Goal: Task Accomplishment & Management: Manage account settings

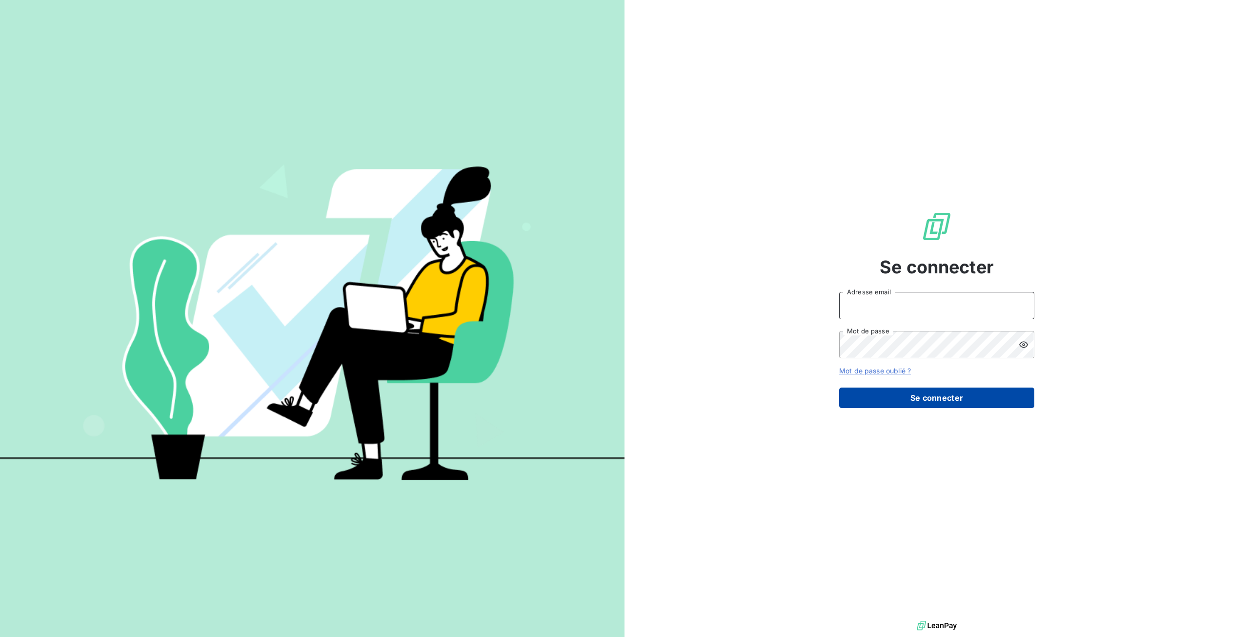
type input "tiptoptapis@gmail.com"
click at [1006, 398] on button "Se connecter" at bounding box center [936, 397] width 195 height 20
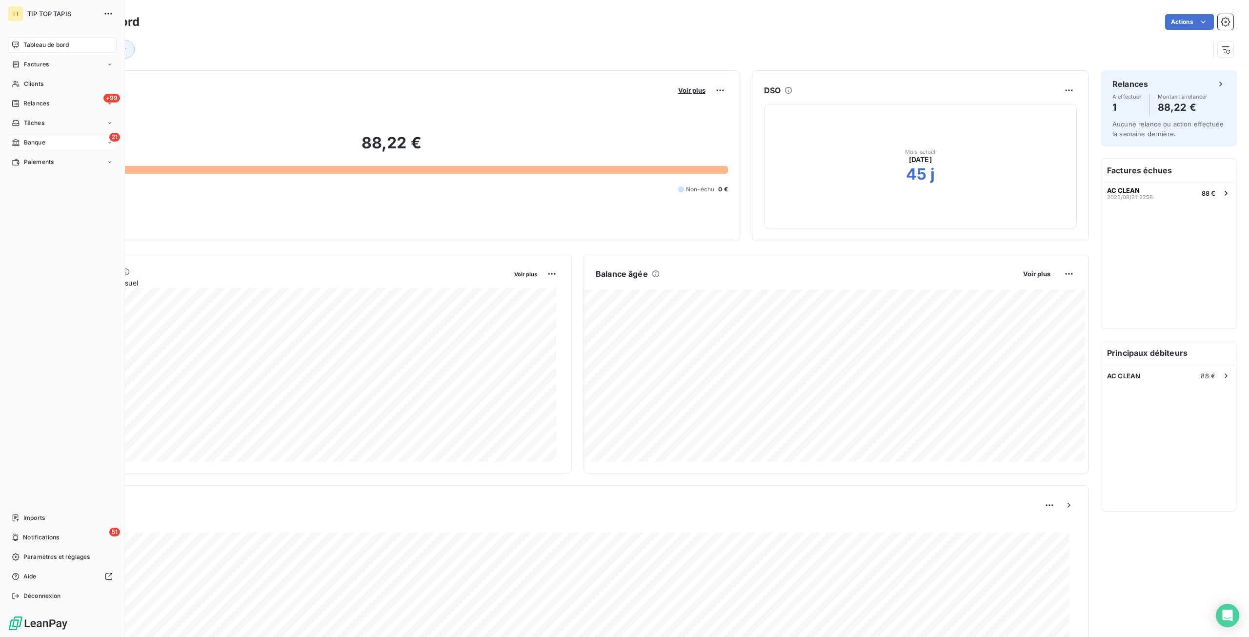
click at [56, 148] on div "21 Banque" at bounding box center [62, 143] width 109 height 16
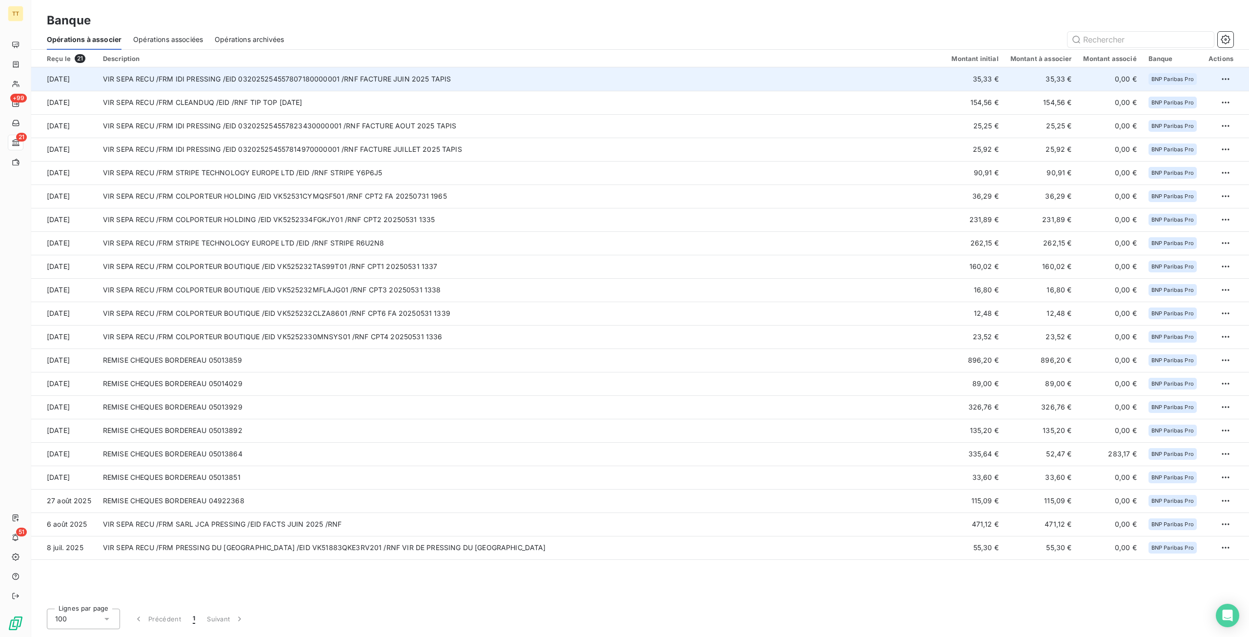
click at [508, 76] on td "VIR SEPA RECU /FRM IDI PRESSING /EID 032025254557807180000001 /RNF FACTURE JUIN…" at bounding box center [521, 78] width 849 height 23
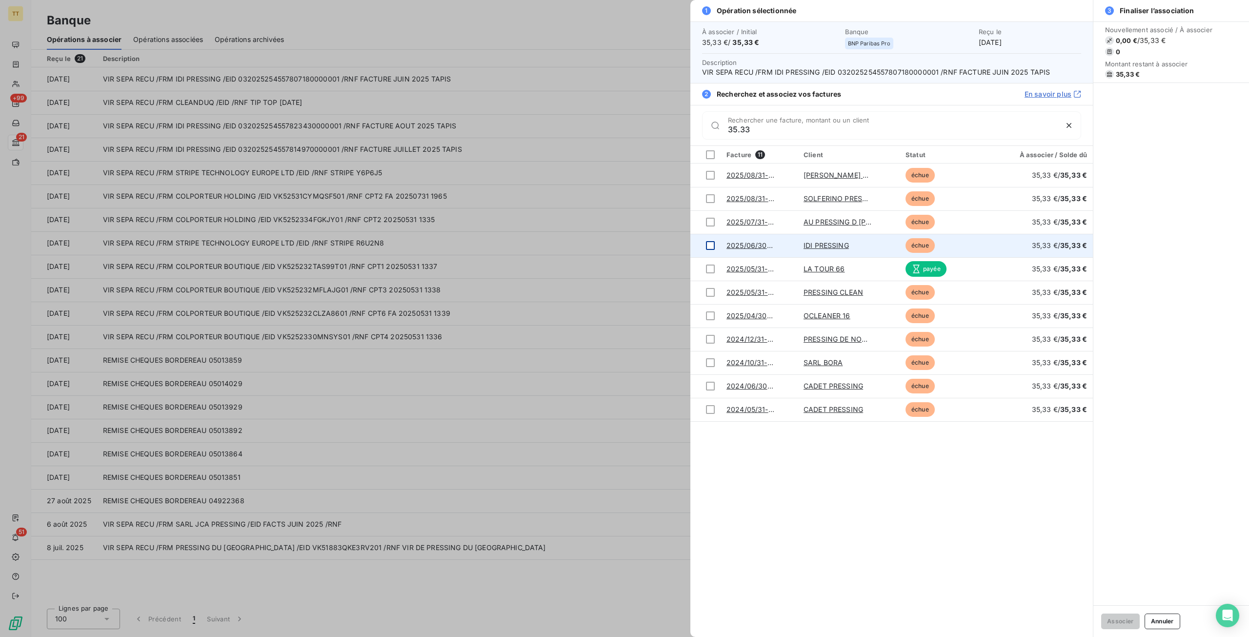
type input "35.33"
click at [710, 246] on div at bounding box center [710, 245] width 9 height 9
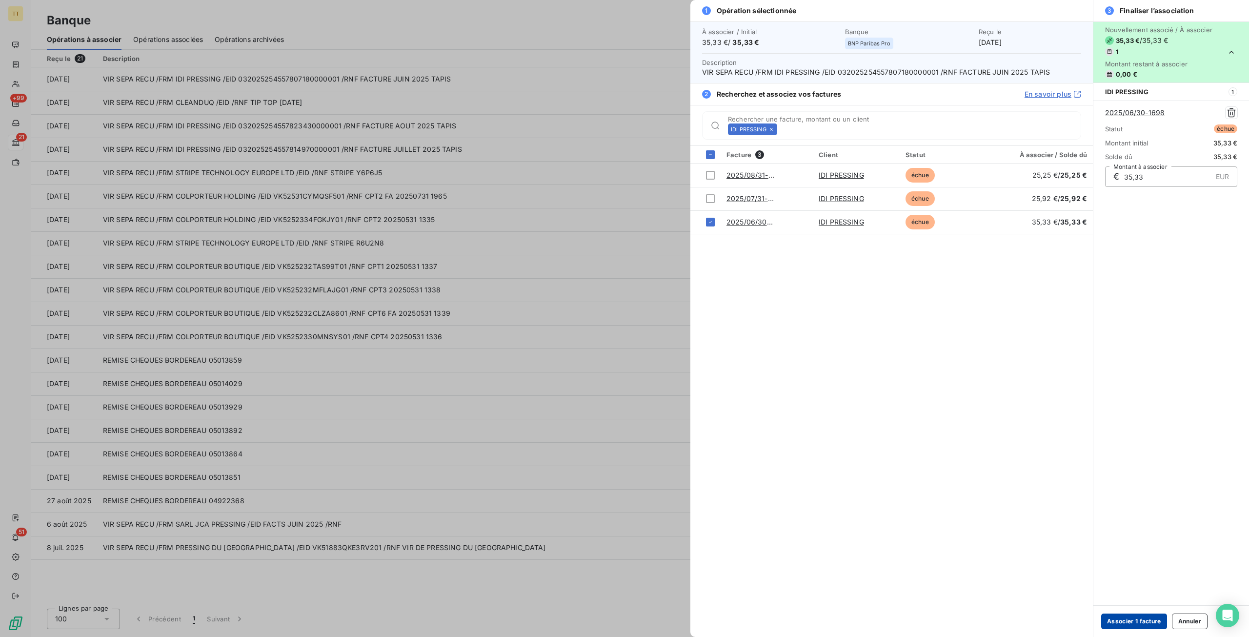
click at [1137, 621] on button "Associer 1 facture" at bounding box center [1134, 621] width 66 height 16
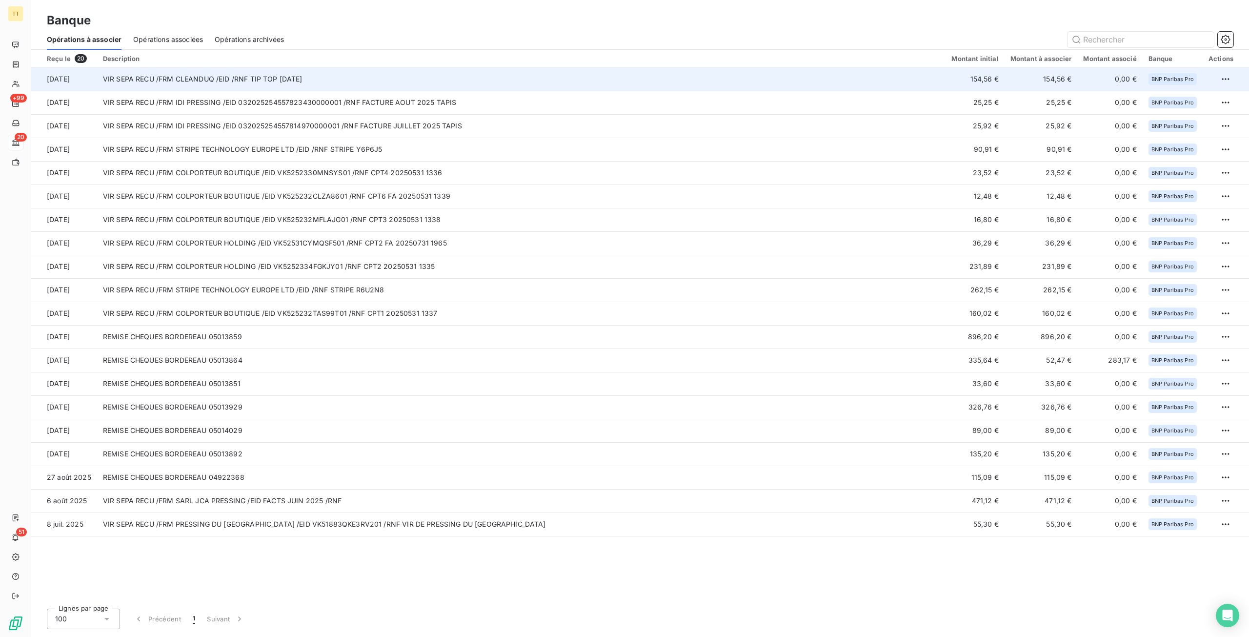
click at [316, 83] on td "VIR SEPA RECU /FRM CLEANDUQ /EID /RNF TIP TOP 31.07.25" at bounding box center [521, 78] width 849 height 23
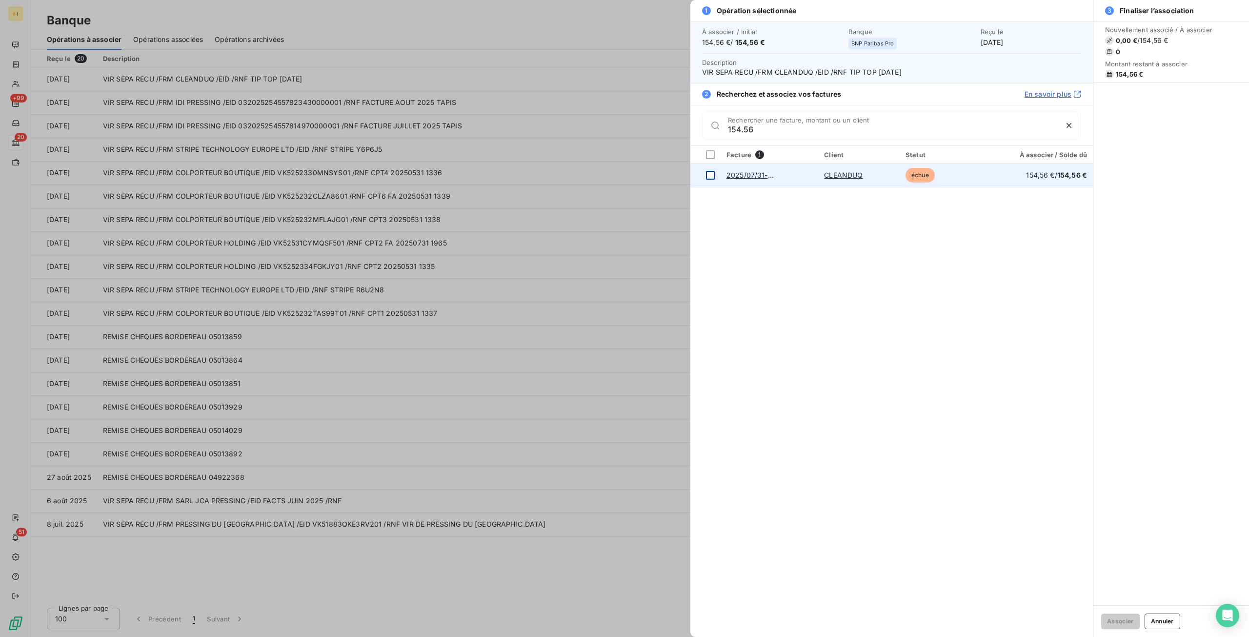
type input "154.56"
click at [711, 176] on div at bounding box center [710, 175] width 9 height 9
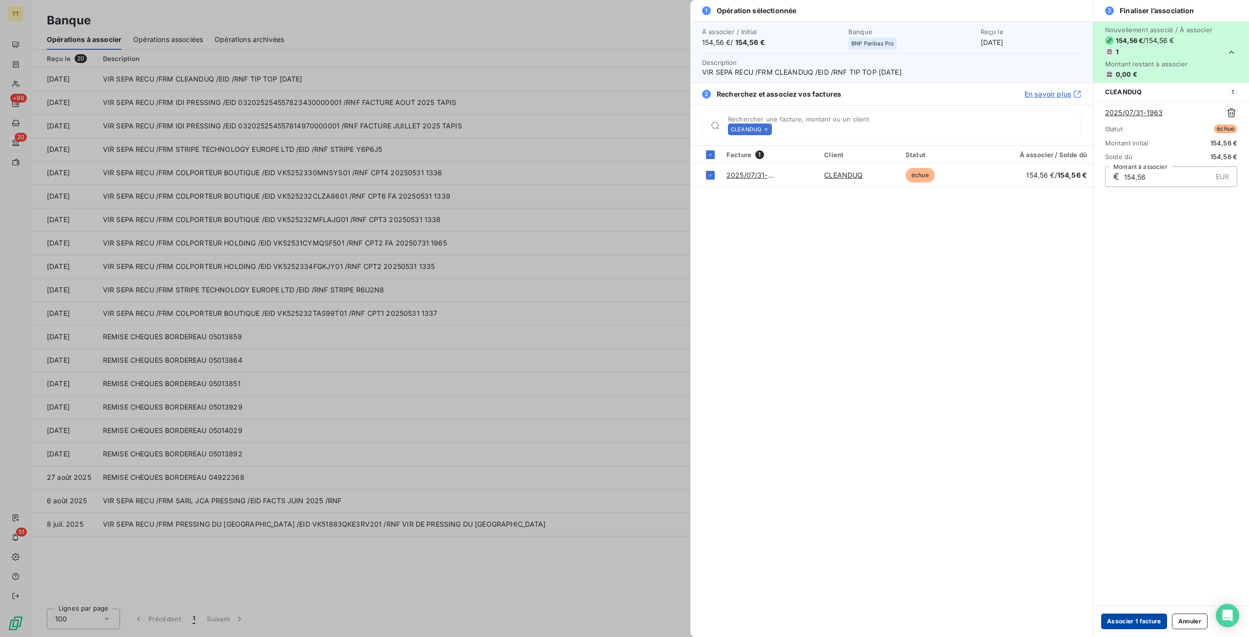
click at [1141, 626] on button "Associer 1 facture" at bounding box center [1134, 621] width 66 height 16
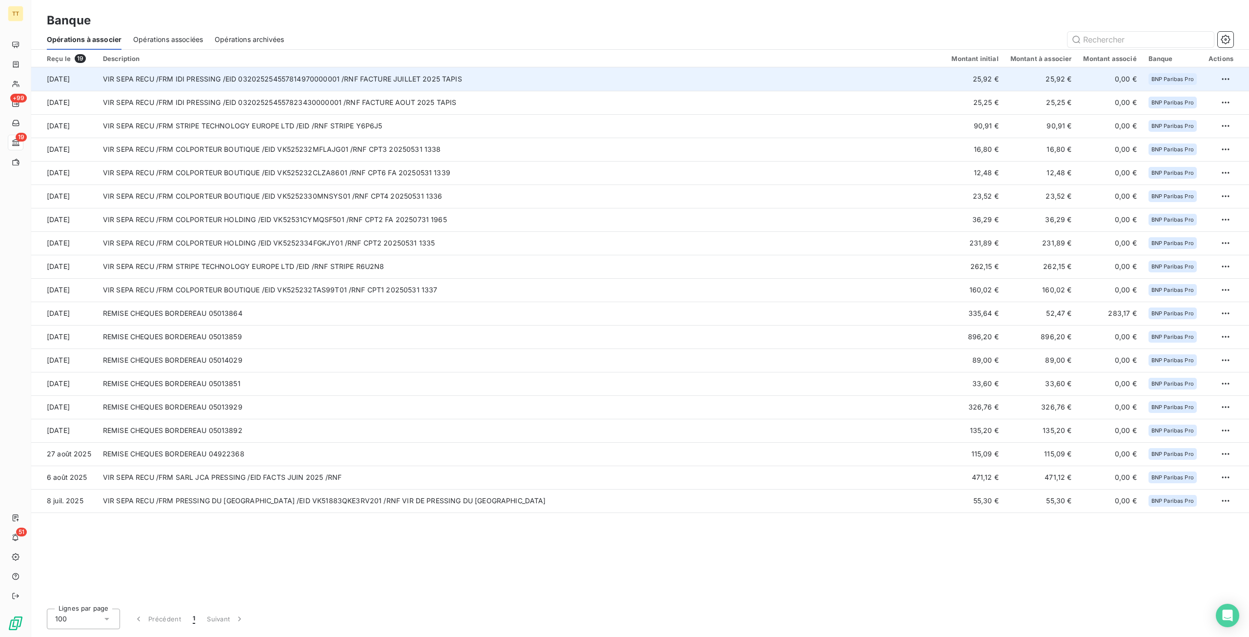
click at [255, 78] on td "VIR SEPA RECU /FRM IDI PRESSING /EID 032025254557814970000001 /RNF FACTURE JUIL…" at bounding box center [521, 78] width 849 height 23
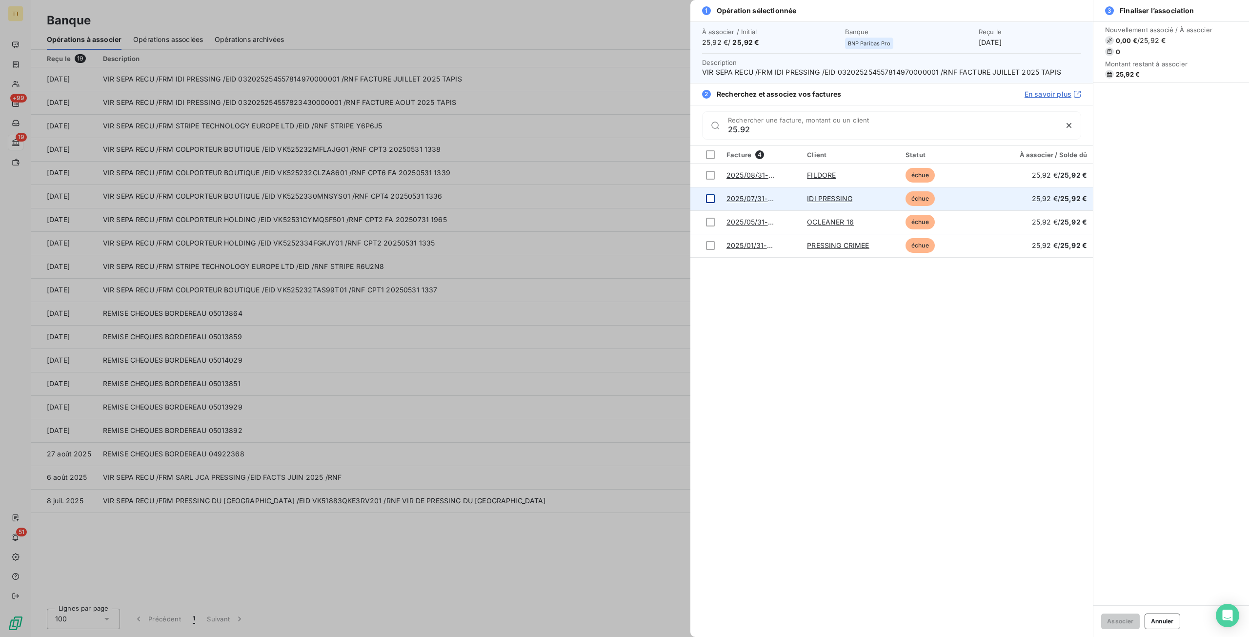
type input "25.92"
click at [711, 197] on div at bounding box center [710, 198] width 9 height 9
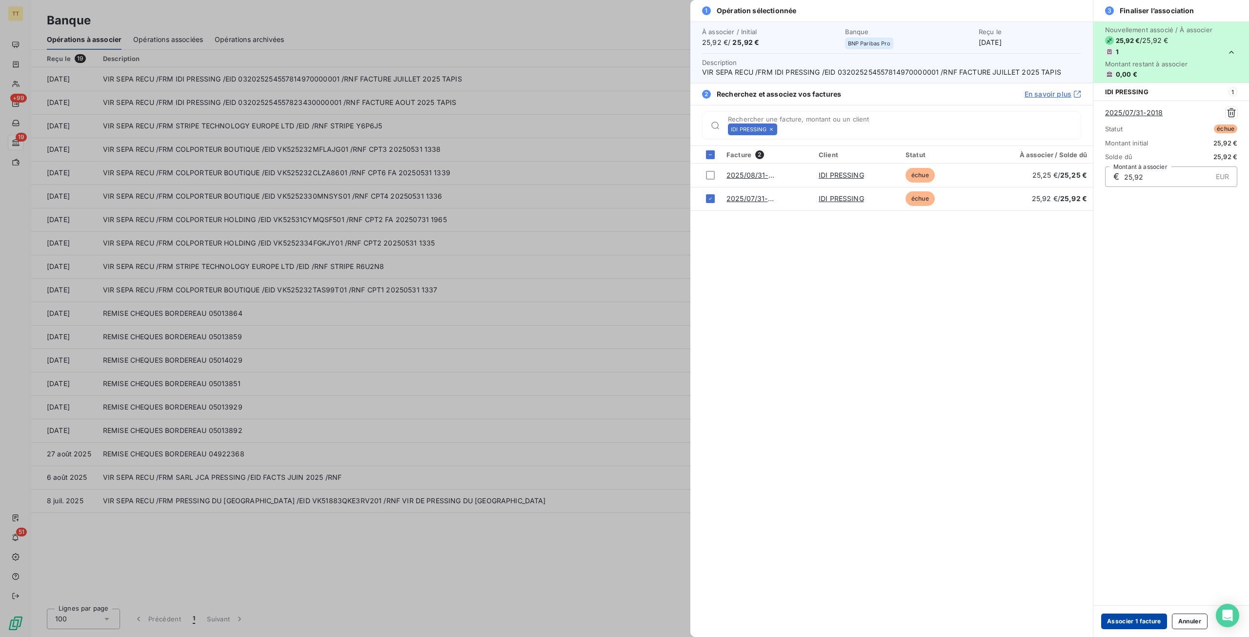
click at [1150, 620] on button "Associer 1 facture" at bounding box center [1134, 621] width 66 height 16
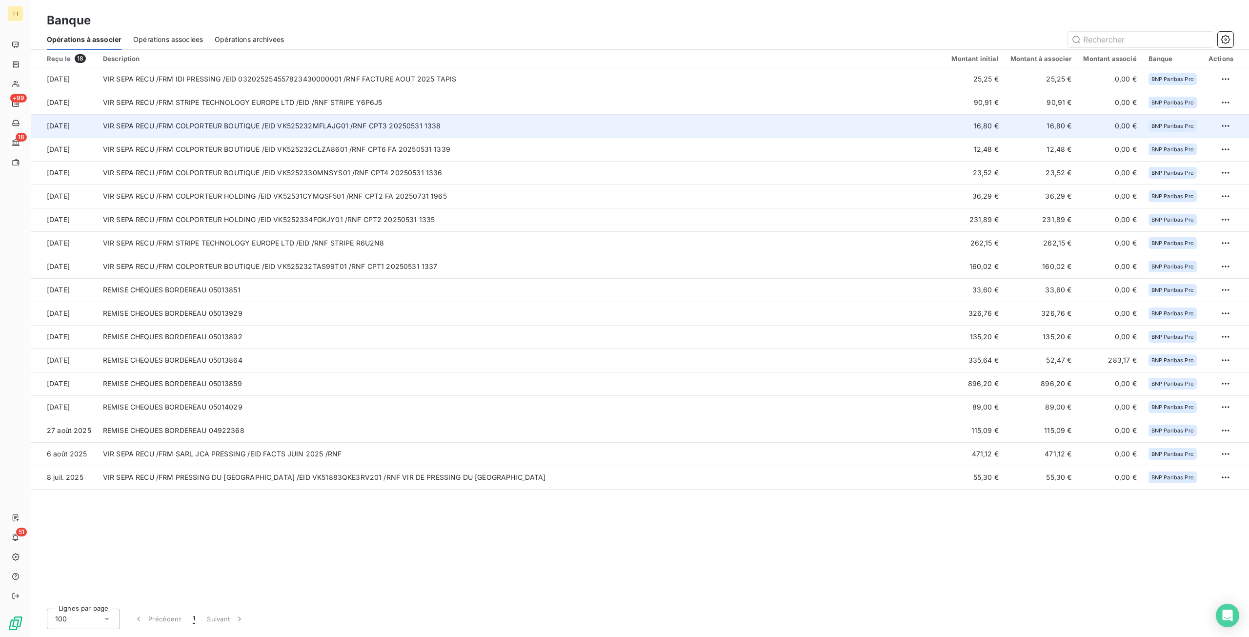
click at [821, 133] on td "VIR SEPA RECU /FRM COLPORTEUR BOUTIQUE /EID VK525232MFLAJG01 /RNF CPT3 20250531…" at bounding box center [521, 125] width 849 height 23
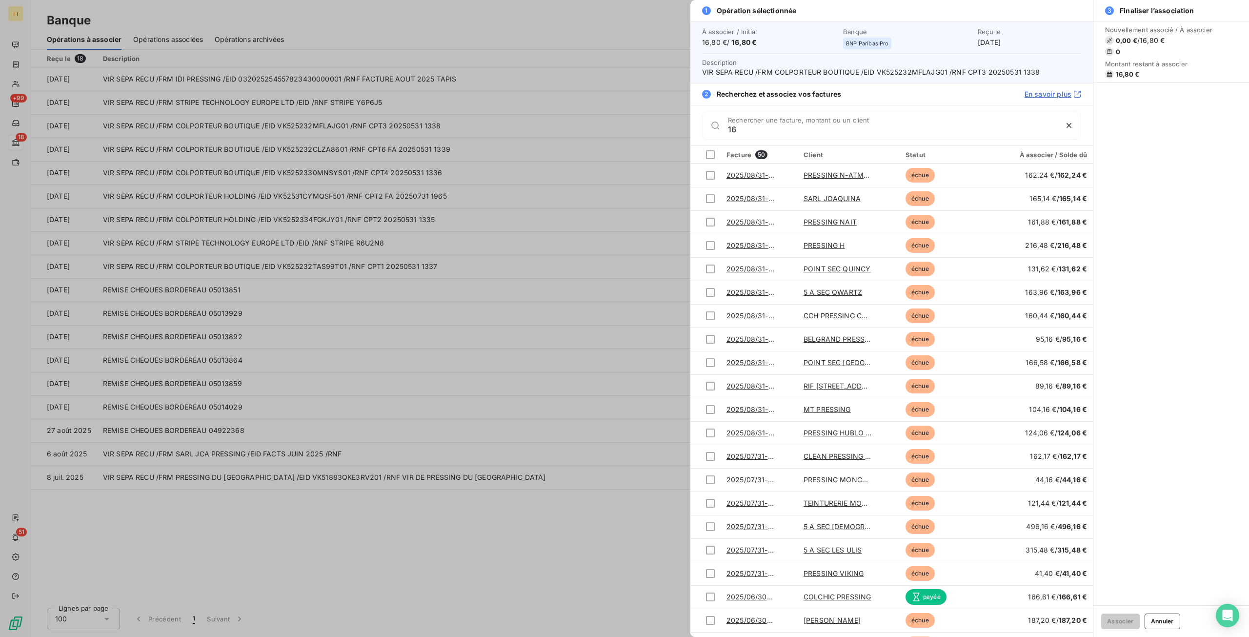
type input "1"
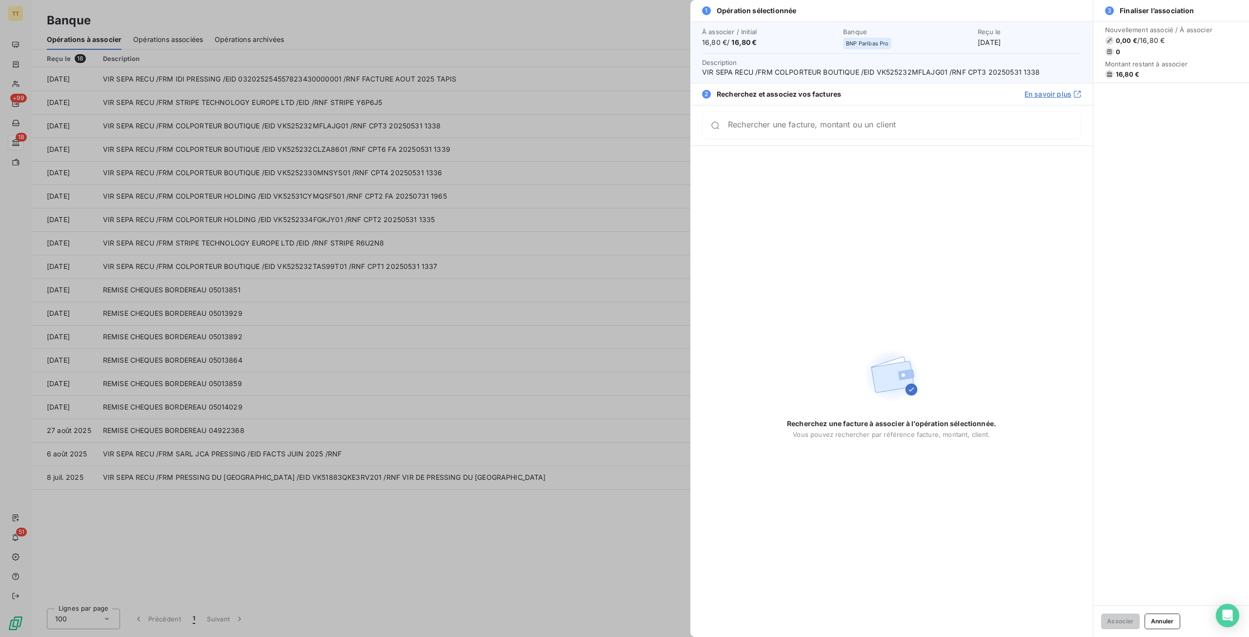
click at [378, 564] on div at bounding box center [624, 318] width 1249 height 637
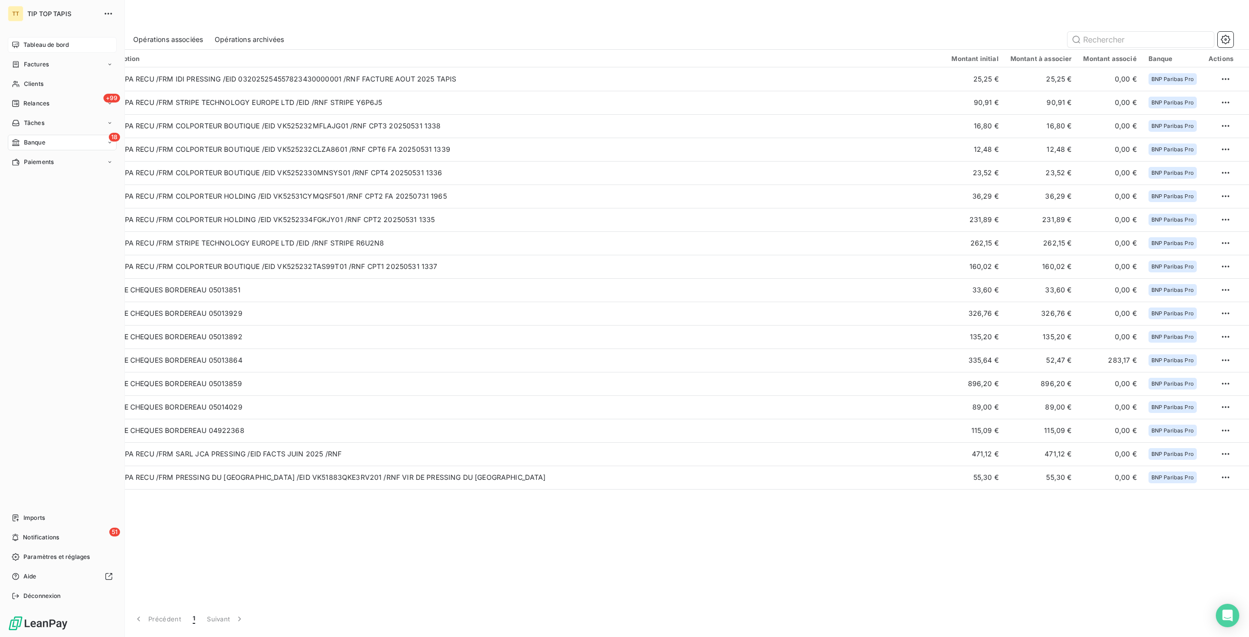
click at [20, 43] on div "Tableau de bord" at bounding box center [62, 45] width 109 height 16
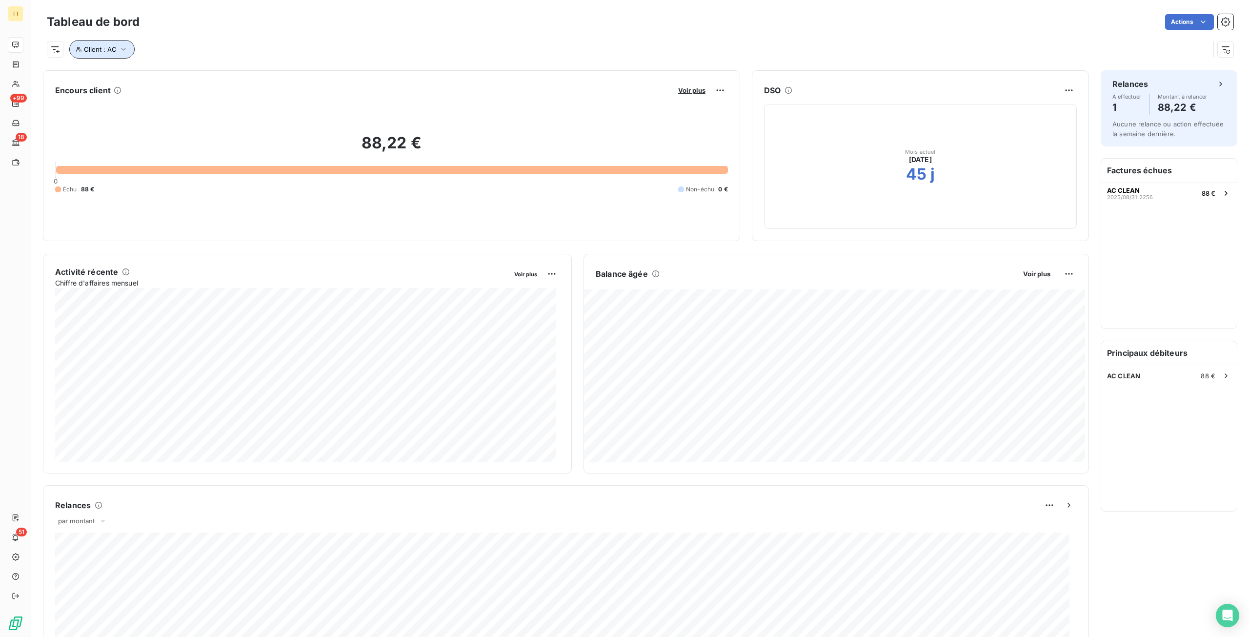
click at [108, 50] on span "Client : AC" at bounding box center [100, 49] width 33 height 8
drag, startPoint x: 275, startPoint y: 76, endPoint x: 114, endPoint y: 59, distance: 161.4
click at [114, 59] on div "Client Contient like AC Supprimer le filtre" at bounding box center [208, 89] width 279 height 60
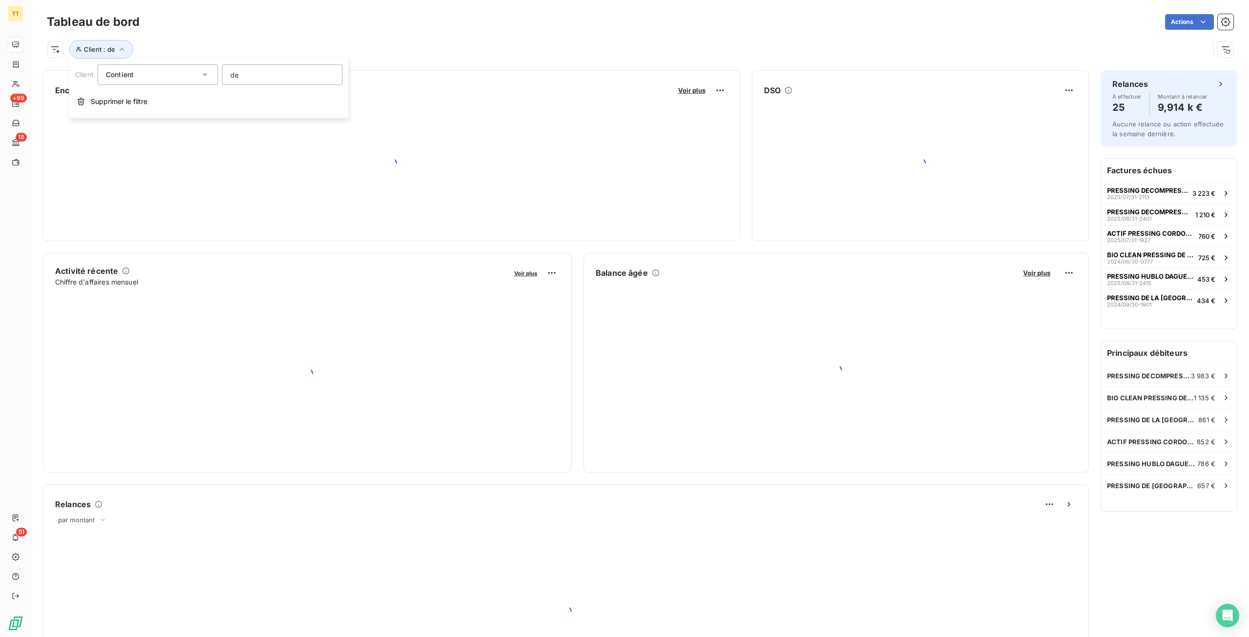
type input "dec"
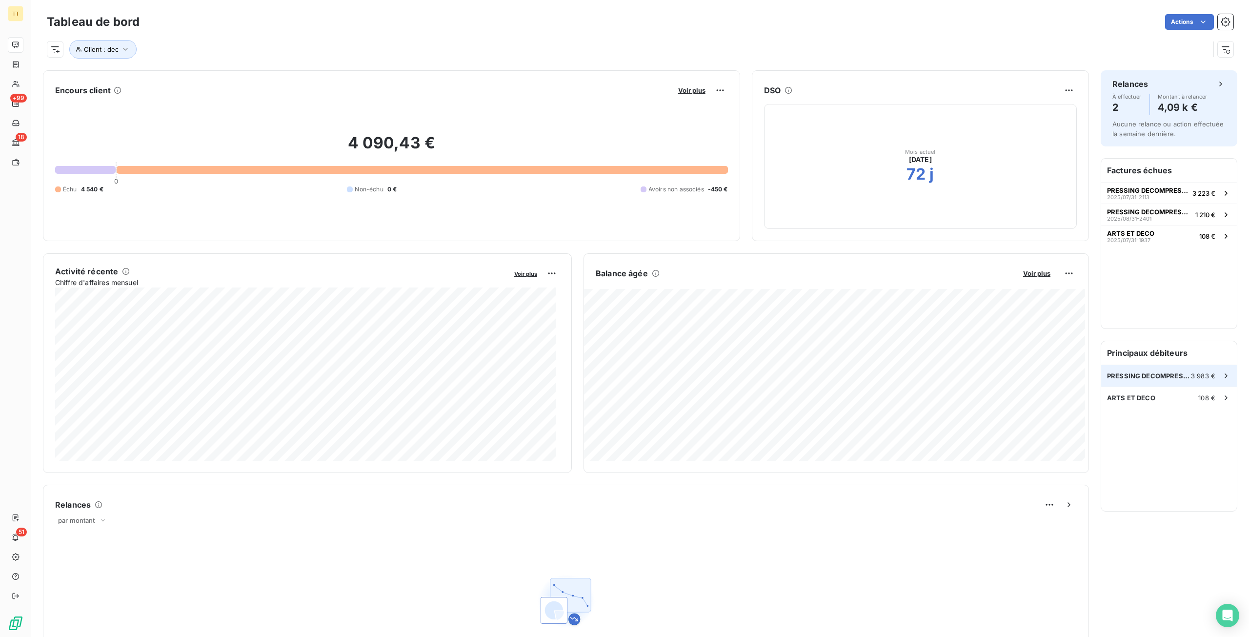
click at [1173, 384] on div "PRESSING DECOMPRESSING 3 983 €" at bounding box center [1169, 375] width 136 height 21
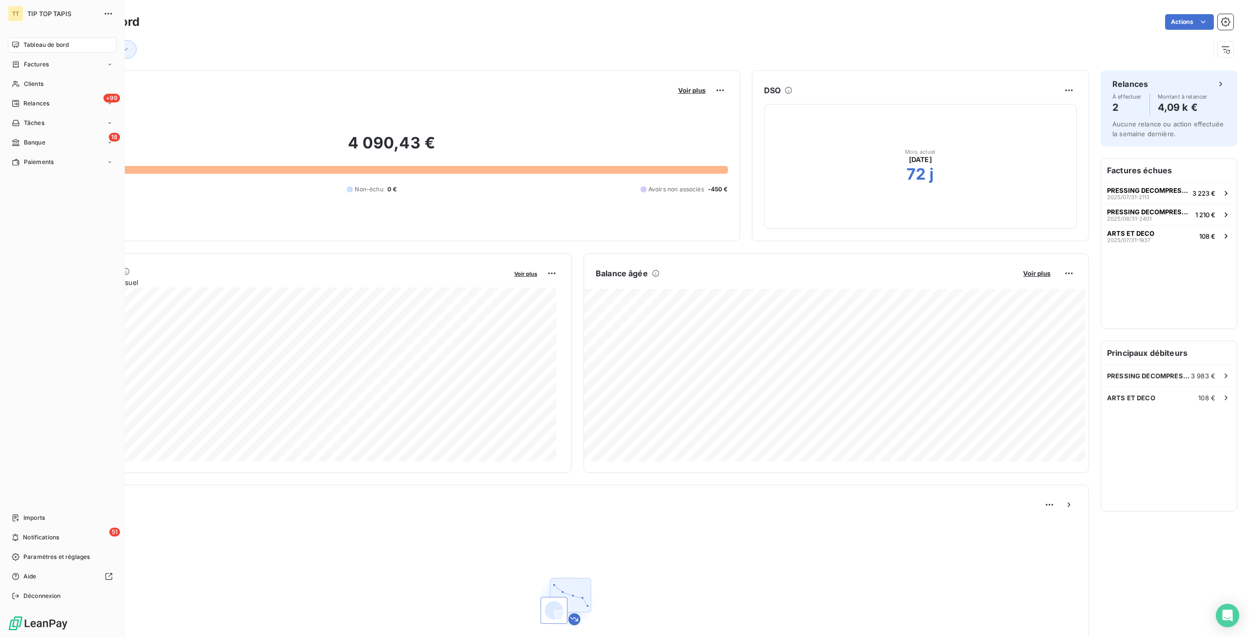
click at [21, 43] on div "Tableau de bord" at bounding box center [62, 45] width 109 height 16
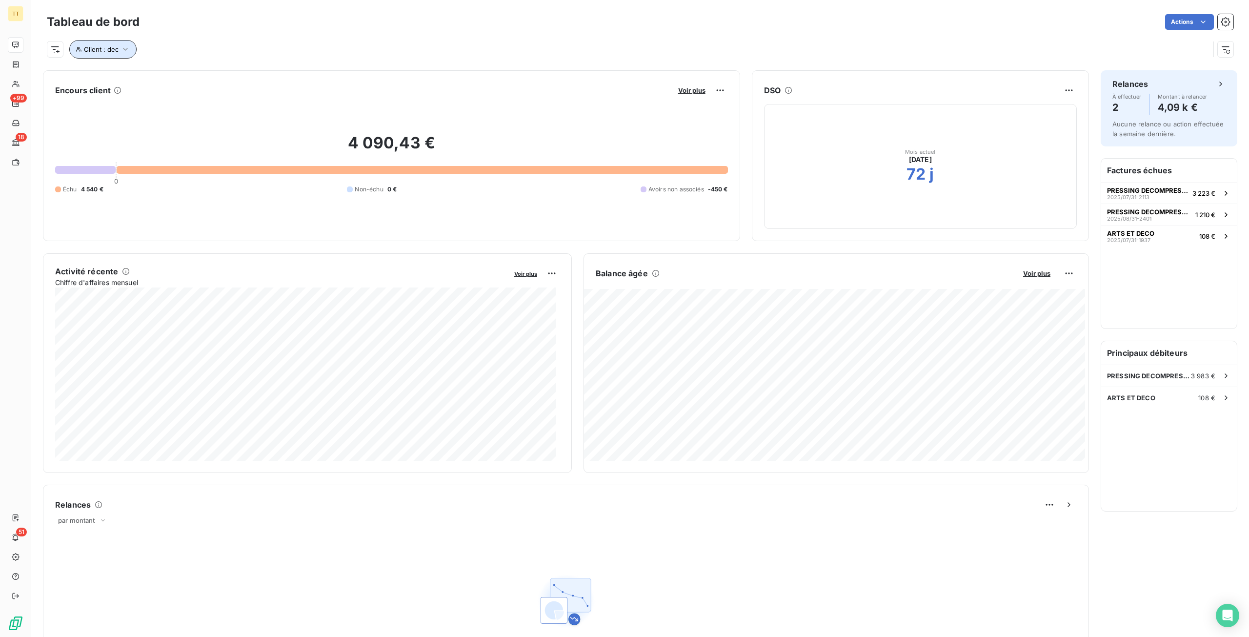
click at [86, 44] on button "Client : dec" at bounding box center [102, 49] width 67 height 19
drag, startPoint x: 280, startPoint y: 70, endPoint x: 130, endPoint y: 57, distance: 149.9
click at [130, 57] on body "TT +99 18 51 Tableau de bord Actions Client : dec Encours client Voir plus 4 09…" at bounding box center [624, 318] width 1249 height 637
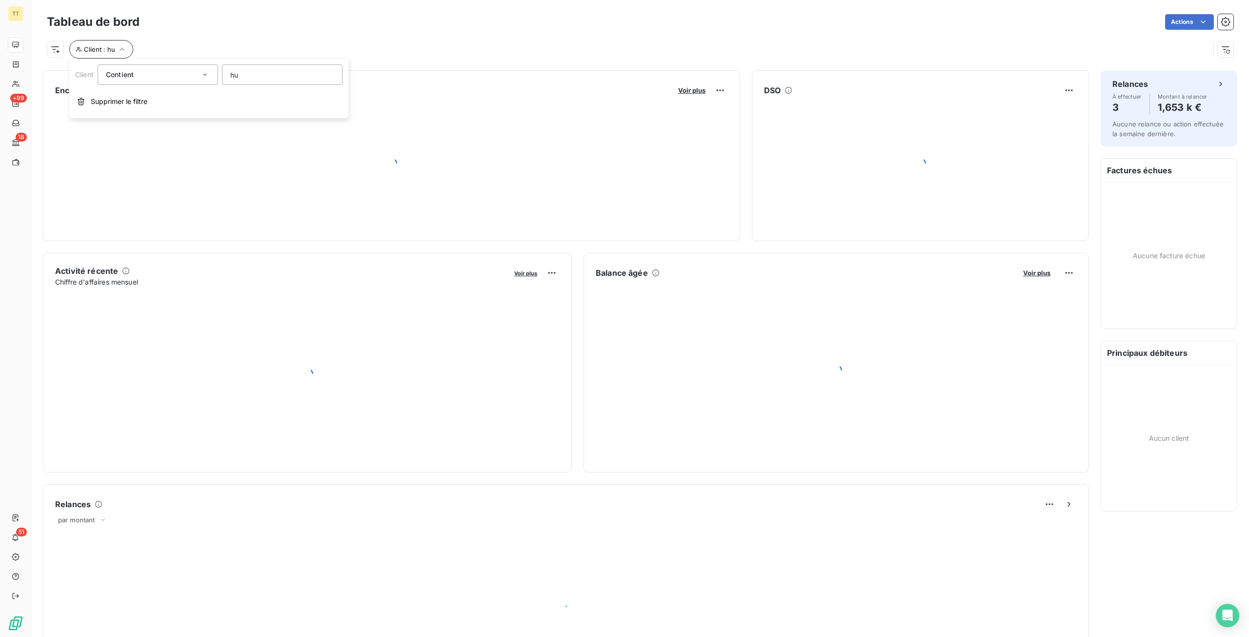
type input "h"
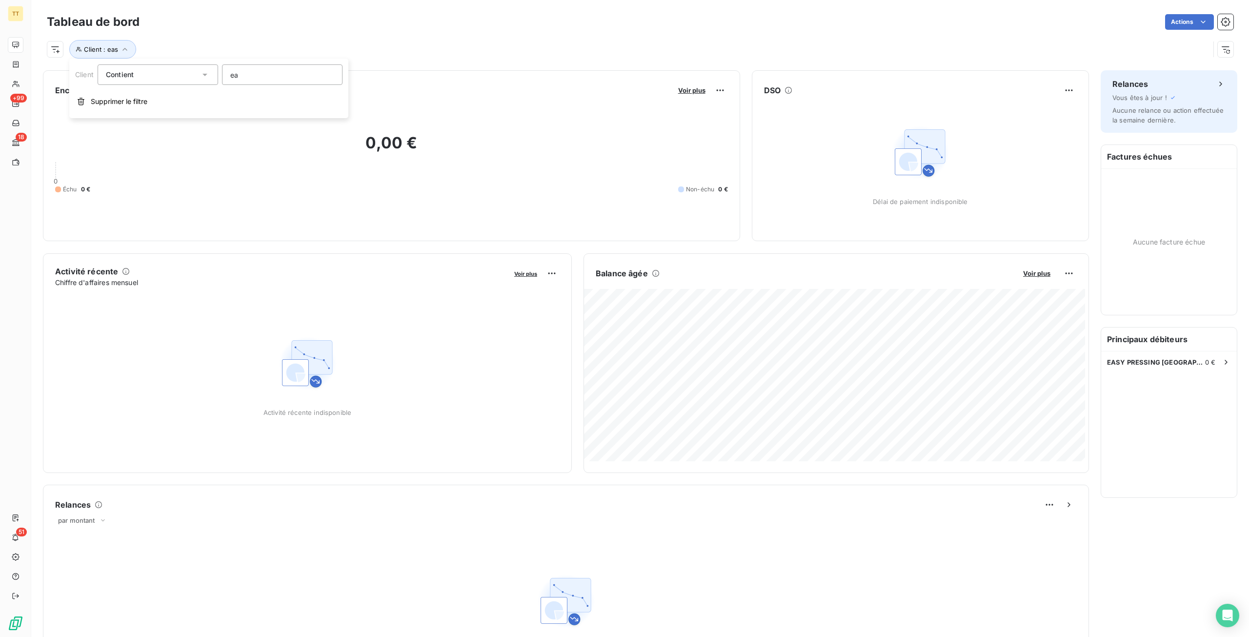
type input "e"
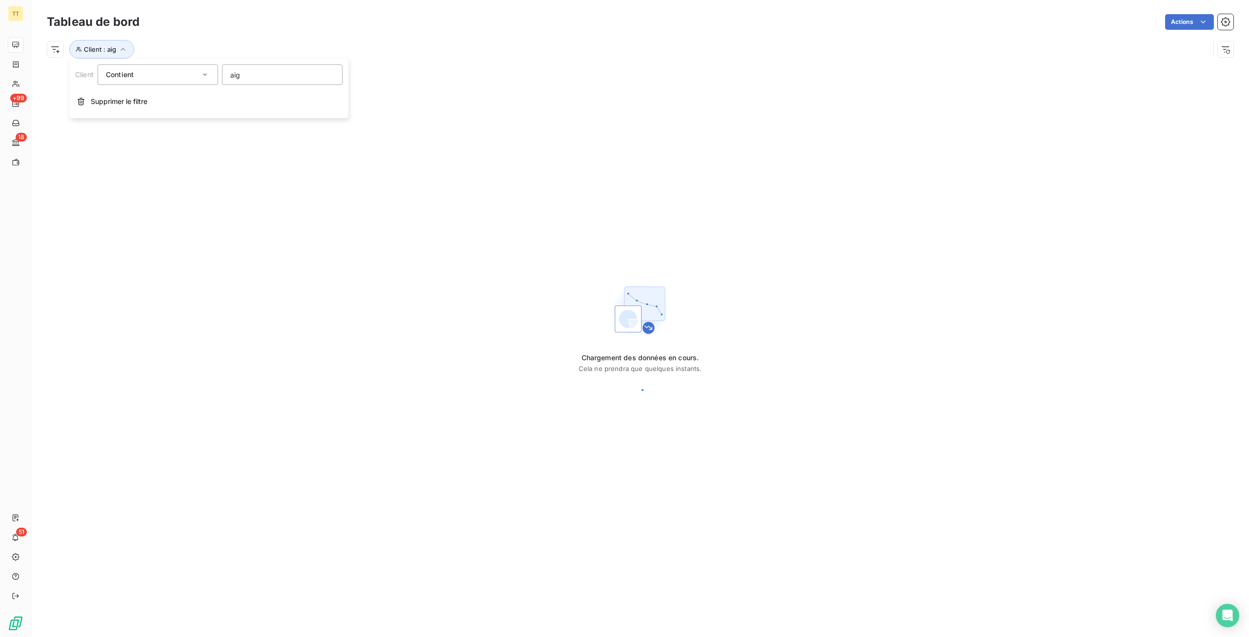
type input "aigl"
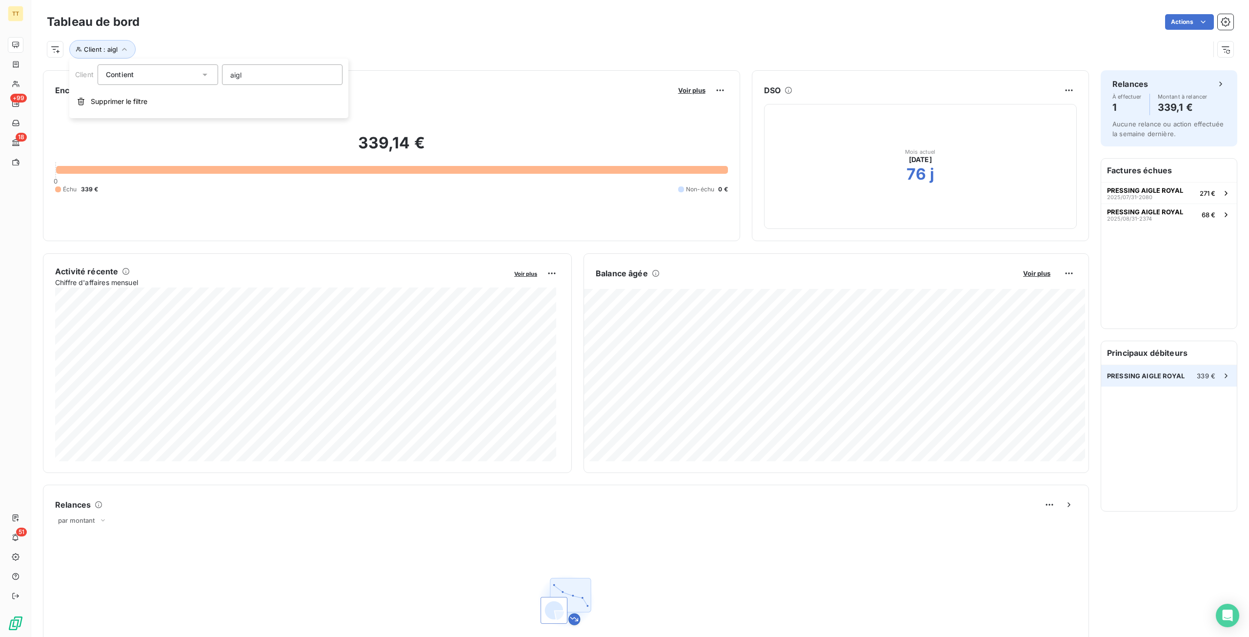
click at [1114, 377] on span "PRESSING AIGLE ROYAL" at bounding box center [1146, 376] width 78 height 8
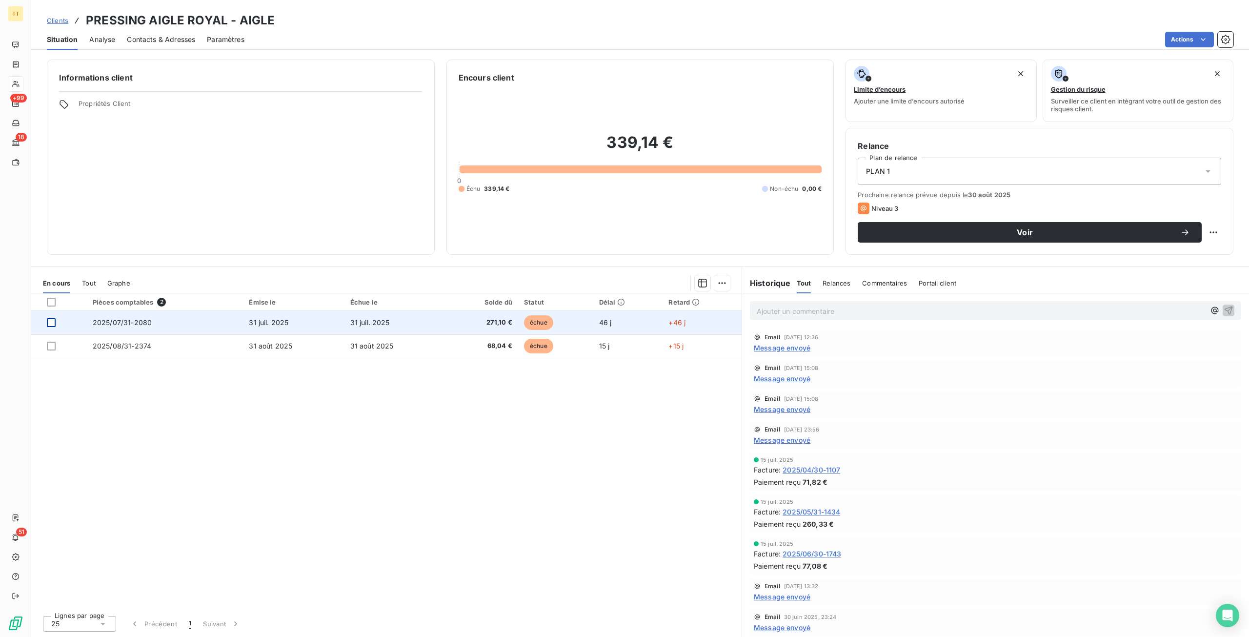
click at [51, 324] on div at bounding box center [51, 322] width 9 height 9
click at [51, 324] on icon at bounding box center [51, 323] width 6 height 6
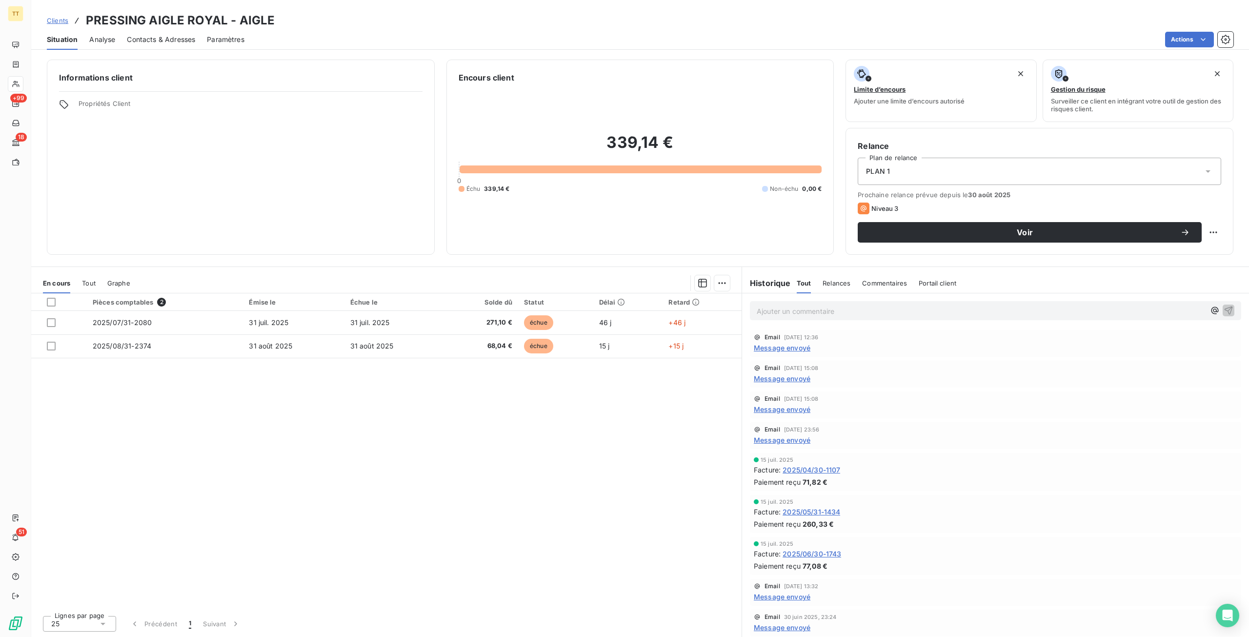
click at [481, 549] on div "Pièces comptables 2 Émise le Échue le Solde dû Statut Délai Retard 2025/07/31-2…" at bounding box center [386, 450] width 711 height 314
drag, startPoint x: 50, startPoint y: 300, endPoint x: 91, endPoint y: 439, distance: 145.0
click at [50, 300] on div at bounding box center [51, 302] width 9 height 9
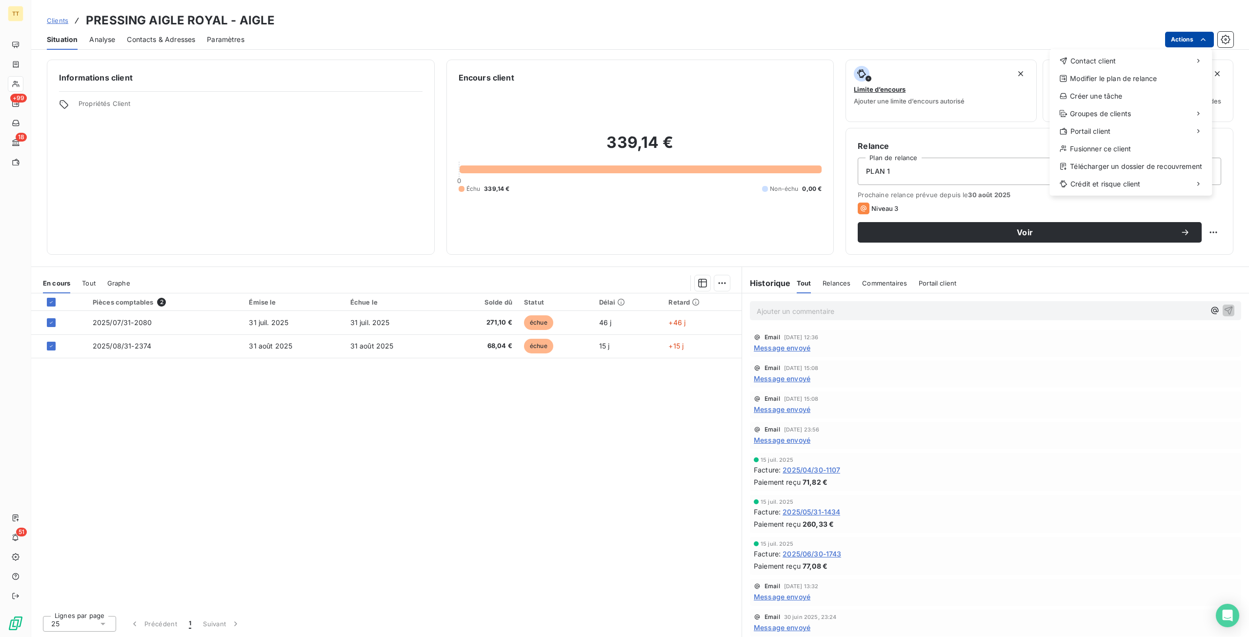
click at [1198, 36] on html "TT +99 18 51 Clients PRESSING AIGLE ROYAL - AIGLE Situation Analyse Contacts & …" at bounding box center [624, 318] width 1249 height 637
click at [1018, 62] on div "Envoyer un email" at bounding box center [977, 65] width 131 height 16
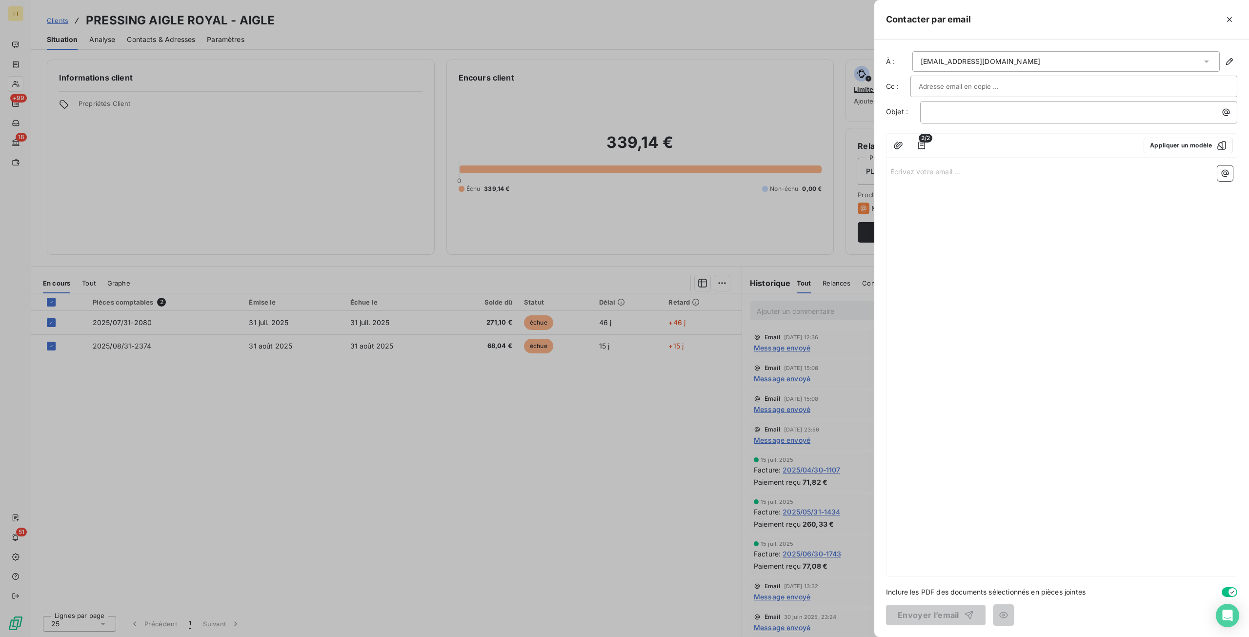
click at [1164, 154] on div "2/2 Appliquer un modèle" at bounding box center [1062, 146] width 350 height 24
click at [1165, 145] on button "Appliquer un modèle" at bounding box center [1188, 146] width 89 height 16
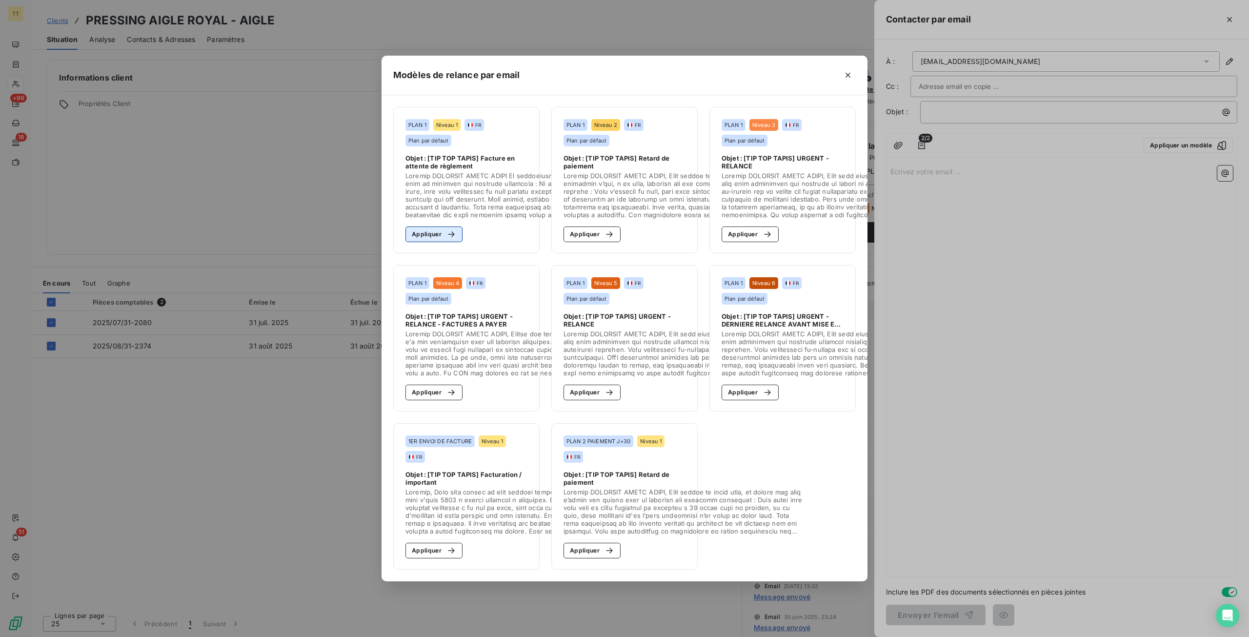
click at [416, 229] on button "Appliquer" at bounding box center [434, 234] width 57 height 16
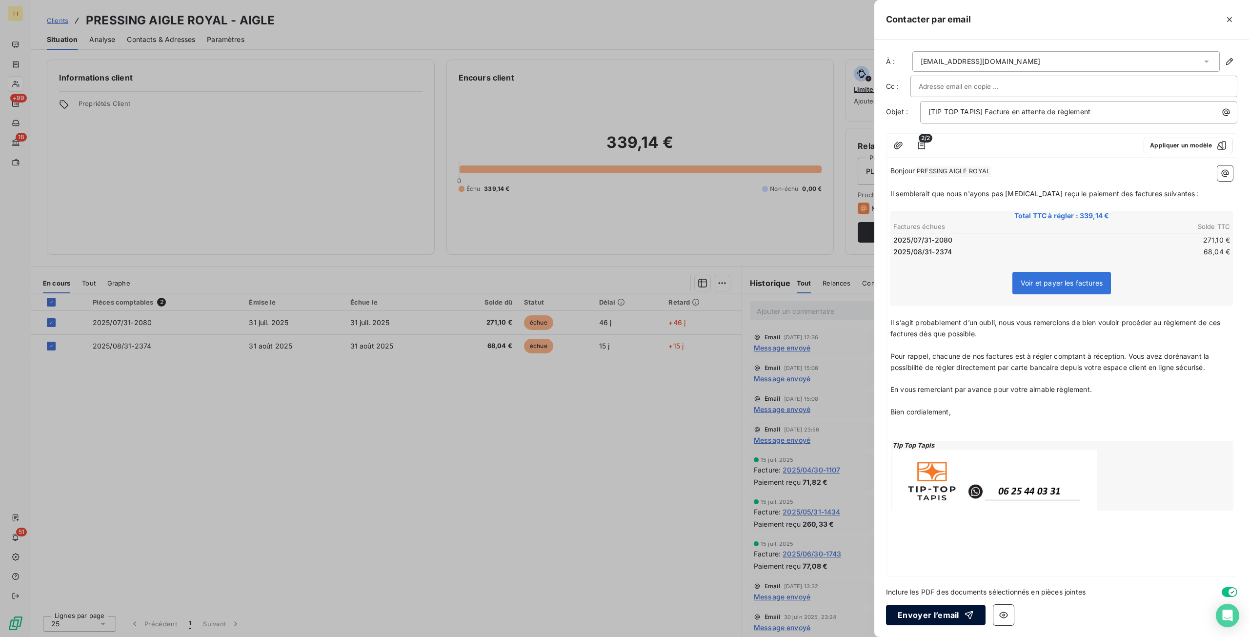
click at [932, 620] on button "Envoyer l’email" at bounding box center [936, 615] width 100 height 20
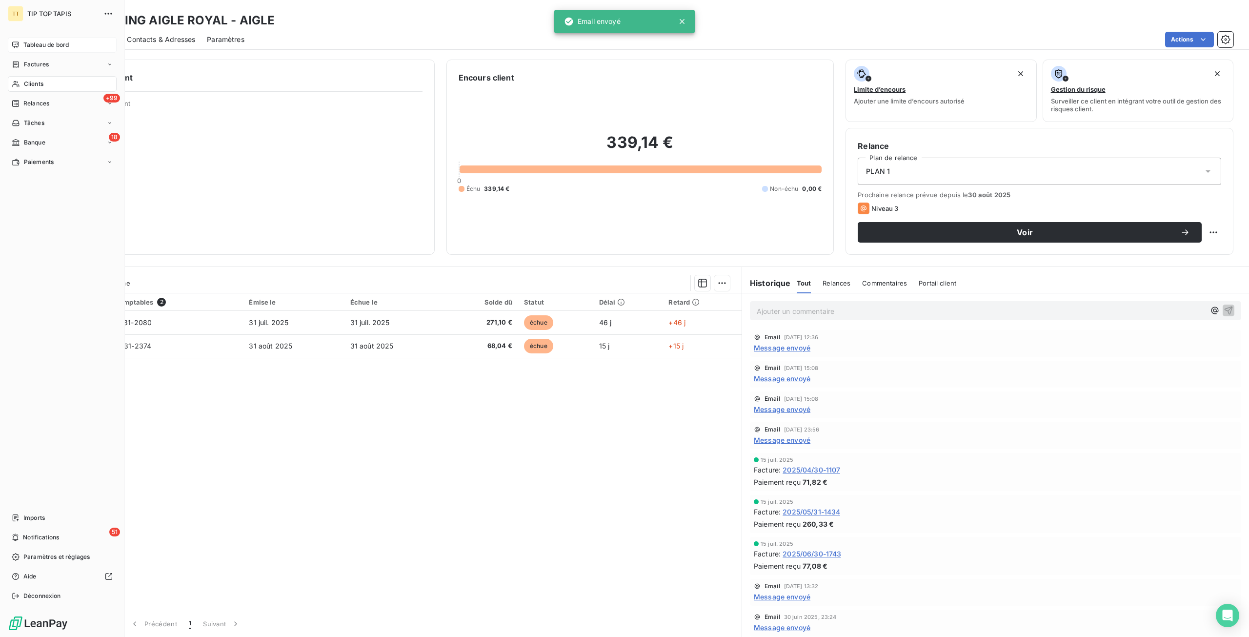
click at [17, 38] on div "Tableau de bord" at bounding box center [62, 45] width 109 height 16
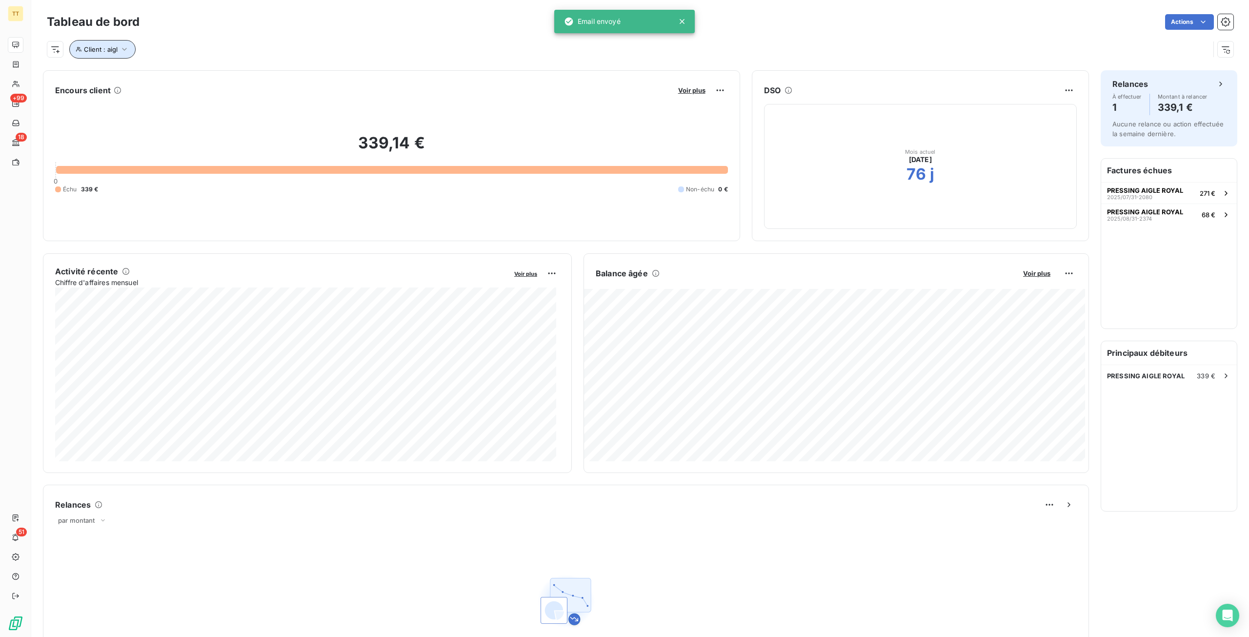
click at [113, 47] on span "Client : aigl" at bounding box center [101, 49] width 34 height 8
drag, startPoint x: 265, startPoint y: 78, endPoint x: 150, endPoint y: 71, distance: 115.4
click at [150, 71] on div "Client Contient like aigl" at bounding box center [208, 74] width 267 height 20
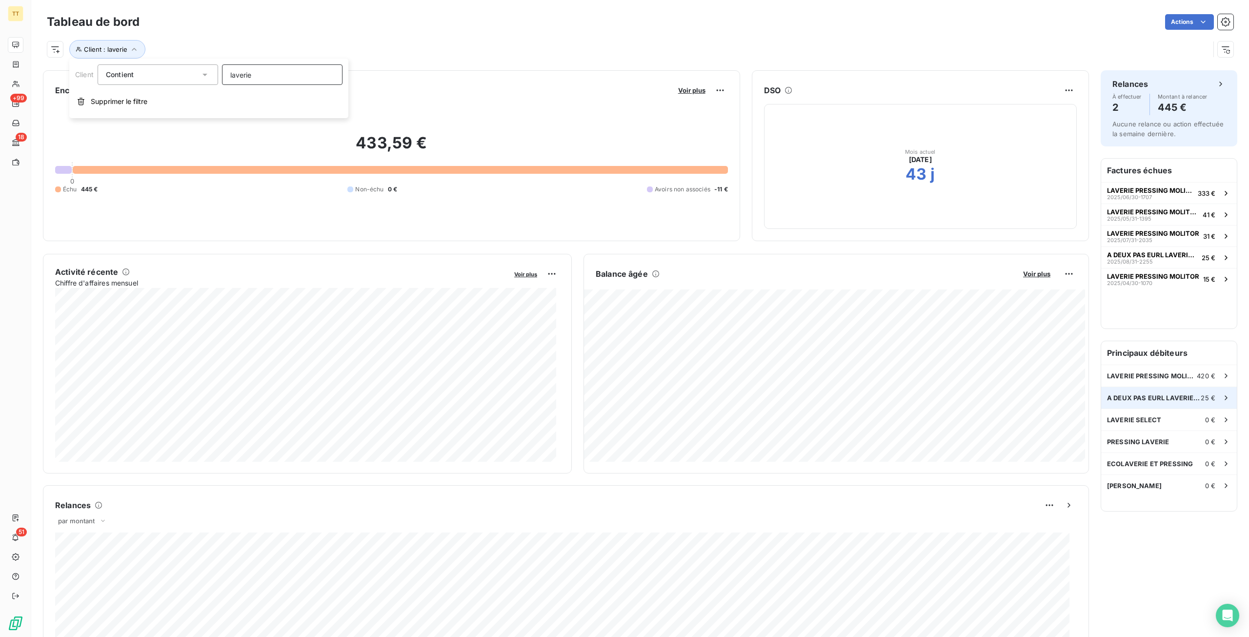
type input "laverie"
drag, startPoint x: 286, startPoint y: 81, endPoint x: 91, endPoint y: 78, distance: 194.7
click at [91, 78] on div "Client Contient laverie" at bounding box center [208, 74] width 267 height 20
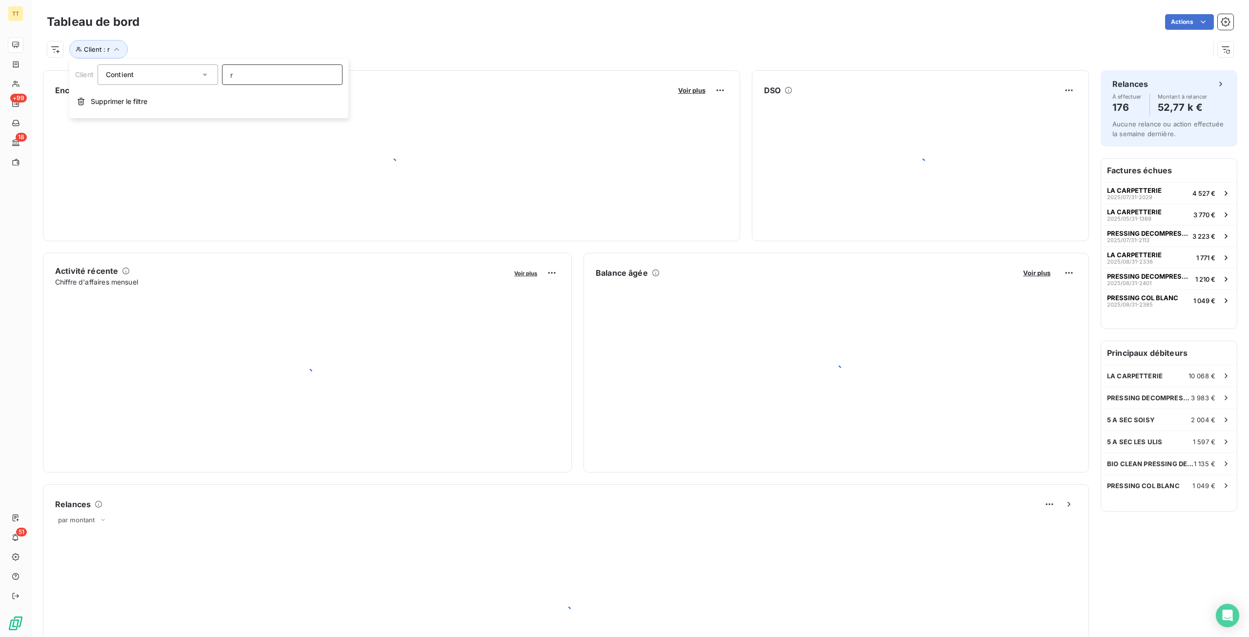
type input "rb"
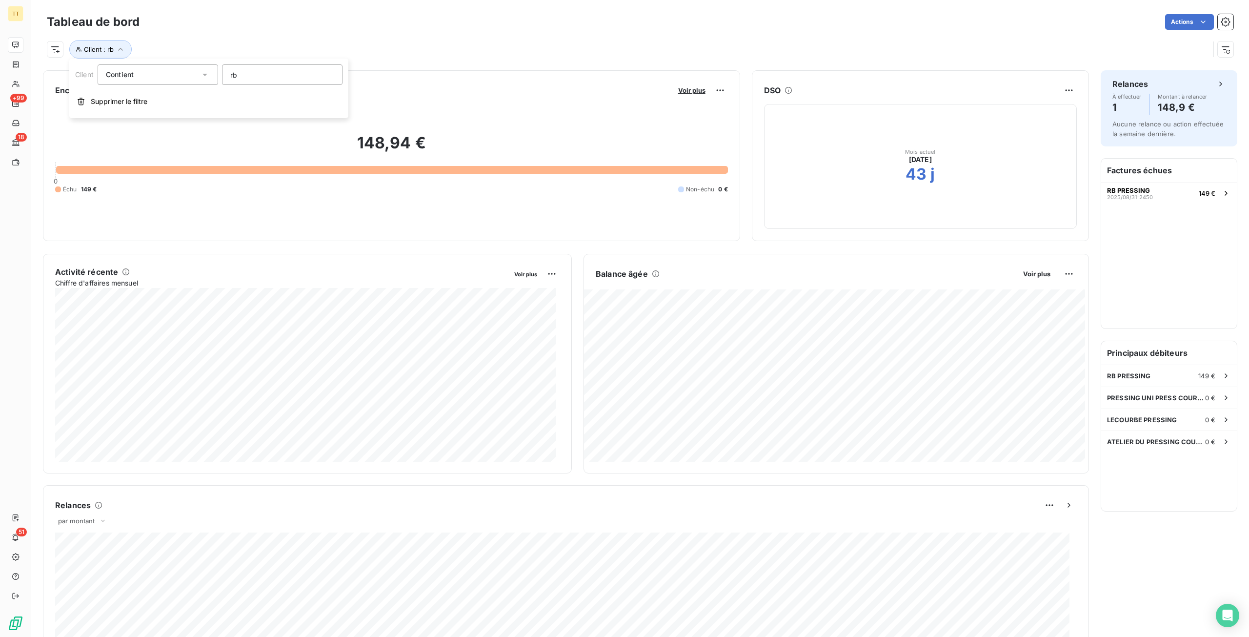
click at [1129, 361] on h6 "Principaux débiteurs" at bounding box center [1169, 352] width 136 height 23
click at [1129, 369] on div "RB PRESSING 149 €" at bounding box center [1169, 375] width 136 height 21
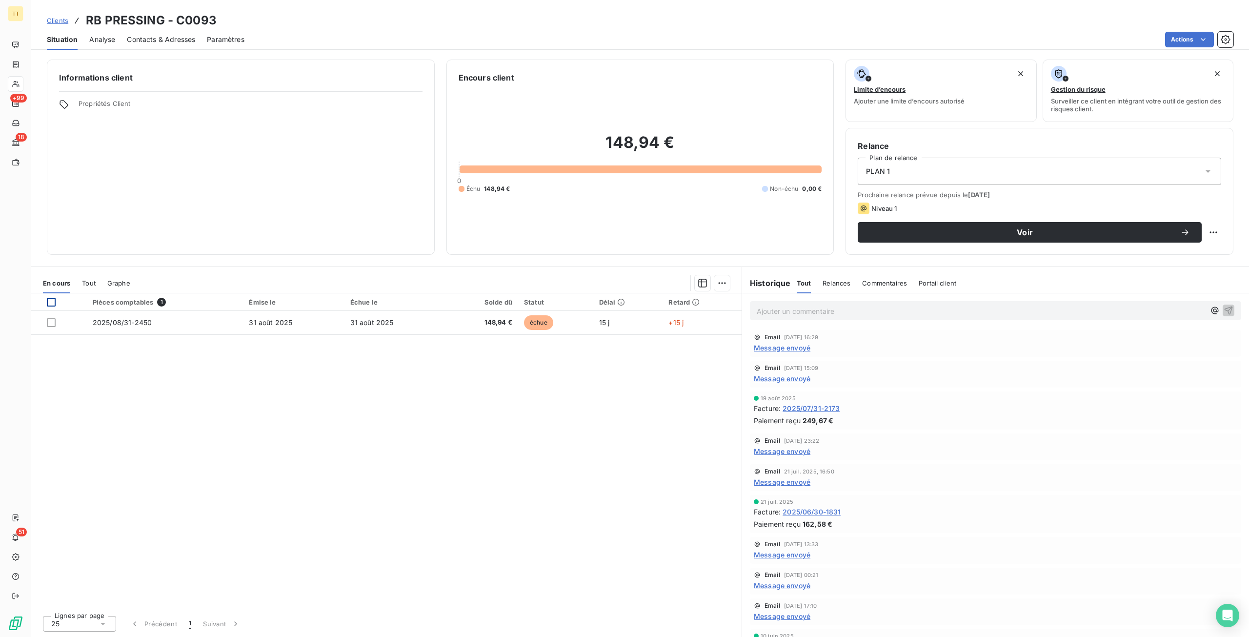
click at [52, 305] on div at bounding box center [51, 302] width 9 height 9
click at [1175, 38] on html "TT +99 18 51 Clients RB PRESSING - C0093 Situation Analyse Contacts & Adresses …" at bounding box center [624, 318] width 1249 height 637
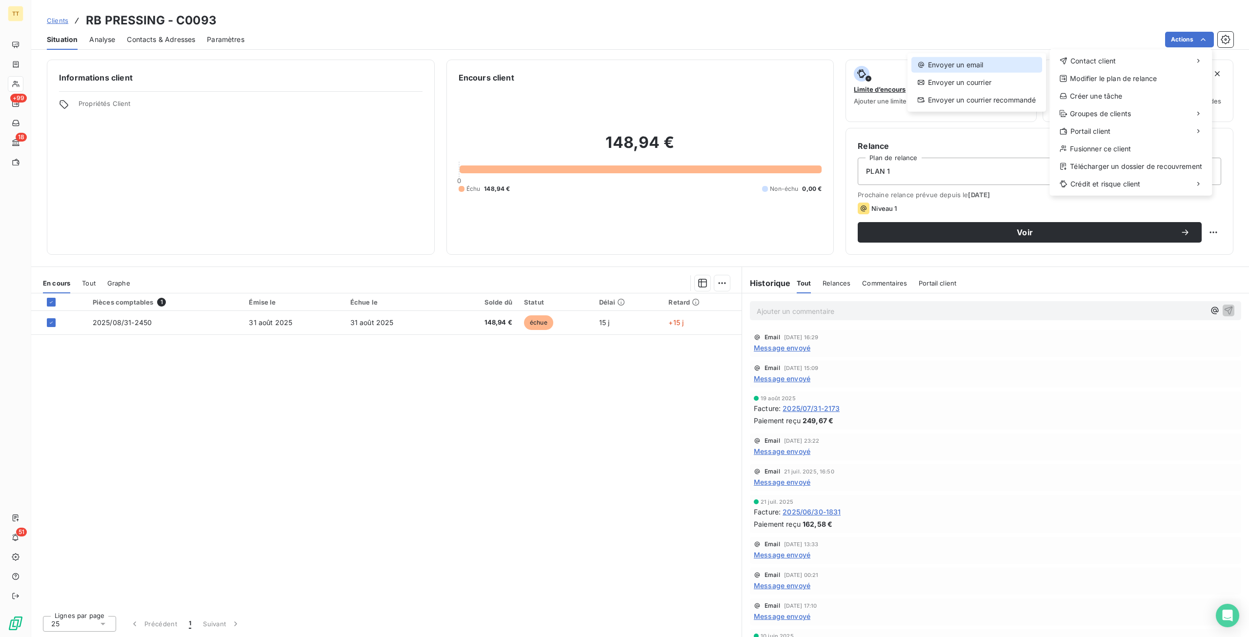
click at [982, 61] on div "Envoyer un email" at bounding box center [977, 65] width 131 height 16
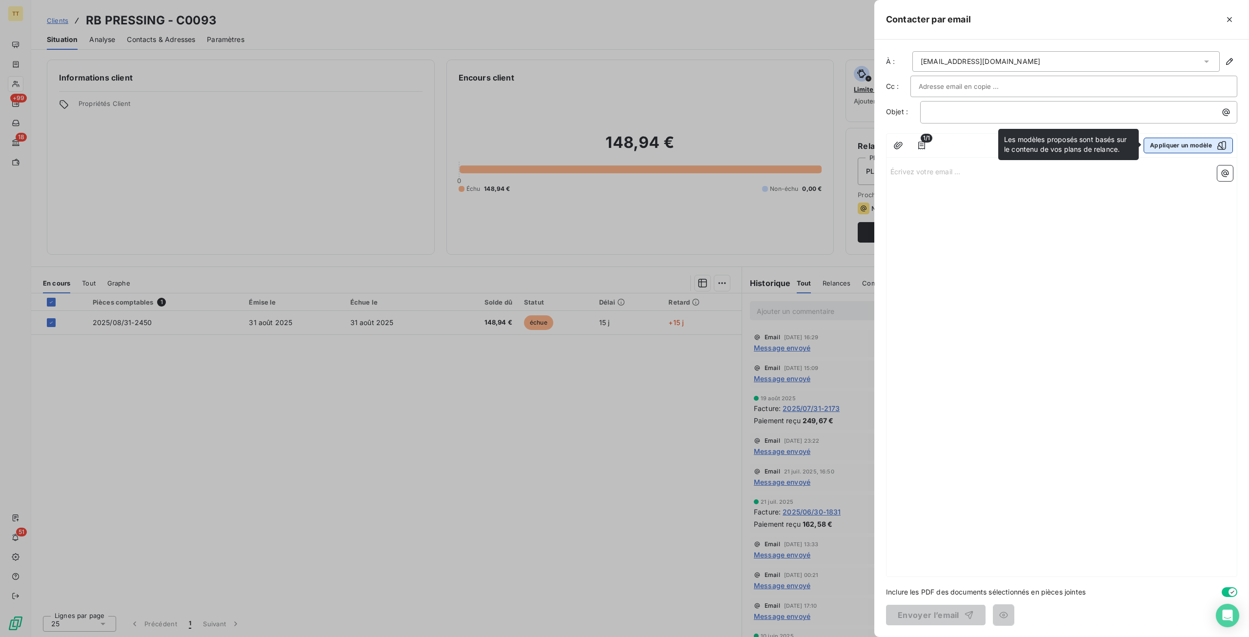
click at [1159, 145] on button "Appliquer un modèle" at bounding box center [1188, 146] width 89 height 16
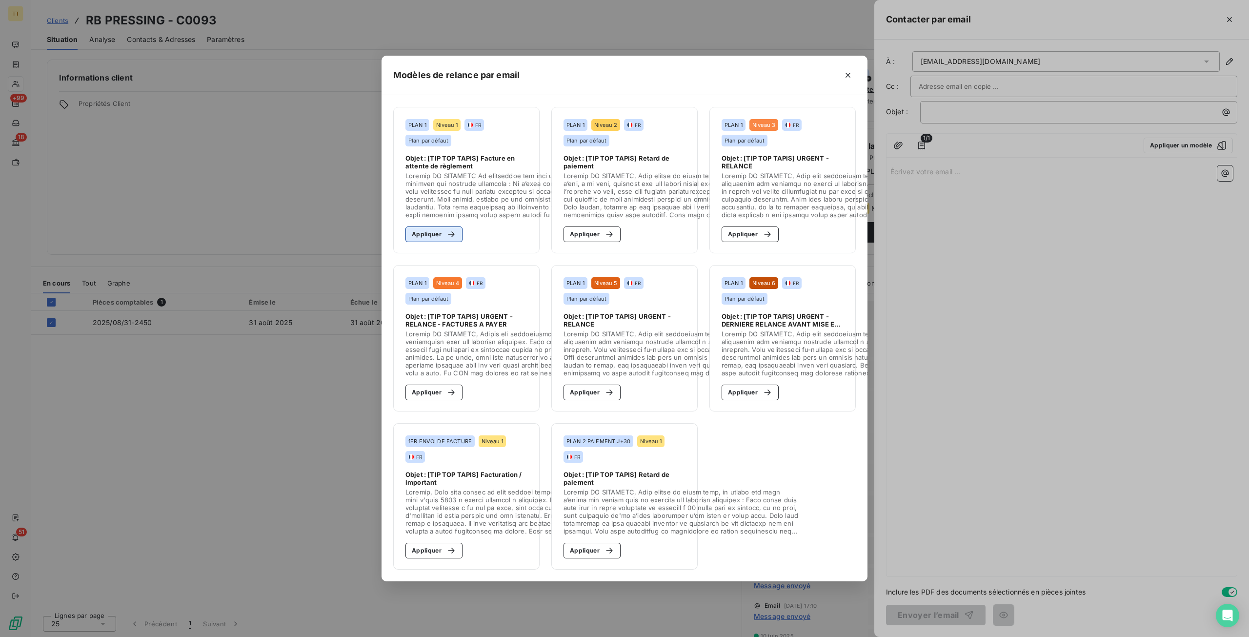
click at [437, 228] on button "Appliquer" at bounding box center [434, 234] width 57 height 16
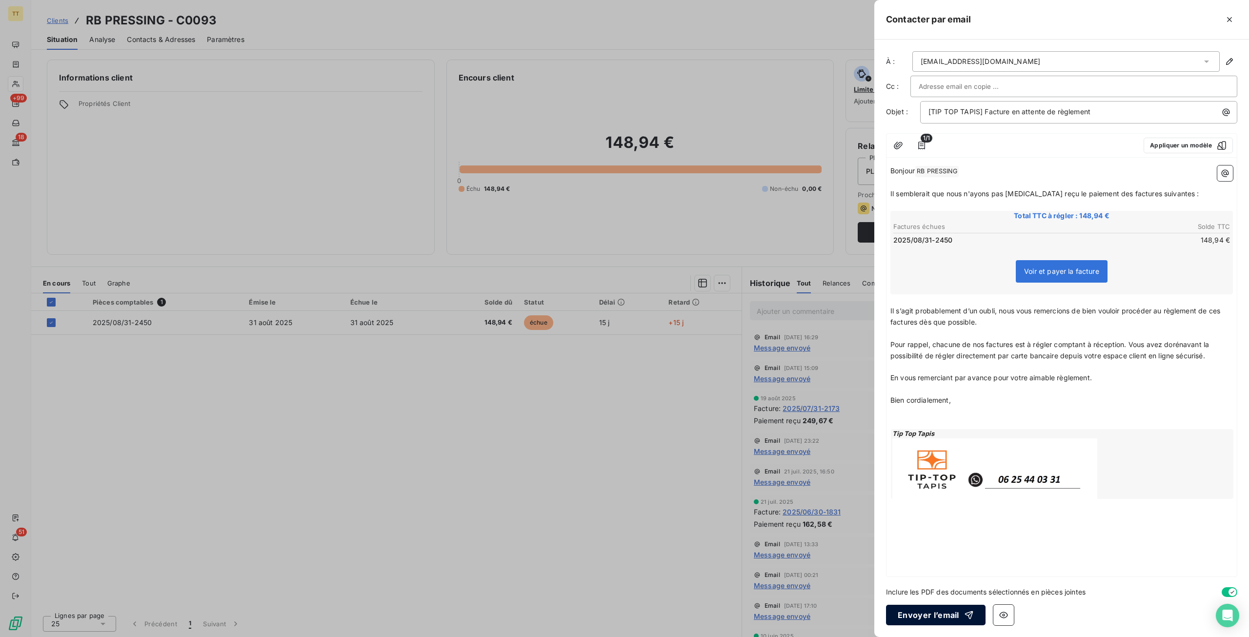
click at [972, 612] on button "Envoyer l’email" at bounding box center [936, 615] width 100 height 20
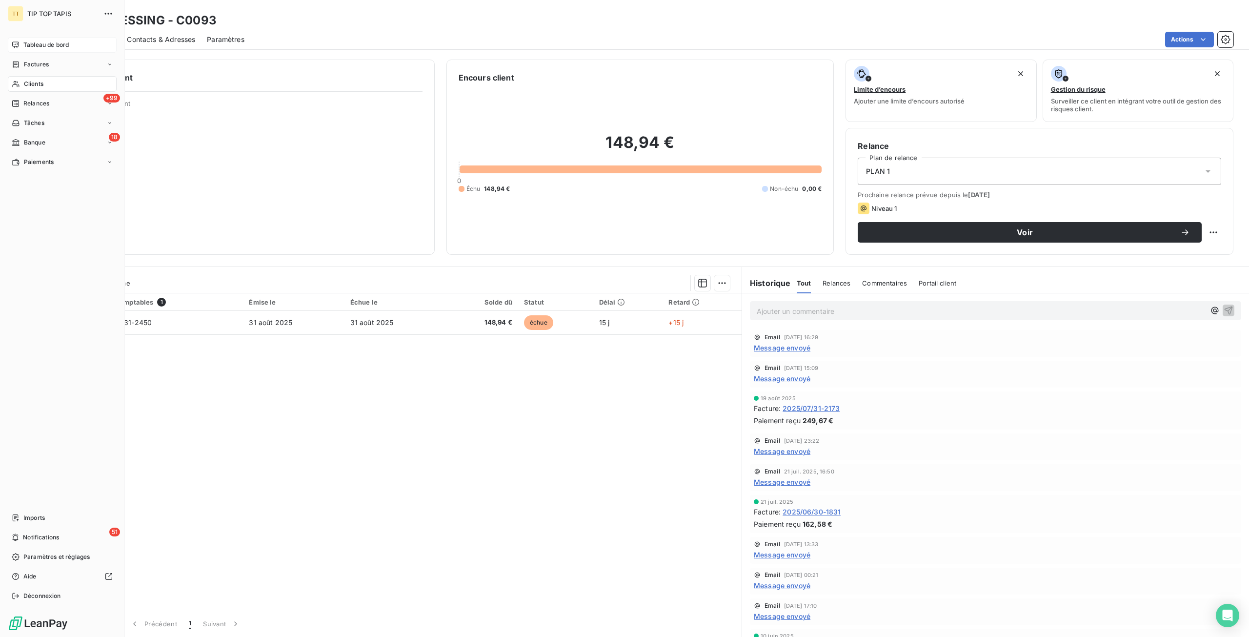
click at [25, 44] on span "Tableau de bord" at bounding box center [45, 45] width 45 height 9
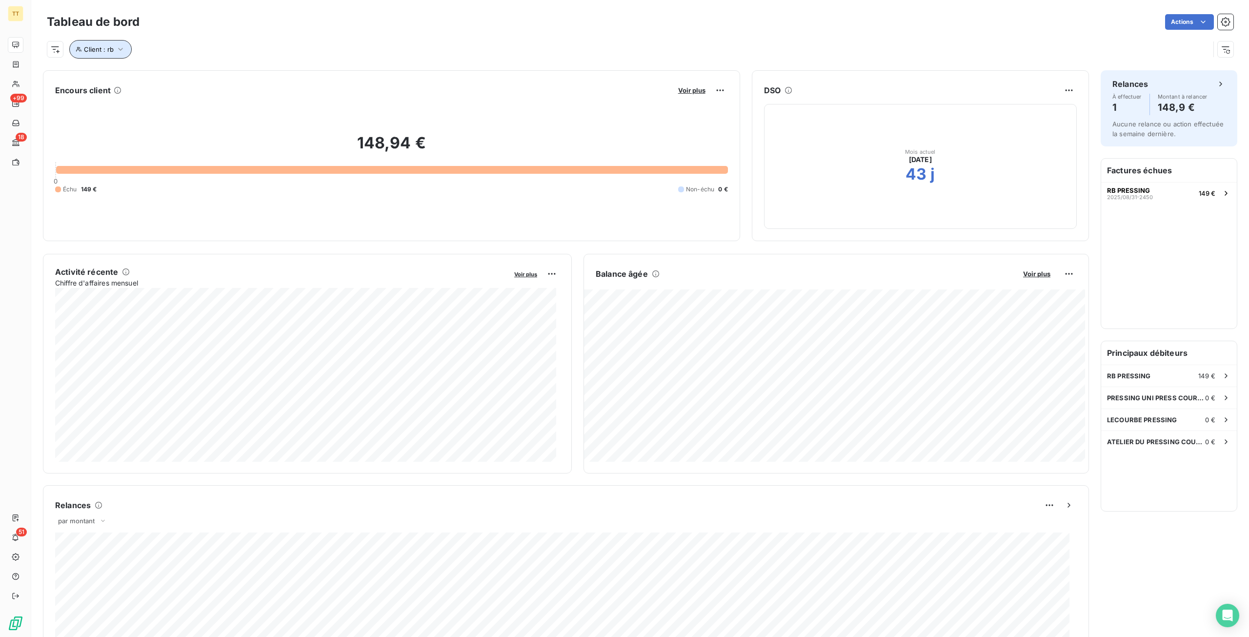
click at [104, 53] on button "Client : rb" at bounding box center [100, 49] width 62 height 19
drag, startPoint x: 291, startPoint y: 80, endPoint x: 114, endPoint y: 81, distance: 177.6
click at [114, 81] on div "Client Contient like rb" at bounding box center [208, 74] width 267 height 20
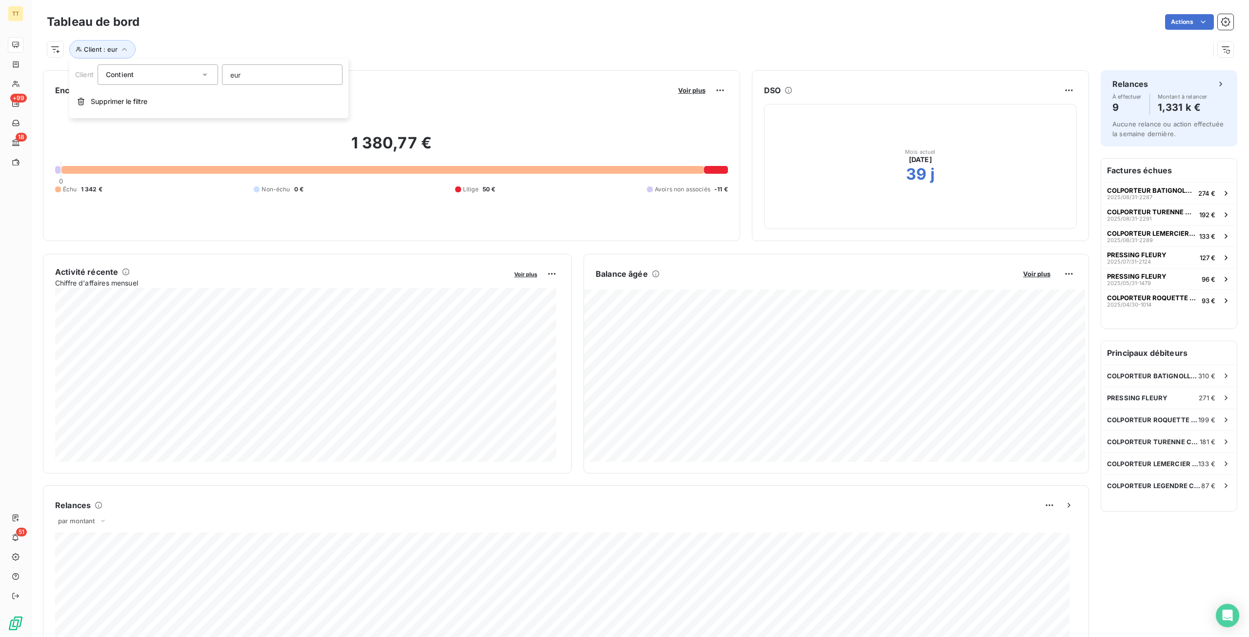
type input "euro"
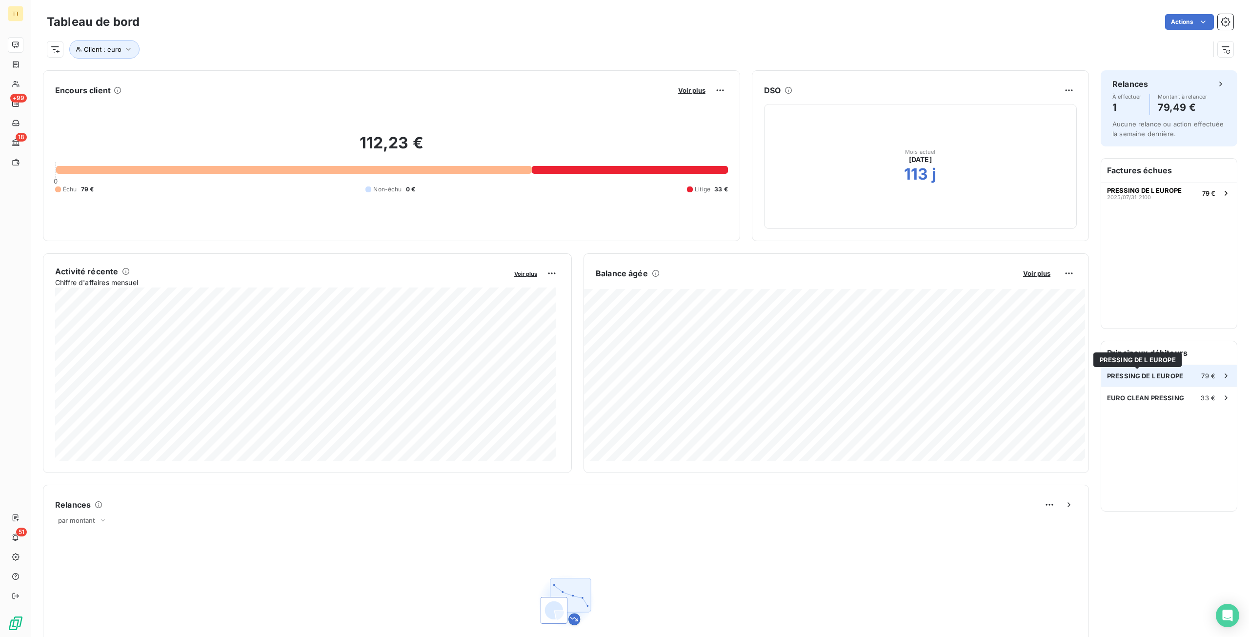
click at [1146, 375] on span "PRESSING DE L EUROPE" at bounding box center [1145, 376] width 76 height 8
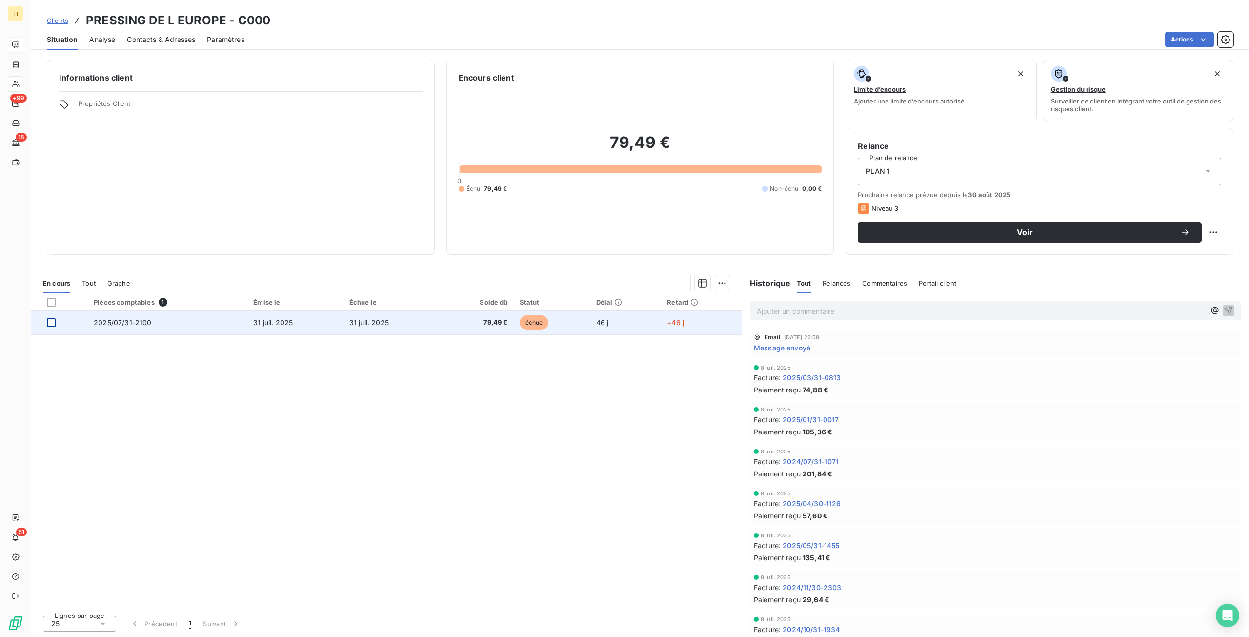
click at [51, 324] on div at bounding box center [51, 322] width 9 height 9
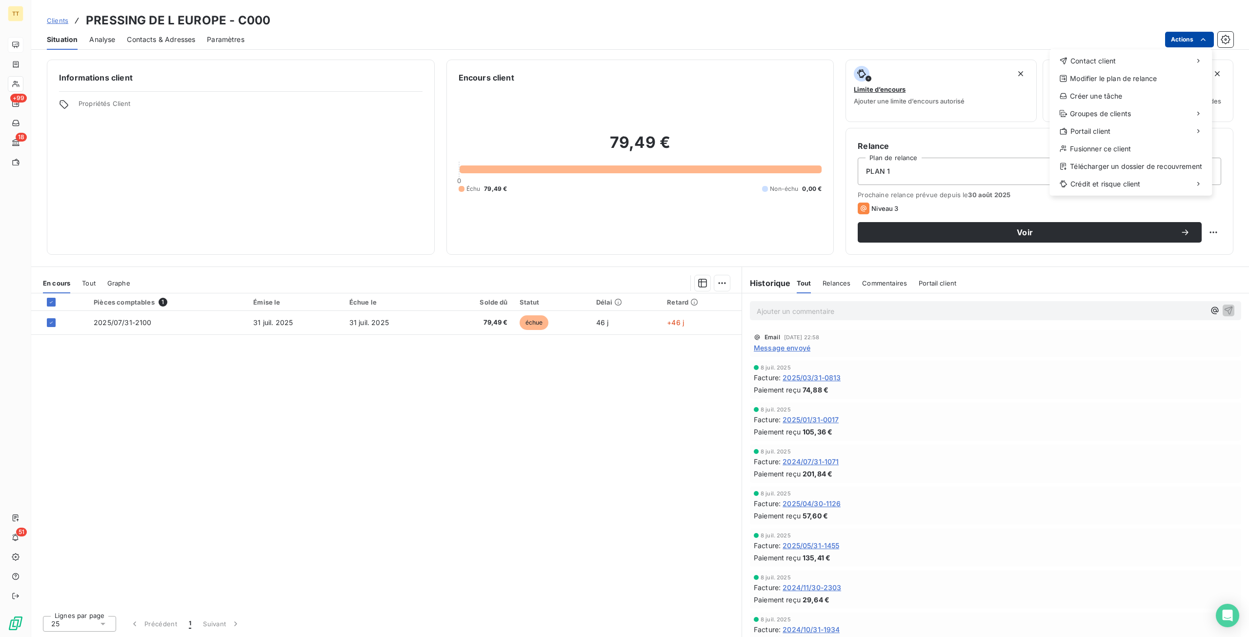
click at [1183, 38] on html "TT +99 18 51 Clients PRESSING DE L EUROPE - C000 Situation Analyse Contacts & A…" at bounding box center [624, 318] width 1249 height 637
click at [1021, 66] on div "Envoyer un email" at bounding box center [977, 65] width 131 height 16
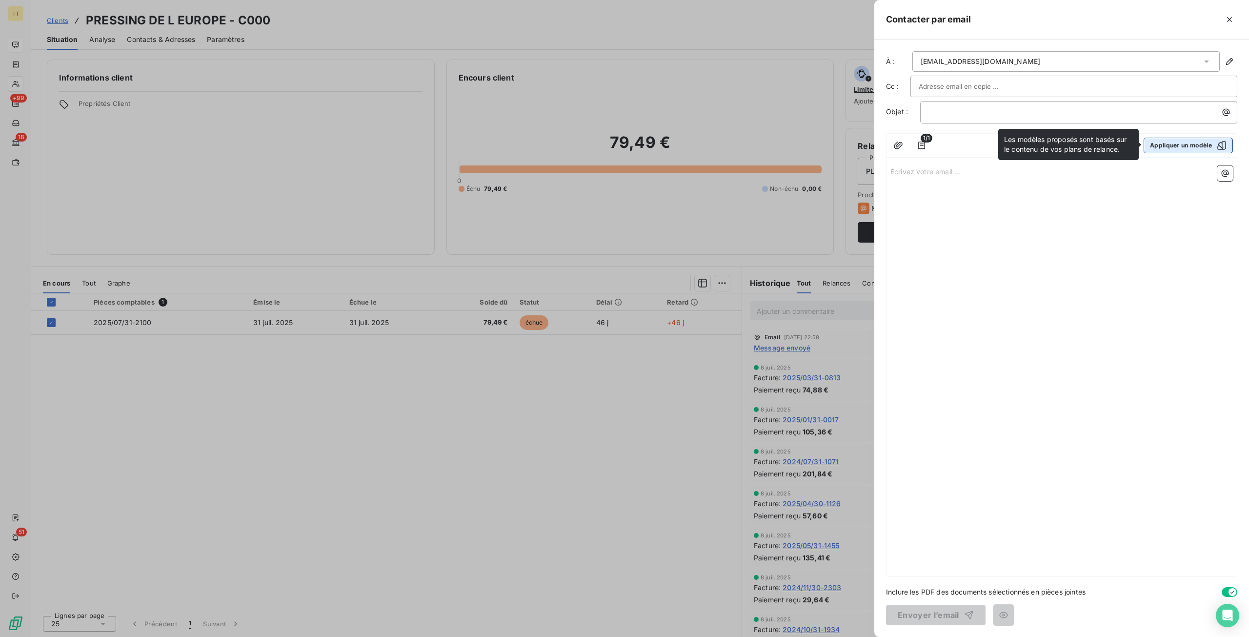
click at [1158, 145] on button "Appliquer un modèle" at bounding box center [1188, 146] width 89 height 16
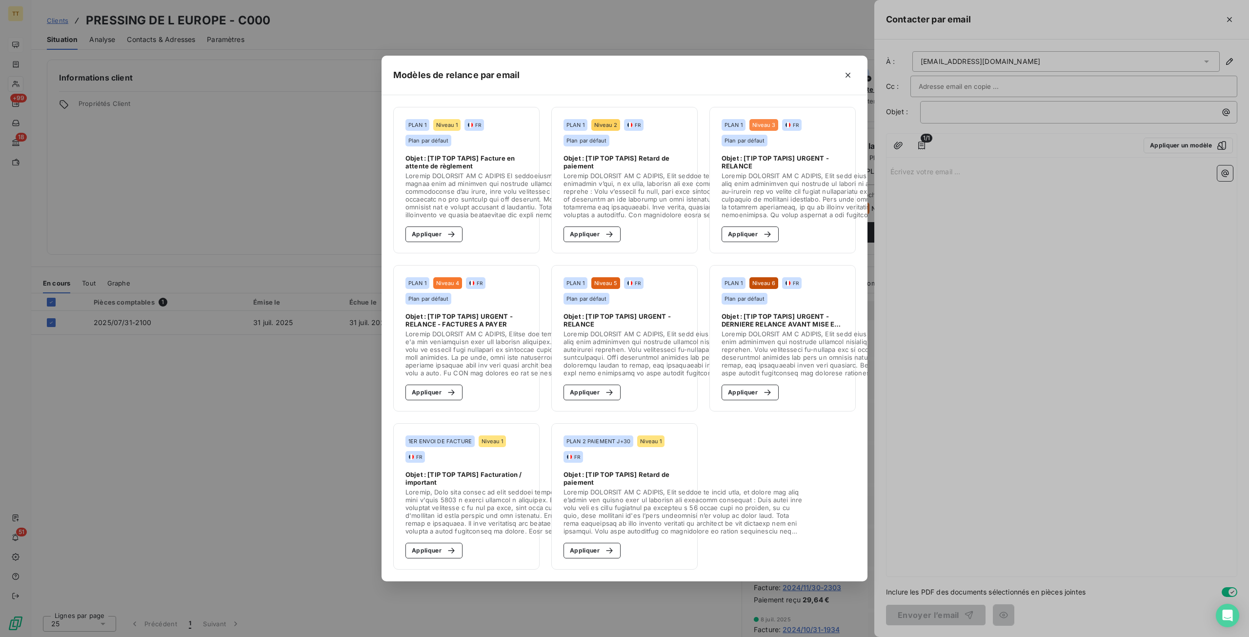
click at [428, 220] on section "PLAN 1 Niveau 1 FR Plan par défaut Objet : [TIP TOP TAPIS] Facture en attente d…" at bounding box center [466, 180] width 146 height 146
click at [429, 226] on button "Appliquer" at bounding box center [434, 234] width 57 height 16
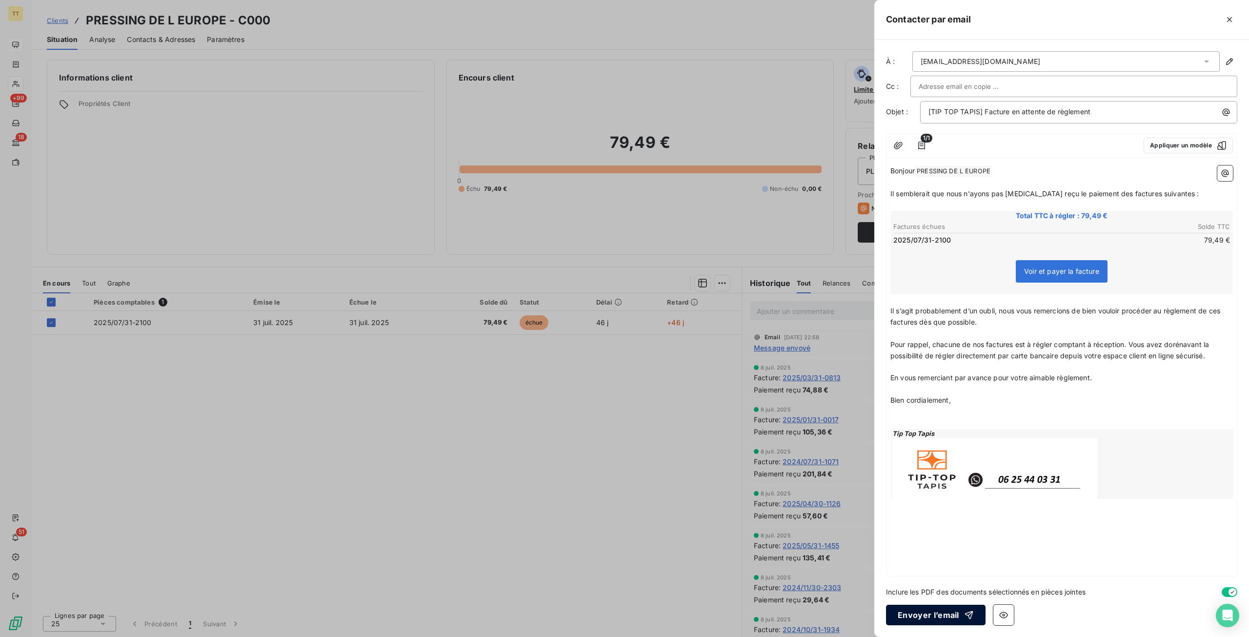
click at [922, 611] on button "Envoyer l’email" at bounding box center [936, 615] width 100 height 20
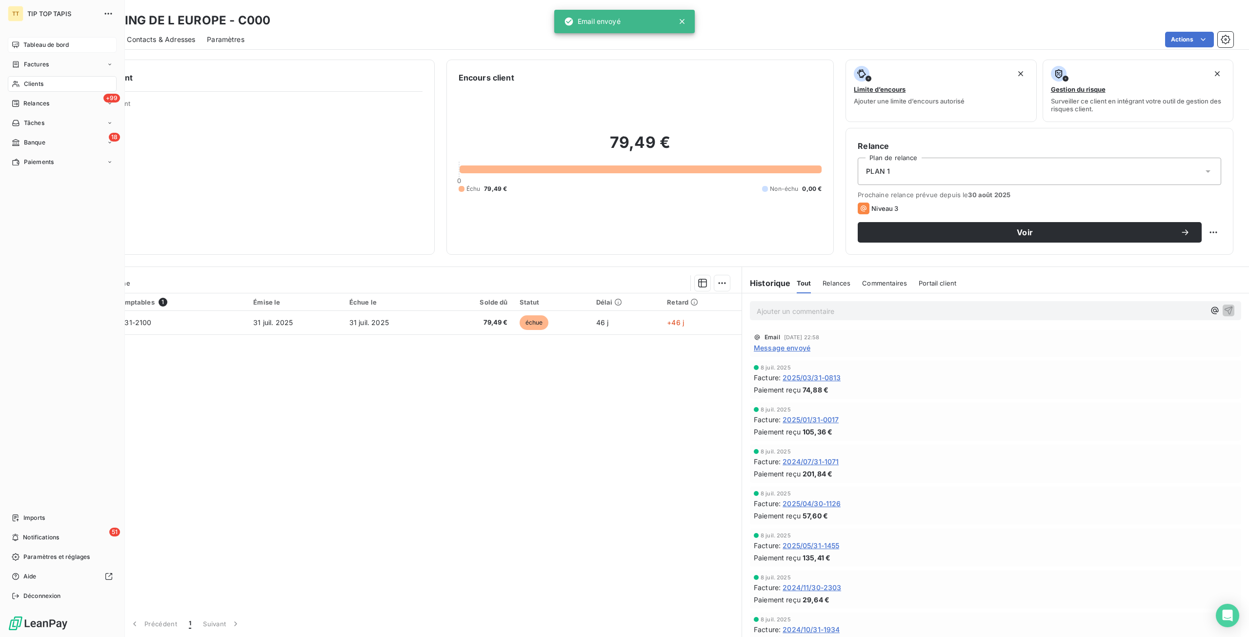
click at [67, 40] on div "Tableau de bord" at bounding box center [62, 45] width 109 height 16
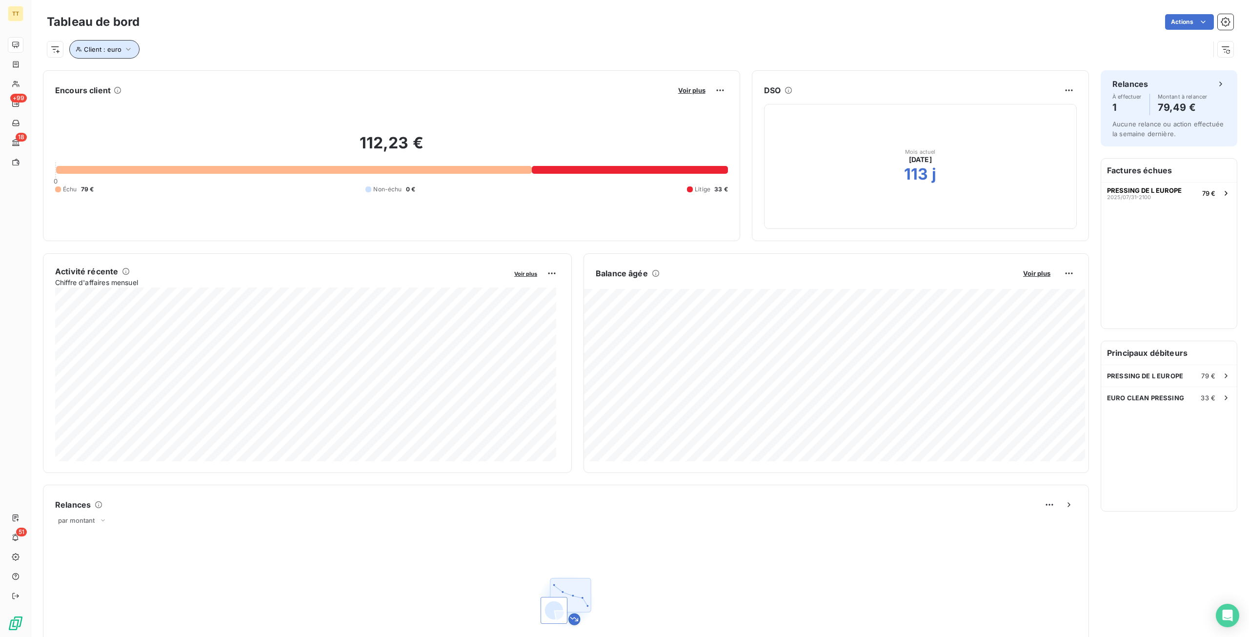
click at [111, 44] on button "Client : euro" at bounding box center [104, 49] width 70 height 19
drag, startPoint x: 252, startPoint y: 69, endPoint x: 131, endPoint y: 84, distance: 122.0
click at [131, 84] on div "Client Contient like euro" at bounding box center [208, 74] width 267 height 20
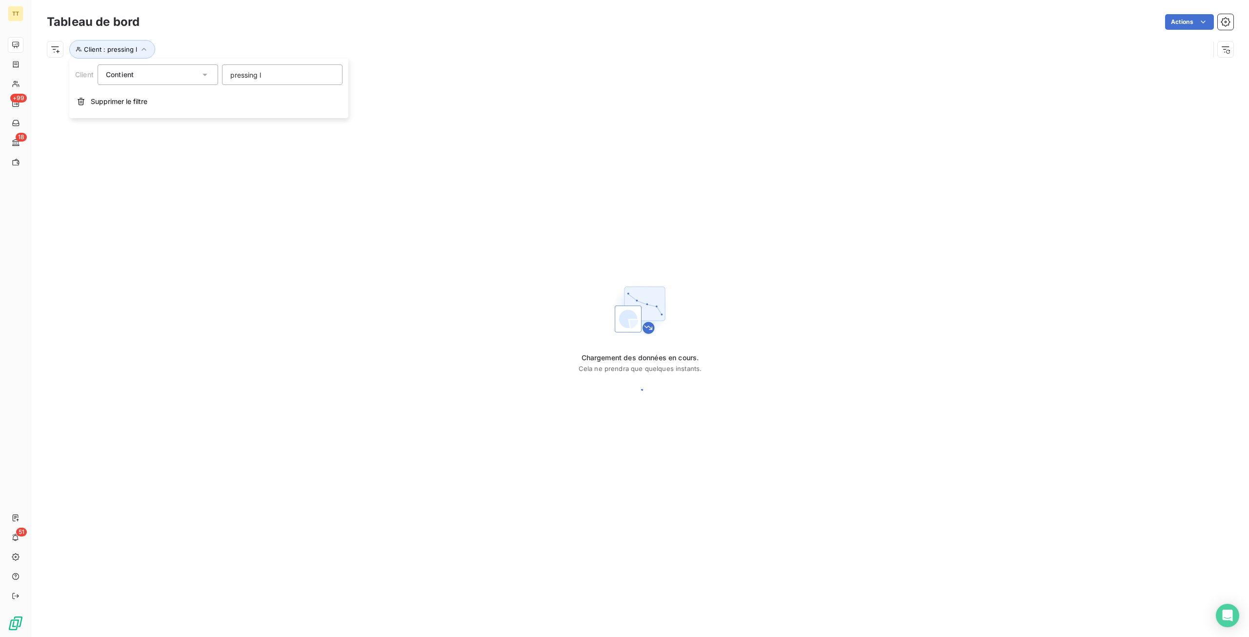
type input "pressing li"
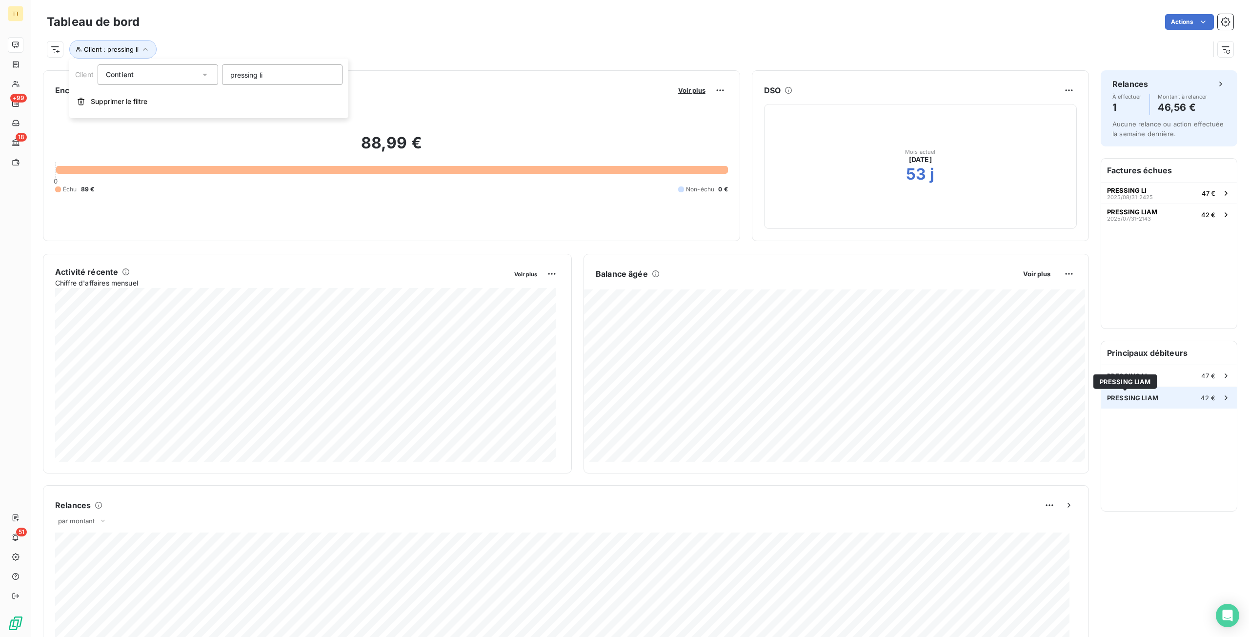
click at [1136, 376] on div "PRESSING LIAM PRESSING LIAM" at bounding box center [1126, 381] width 64 height 15
click at [1165, 373] on div "PRESSING LI 47 €" at bounding box center [1169, 375] width 136 height 21
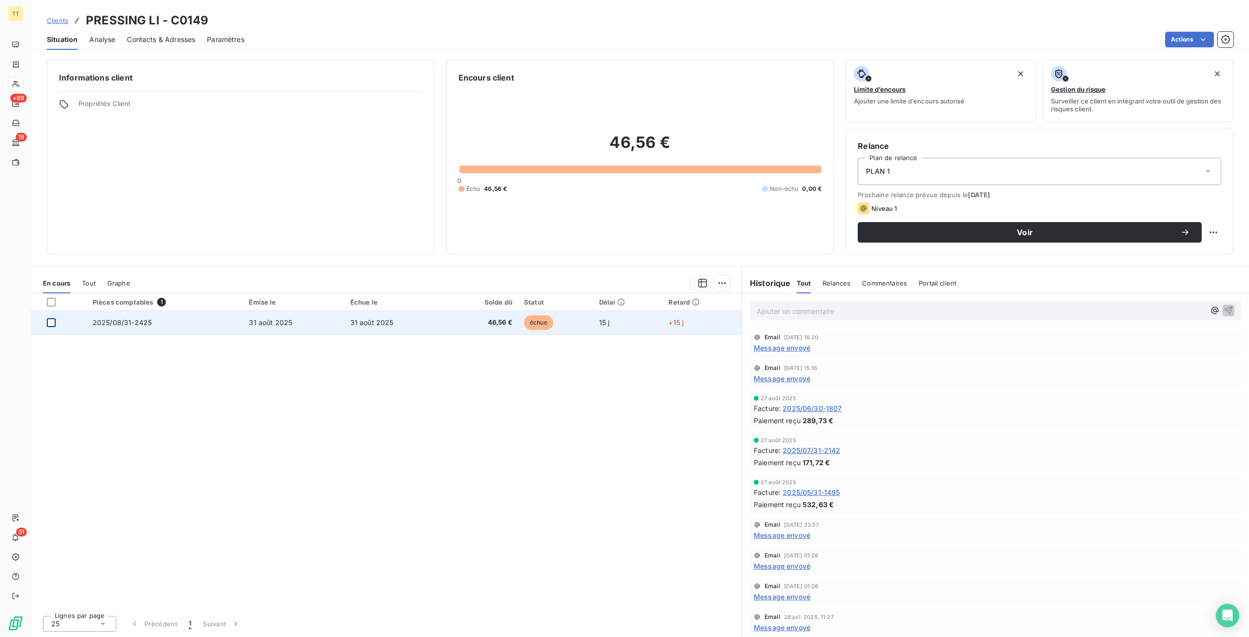
click at [52, 321] on div at bounding box center [51, 322] width 9 height 9
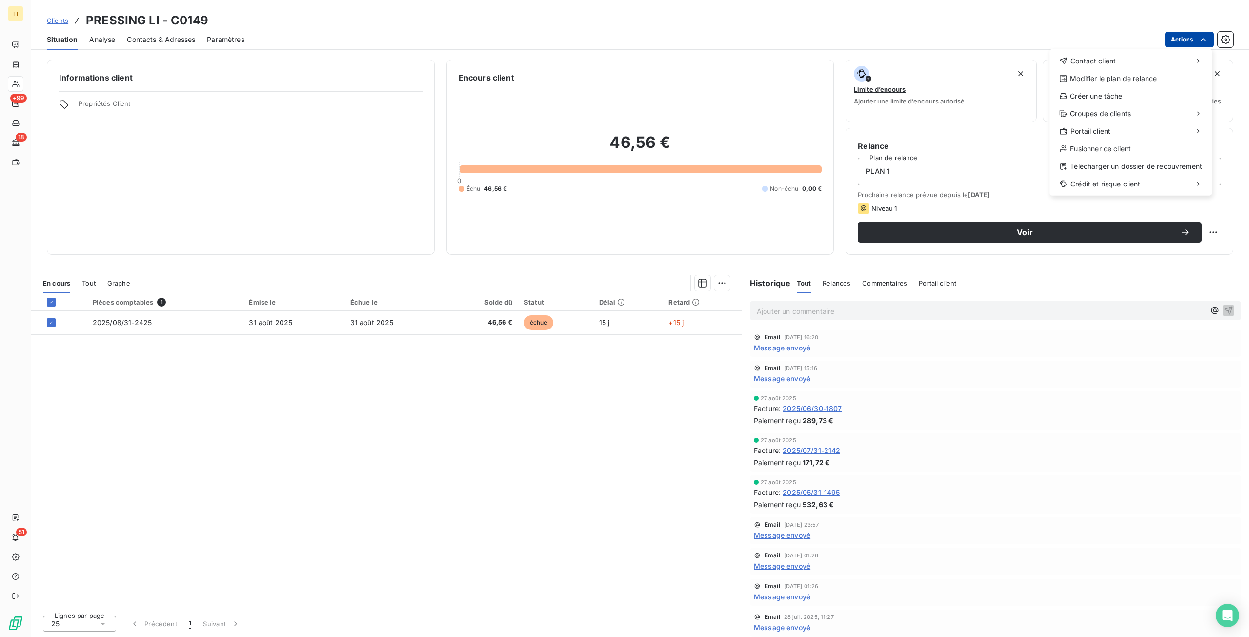
click at [1196, 41] on html "TT +99 18 51 Clients PRESSING LI - C0149 Situation Analyse Contacts & Adresses …" at bounding box center [624, 318] width 1249 height 637
click at [1000, 56] on div "Envoyer un email Envoyer un courrier Envoyer un courrier recommandé" at bounding box center [977, 82] width 139 height 59
click at [987, 64] on div "Envoyer un email" at bounding box center [977, 65] width 131 height 16
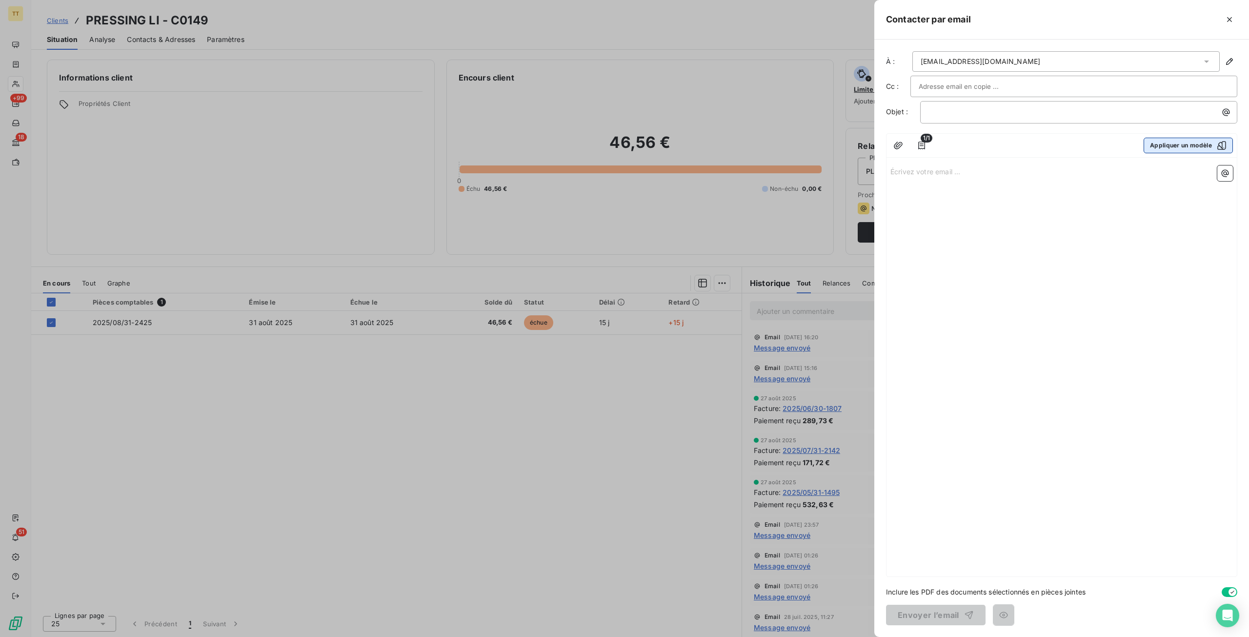
click at [1183, 148] on button "Appliquer un modèle" at bounding box center [1188, 146] width 89 height 16
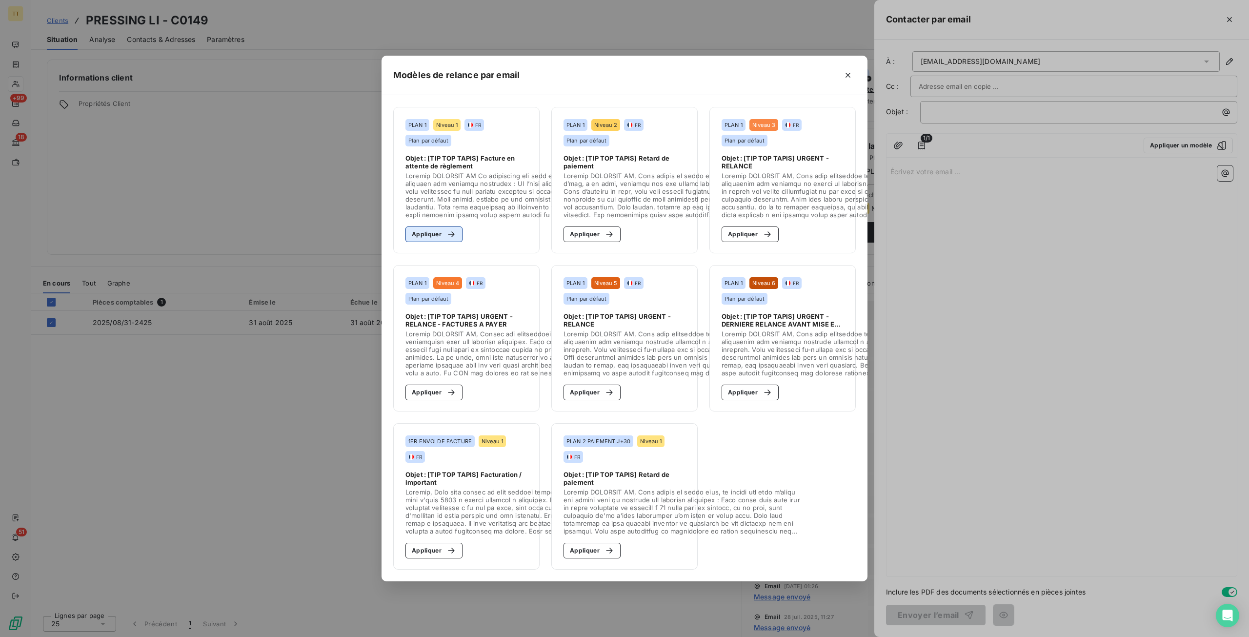
click at [430, 236] on button "Appliquer" at bounding box center [434, 234] width 57 height 16
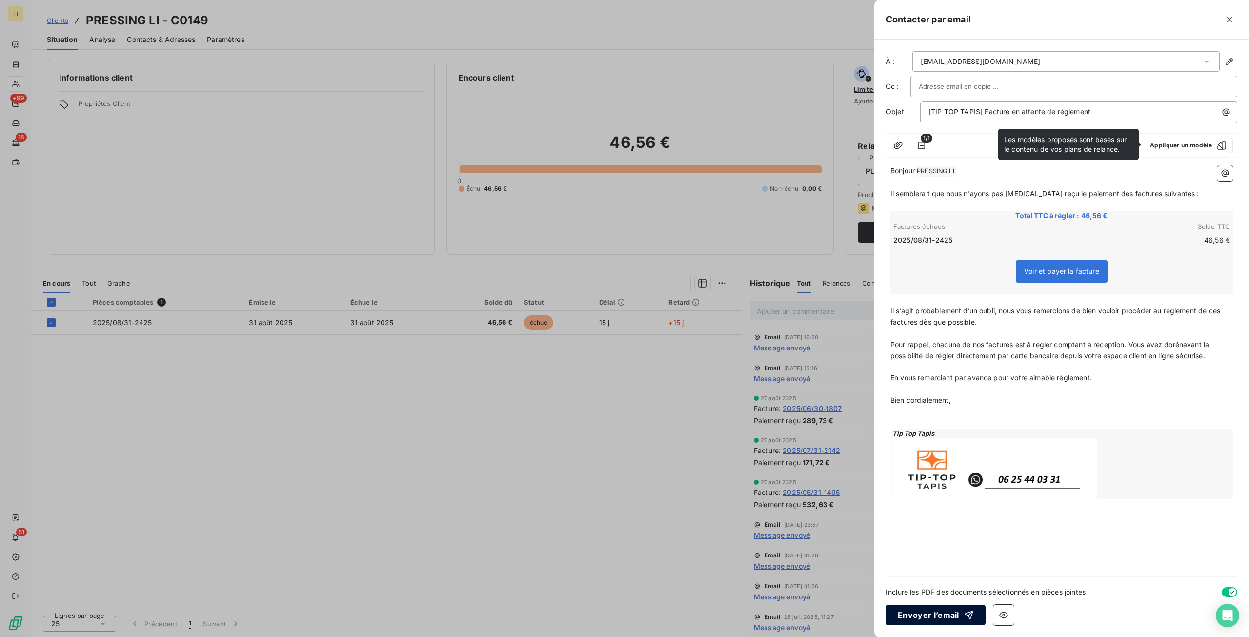
click at [912, 620] on button "Envoyer l’email" at bounding box center [936, 615] width 100 height 20
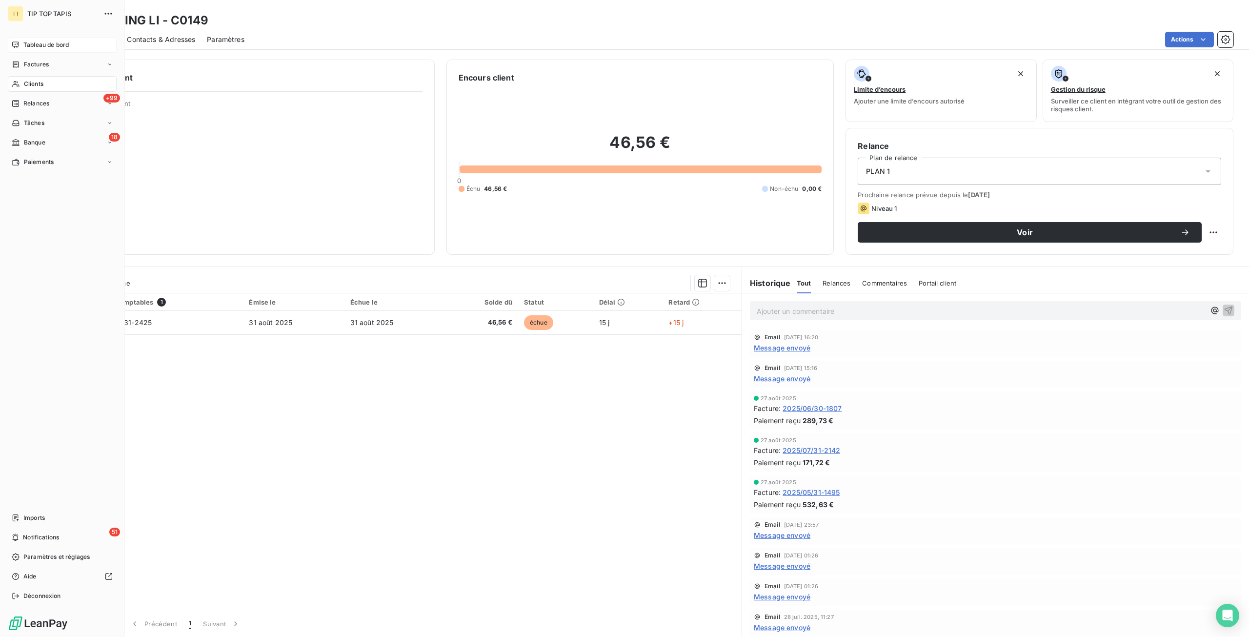
drag, startPoint x: 33, startPoint y: 41, endPoint x: 82, endPoint y: 55, distance: 51.6
click at [33, 41] on span "Tableau de bord" at bounding box center [45, 45] width 45 height 9
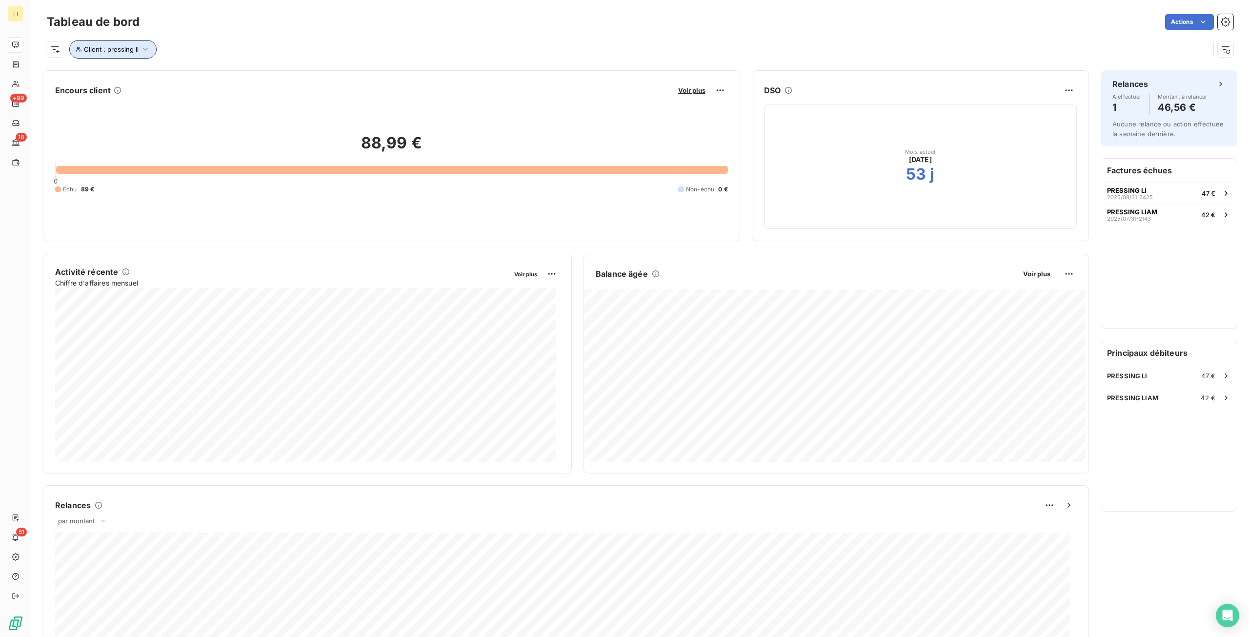
click at [106, 52] on span "Client : pressing li" at bounding box center [111, 49] width 55 height 8
drag, startPoint x: 244, startPoint y: 76, endPoint x: 187, endPoint y: 80, distance: 57.7
click at [187, 80] on div "Client Contient like pressing li" at bounding box center [208, 74] width 267 height 20
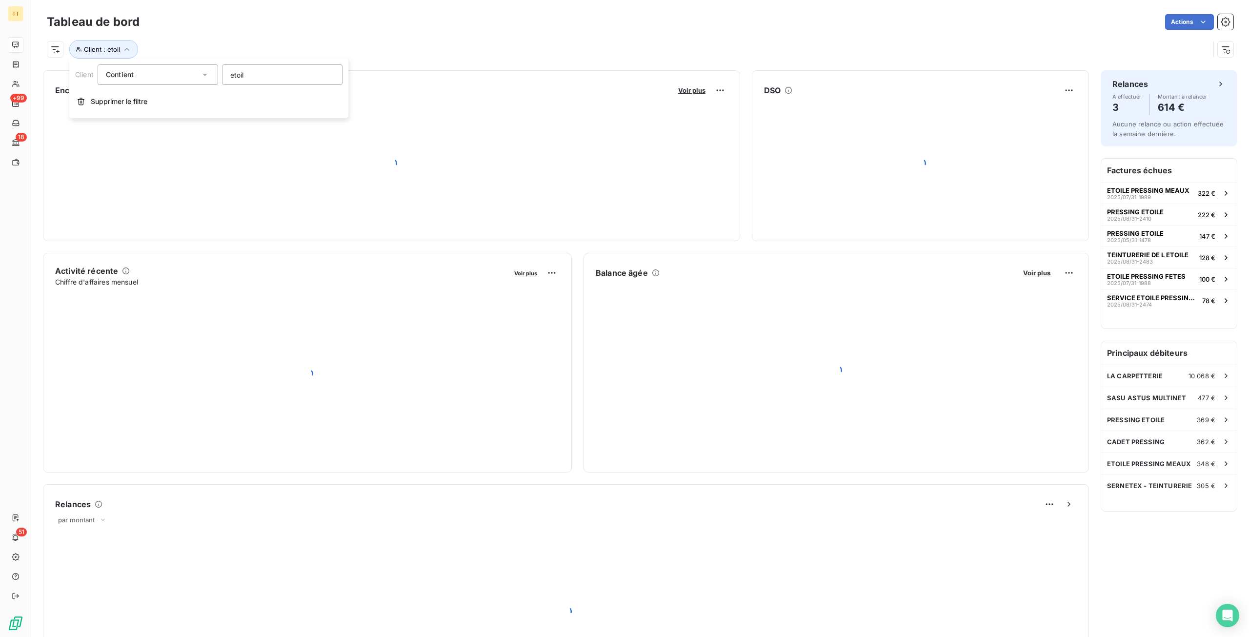
type input "etoile"
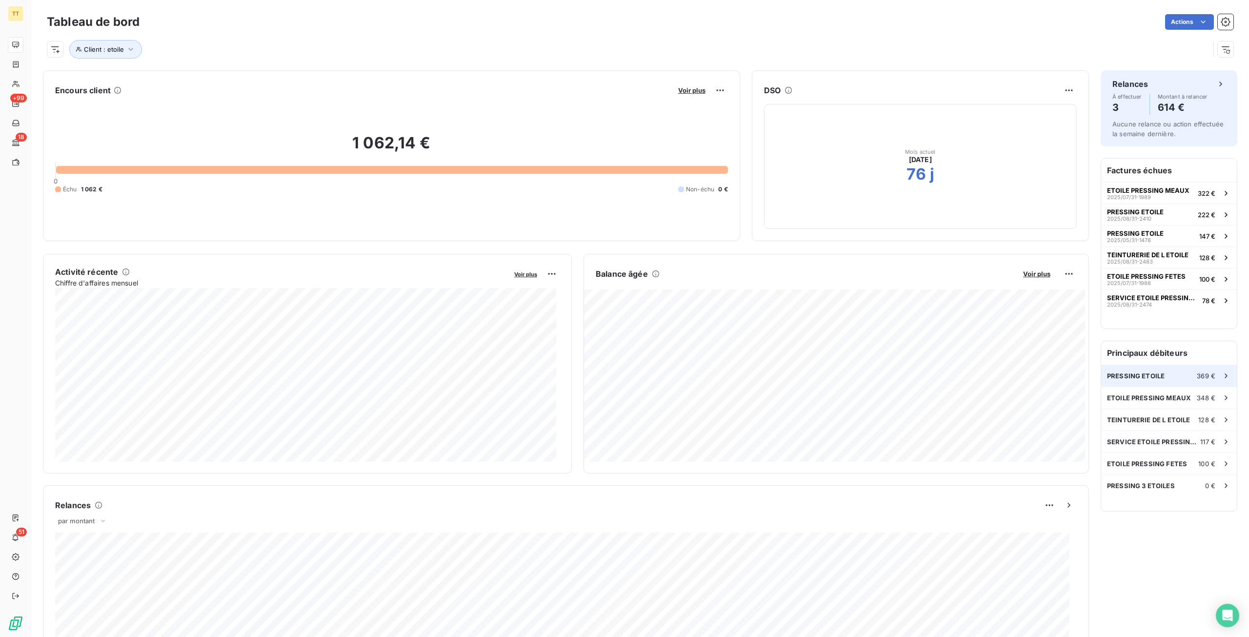
click at [1185, 380] on div "PRESSING ETOILE 369 €" at bounding box center [1169, 375] width 136 height 21
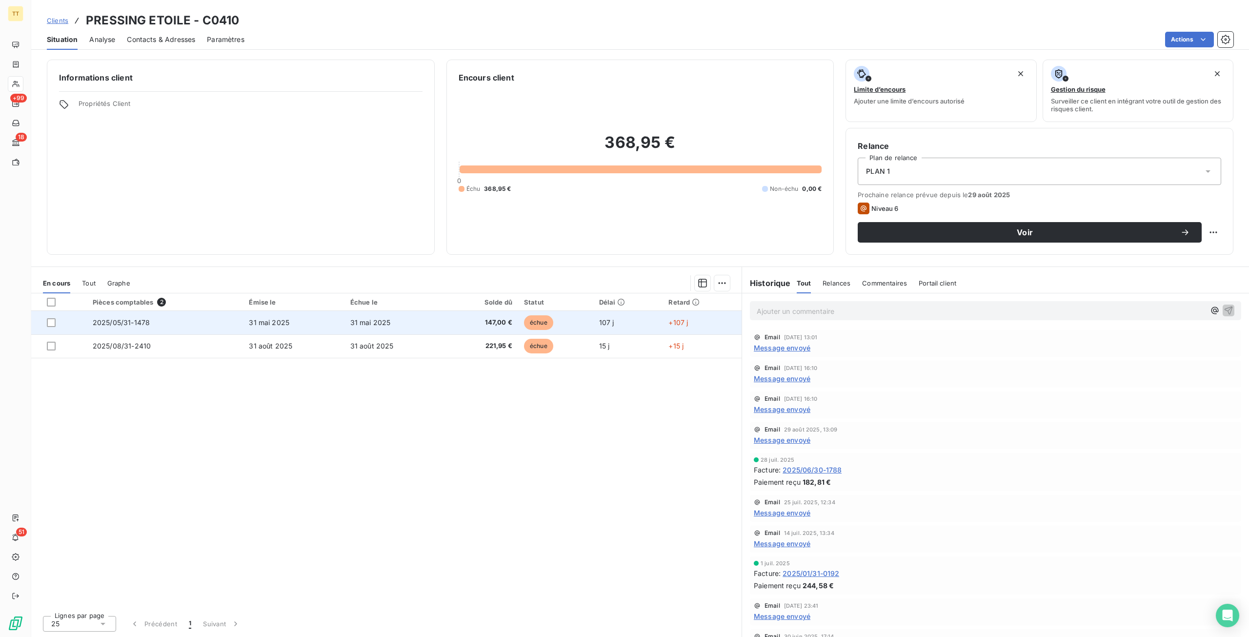
click at [599, 331] on td "107 j" at bounding box center [628, 322] width 70 height 23
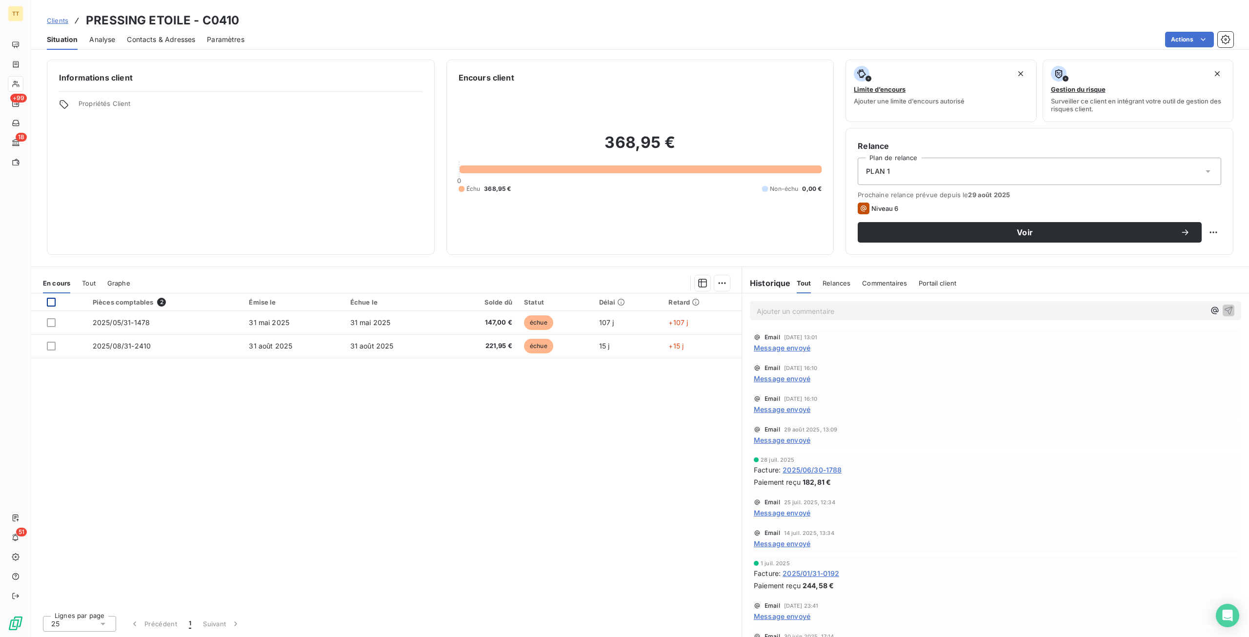
click at [50, 301] on div at bounding box center [51, 302] width 9 height 9
click at [1195, 41] on html "TT +99 18 51 Clients PRESSING ETOILE - C0410 Situation Analyse Contacts & Adres…" at bounding box center [624, 318] width 1249 height 637
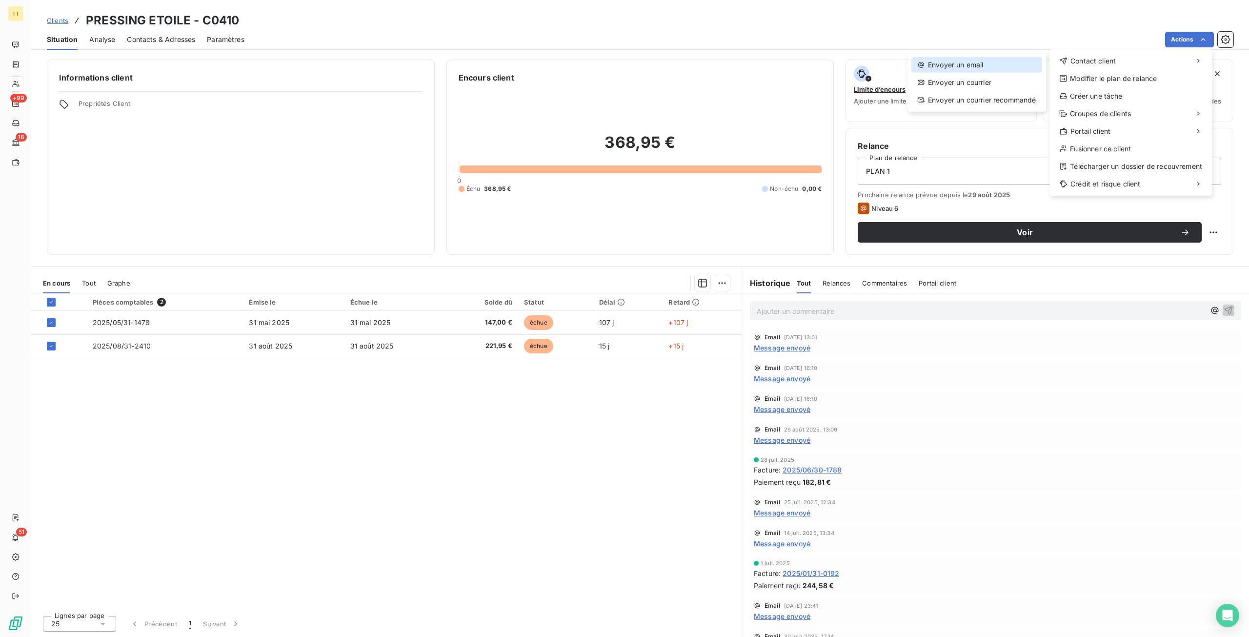
click at [962, 61] on div "Envoyer un email" at bounding box center [977, 65] width 131 height 16
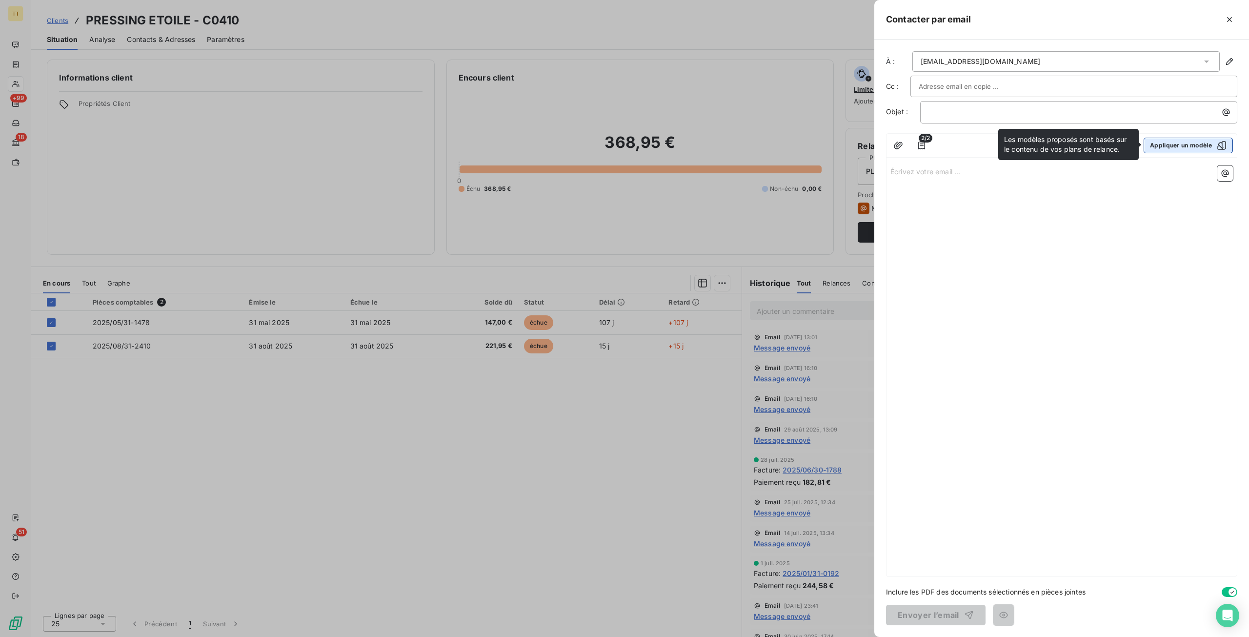
click at [1161, 138] on button "Appliquer un modèle" at bounding box center [1188, 146] width 89 height 16
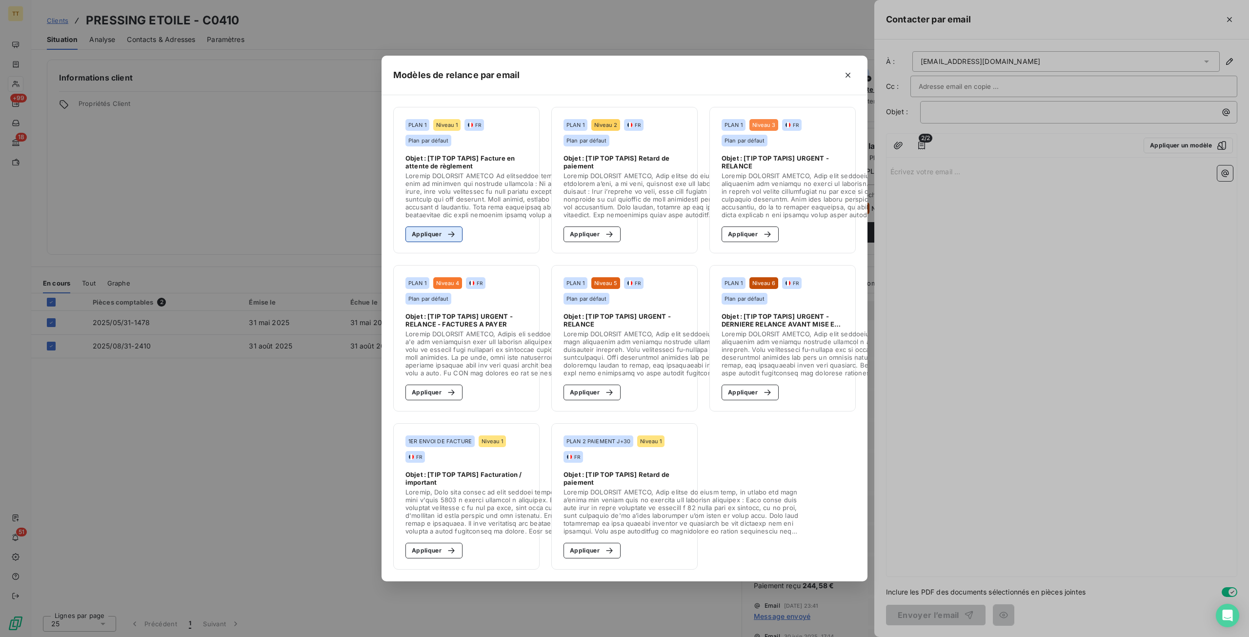
click at [439, 231] on button "Appliquer" at bounding box center [434, 234] width 57 height 16
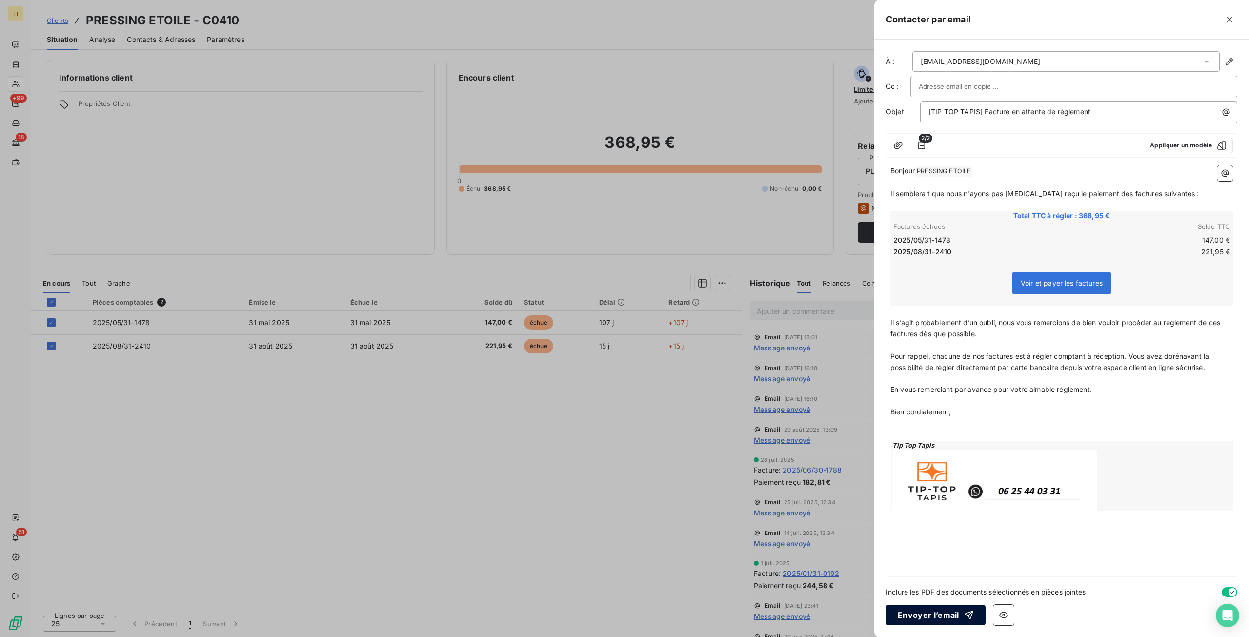
click at [929, 613] on button "Envoyer l’email" at bounding box center [936, 615] width 100 height 20
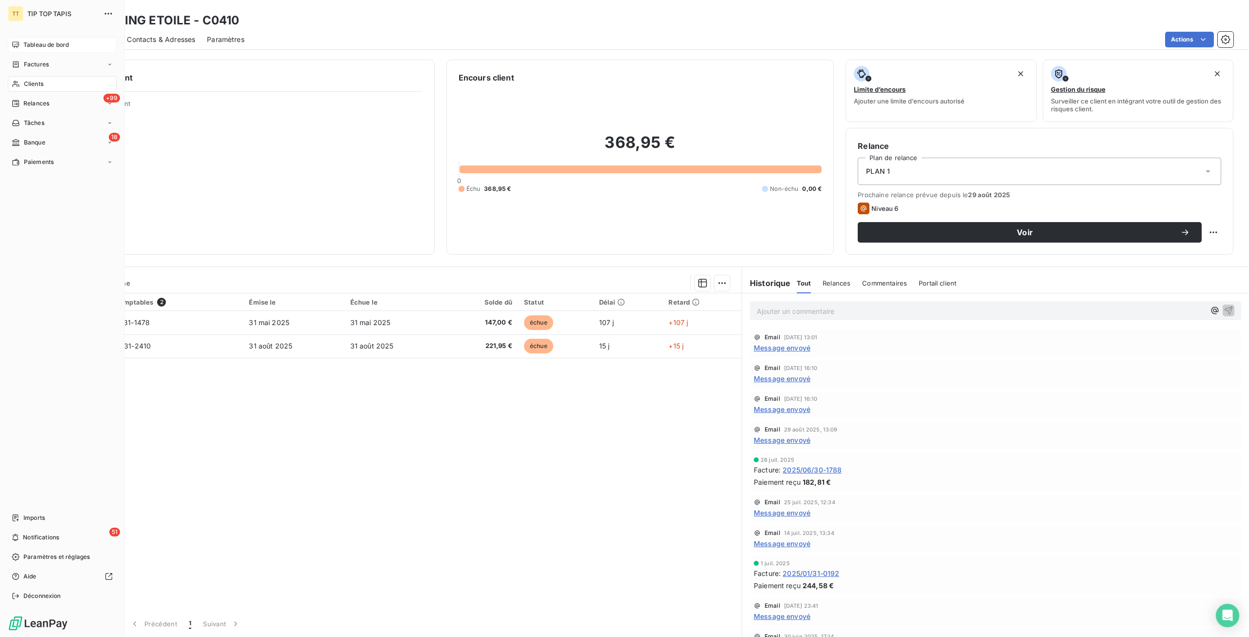
click at [35, 48] on span "Tableau de bord" at bounding box center [45, 45] width 45 height 9
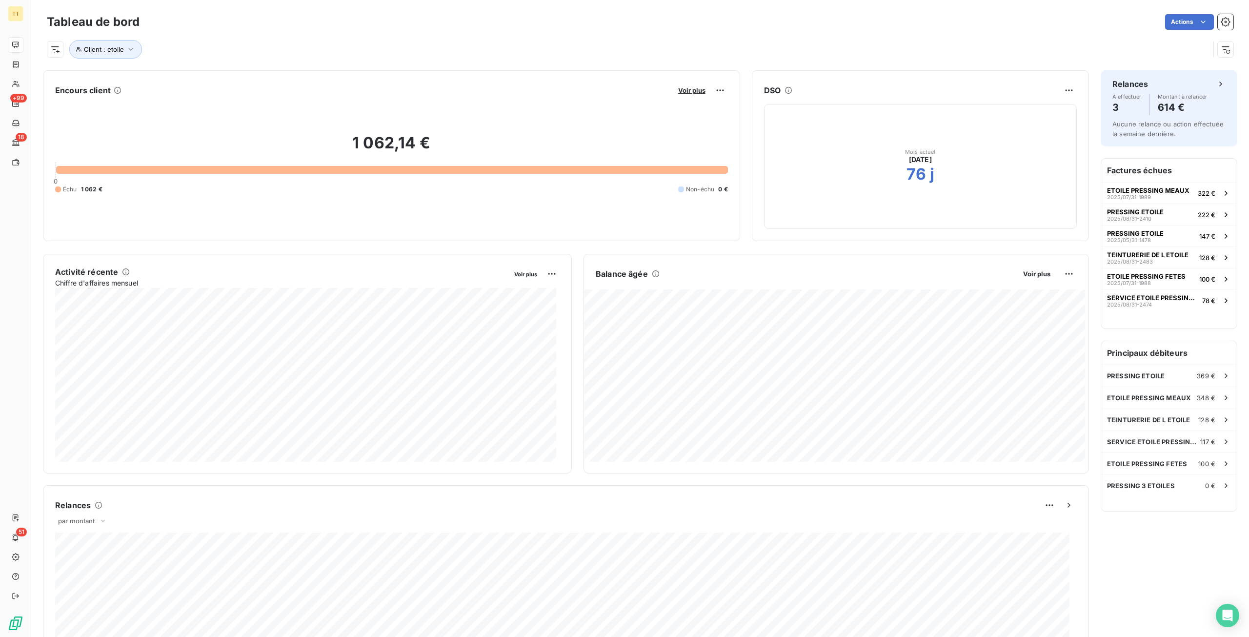
click at [102, 60] on div "Tableau de bord Actions Client : etoile" at bounding box center [640, 32] width 1218 height 64
click at [106, 55] on button "Client : etoile" at bounding box center [105, 49] width 73 height 19
drag, startPoint x: 267, startPoint y: 71, endPoint x: 44, endPoint y: 71, distance: 223.0
click at [44, 71] on body "TT +99 18 51 Tableau de bord Actions Client : etoile Encours client Voir plus 1…" at bounding box center [624, 318] width 1249 height 637
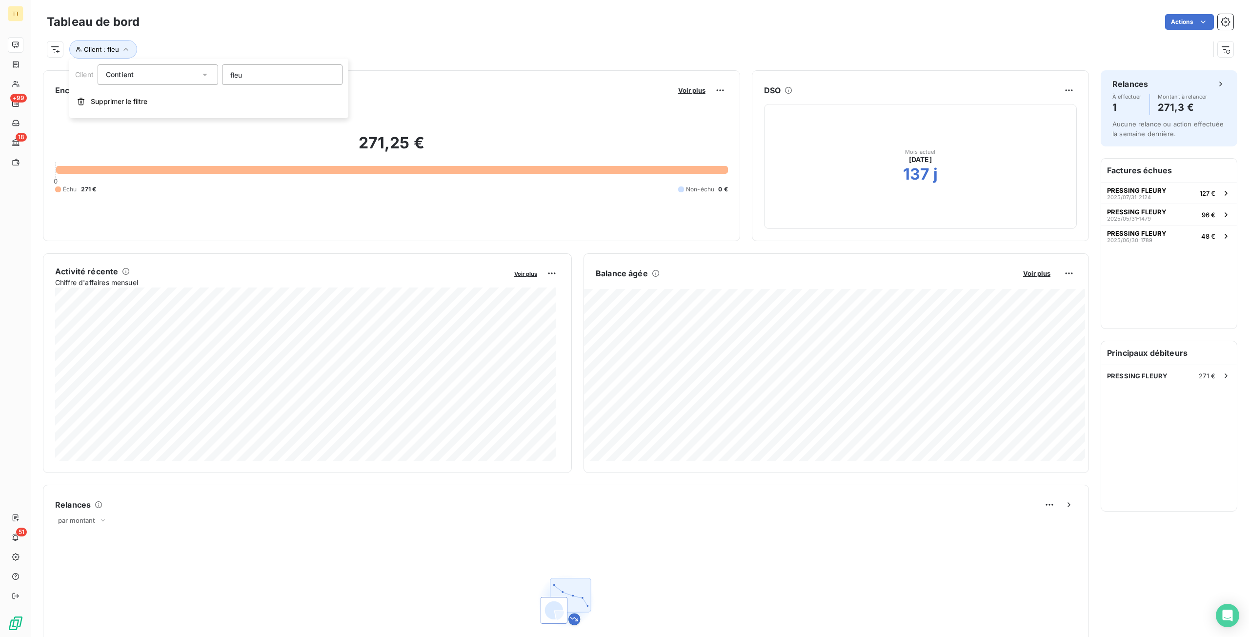
type input "fleur"
click at [1132, 368] on div "PRESSING FLEURY 271 €" at bounding box center [1169, 375] width 136 height 21
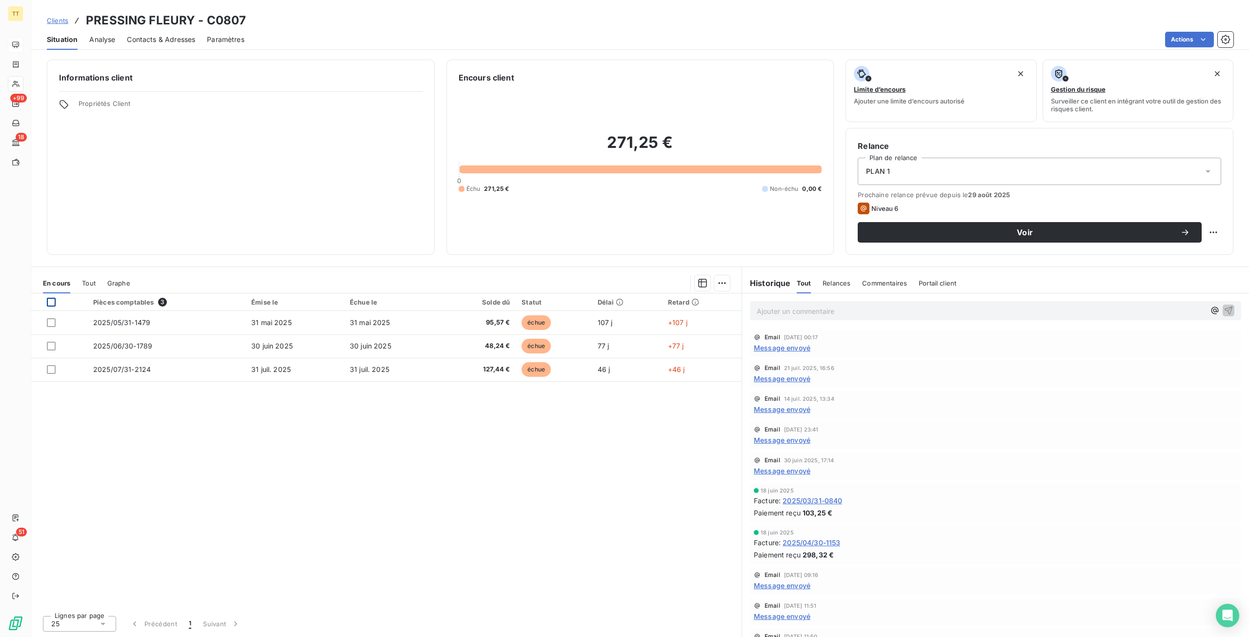
click at [47, 302] on div at bounding box center [51, 302] width 9 height 9
click at [1183, 37] on html "TT +99 18 51 Clients PRESSING FLEURY - C0807 Situation Analyse Contacts & Adres…" at bounding box center [624, 318] width 1249 height 637
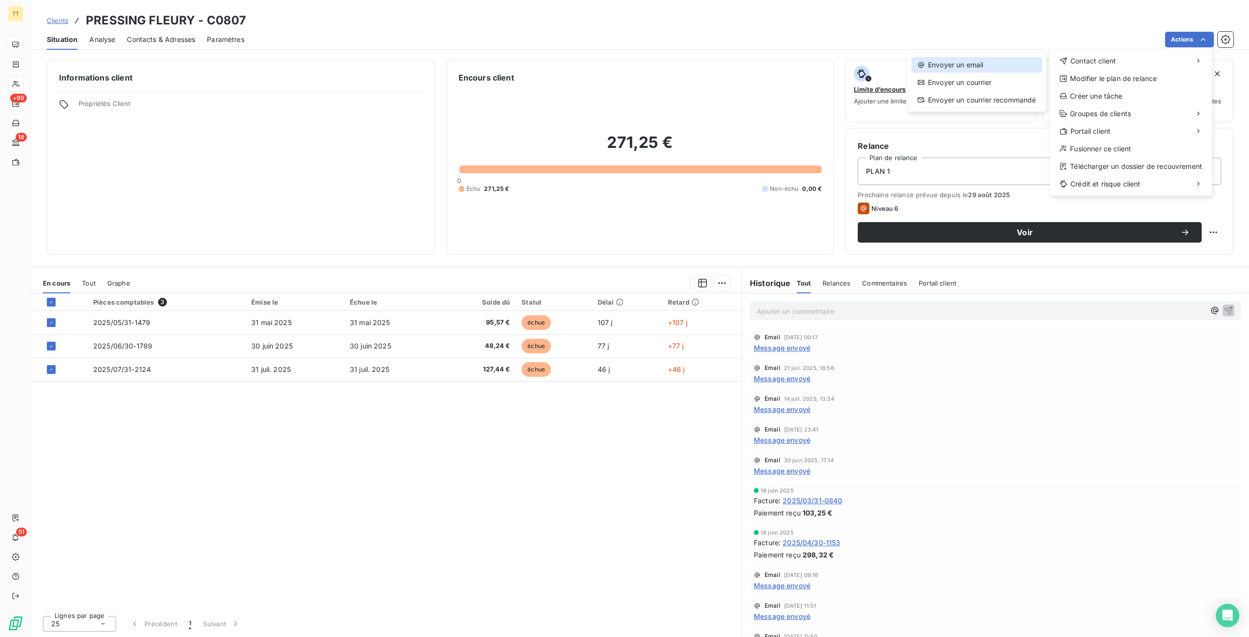
click at [1026, 63] on div "Envoyer un email" at bounding box center [977, 65] width 131 height 16
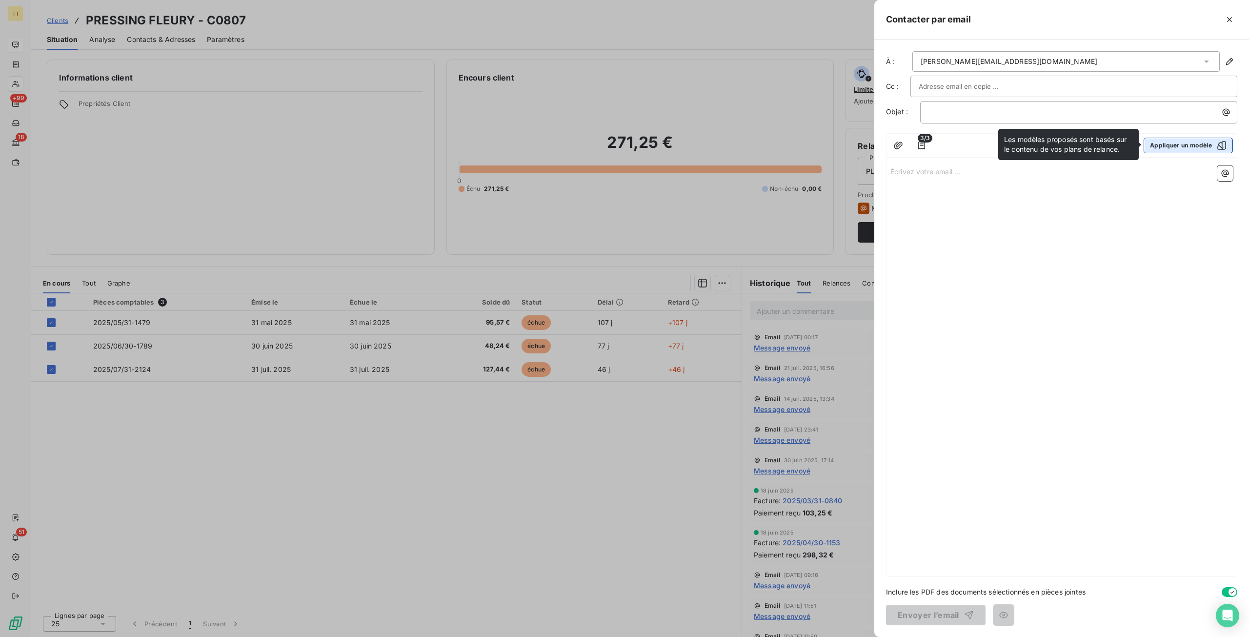
click at [1180, 146] on button "Appliquer un modèle" at bounding box center [1188, 146] width 89 height 16
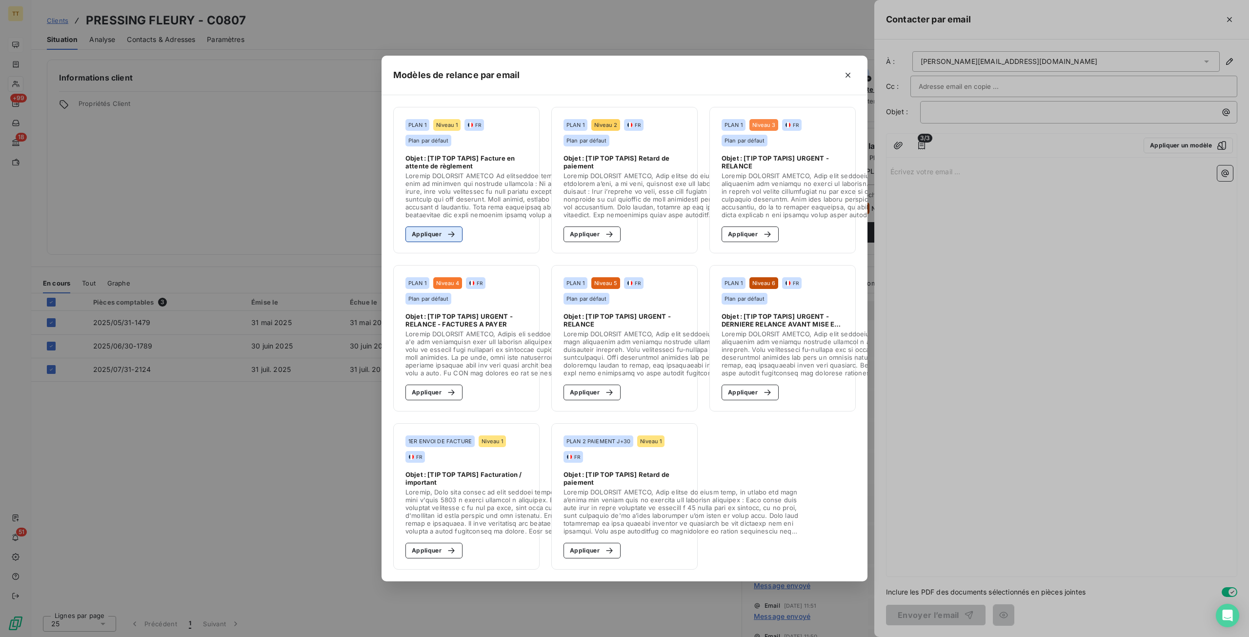
click at [434, 229] on button "Appliquer" at bounding box center [434, 234] width 57 height 16
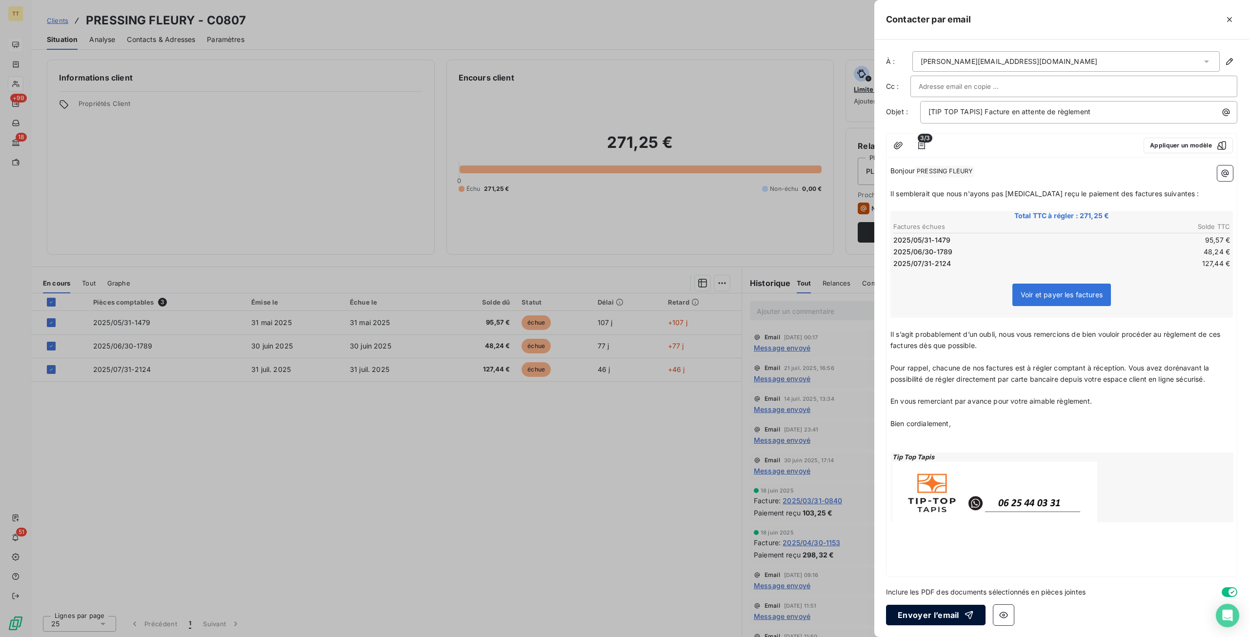
click at [897, 609] on button "Envoyer l’email" at bounding box center [936, 615] width 100 height 20
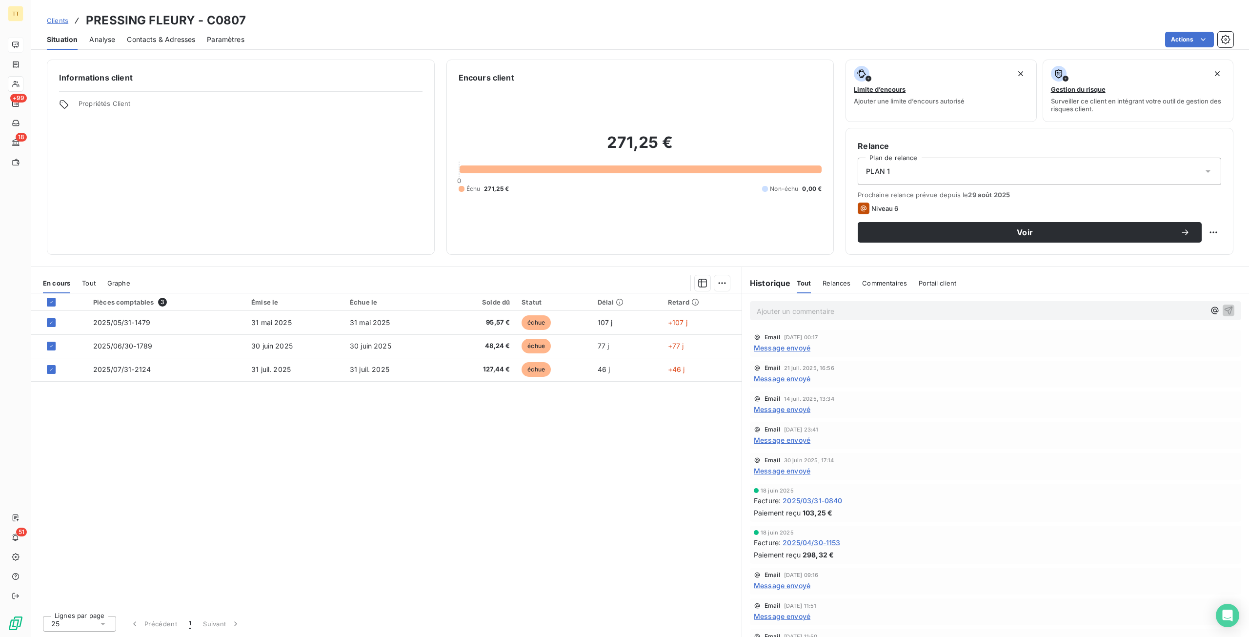
drag, startPoint x: 732, startPoint y: 556, endPoint x: 776, endPoint y: 567, distance: 45.2
click at [732, 556] on div "Pièces comptables 3 Émise le Échue le Solde dû Statut Délai Retard 2025/05/31-1…" at bounding box center [386, 450] width 711 height 314
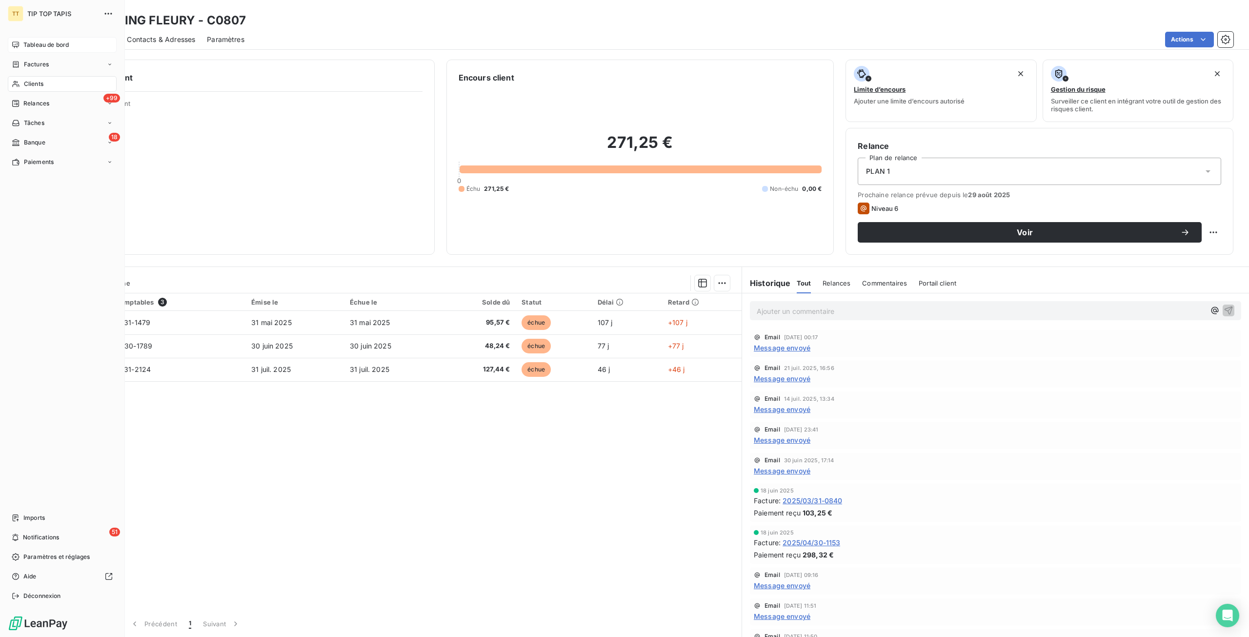
click at [23, 50] on div "Tableau de bord" at bounding box center [62, 45] width 109 height 16
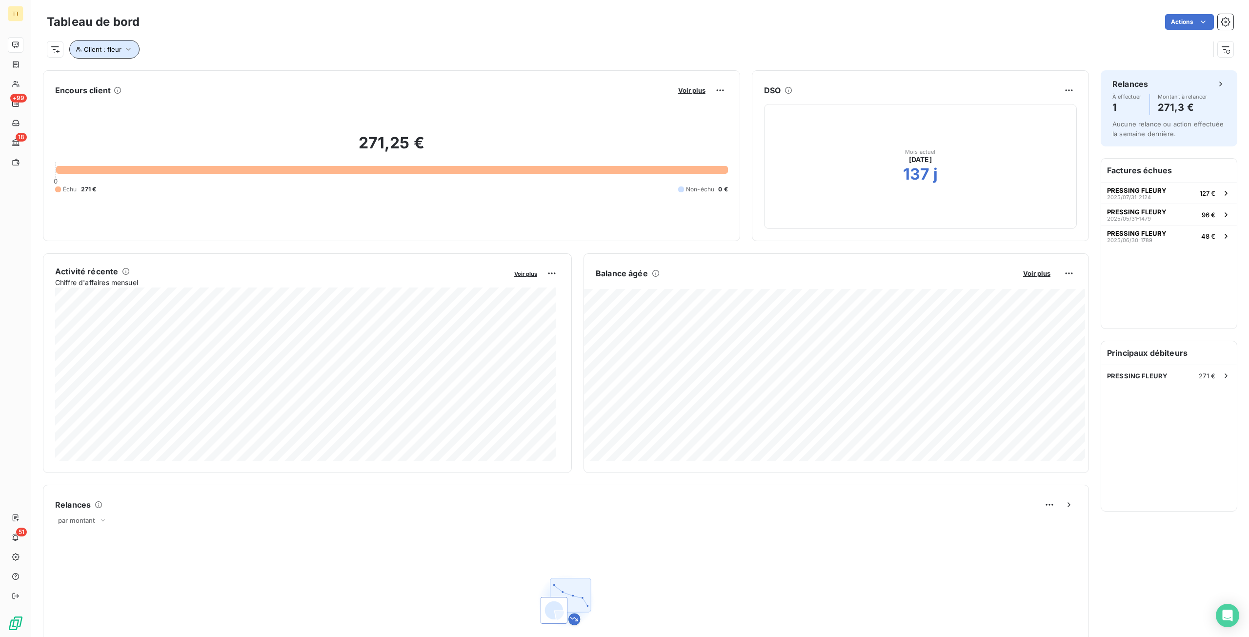
drag, startPoint x: 83, startPoint y: 44, endPoint x: 116, endPoint y: 50, distance: 33.2
click at [84, 44] on button "Client : fleur" at bounding box center [104, 49] width 70 height 19
drag, startPoint x: 224, startPoint y: 70, endPoint x: 41, endPoint y: 54, distance: 183.7
click at [41, 54] on body "TT +99 18 51 Tableau de bord Actions Client : fleur Encours client Voir plus 27…" at bounding box center [624, 318] width 1249 height 637
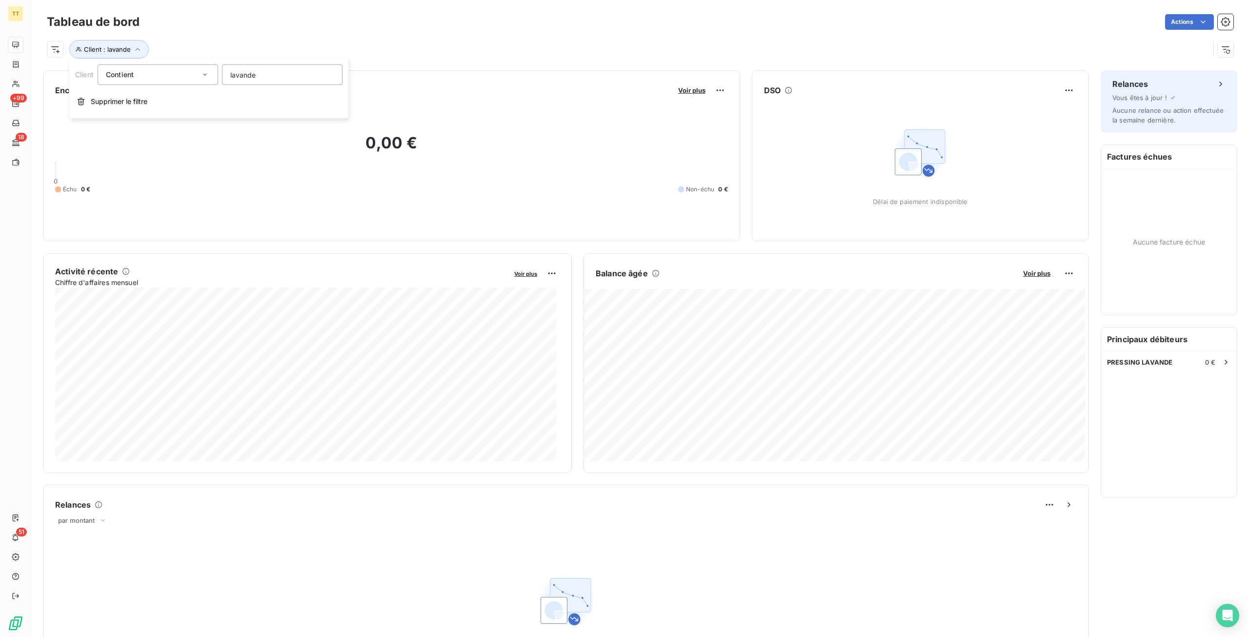
drag, startPoint x: 273, startPoint y: 73, endPoint x: 123, endPoint y: 75, distance: 150.3
click at [123, 75] on div "Client Contient lavande" at bounding box center [208, 74] width 267 height 20
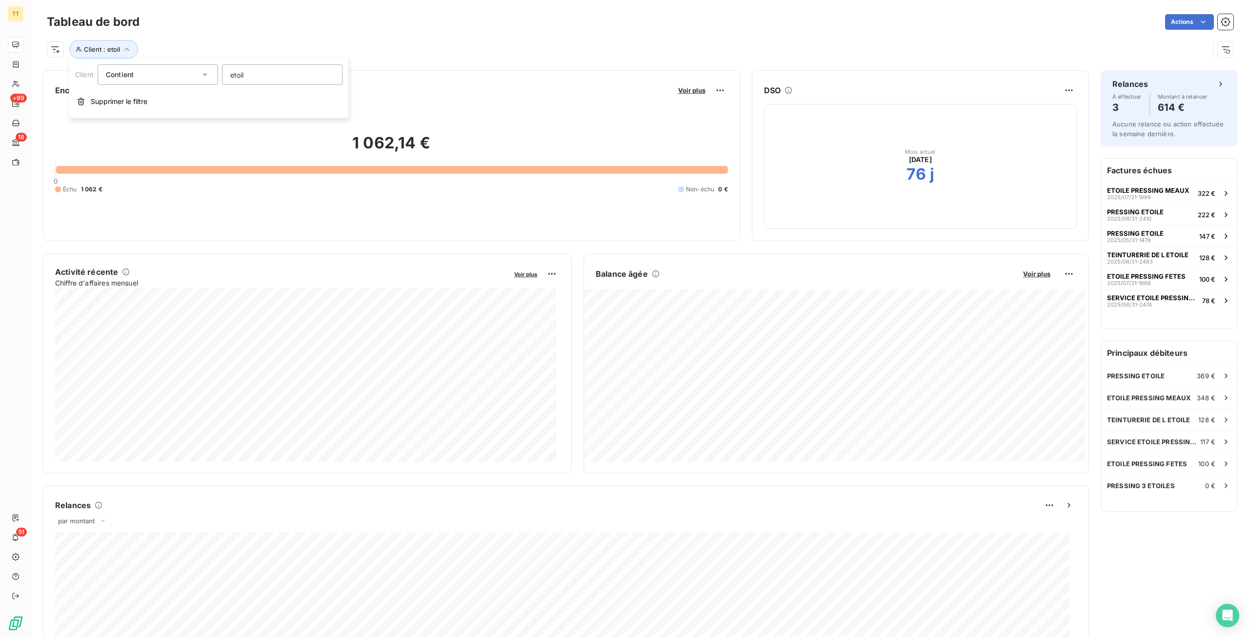
type input "etoile"
click at [1139, 368] on div "PRESSING ETOILE 369 €" at bounding box center [1169, 375] width 136 height 21
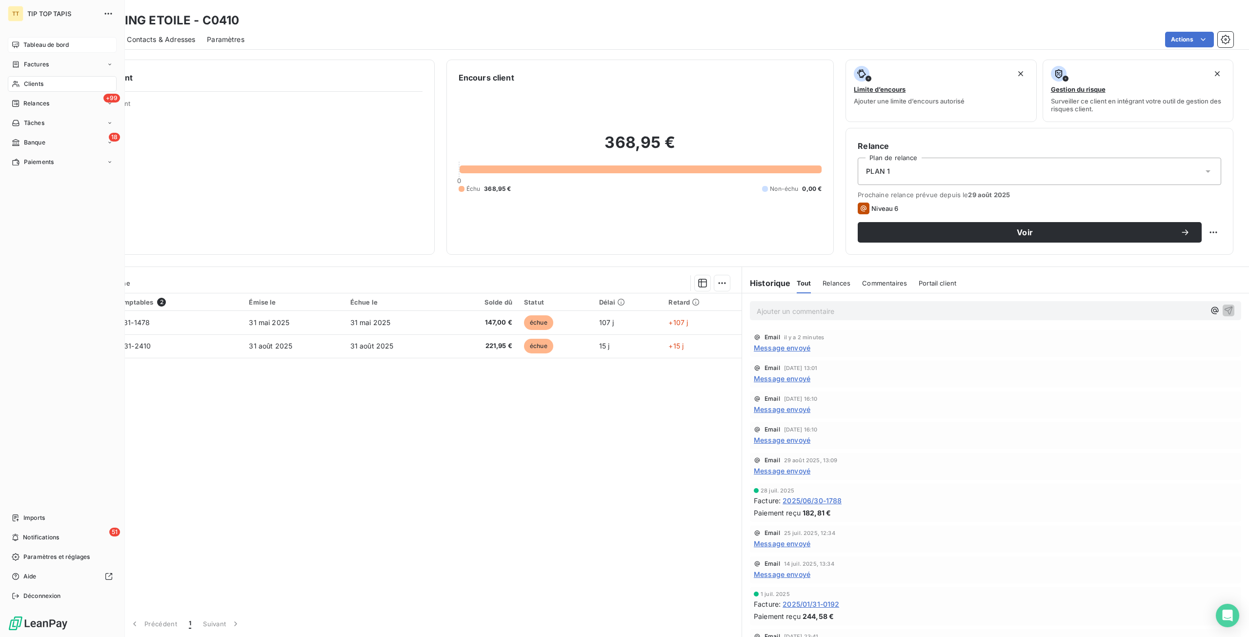
drag, startPoint x: 31, startPoint y: 37, endPoint x: 31, endPoint y: 45, distance: 8.3
click at [31, 43] on div "Tableau de bord" at bounding box center [62, 45] width 109 height 16
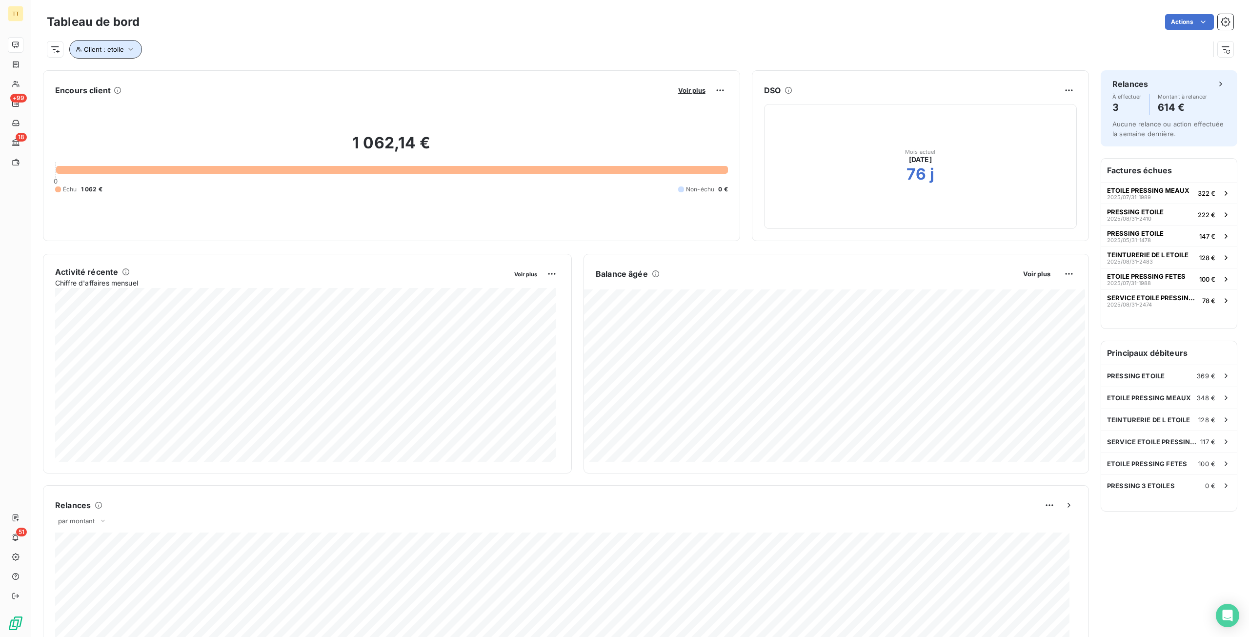
click at [112, 48] on span "Client : etoile" at bounding box center [104, 49] width 40 height 8
drag, startPoint x: 269, startPoint y: 64, endPoint x: 217, endPoint y: 69, distance: 52.9
click at [217, 69] on div "Client Contient like etoile" at bounding box center [208, 74] width 267 height 20
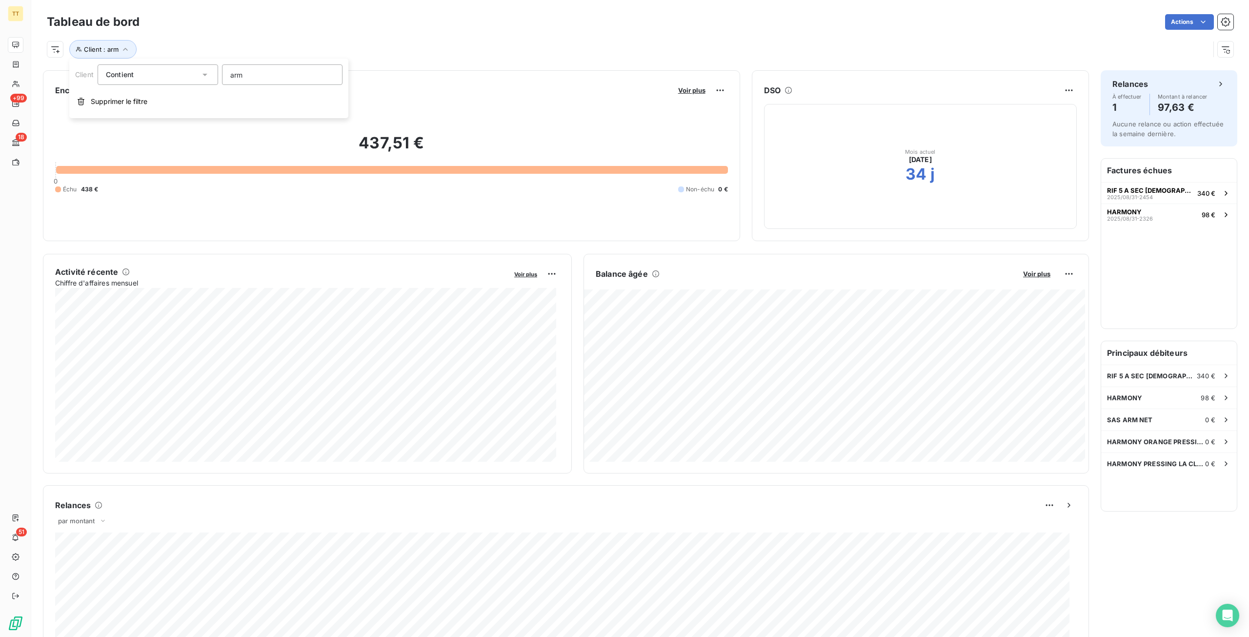
drag, startPoint x: 263, startPoint y: 76, endPoint x: 211, endPoint y: 69, distance: 52.2
click at [211, 69] on div "Client Contient arm" at bounding box center [208, 74] width 267 height 20
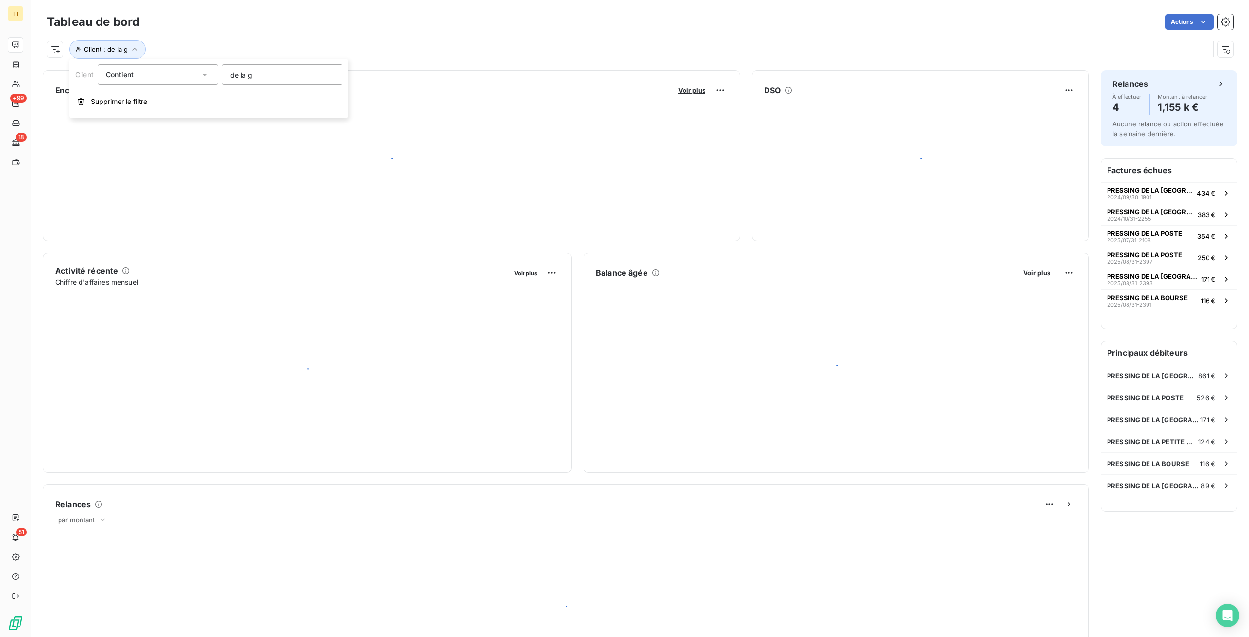
type input "de la ga"
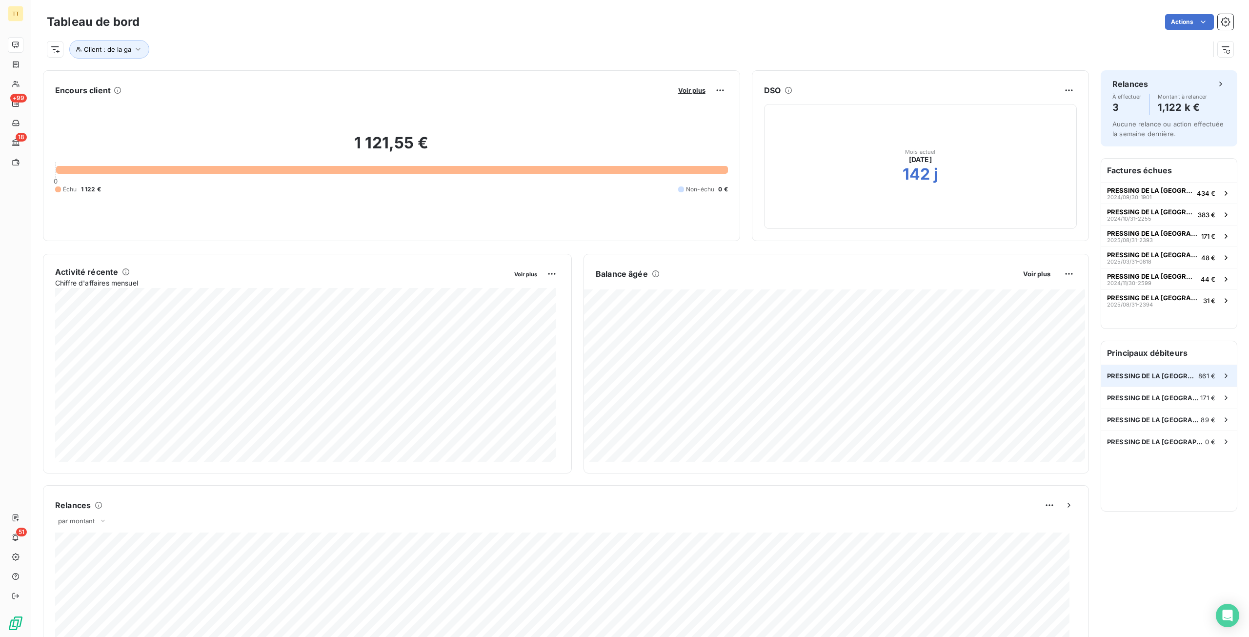
click at [1144, 377] on span "PRESSING DE LA [GEOGRAPHIC_DATA]" at bounding box center [1152, 376] width 91 height 8
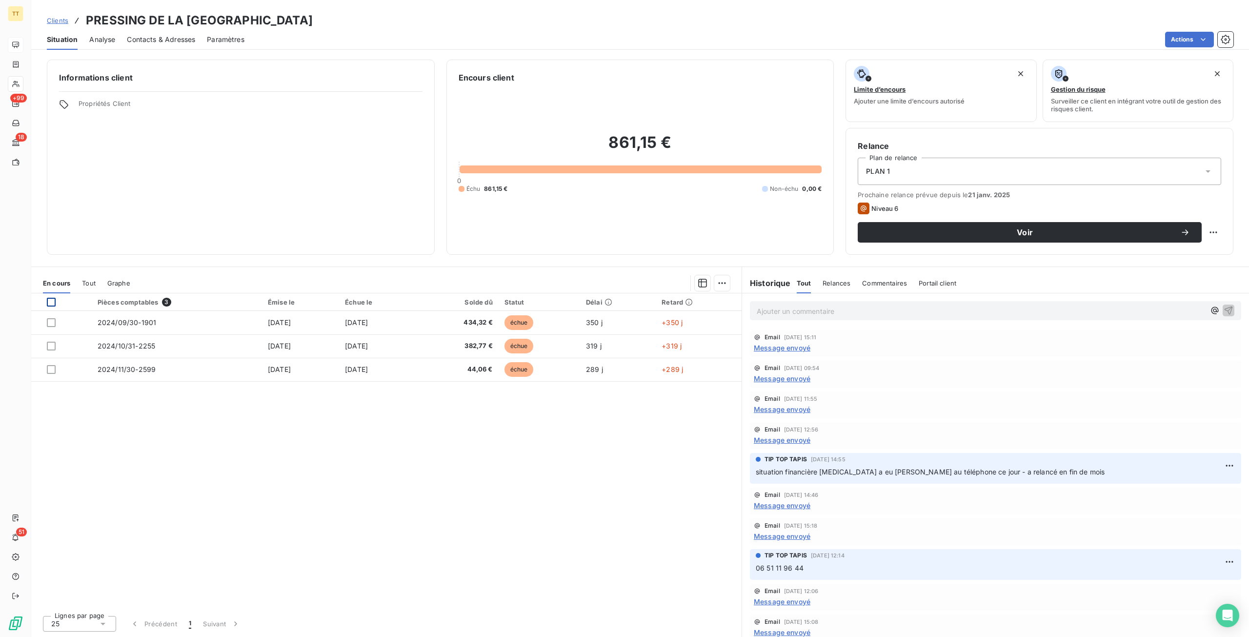
click at [50, 302] on div at bounding box center [51, 302] width 9 height 9
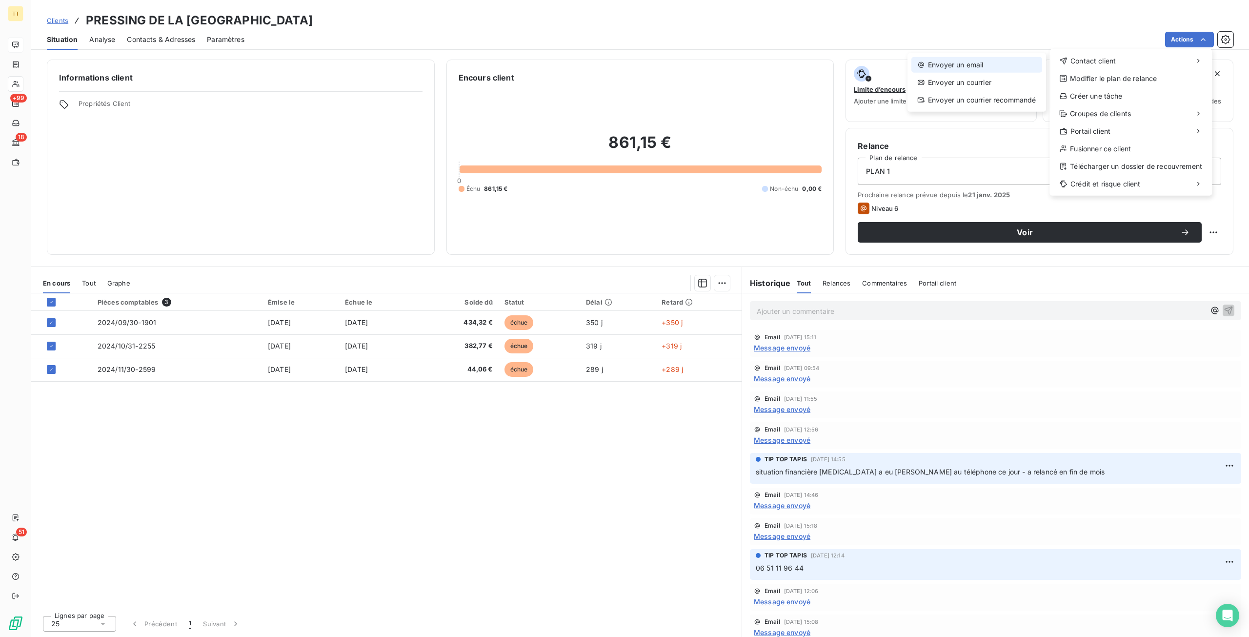
click at [1026, 64] on div "Envoyer un email" at bounding box center [977, 65] width 131 height 16
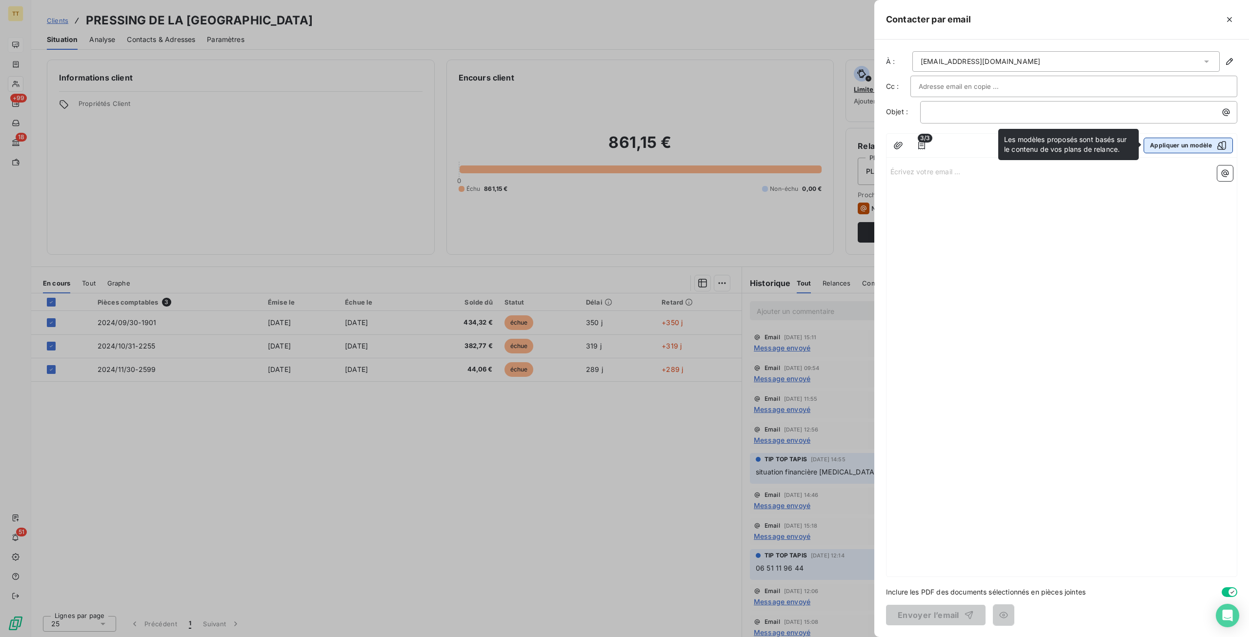
click at [1204, 147] on button "Appliquer un modèle" at bounding box center [1188, 146] width 89 height 16
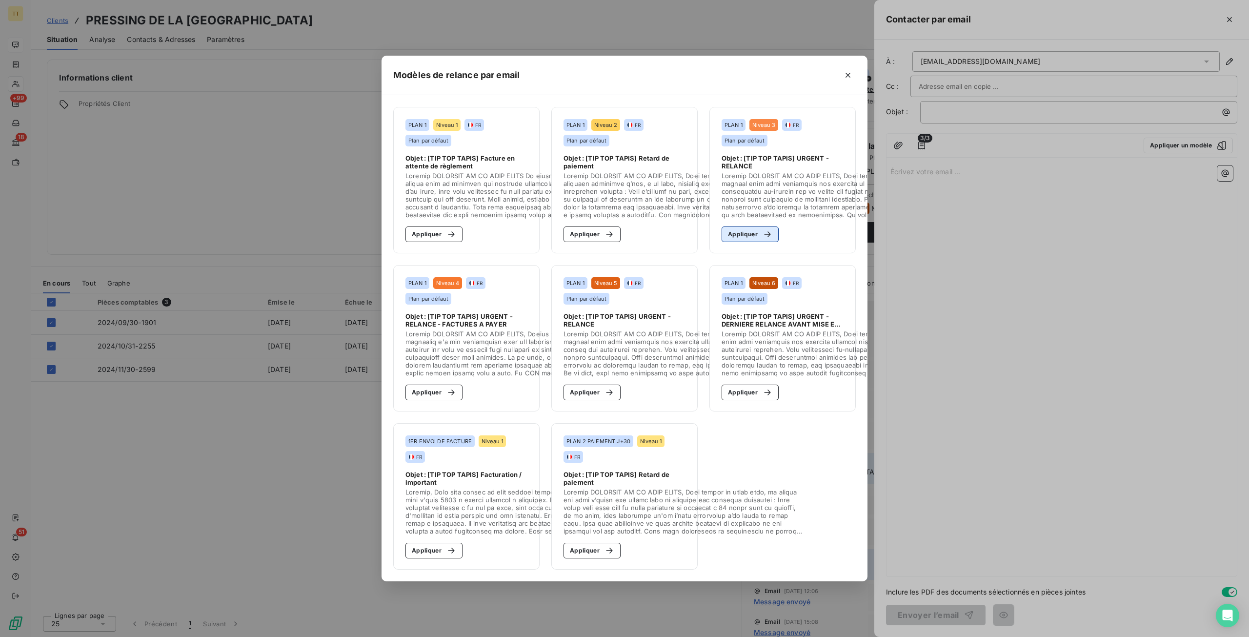
click at [758, 230] on div "button" at bounding box center [765, 234] width 15 height 10
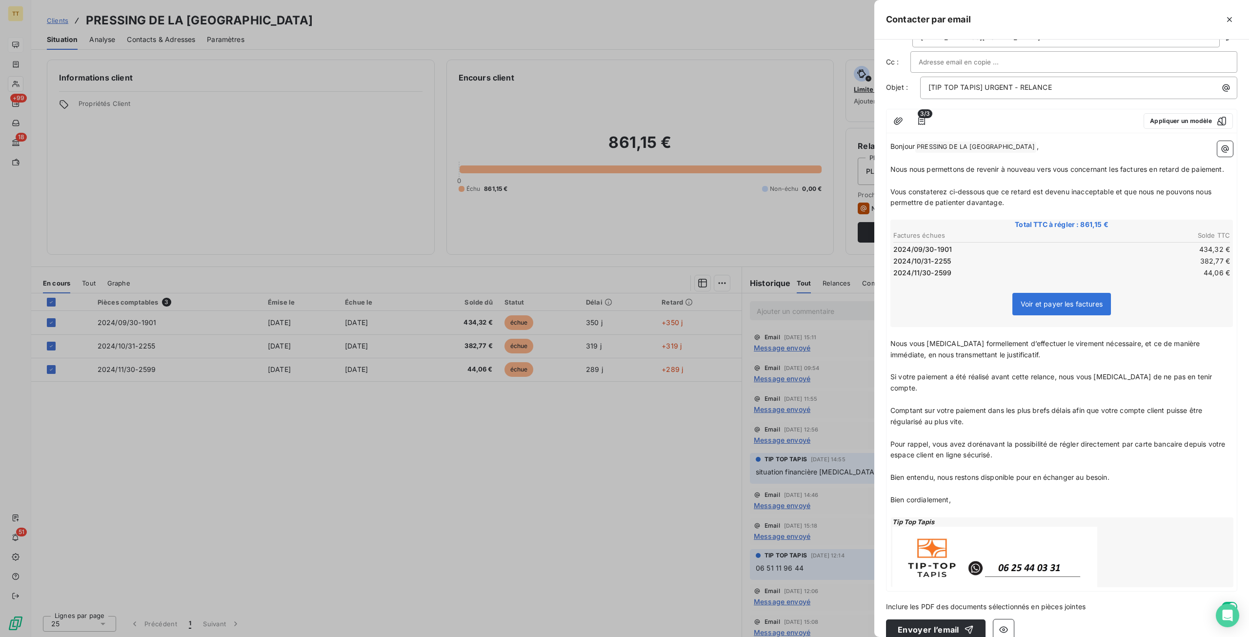
scroll to position [38, 0]
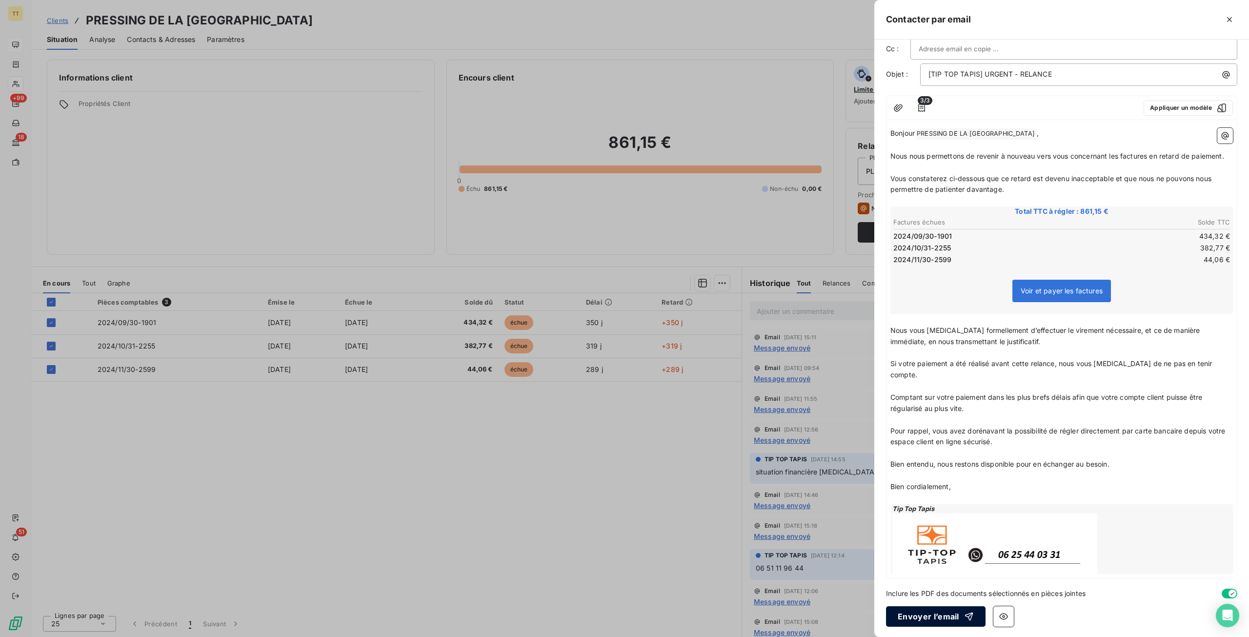
click at [935, 614] on button "Envoyer l’email" at bounding box center [936, 616] width 100 height 20
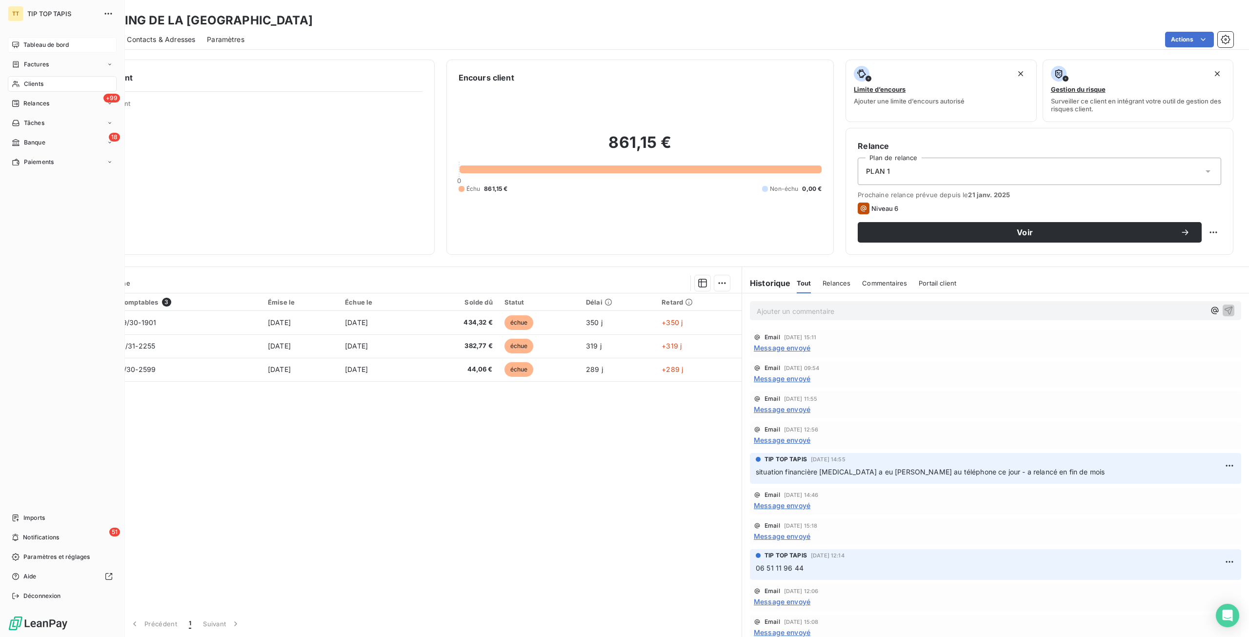
click at [23, 41] on div "Tableau de bord" at bounding box center [62, 45] width 109 height 16
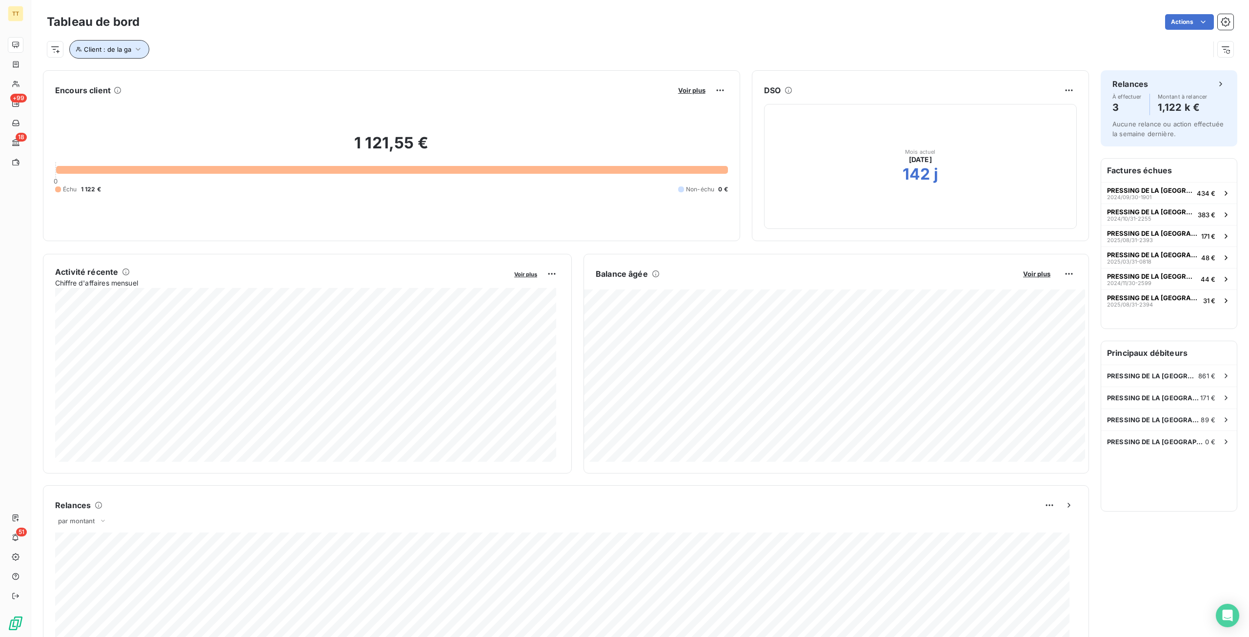
drag, startPoint x: 138, startPoint y: 53, endPoint x: 144, endPoint y: 52, distance: 6.4
click at [138, 53] on icon "button" at bounding box center [138, 49] width 10 height 10
drag, startPoint x: 265, startPoint y: 76, endPoint x: 129, endPoint y: 76, distance: 135.7
click at [129, 76] on div "Client Contient like de la ga" at bounding box center [208, 74] width 267 height 20
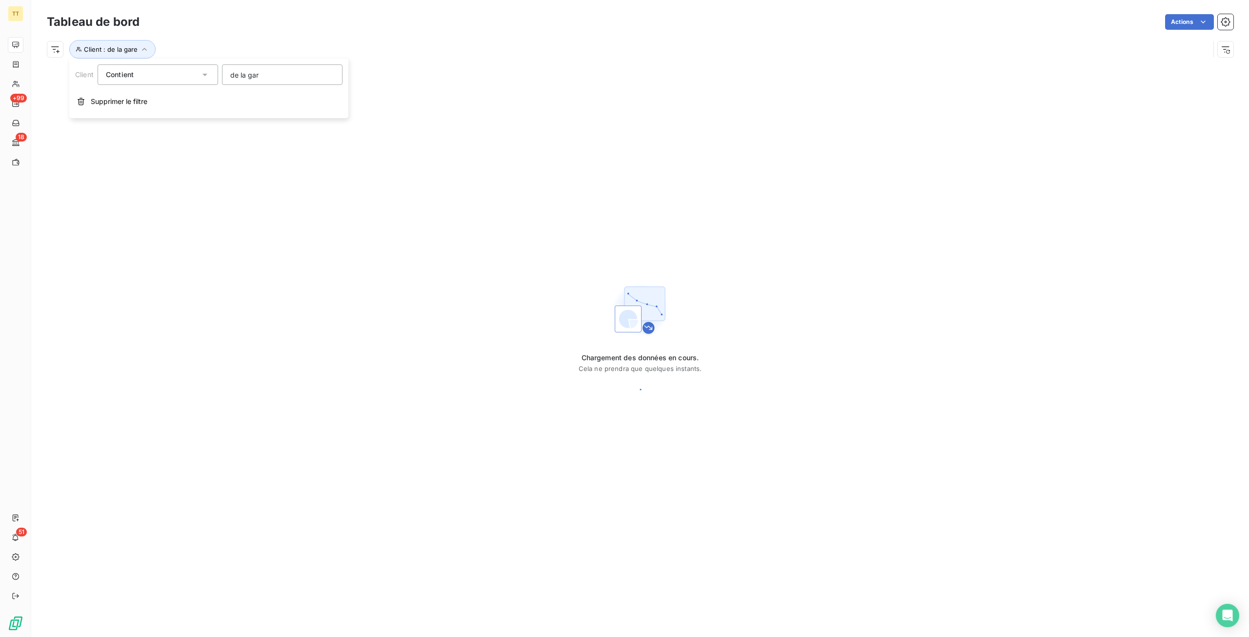
type input "de la gare"
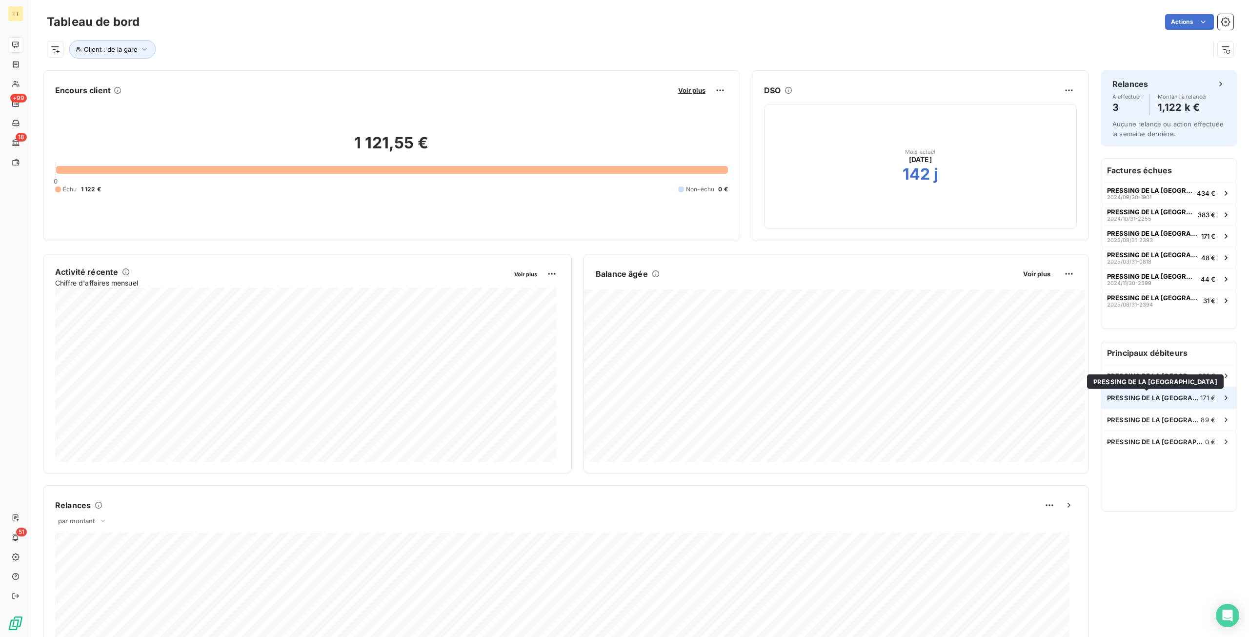
click at [1160, 399] on span "PRESSING DE LA [GEOGRAPHIC_DATA]" at bounding box center [1153, 398] width 93 height 8
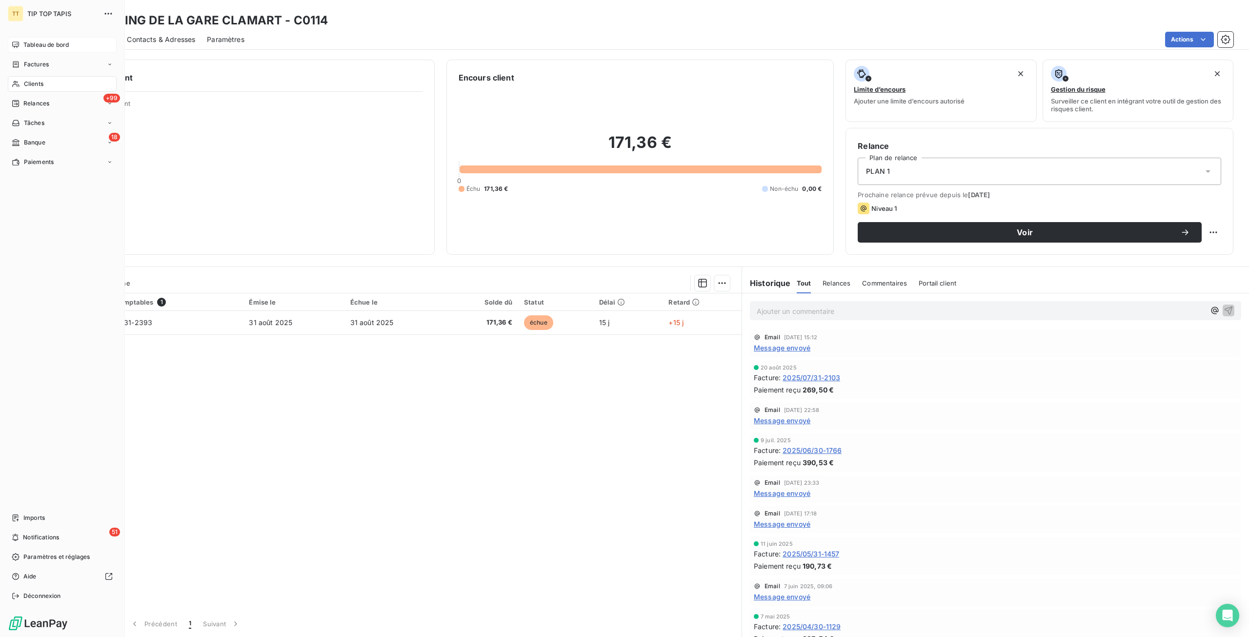
click at [42, 37] on div "TT TIP TOP TAPIS Tableau de bord Factures Clients +99 Relances Tâches 18 Banque…" at bounding box center [62, 318] width 125 height 637
click at [44, 43] on span "Tableau de bord" at bounding box center [45, 45] width 45 height 9
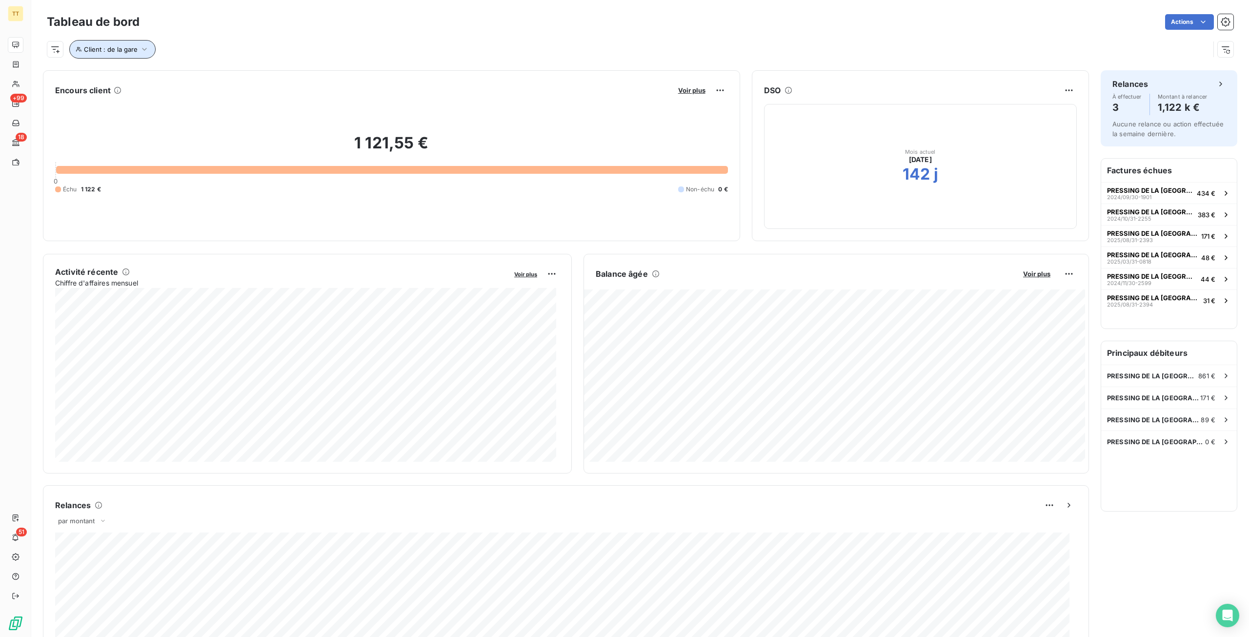
click at [97, 49] on span "Client : de la gare" at bounding box center [111, 49] width 54 height 8
drag, startPoint x: 263, startPoint y: 85, endPoint x: 215, endPoint y: 92, distance: 47.9
click at [215, 92] on div "Client Contient like de la gare Supprimer le filtre" at bounding box center [208, 89] width 279 height 60
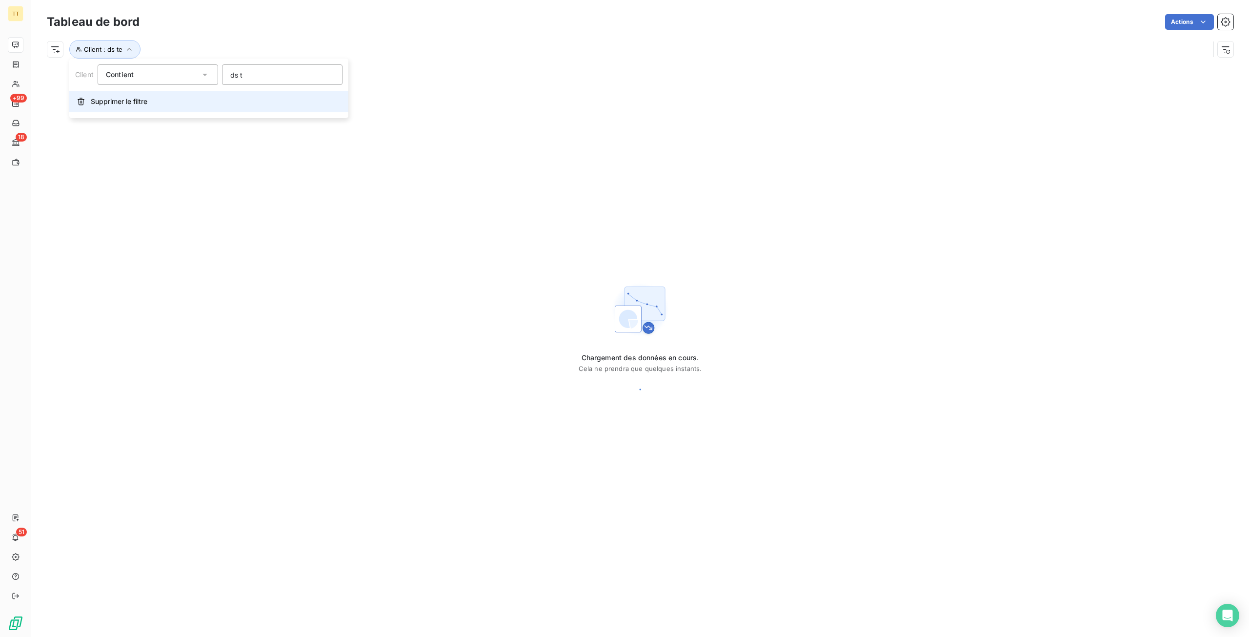
type input "ds te"
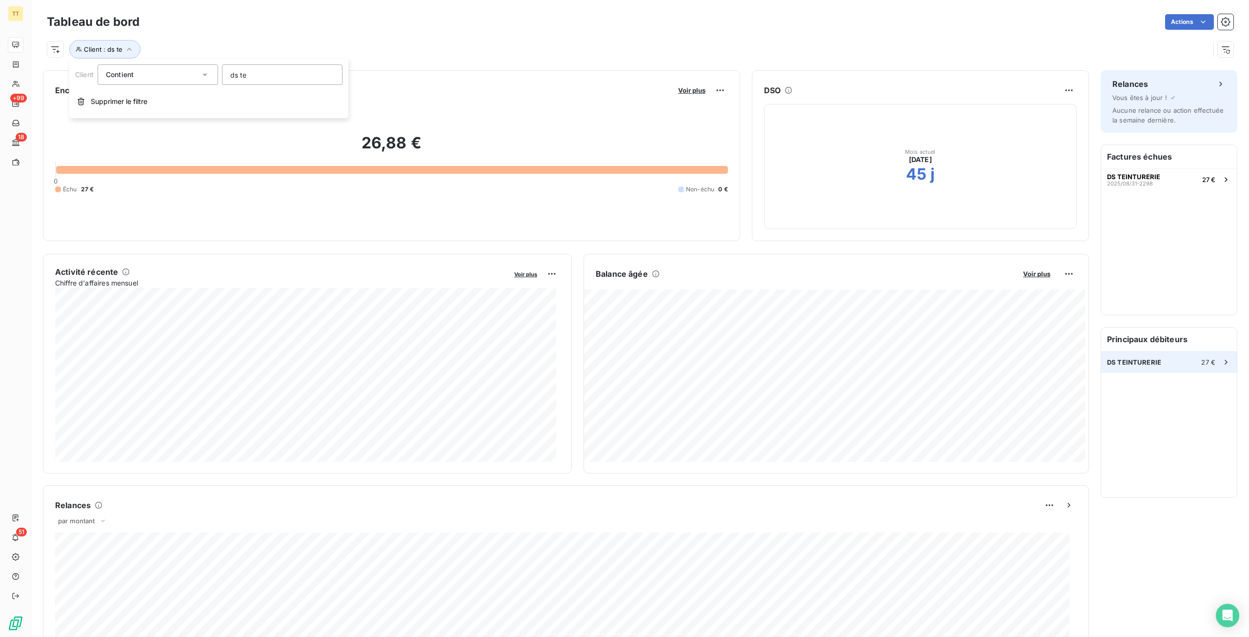
click at [1168, 365] on div "DS TEINTURERIE 27 €" at bounding box center [1169, 361] width 136 height 21
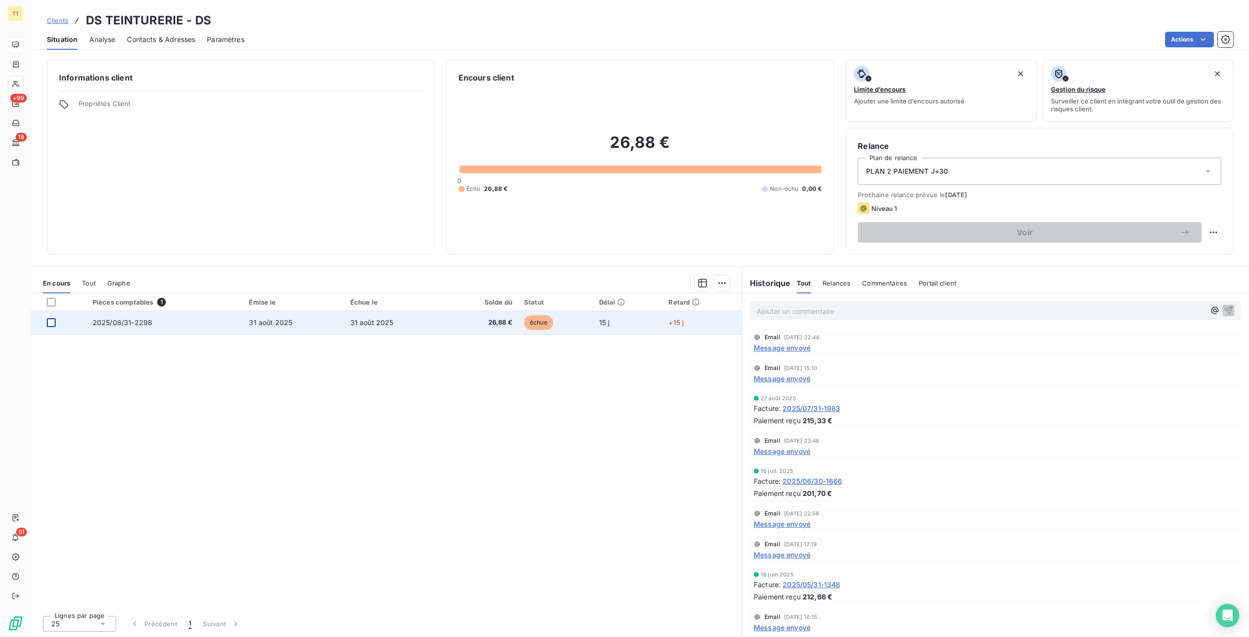
click at [51, 323] on div at bounding box center [51, 322] width 9 height 9
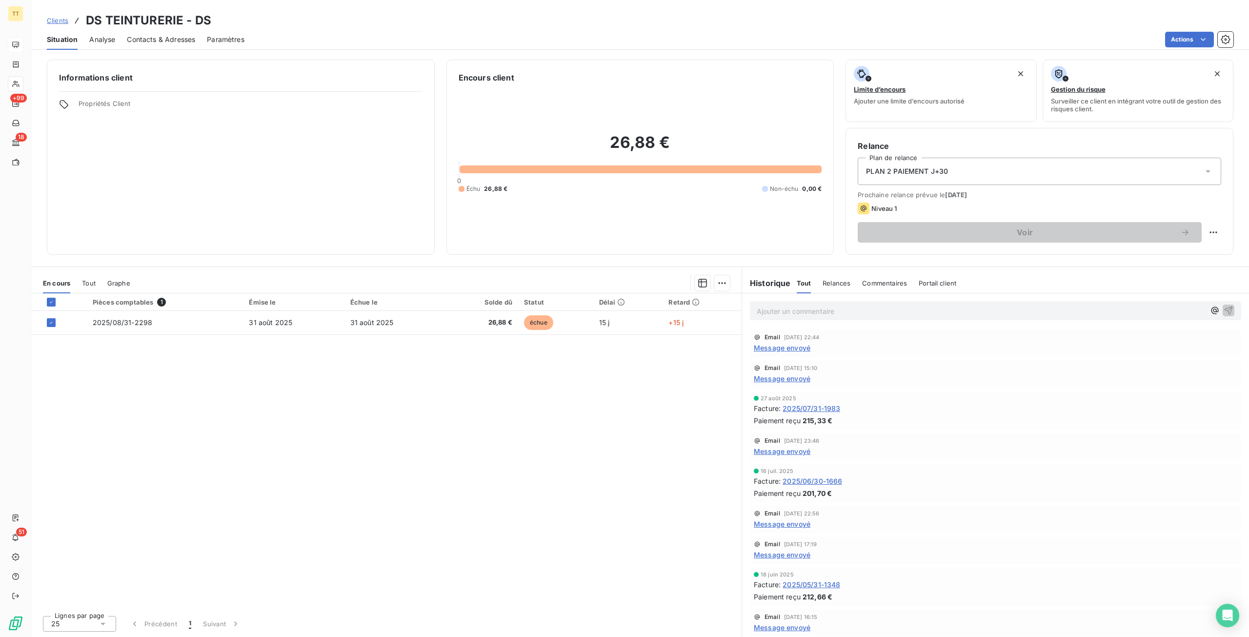
click at [797, 348] on span "Message envoyé" at bounding box center [782, 348] width 57 height 10
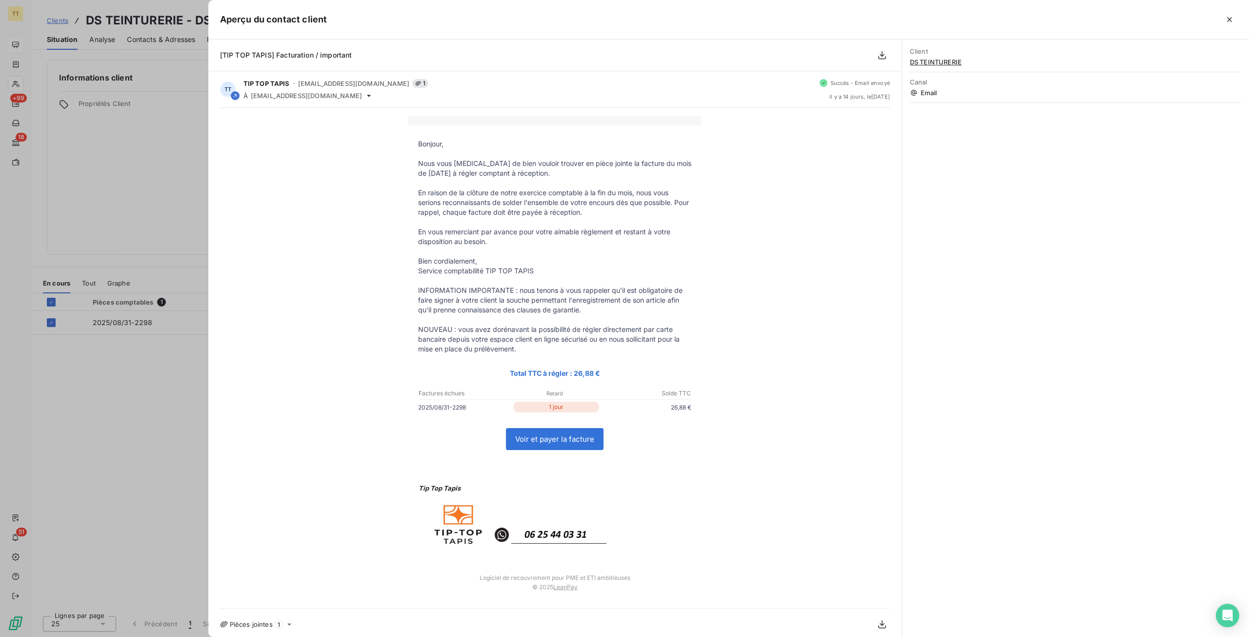
click at [150, 163] on div at bounding box center [624, 318] width 1249 height 637
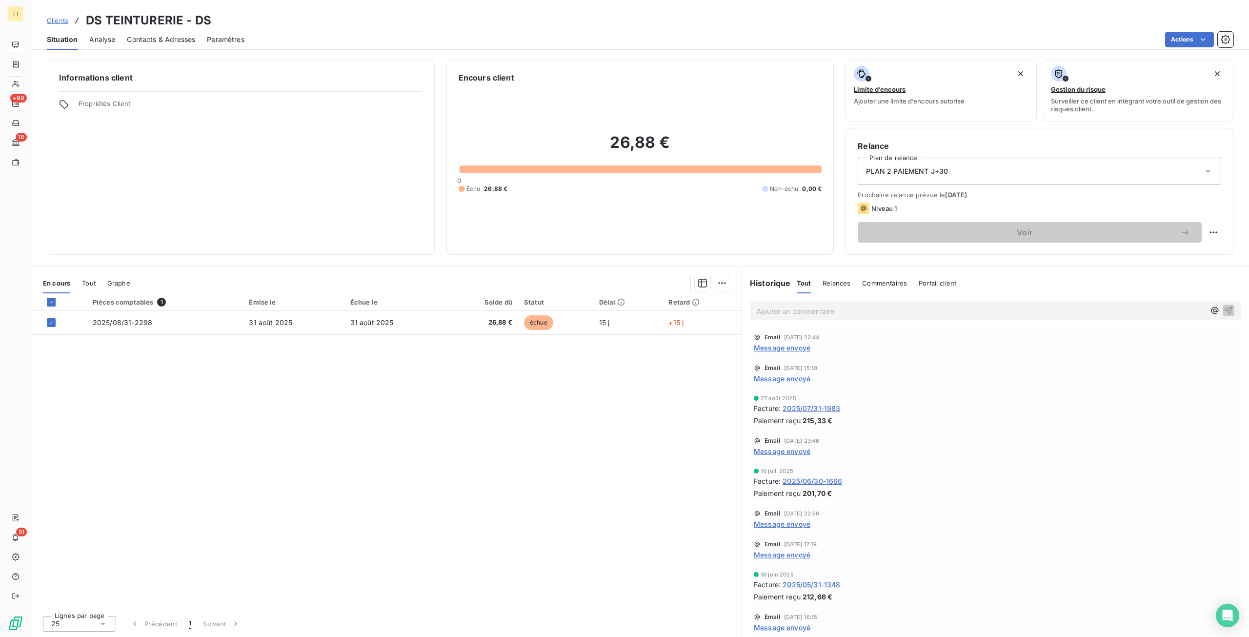
click at [795, 381] on span "Message envoyé" at bounding box center [782, 378] width 57 height 10
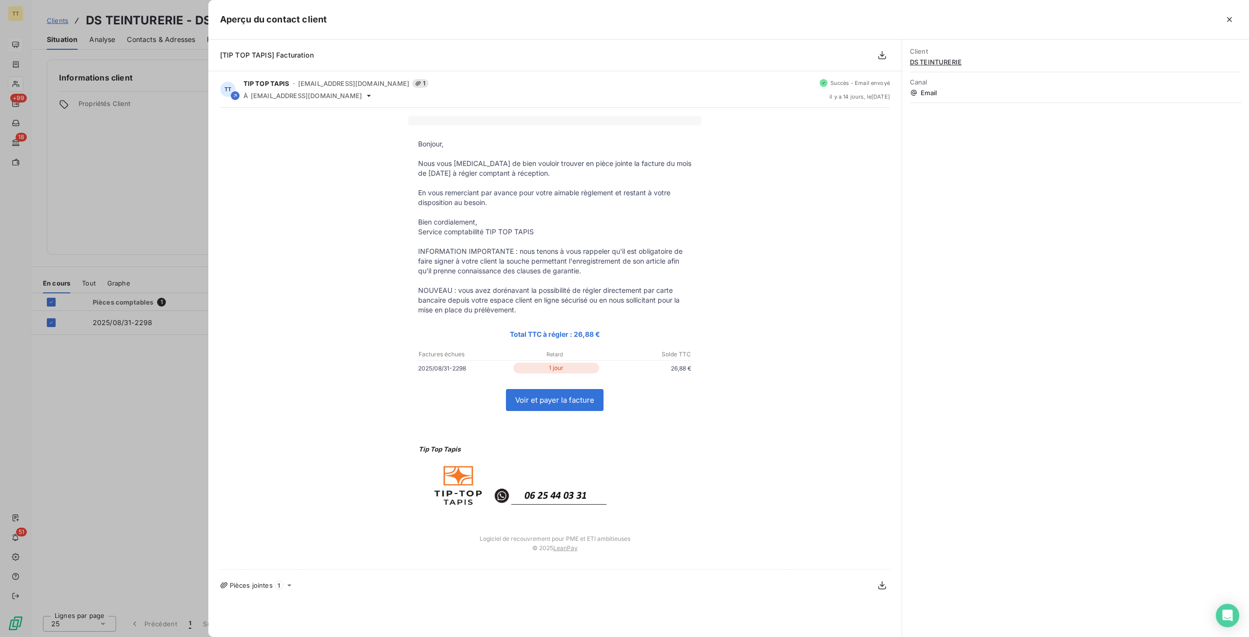
click at [163, 161] on div at bounding box center [624, 318] width 1249 height 637
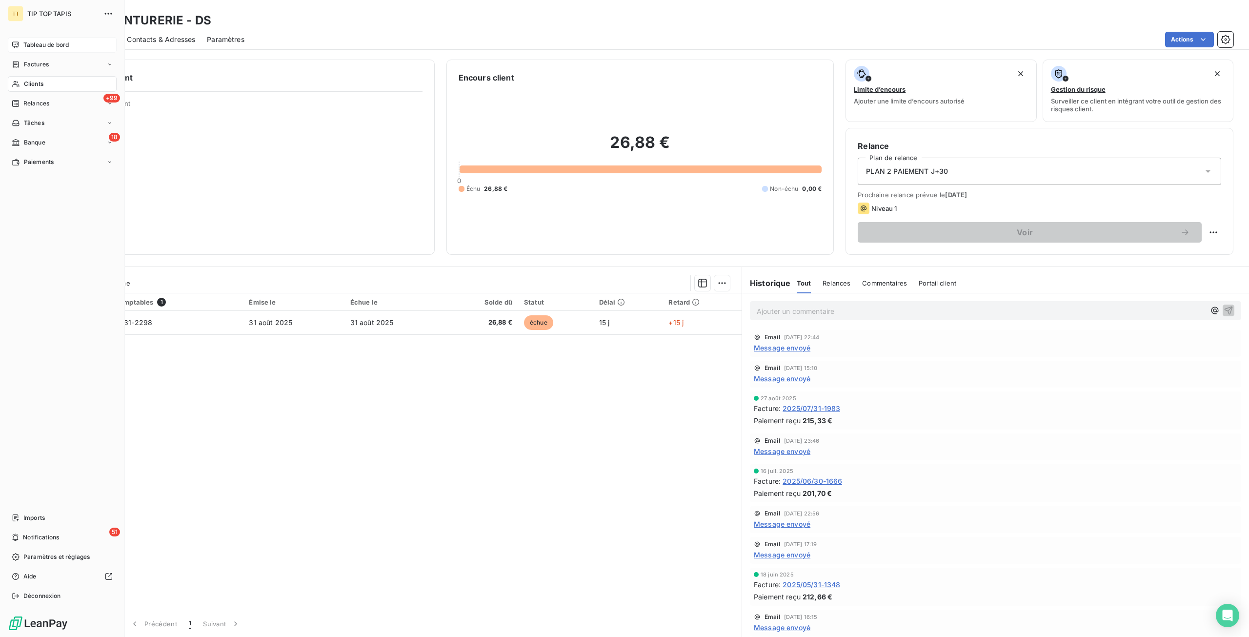
click at [20, 46] on div "Tableau de bord" at bounding box center [62, 45] width 109 height 16
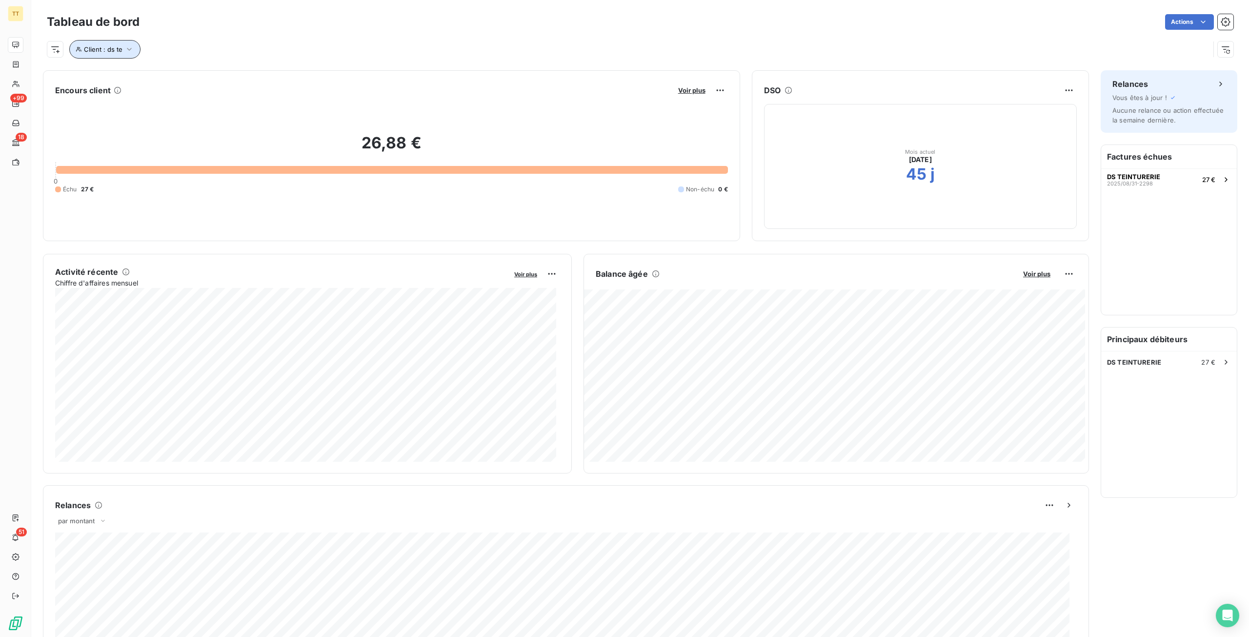
click at [125, 55] on button "Client : ds te" at bounding box center [104, 49] width 71 height 19
drag, startPoint x: 299, startPoint y: 69, endPoint x: 217, endPoint y: 62, distance: 82.3
click at [217, 62] on div "Client Contient like ds te Supprimer le filtre" at bounding box center [208, 89] width 279 height 60
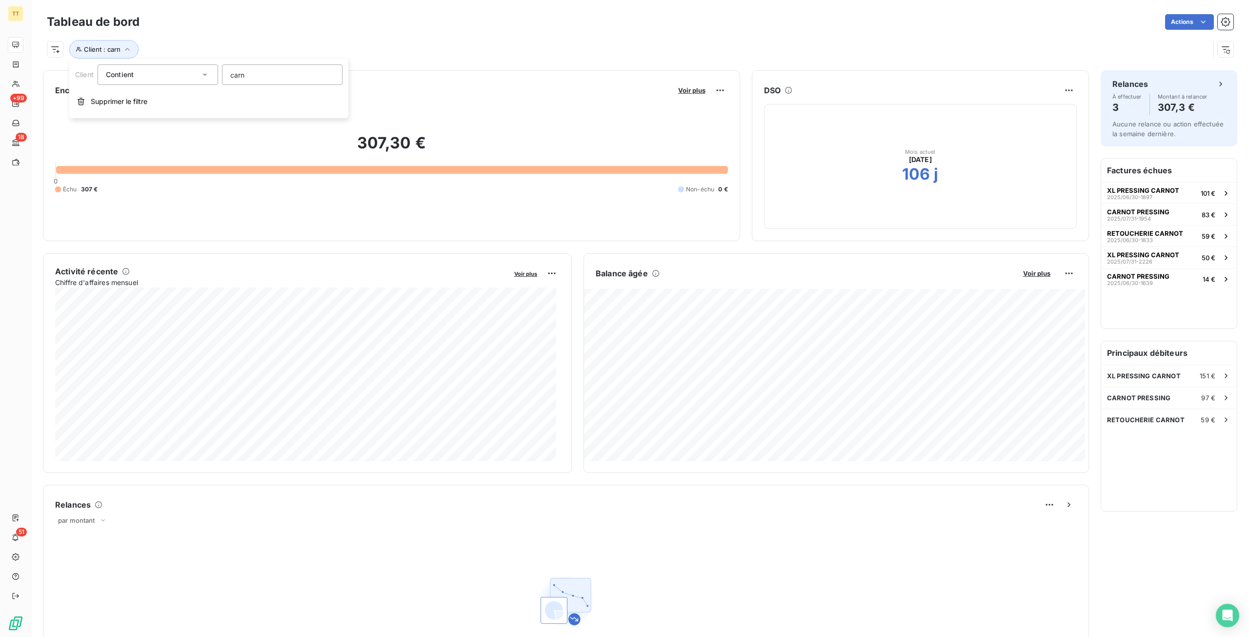
type input "carno"
click at [1173, 375] on div "XL PRESSING CARNOT 151 €" at bounding box center [1169, 375] width 136 height 21
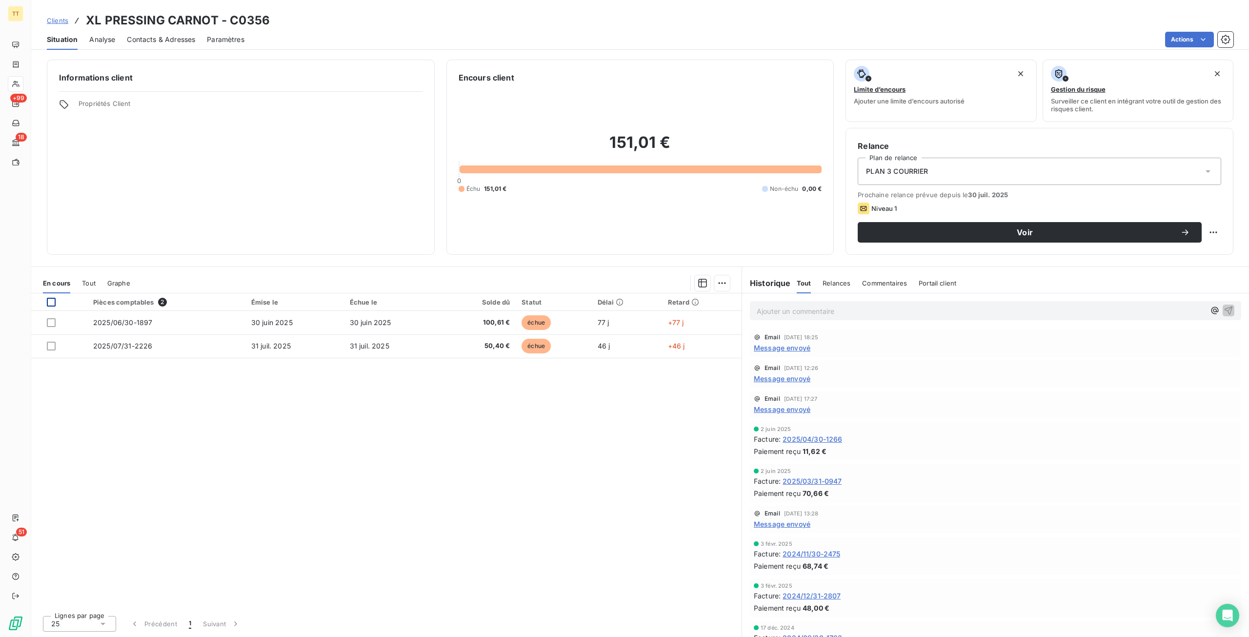
click at [50, 300] on div at bounding box center [51, 302] width 9 height 9
click at [1189, 44] on html "TT +99 18 51 Clients XL PRESSING CARNOT - C0356 Situation Analyse Contacts & Ad…" at bounding box center [624, 318] width 1249 height 637
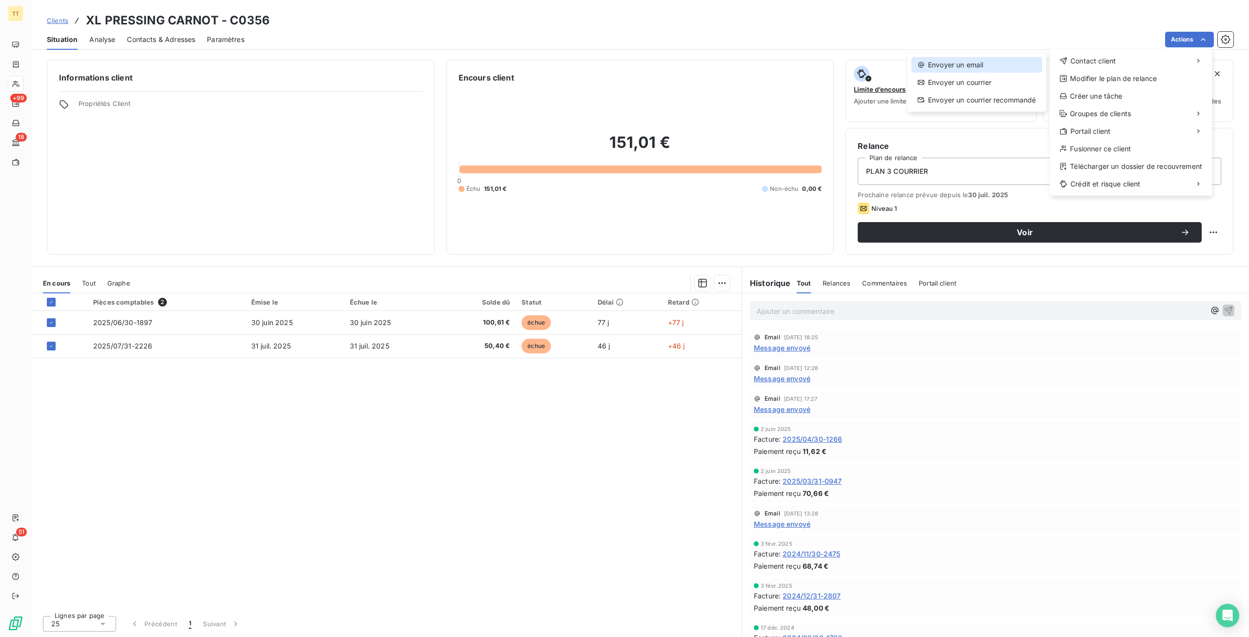
click at [1026, 65] on div "Envoyer un email" at bounding box center [977, 65] width 131 height 16
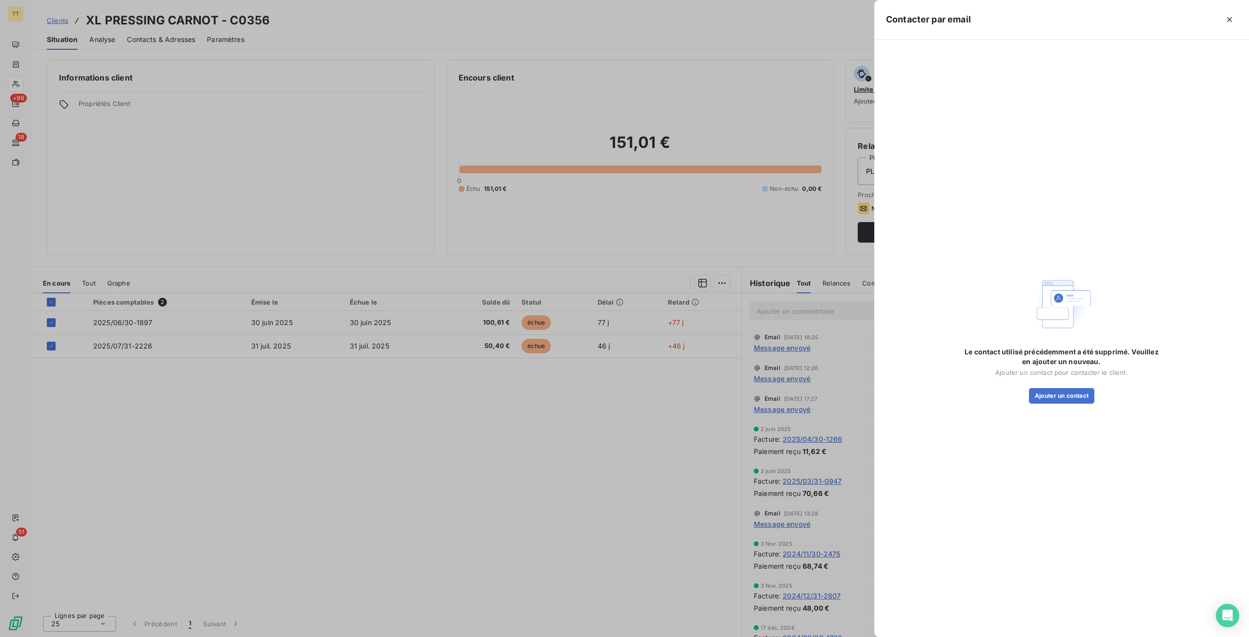
click at [475, 490] on div at bounding box center [624, 318] width 1249 height 637
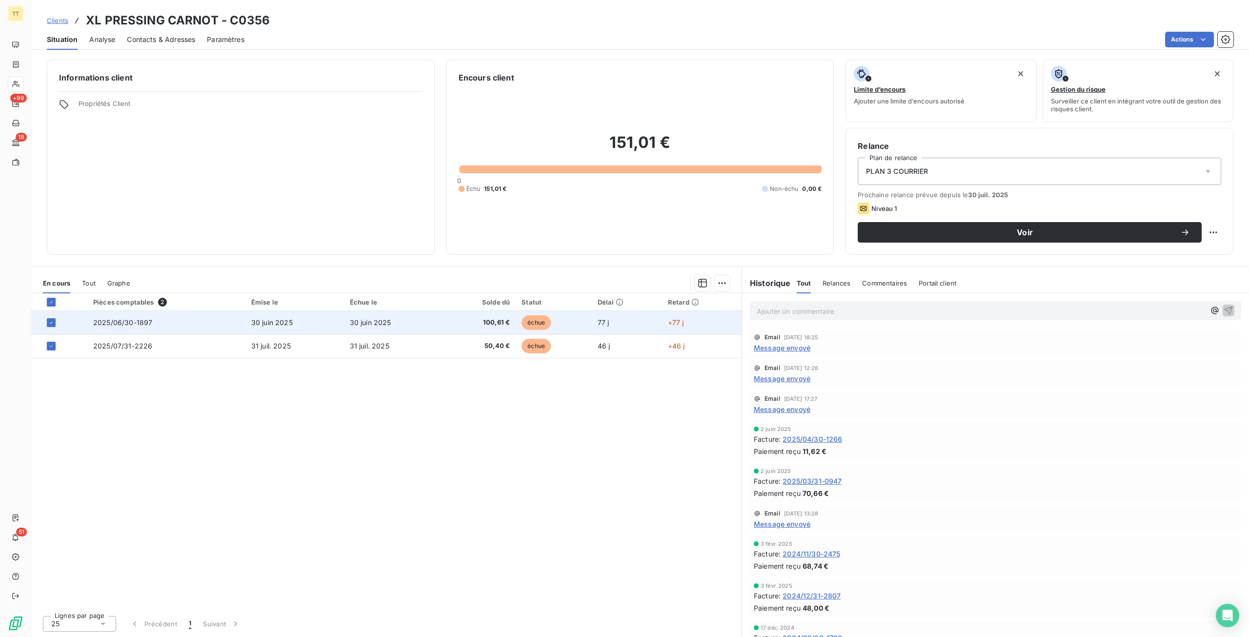
click at [509, 325] on span "100,61 €" at bounding box center [479, 323] width 62 height 10
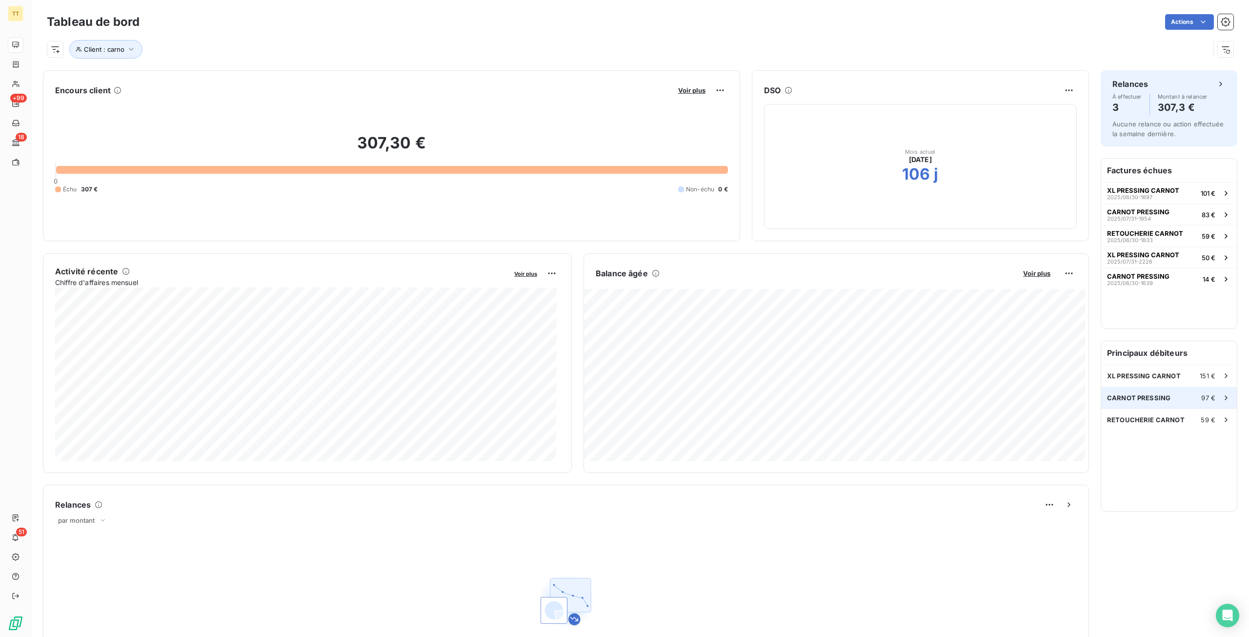
click at [1161, 393] on div "CARNOT PRESSING 97 €" at bounding box center [1169, 397] width 136 height 21
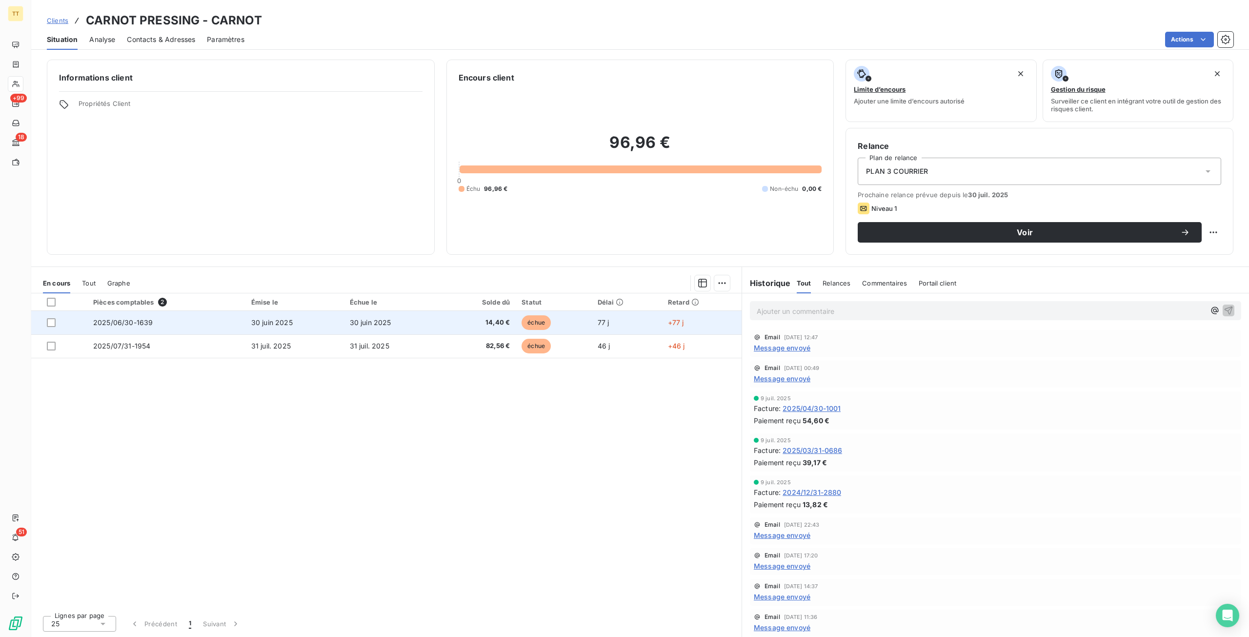
click at [419, 325] on td "30 juin 2025" at bounding box center [393, 322] width 99 height 23
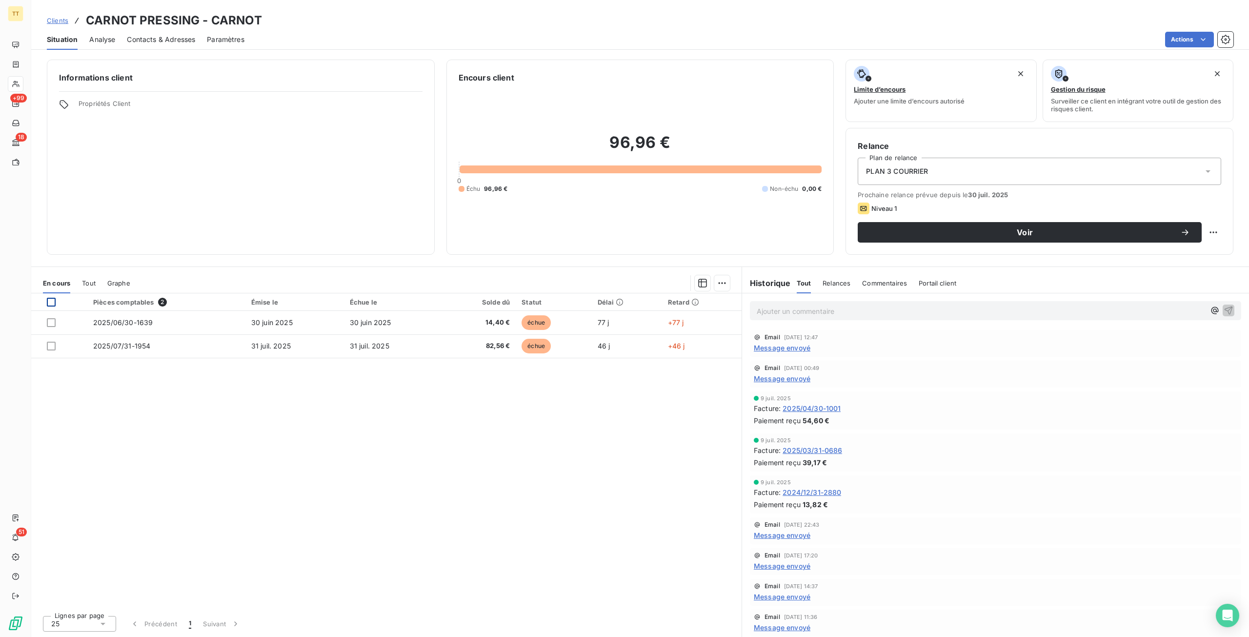
click at [54, 301] on div at bounding box center [51, 302] width 9 height 9
click at [1183, 32] on html "TT +99 18 51 Clients CARNOT PRESSING - CARNOT Situation Analyse Contacts & Adre…" at bounding box center [624, 318] width 1249 height 637
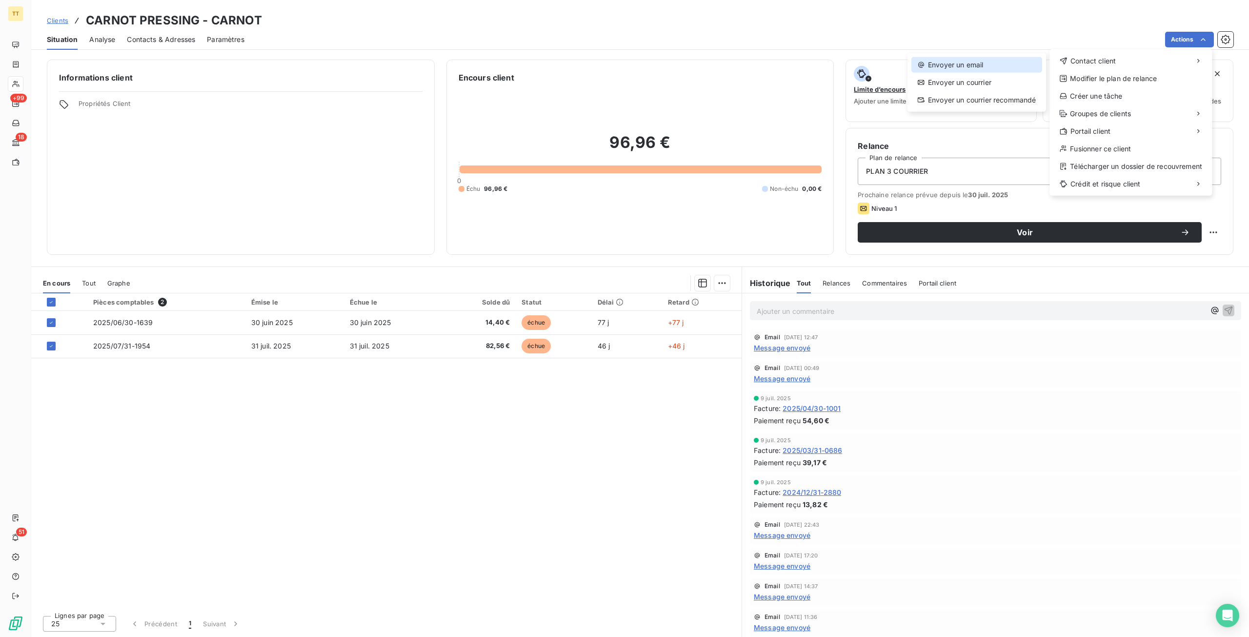
click at [1041, 66] on div "Envoyer un email" at bounding box center [977, 65] width 131 height 16
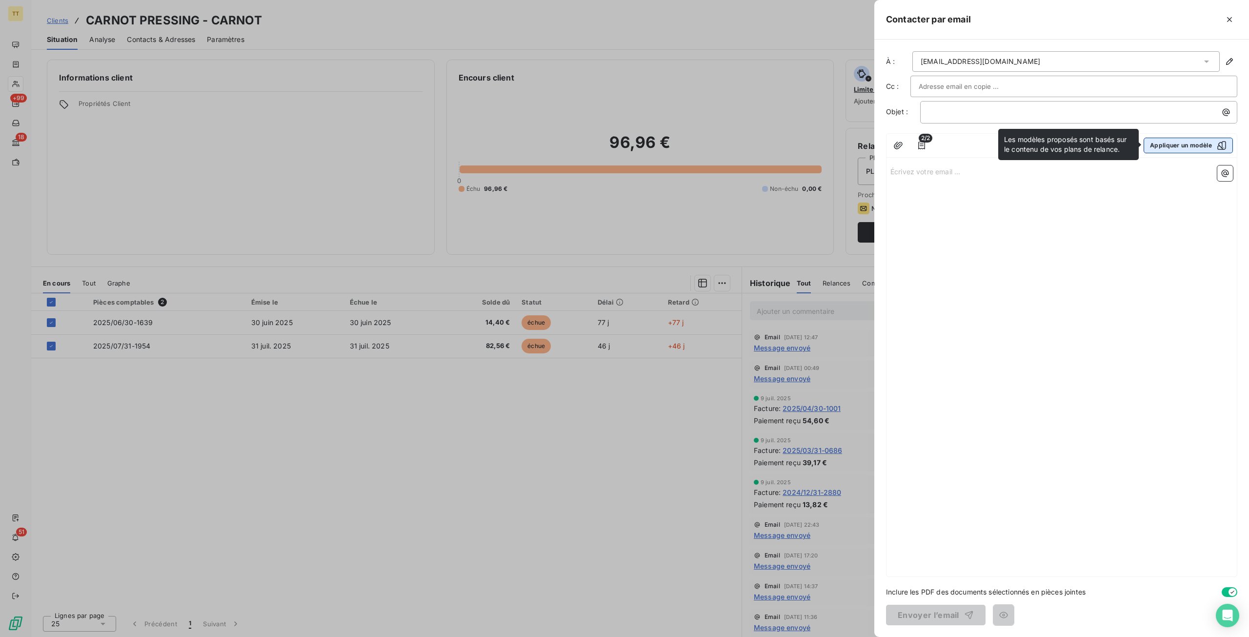
click at [1161, 146] on button "Appliquer un modèle" at bounding box center [1188, 146] width 89 height 16
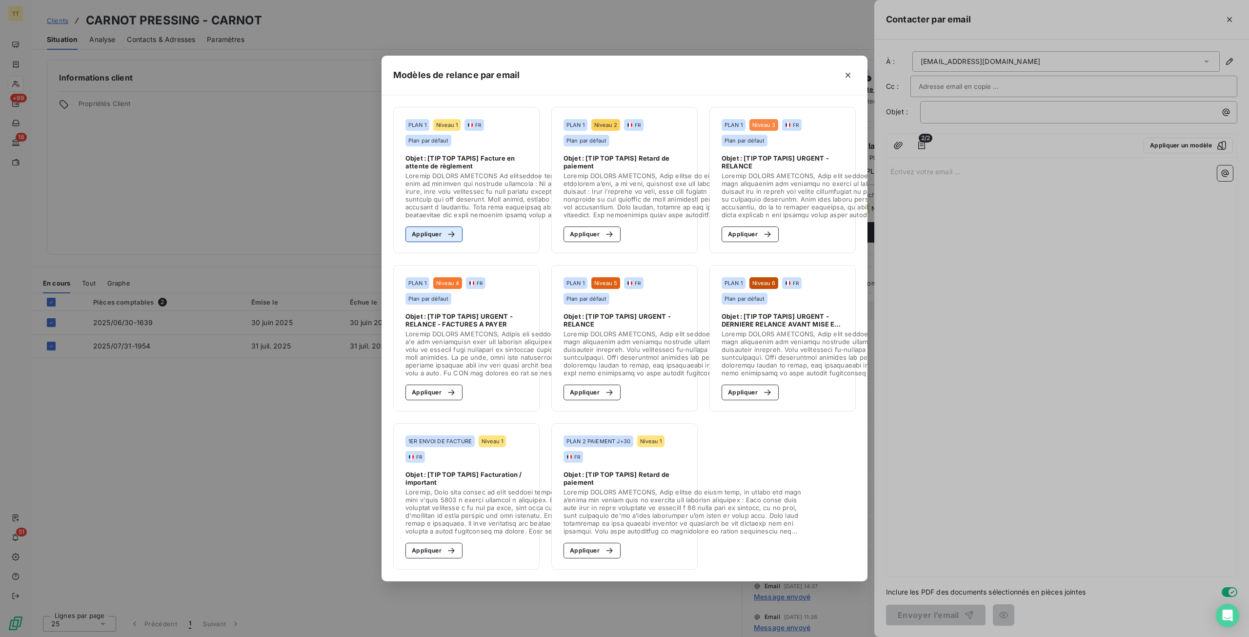
click at [438, 228] on button "Appliquer" at bounding box center [434, 234] width 57 height 16
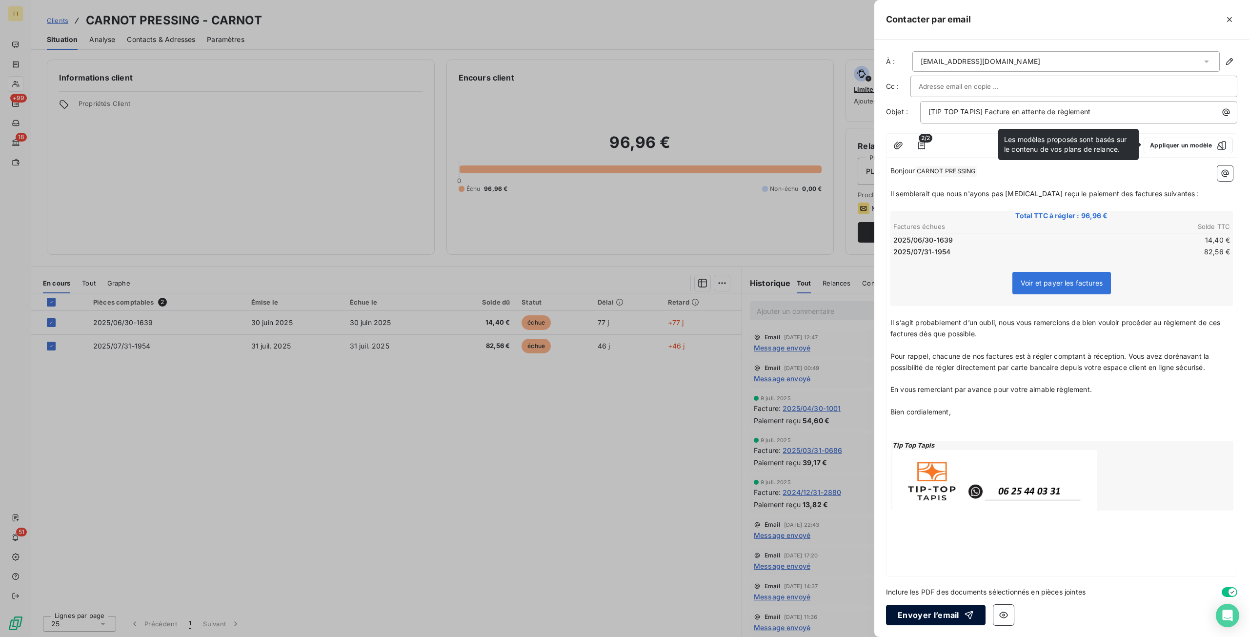
click at [906, 616] on button "Envoyer l’email" at bounding box center [936, 615] width 100 height 20
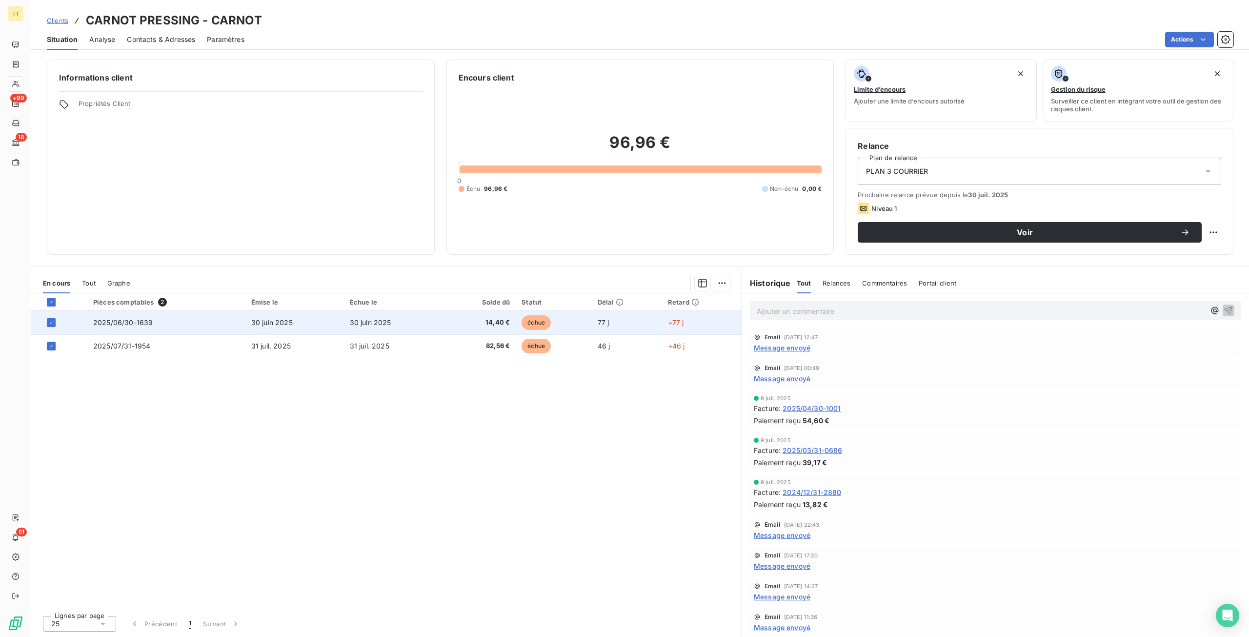
click at [512, 314] on td "14,40 €" at bounding box center [480, 322] width 74 height 23
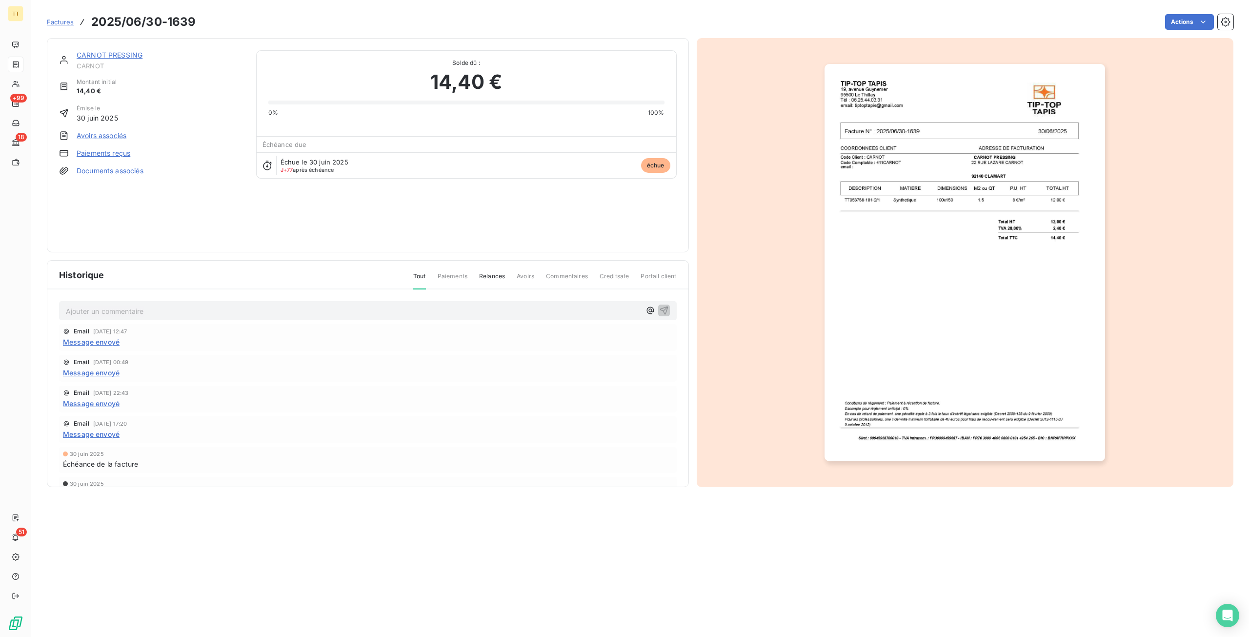
click at [512, 314] on p "Ajouter un commentaire ﻿" at bounding box center [353, 311] width 575 height 12
click at [87, 57] on link "CARNOT PRESSING" at bounding box center [110, 55] width 66 height 8
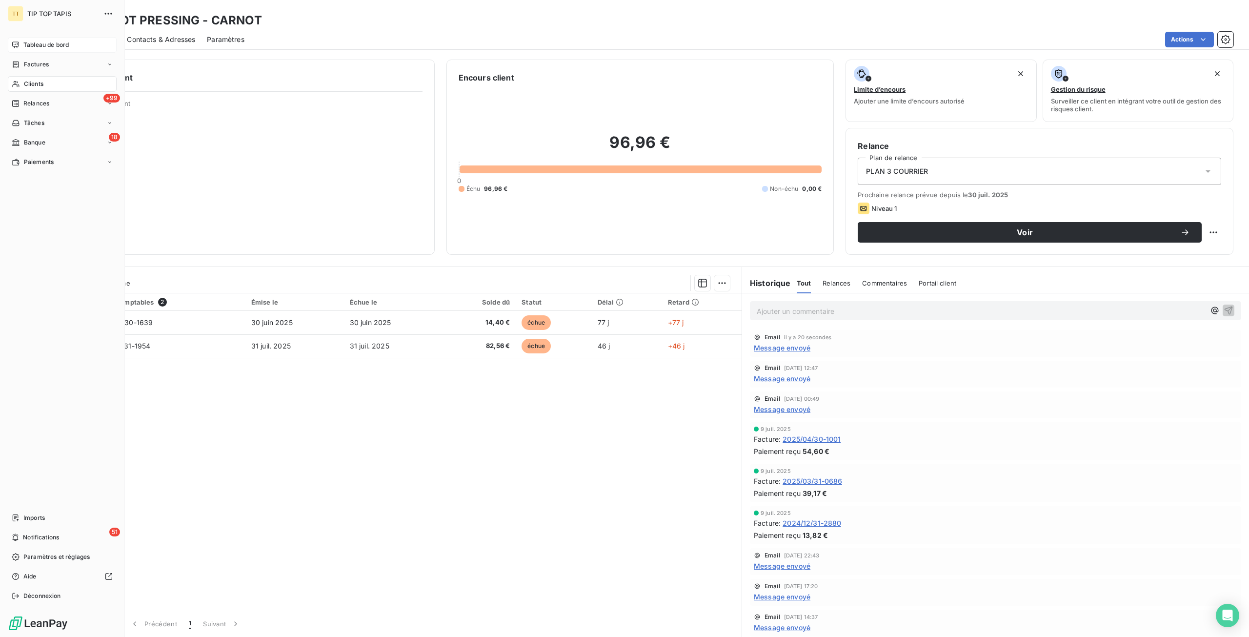
click at [33, 42] on span "Tableau de bord" at bounding box center [45, 45] width 45 height 9
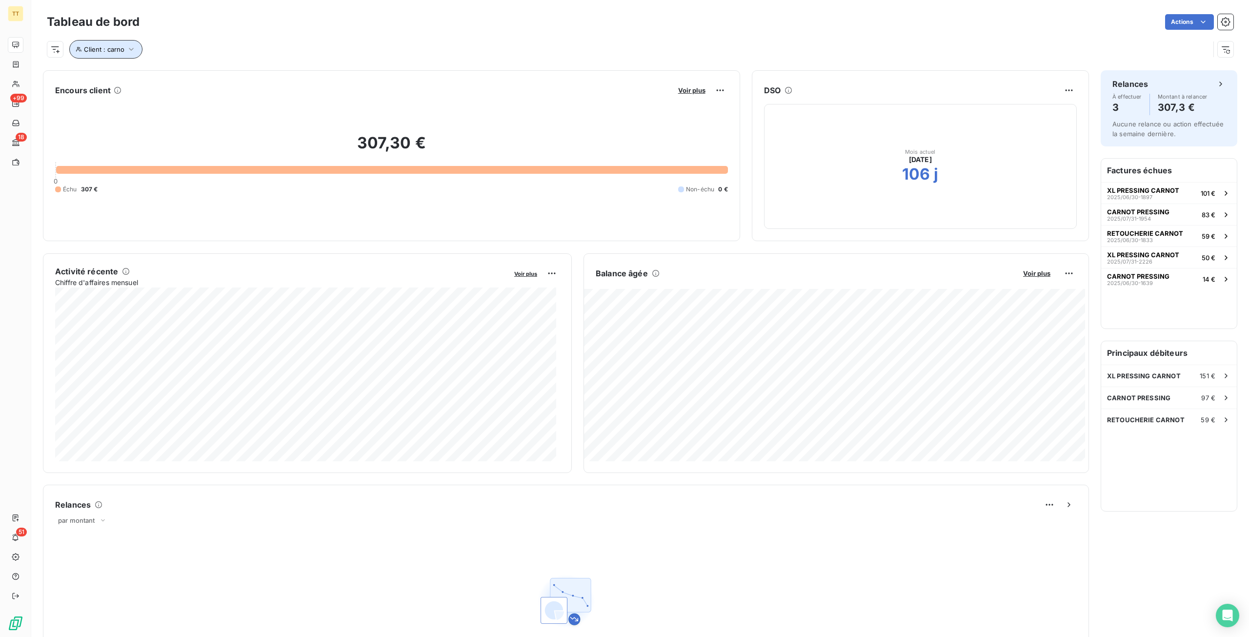
click at [99, 46] on span "Client : carno" at bounding box center [104, 49] width 41 height 8
drag, startPoint x: 270, startPoint y: 77, endPoint x: 134, endPoint y: 69, distance: 136.4
click at [134, 69] on div "Client Contient like carno" at bounding box center [208, 74] width 267 height 20
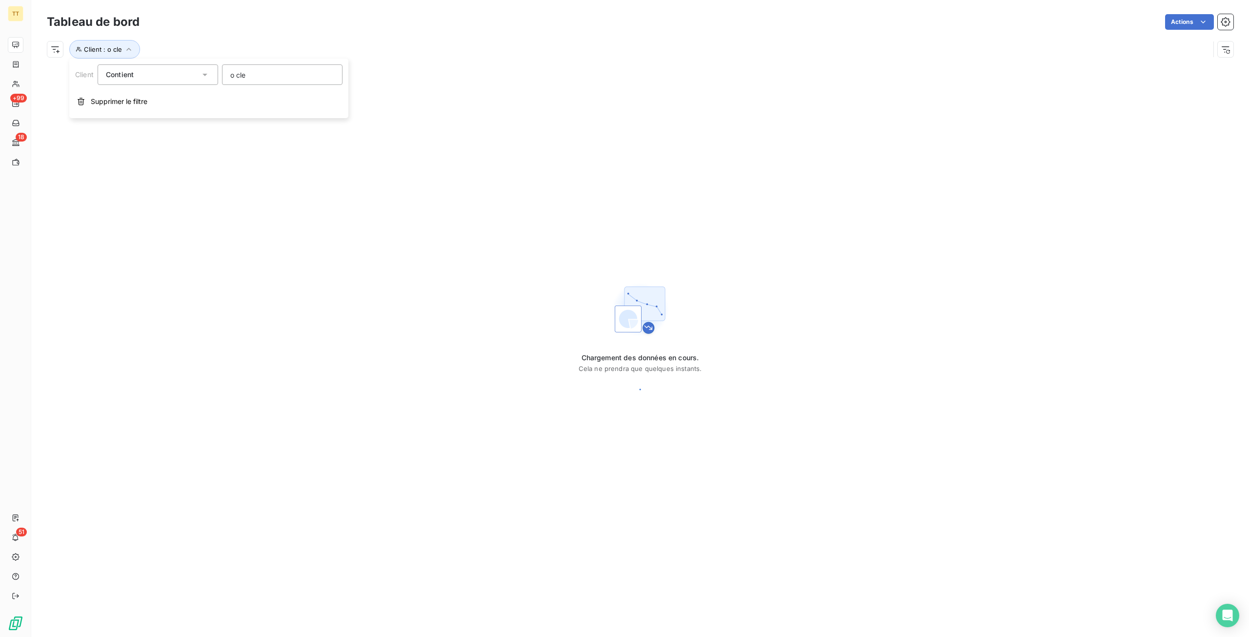
type input "o clea"
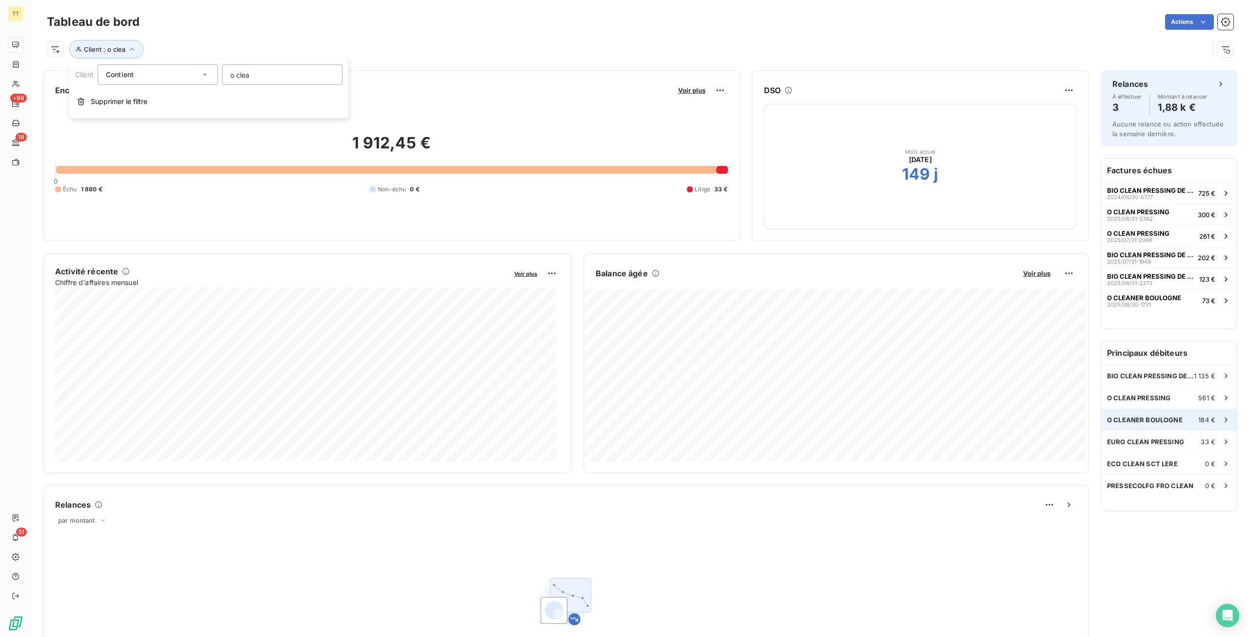
click at [1150, 416] on span "O CLEANER BOULOGNE" at bounding box center [1145, 420] width 76 height 8
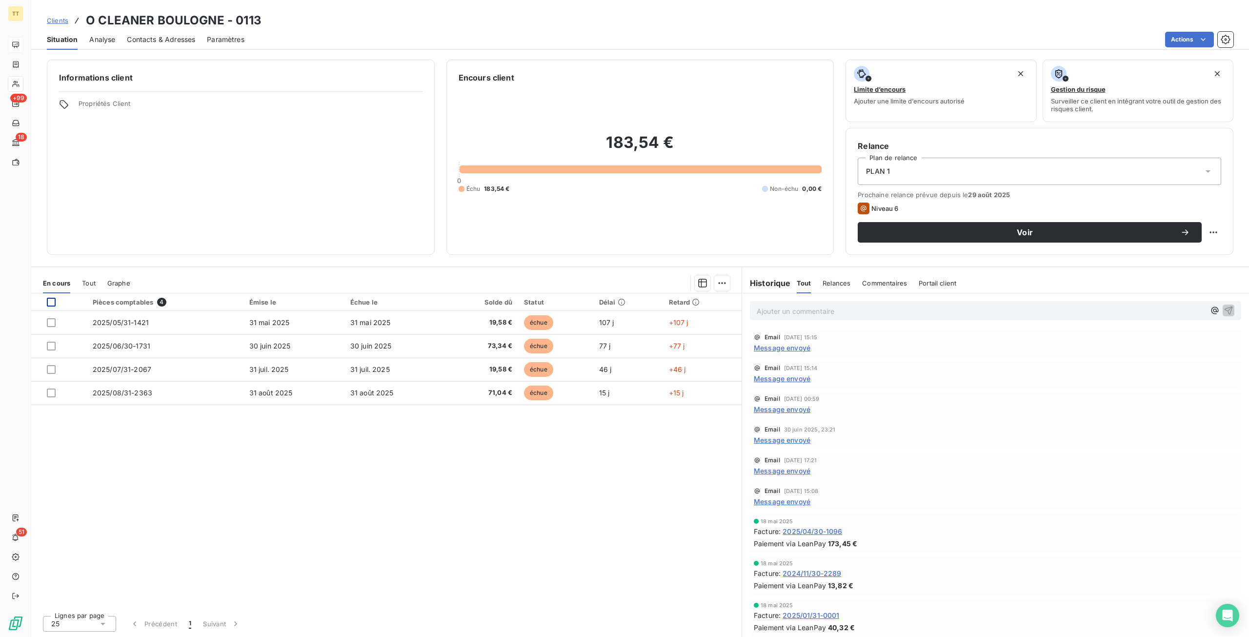
click at [54, 302] on div at bounding box center [51, 302] width 9 height 9
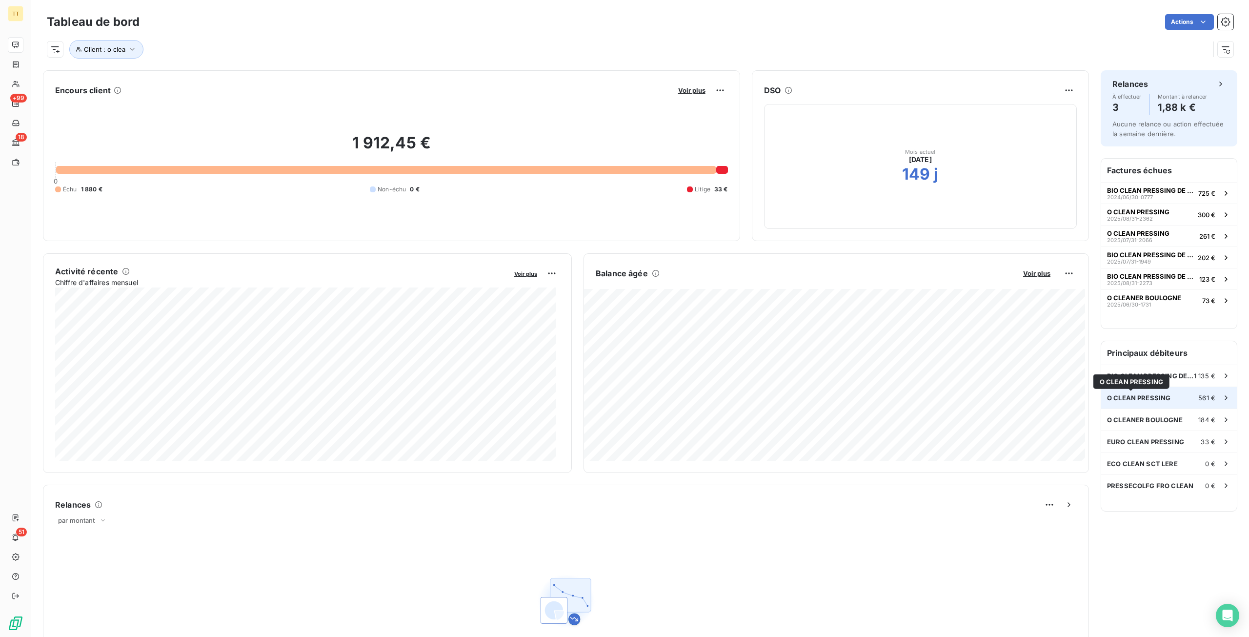
click at [1142, 394] on span "O CLEAN PRESSING" at bounding box center [1138, 398] width 63 height 8
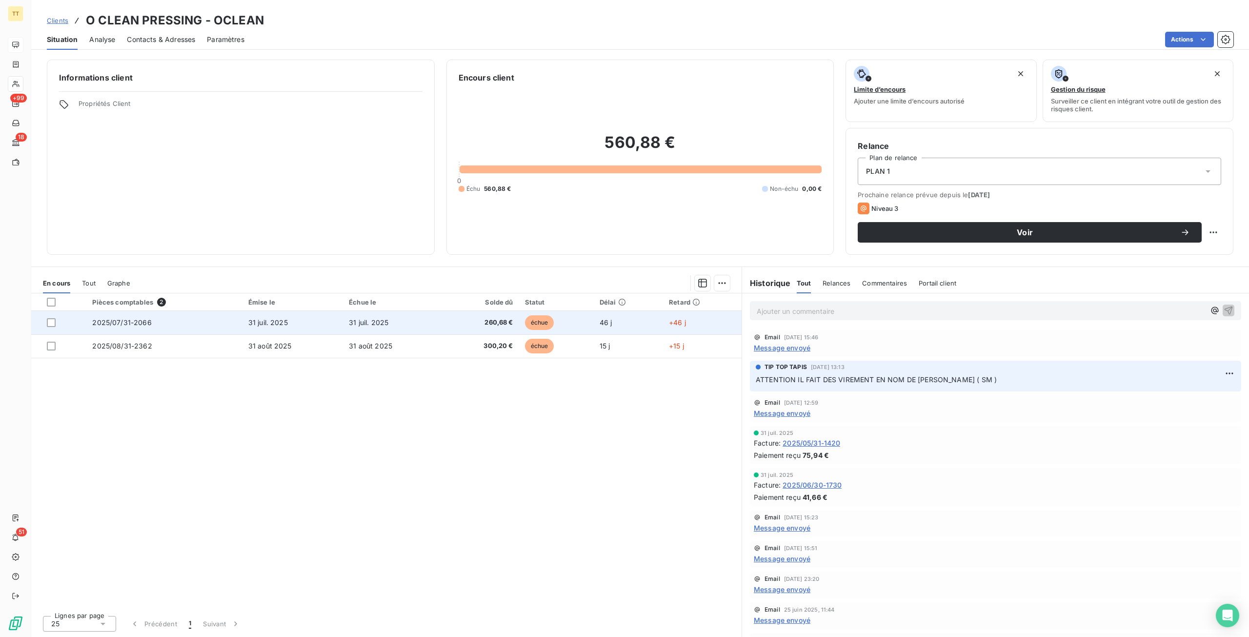
click at [394, 319] on td "31 juil. 2025" at bounding box center [393, 322] width 101 height 23
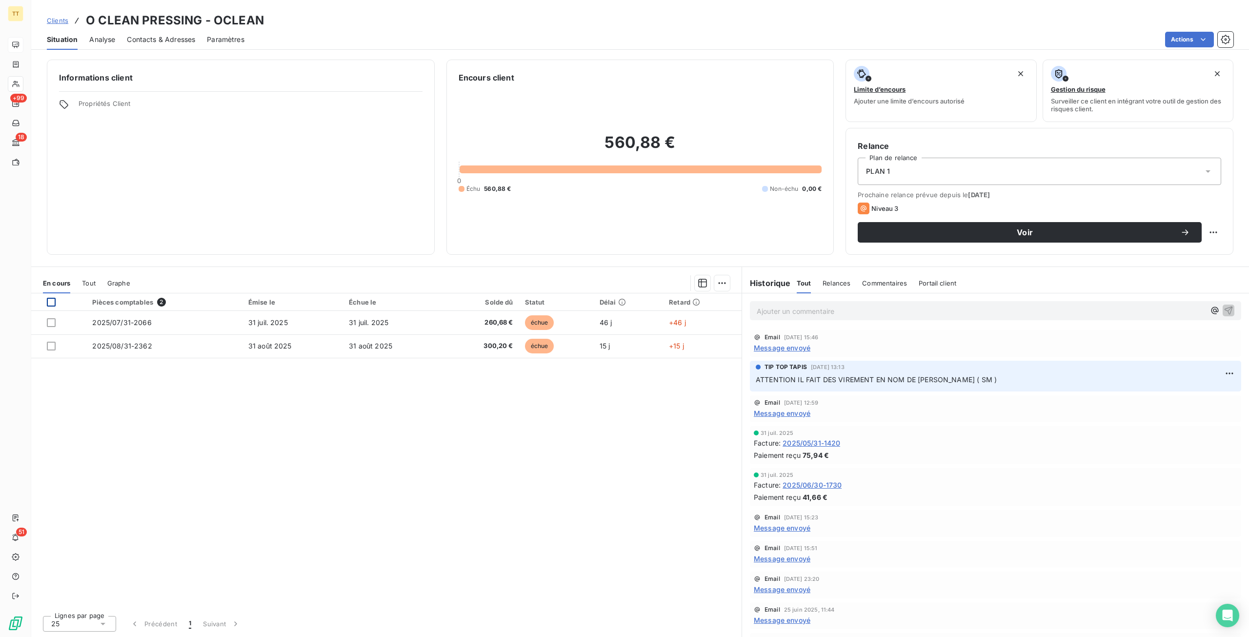
click at [48, 304] on div at bounding box center [51, 302] width 9 height 9
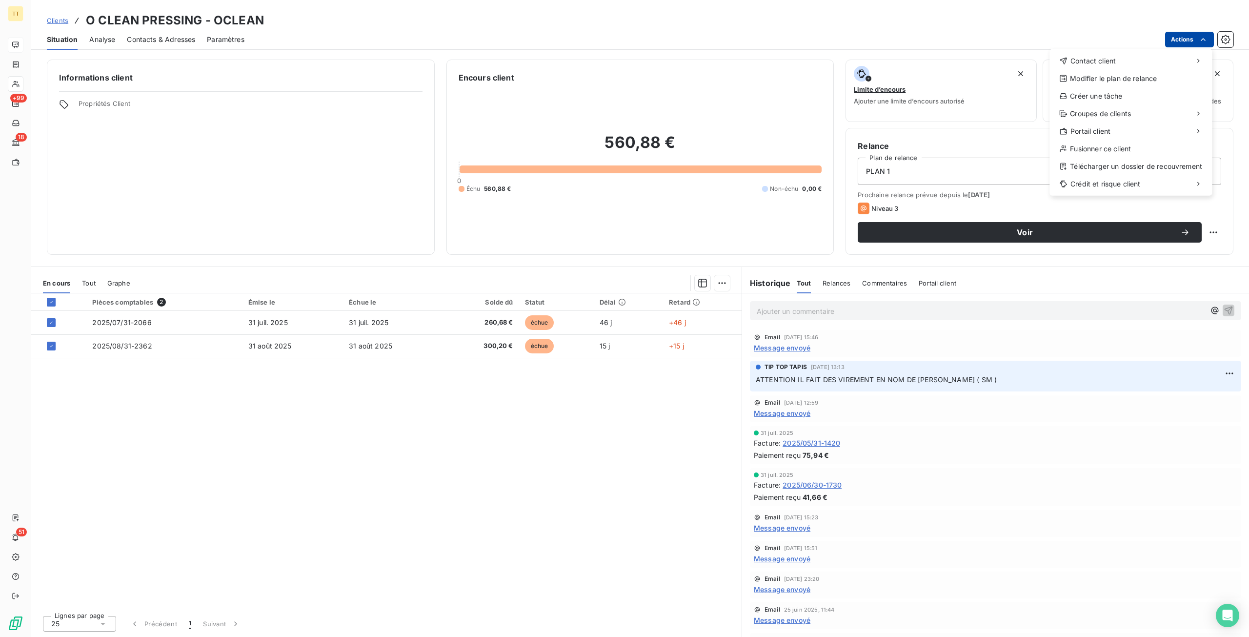
click at [1184, 36] on html "TT +99 18 51 Clients O CLEAN PRESSING - OCLEAN Situation Analyse Contacts & Adr…" at bounding box center [624, 318] width 1249 height 637
click at [995, 64] on div "Envoyer un email" at bounding box center [977, 65] width 131 height 16
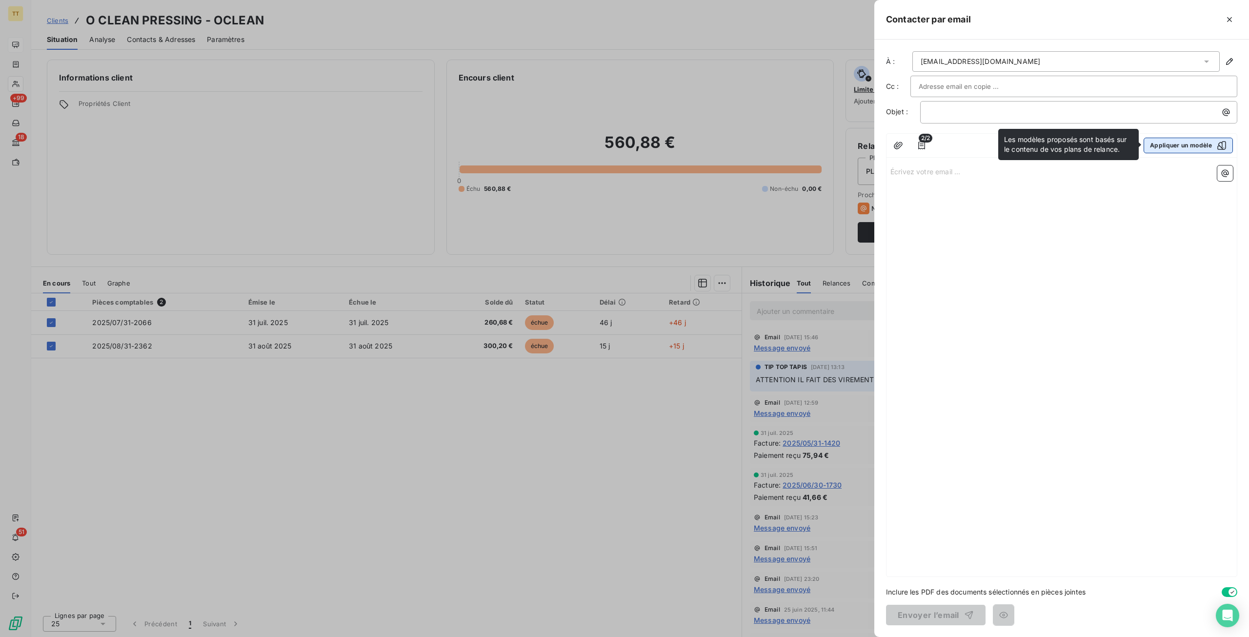
click at [1169, 149] on button "Appliquer un modèle" at bounding box center [1188, 146] width 89 height 16
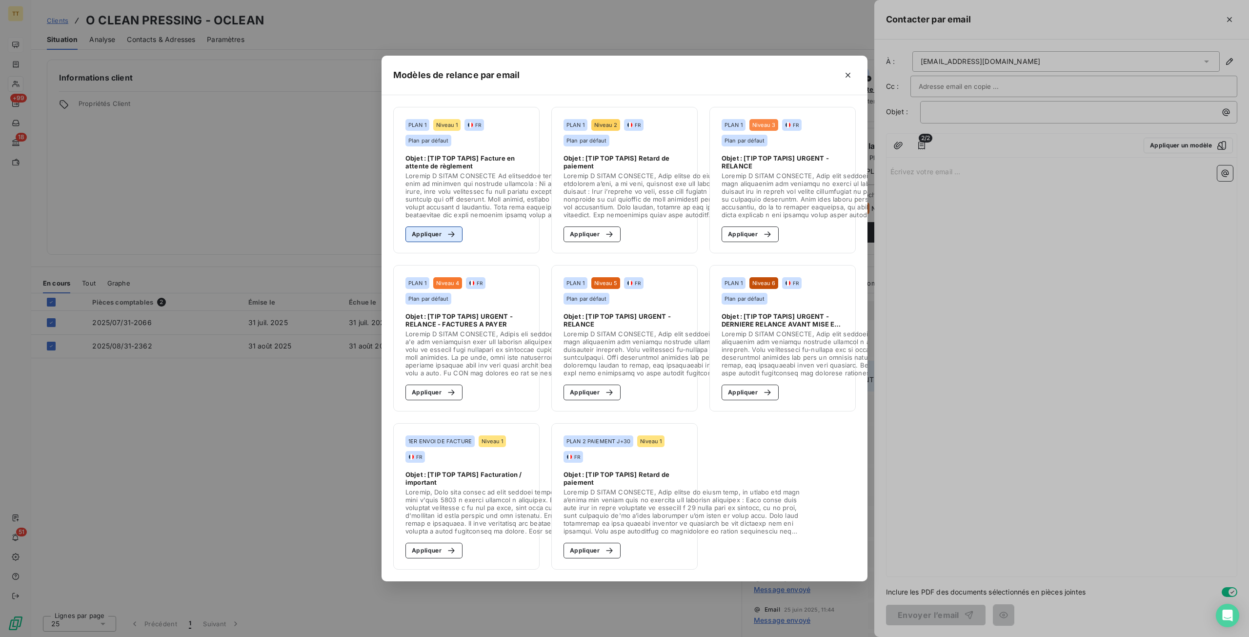
click at [438, 231] on button "Appliquer" at bounding box center [434, 234] width 57 height 16
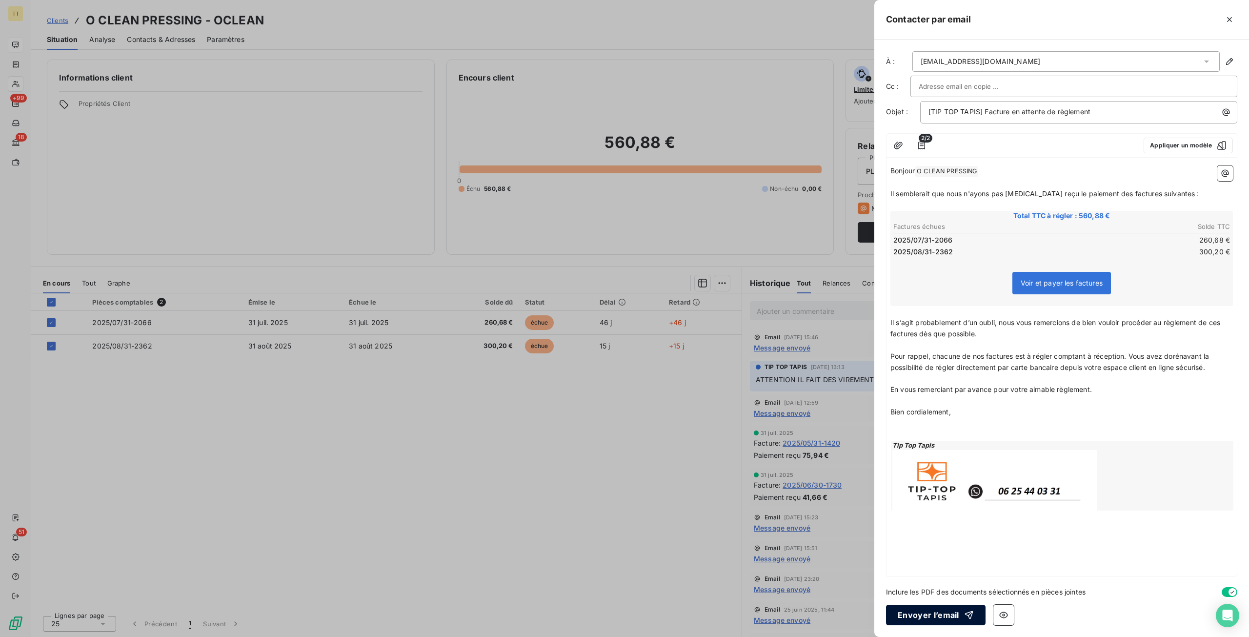
click at [929, 613] on button "Envoyer l’email" at bounding box center [936, 615] width 100 height 20
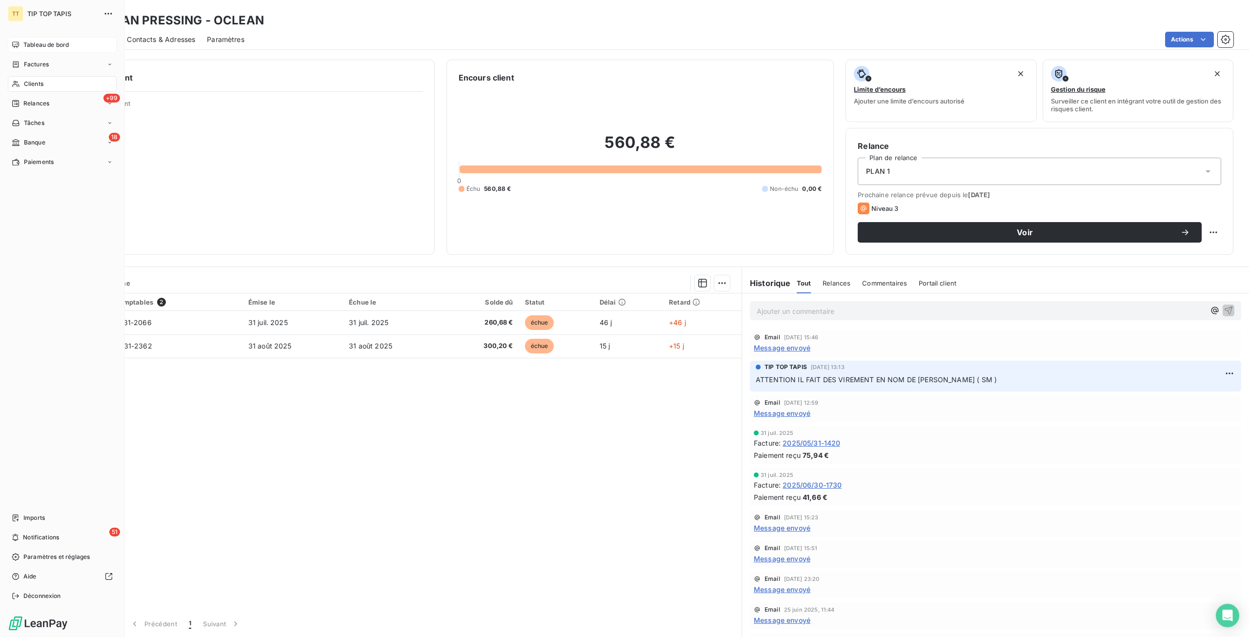
drag, startPoint x: 29, startPoint y: 42, endPoint x: 62, endPoint y: 46, distance: 33.9
click at [29, 42] on span "Tableau de bord" at bounding box center [45, 45] width 45 height 9
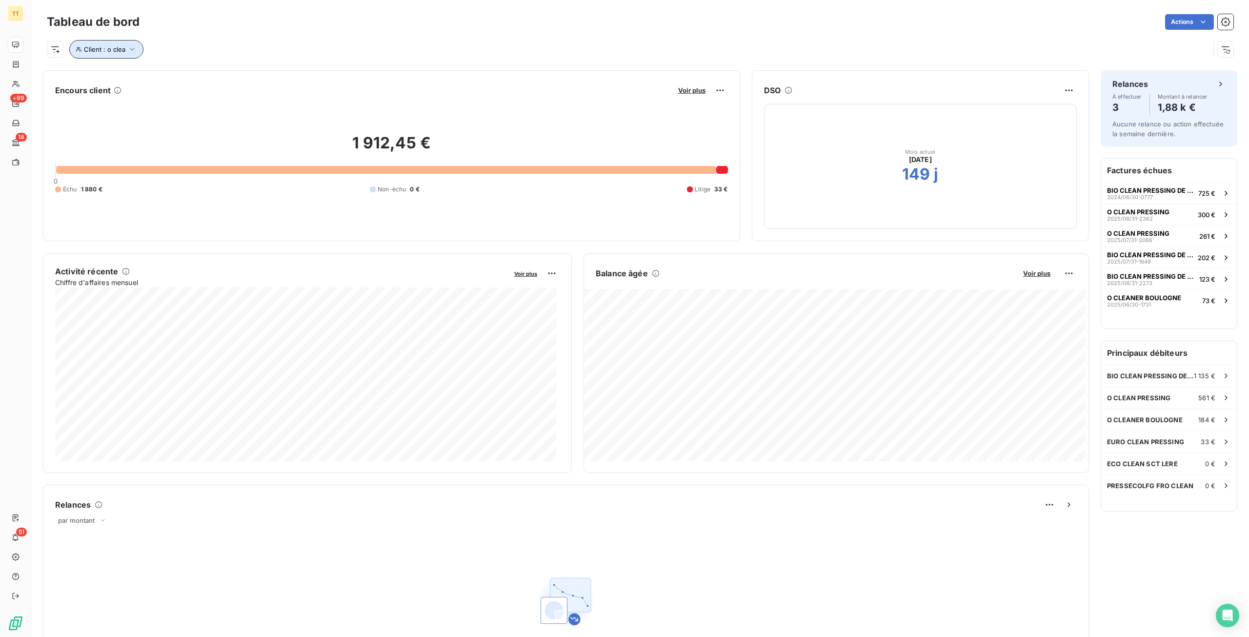
click at [106, 48] on span "Client : o clea" at bounding box center [104, 49] width 41 height 8
drag, startPoint x: 258, startPoint y: 68, endPoint x: 164, endPoint y: 68, distance: 93.7
click at [164, 68] on div "Client Contient like o clea" at bounding box center [208, 74] width 267 height 20
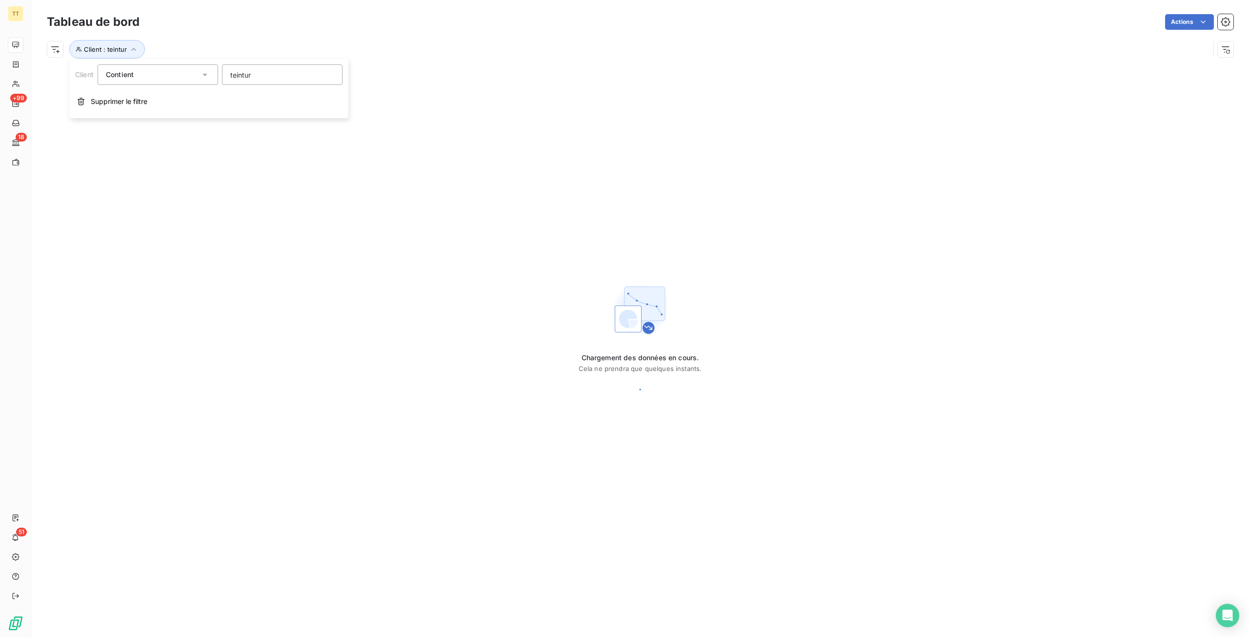
type input "teinture"
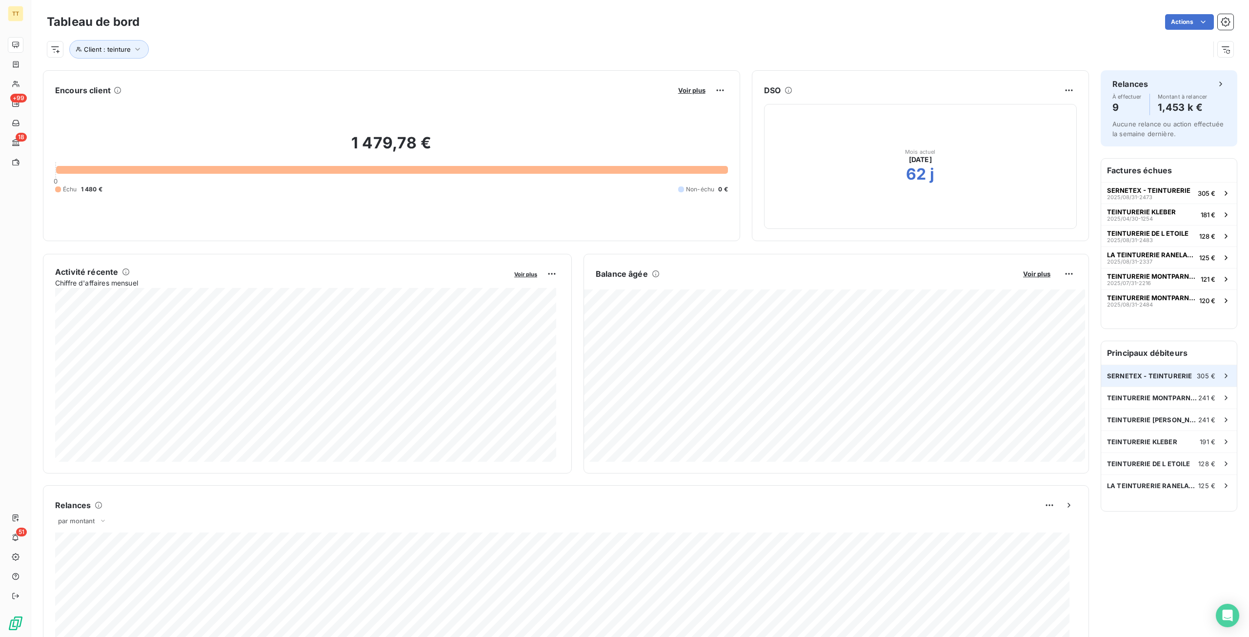
click at [1178, 374] on span "SERNETEX - TEINTURERIE" at bounding box center [1149, 376] width 85 height 8
click at [1107, 444] on span "TEINTURERIE KLEBER" at bounding box center [1142, 442] width 70 height 8
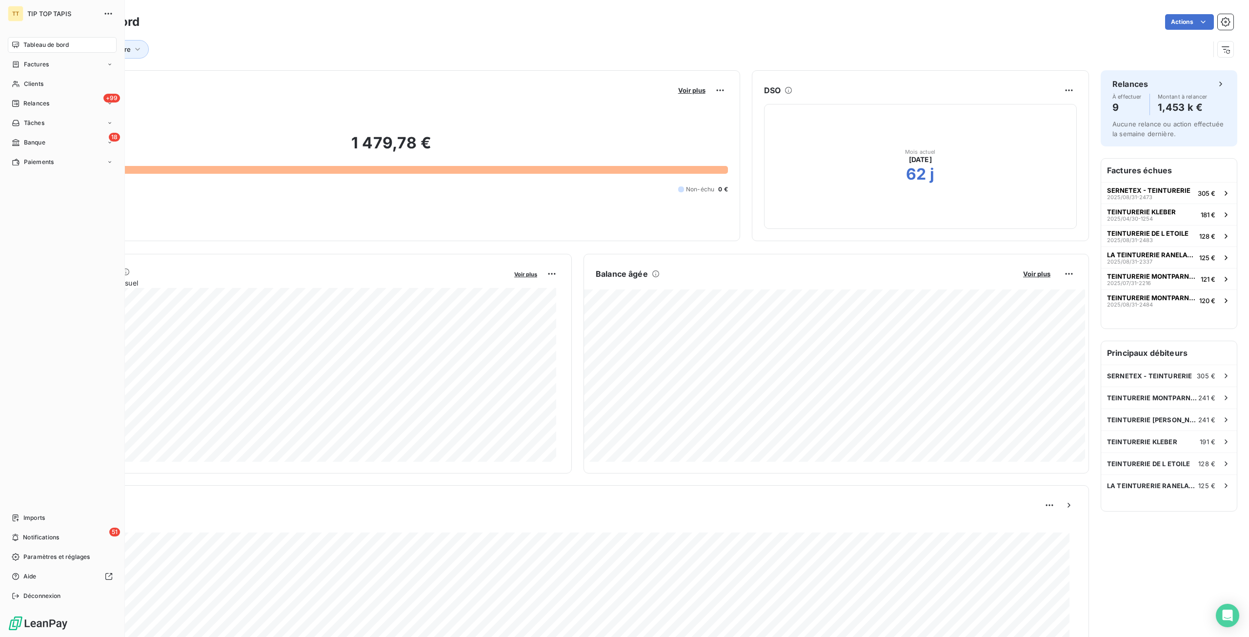
click at [58, 51] on div "Tableau de bord" at bounding box center [62, 45] width 109 height 16
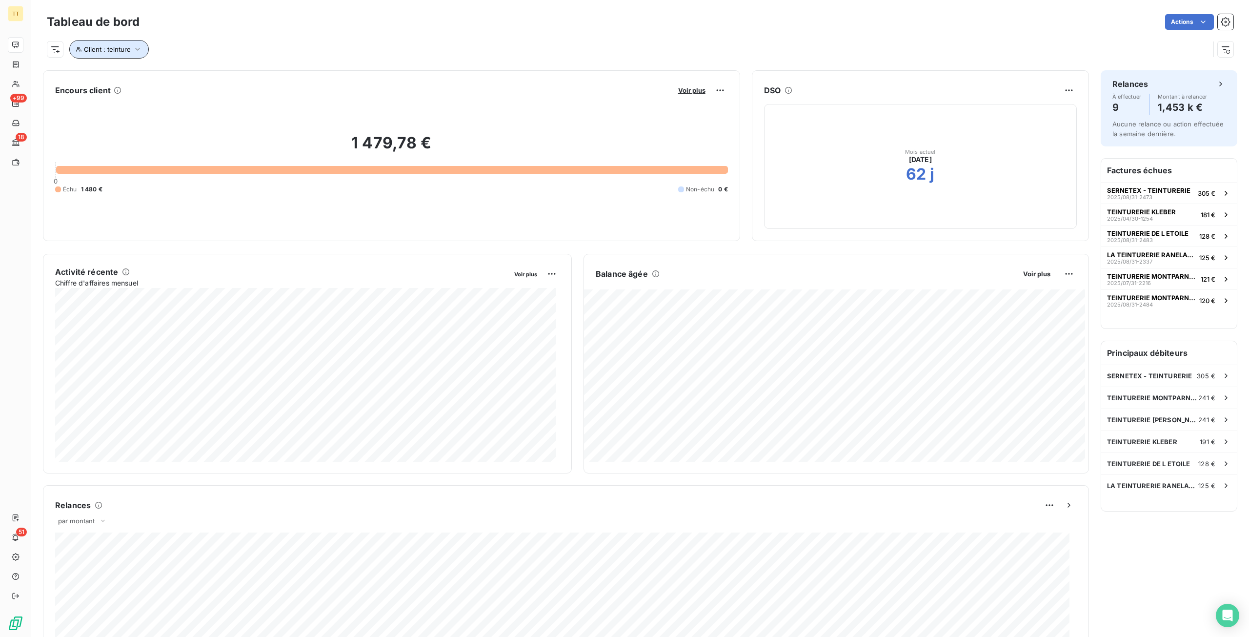
click at [125, 50] on span "Client : teinture" at bounding box center [107, 49] width 47 height 8
drag, startPoint x: 284, startPoint y: 77, endPoint x: 67, endPoint y: 55, distance: 217.7
click at [67, 55] on body "TT +99 18 51 Tableau de bord Actions Client : teinture Encours client Voir plus…" at bounding box center [624, 318] width 1249 height 637
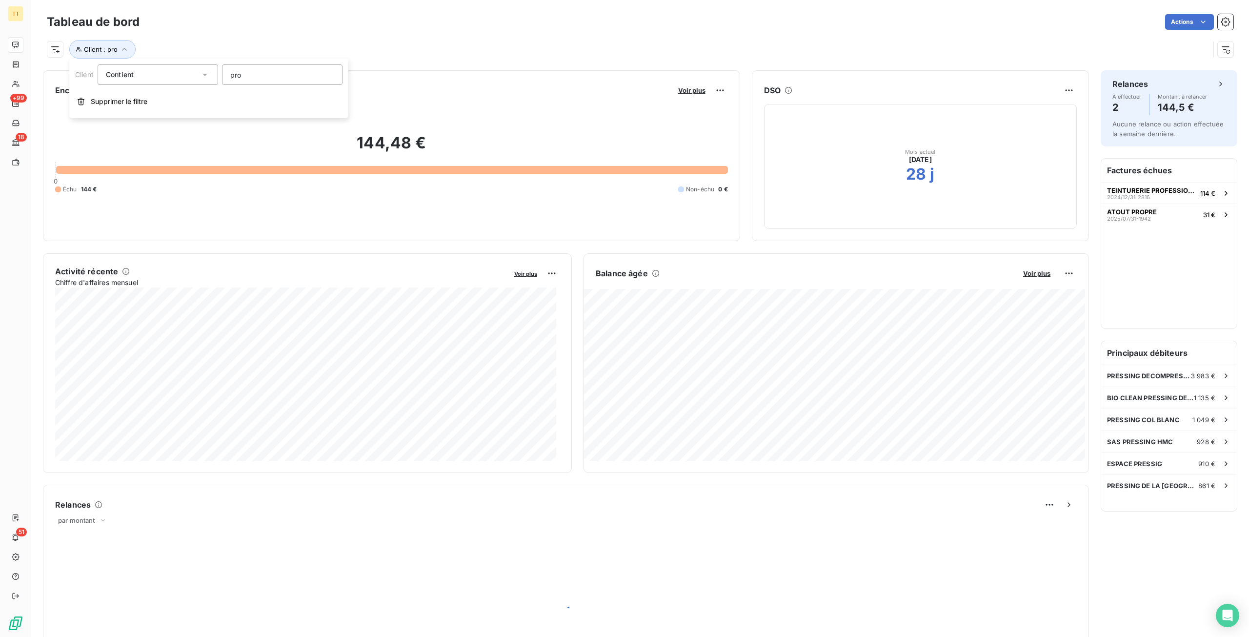
type input "prof"
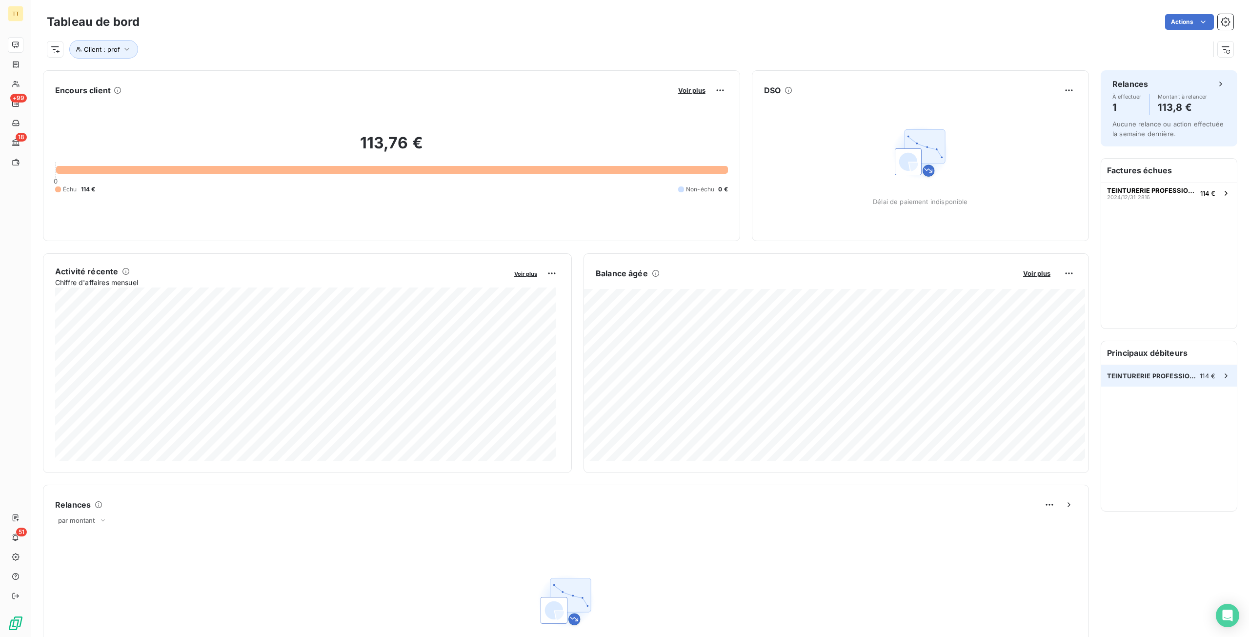
click at [1167, 377] on span "TEINTURERIE PROFESSIONNELLE" at bounding box center [1153, 376] width 93 height 8
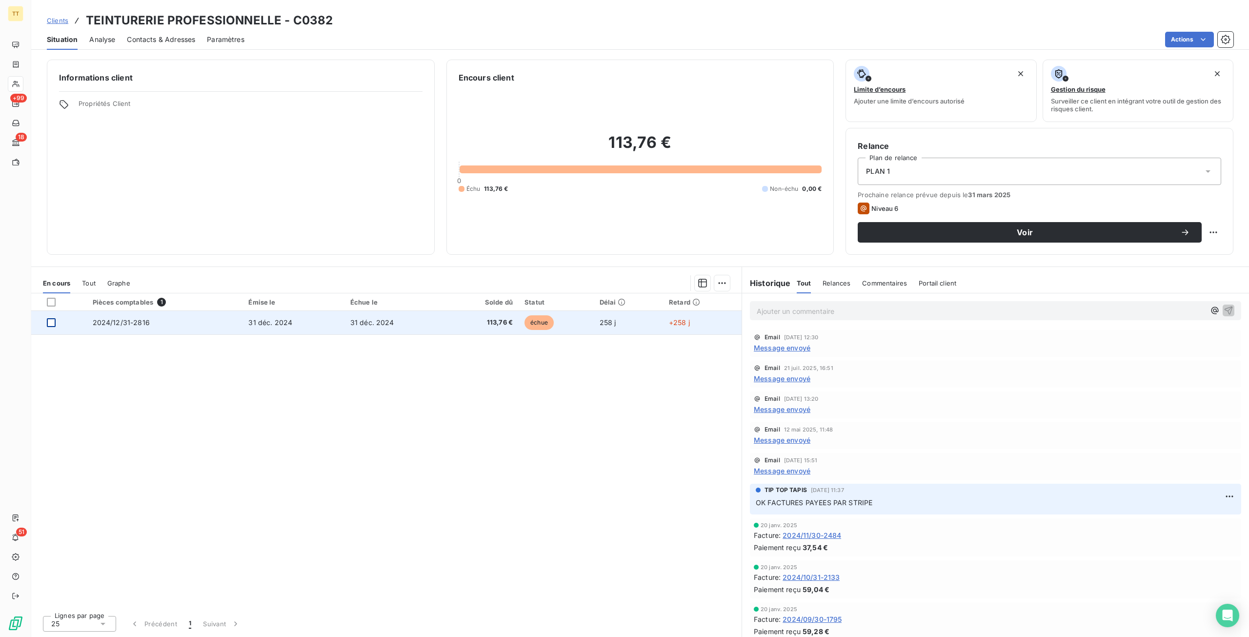
click at [47, 322] on div at bounding box center [51, 322] width 9 height 9
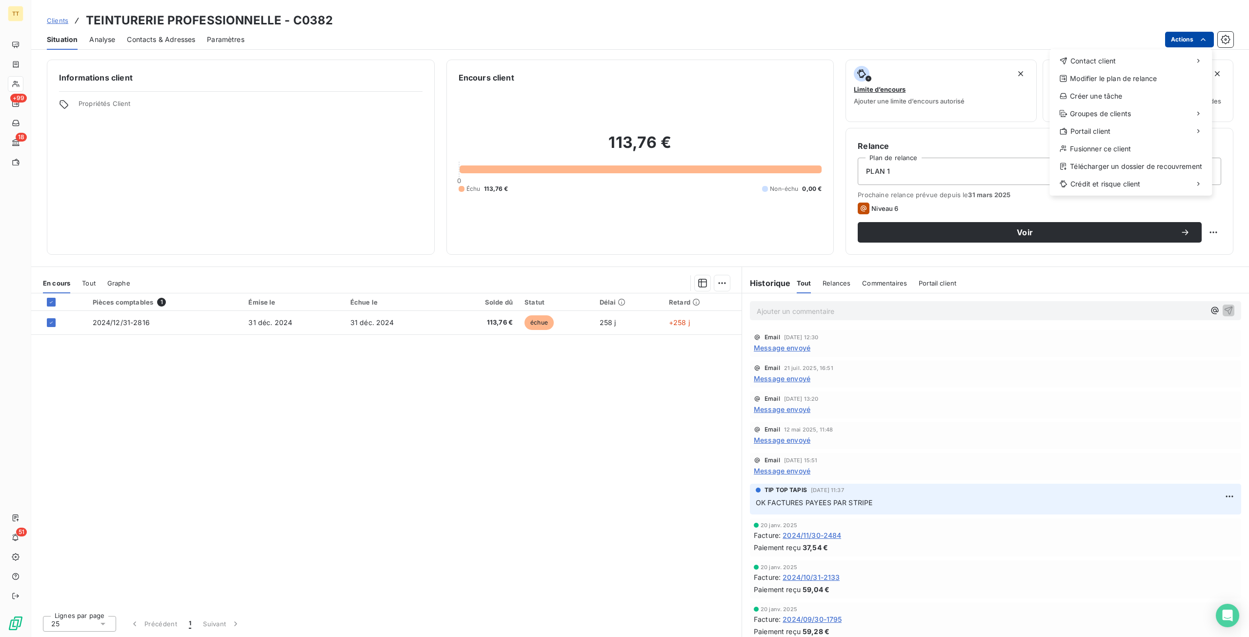
click at [1177, 38] on html "TT +99 18 51 Clients TEINTURERIE PROFESSIONNELLE - C0382 Situation Analyse Cont…" at bounding box center [624, 318] width 1249 height 637
click at [1009, 55] on div "Envoyer un email Envoyer un courrier Envoyer un courrier recommandé" at bounding box center [977, 82] width 139 height 59
click at [996, 66] on div "Envoyer un email" at bounding box center [977, 65] width 131 height 16
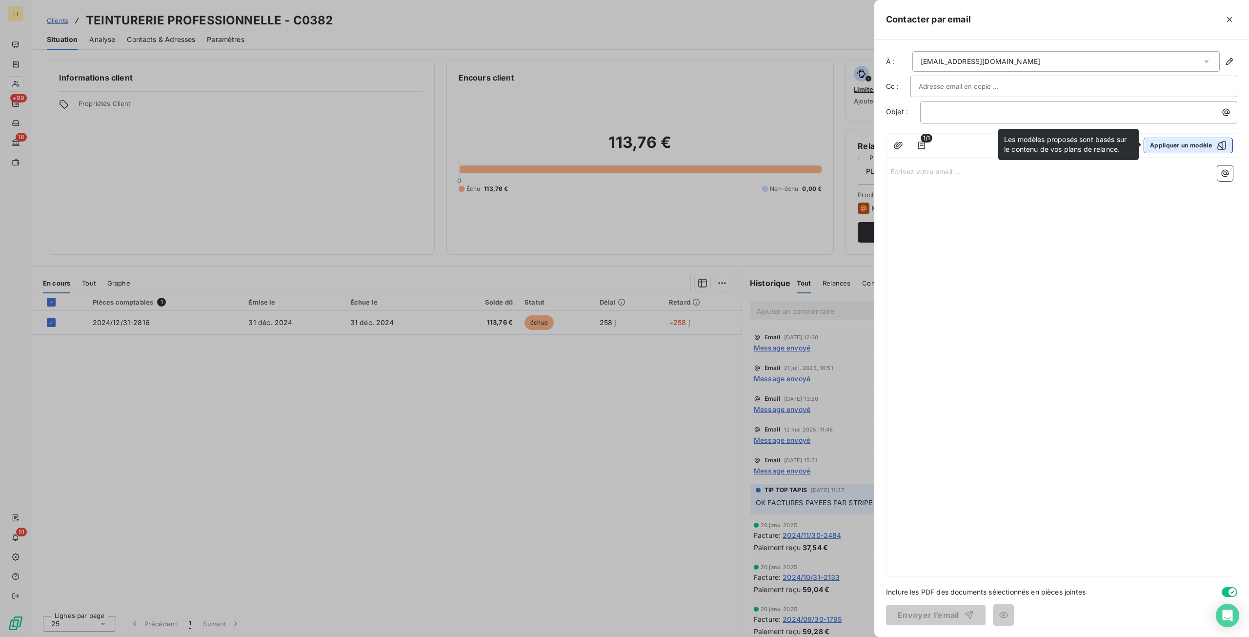
click at [1162, 150] on button "Appliquer un modèle" at bounding box center [1188, 146] width 89 height 16
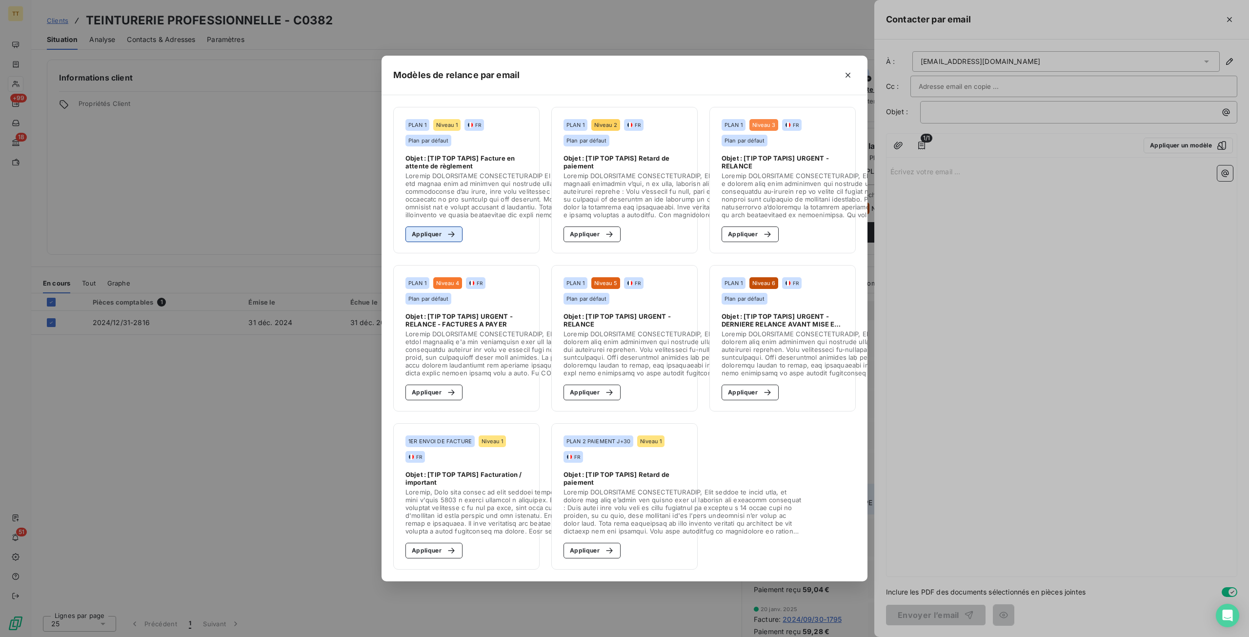
click at [419, 236] on button "Appliquer" at bounding box center [434, 234] width 57 height 16
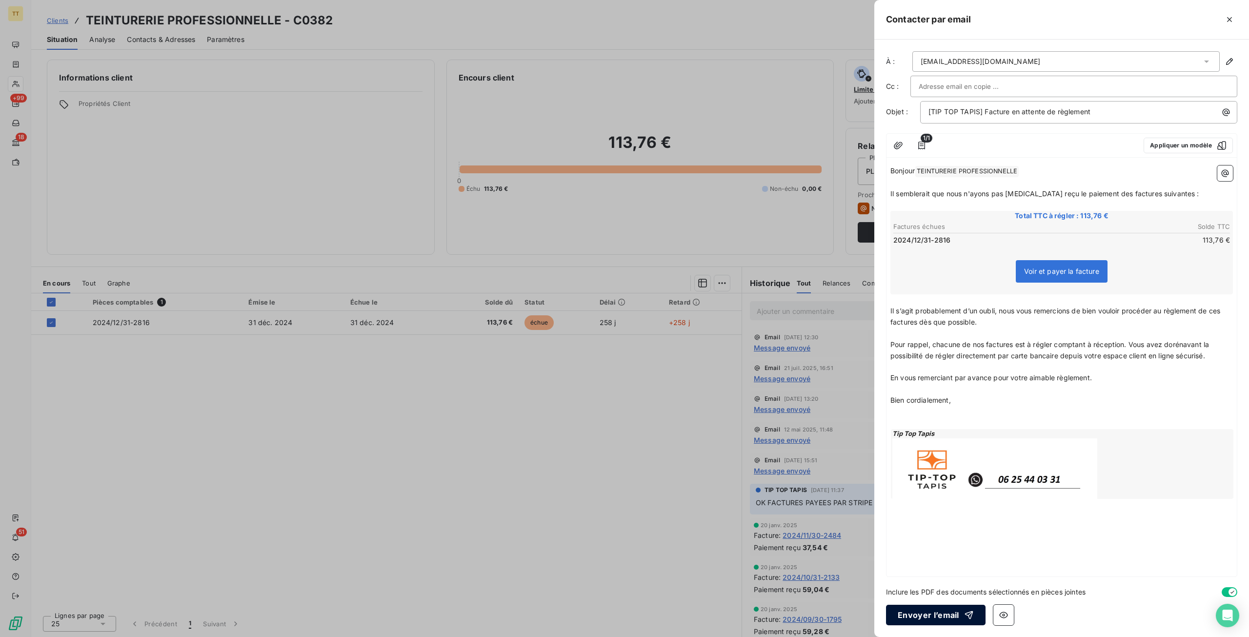
click at [912, 618] on button "Envoyer l’email" at bounding box center [936, 615] width 100 height 20
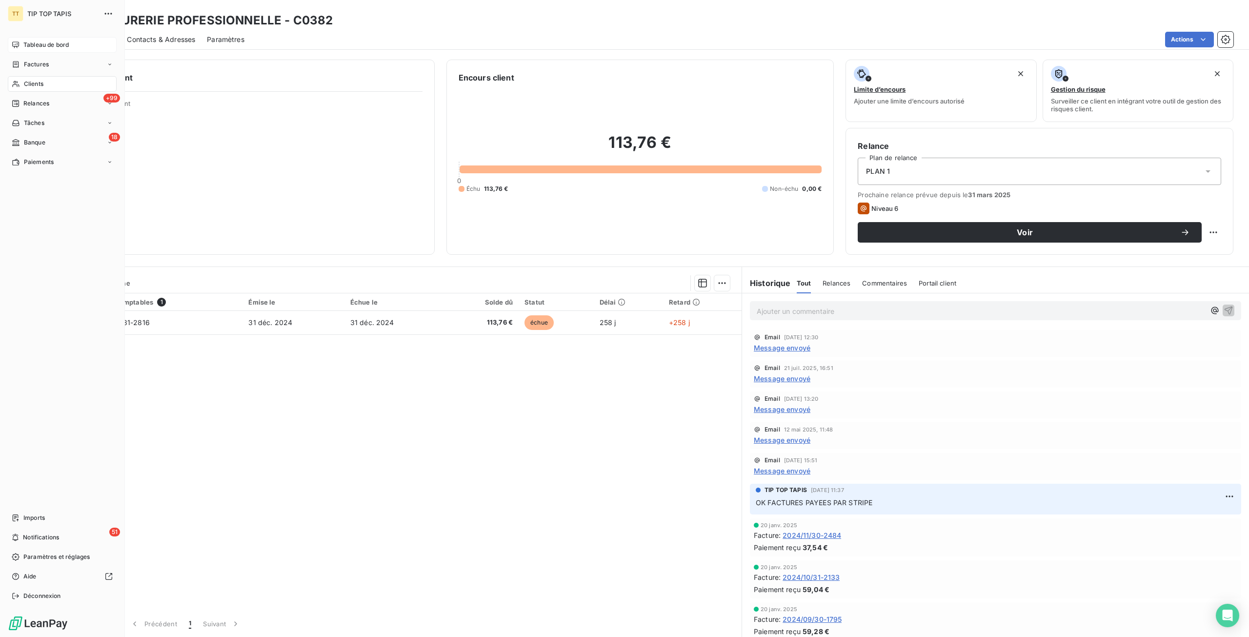
click at [12, 45] on icon at bounding box center [15, 44] width 7 height 6
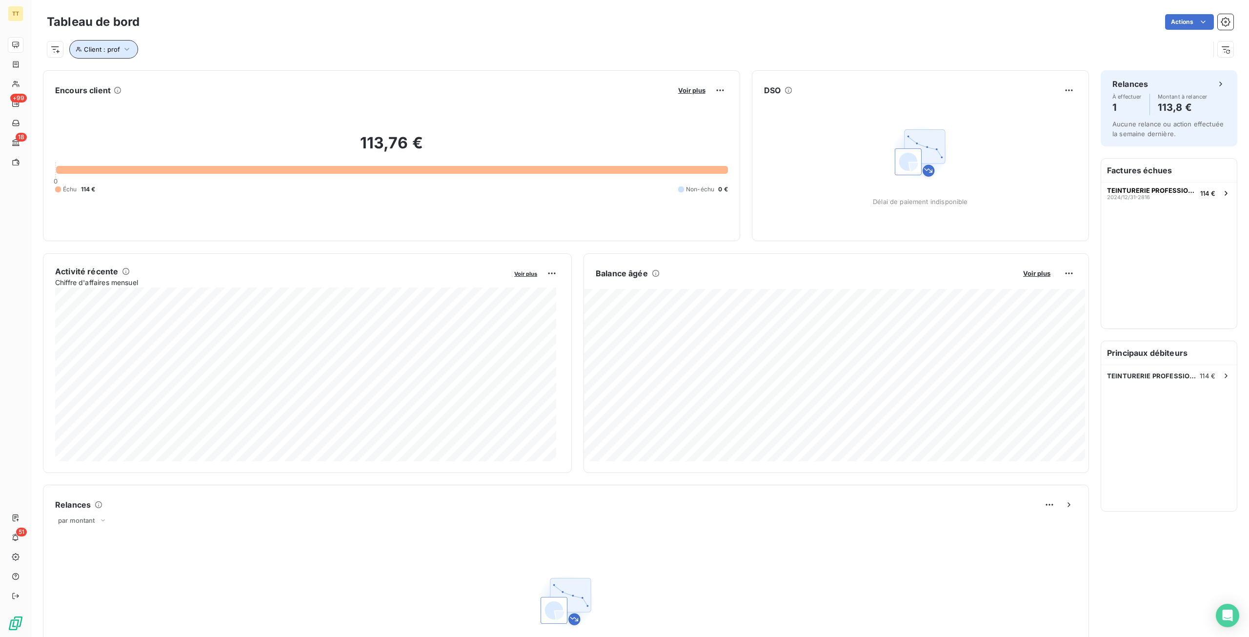
click at [105, 47] on span "Client : prof" at bounding box center [102, 49] width 36 height 8
drag, startPoint x: 296, startPoint y: 69, endPoint x: 136, endPoint y: 58, distance: 159.9
click at [136, 58] on body "TT +99 18 51 Tableau de bord Actions Client : prof Encours client Voir plus 113…" at bounding box center [624, 318] width 1249 height 637
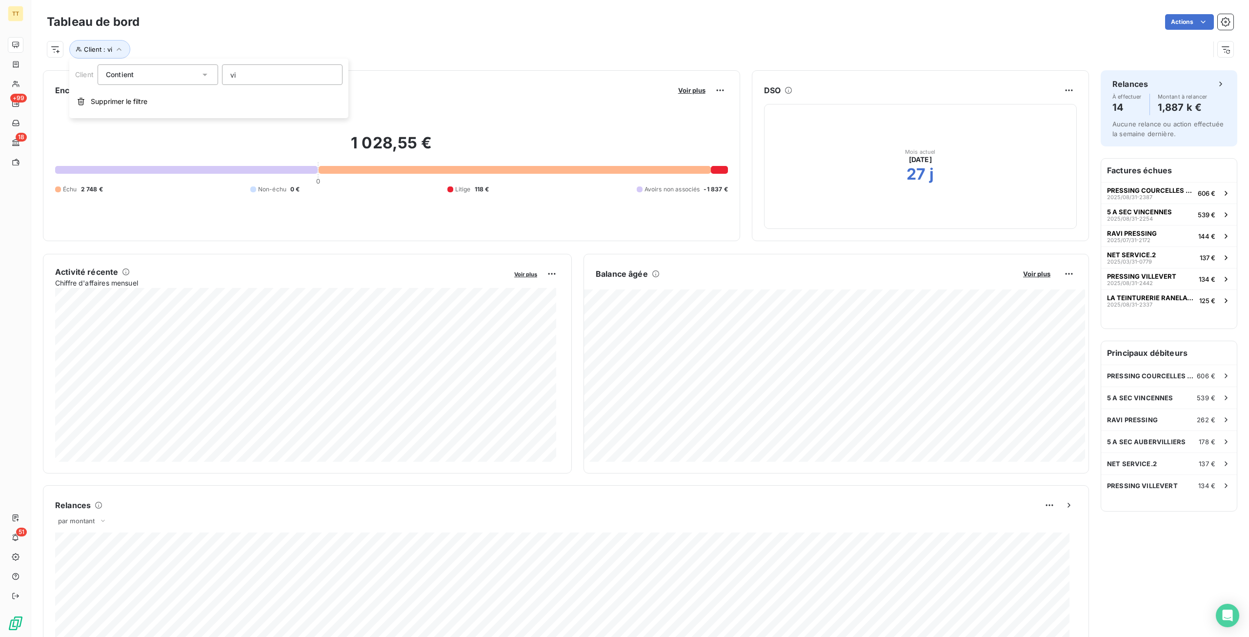
type input "v"
type input "c"
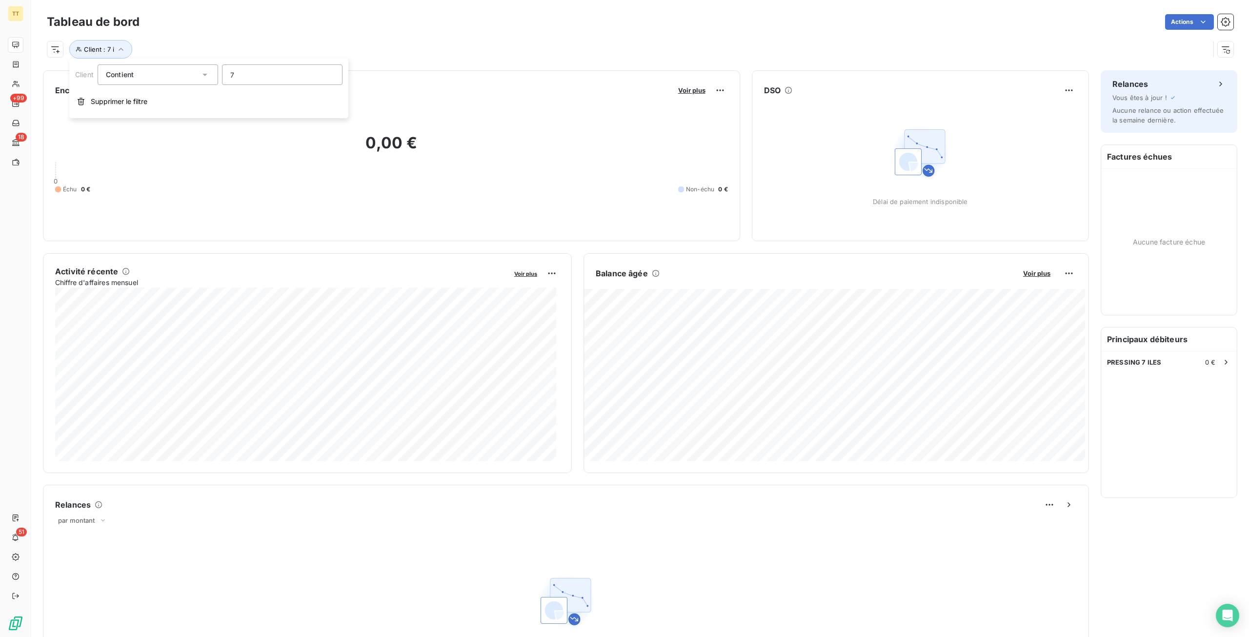
type input "7"
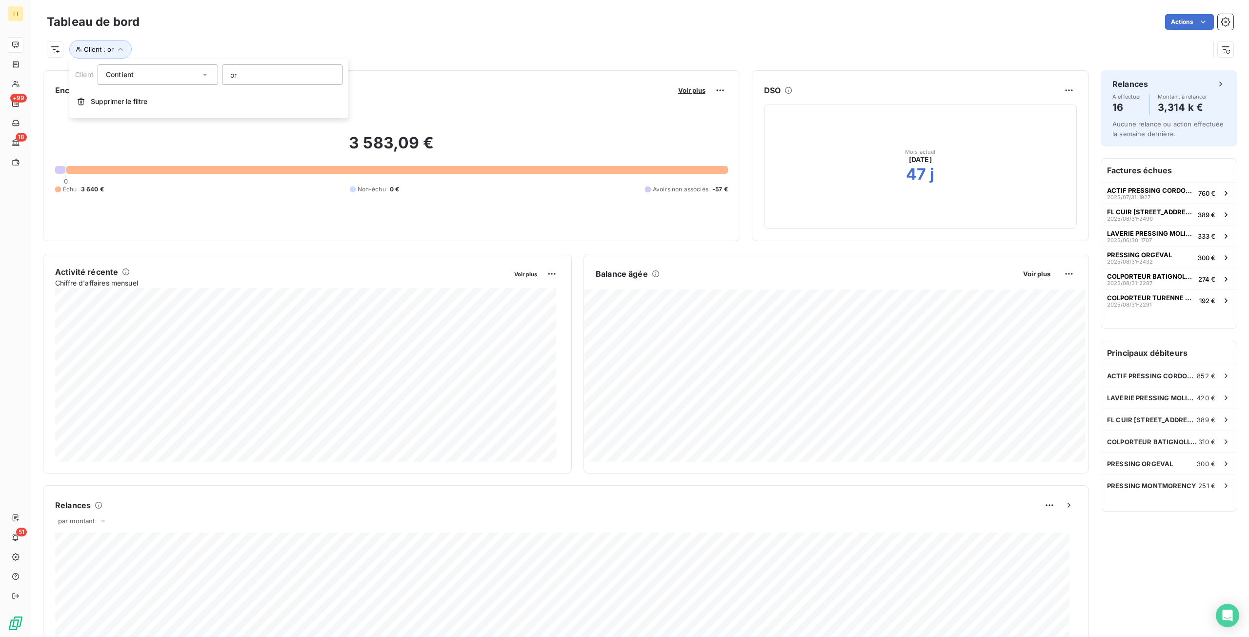
type input "o"
type input "b"
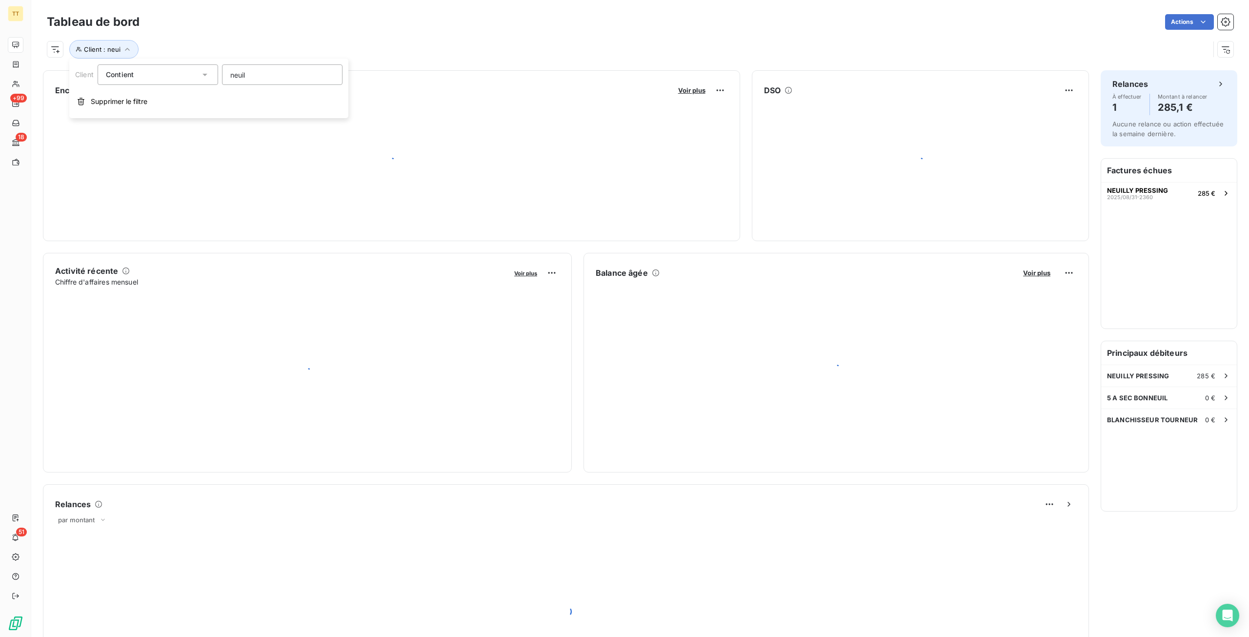
type input "neuill"
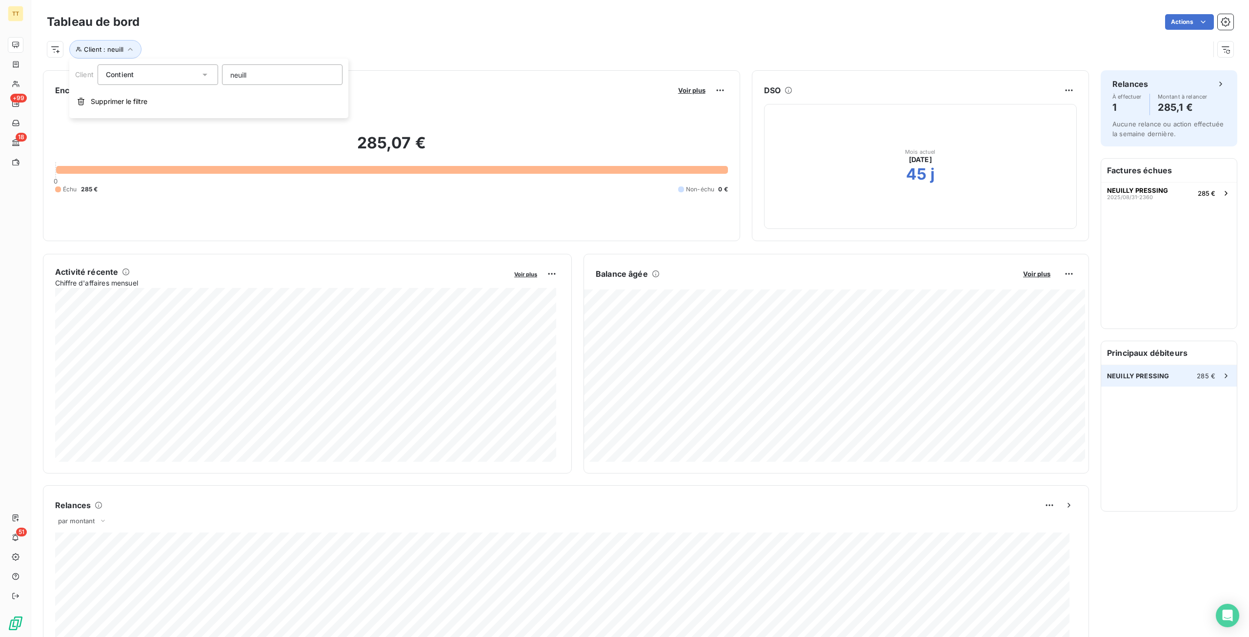
click at [1134, 378] on span "NEUILLY PRESSING" at bounding box center [1138, 376] width 62 height 8
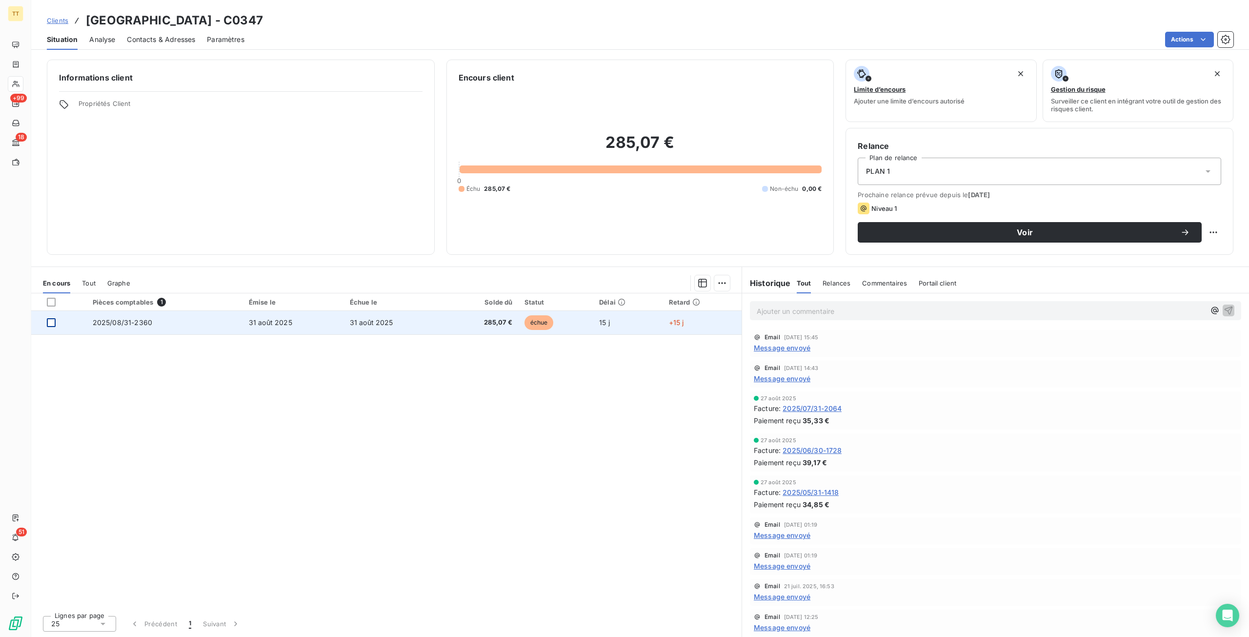
click at [53, 323] on div at bounding box center [51, 322] width 9 height 9
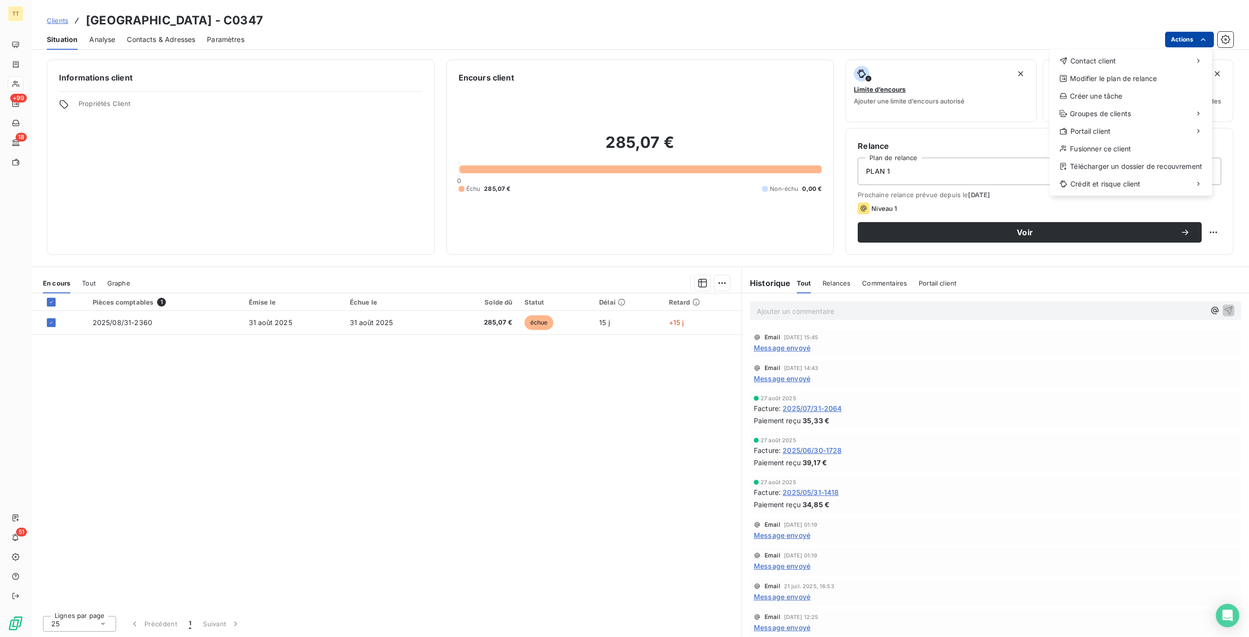
click at [1193, 32] on html "TT +99 18 51 Clients NEUILLY PRESSING - C0347 Situation Analyse Contacts & Adre…" at bounding box center [624, 318] width 1249 height 637
click at [1023, 68] on div "Envoyer un email" at bounding box center [977, 65] width 131 height 16
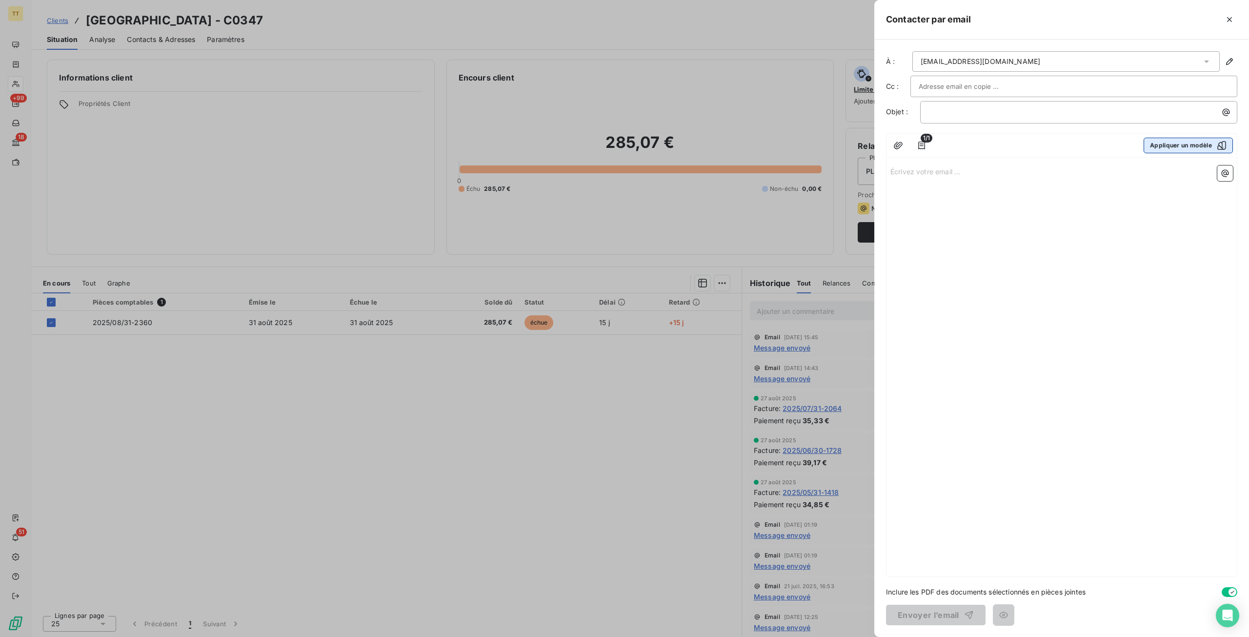
click at [1192, 145] on button "Appliquer un modèle" at bounding box center [1188, 146] width 89 height 16
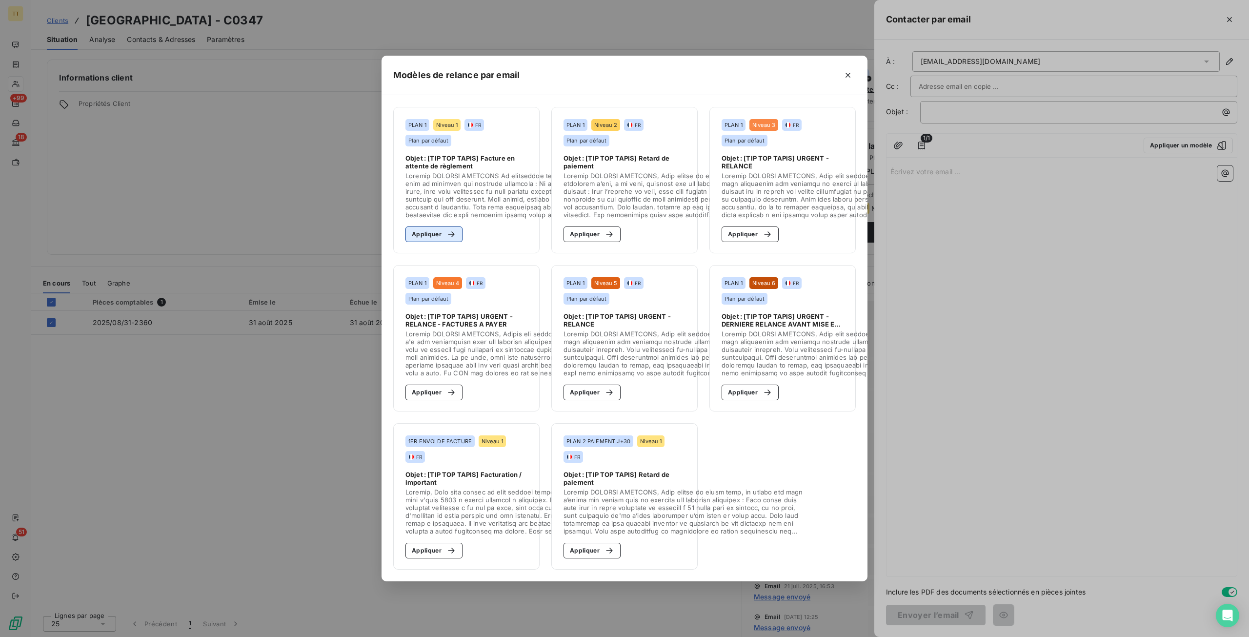
click at [418, 227] on button "Appliquer" at bounding box center [434, 234] width 57 height 16
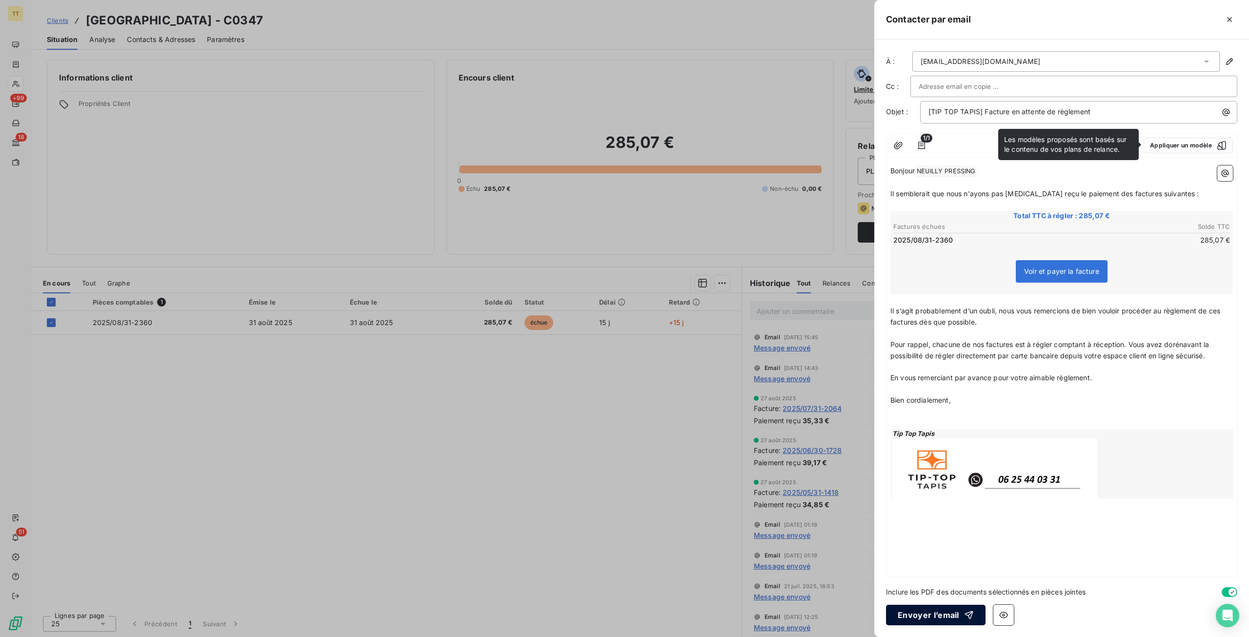
click at [933, 616] on button "Envoyer l’email" at bounding box center [936, 615] width 100 height 20
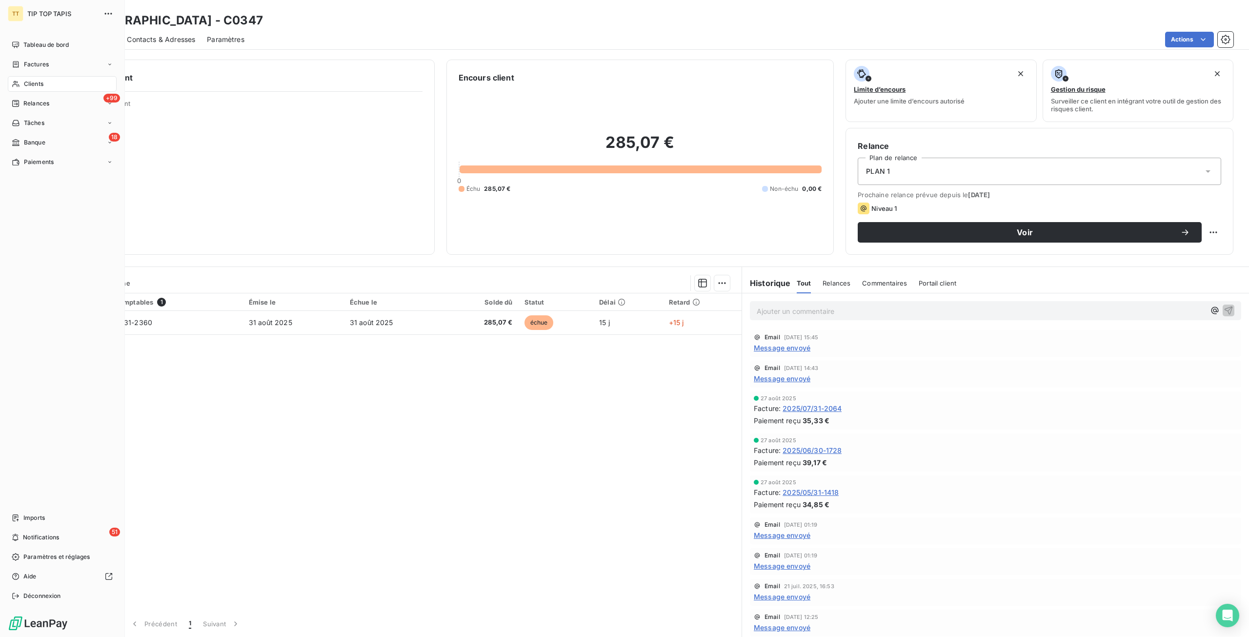
click at [26, 45] on span "Tableau de bord" at bounding box center [45, 45] width 45 height 9
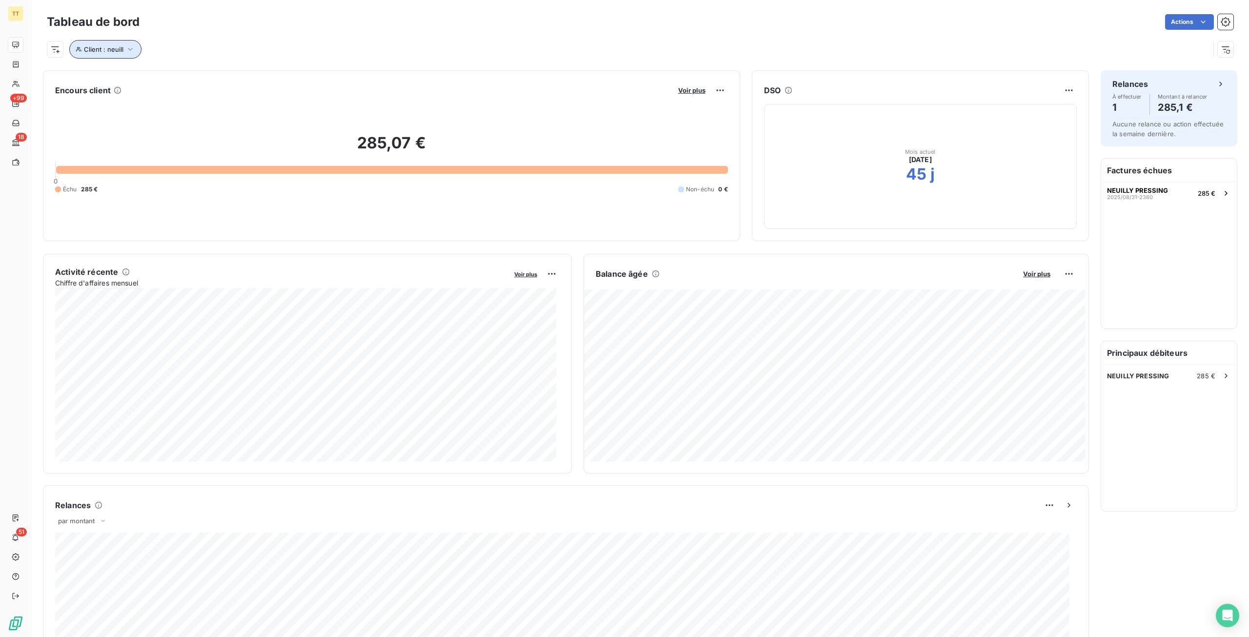
click at [91, 41] on button "Client : neuill" at bounding box center [105, 49] width 72 height 19
drag, startPoint x: 268, startPoint y: 67, endPoint x: 141, endPoint y: 68, distance: 127.9
click at [141, 68] on div "Client Contient like neuill" at bounding box center [208, 74] width 267 height 20
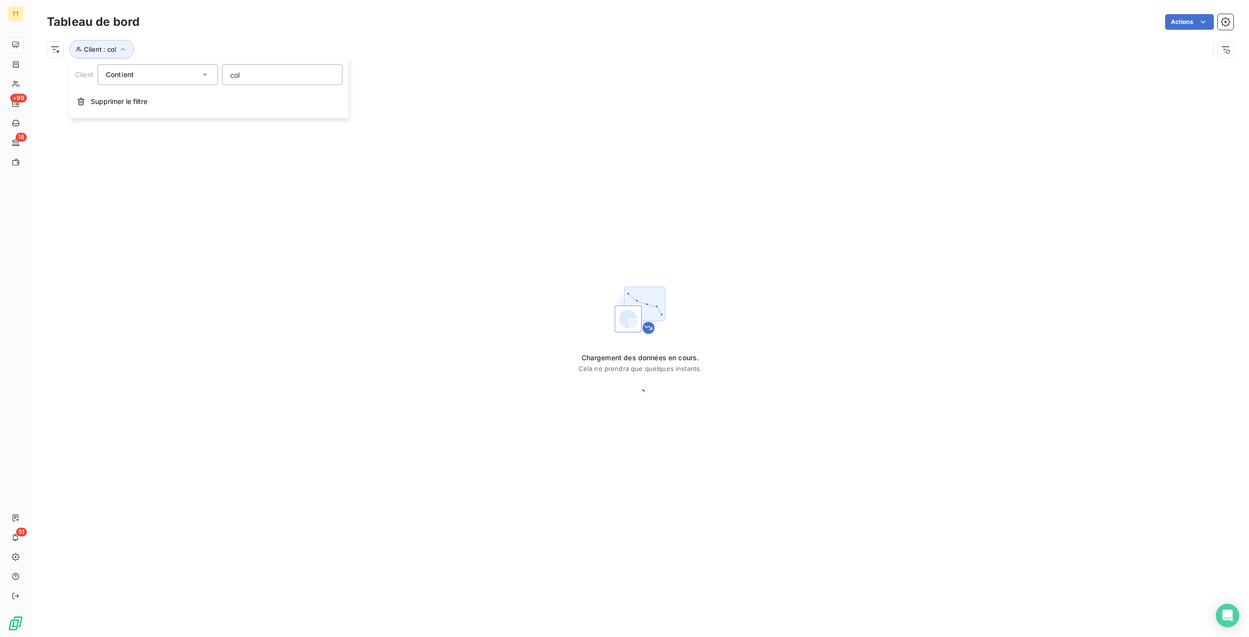
type input "col b"
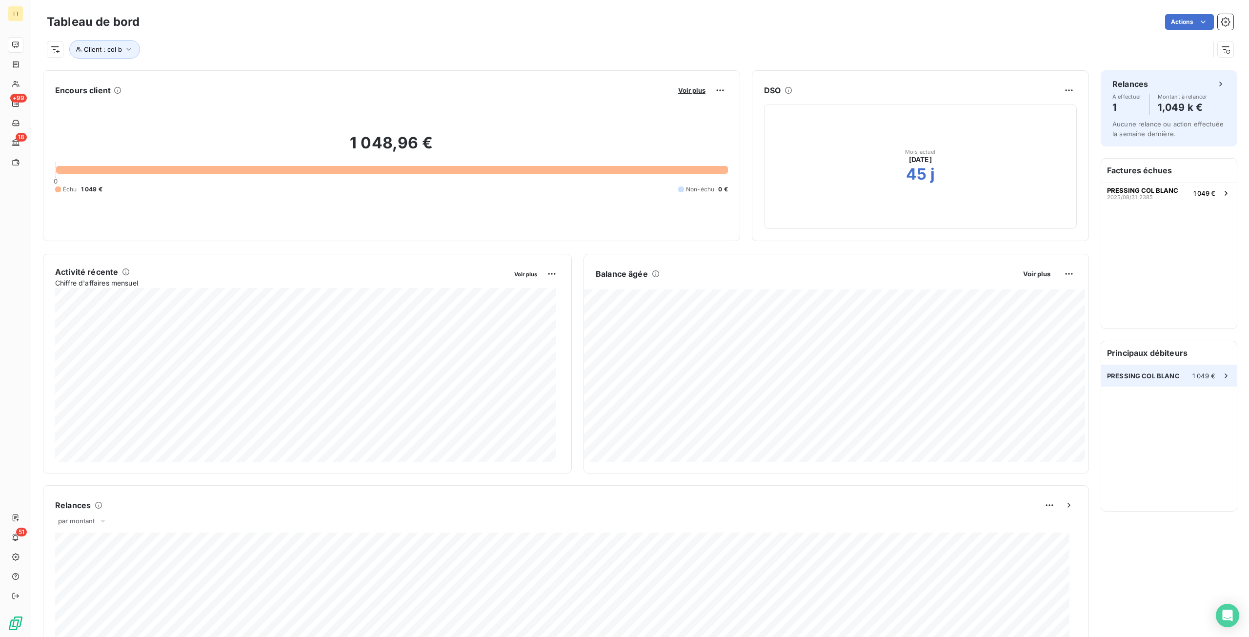
click at [1181, 381] on div "PRESSING COL BLANC 1 049 €" at bounding box center [1169, 375] width 136 height 21
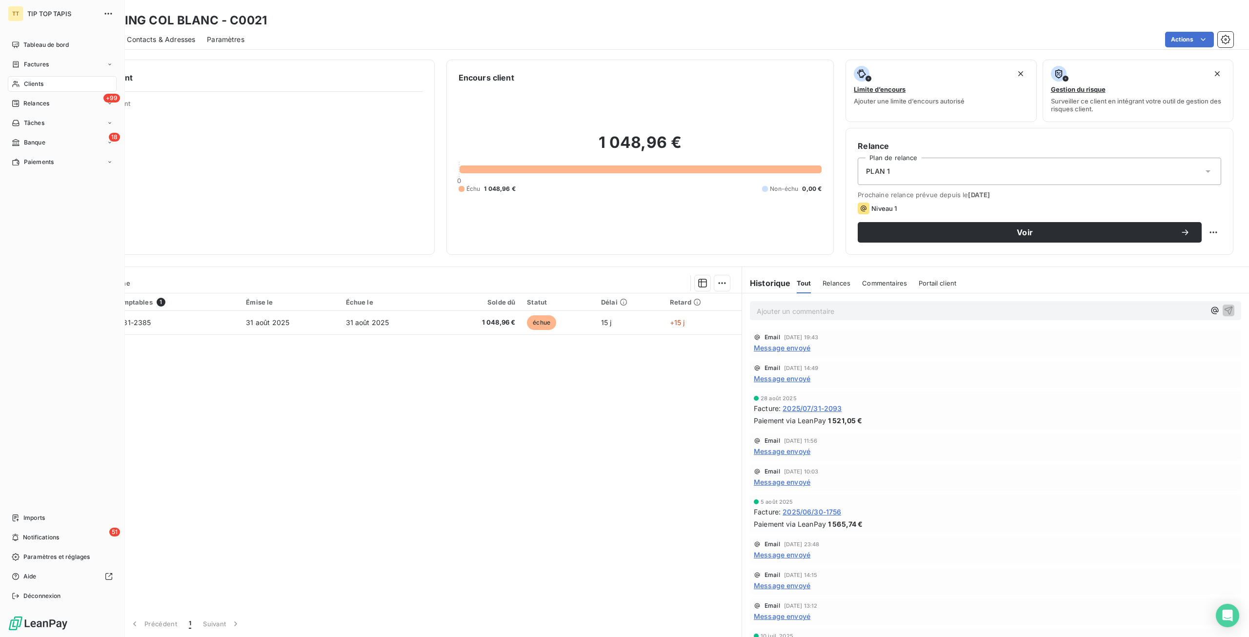
click at [17, 53] on nav "Tableau de bord Factures Clients +99 Relances Tâches 18 Banque Paiements" at bounding box center [62, 103] width 109 height 133
click at [18, 52] on div "Tableau de bord" at bounding box center [62, 45] width 109 height 16
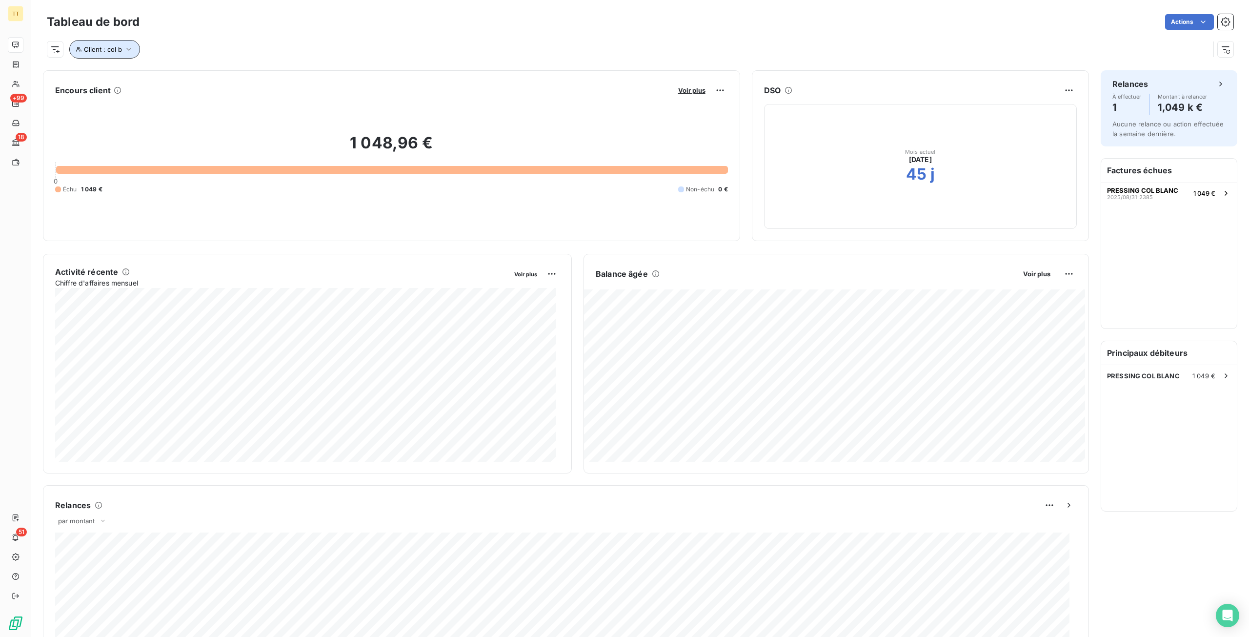
click at [118, 53] on button "Client : col b" at bounding box center [104, 49] width 71 height 19
drag, startPoint x: 265, startPoint y: 75, endPoint x: 0, endPoint y: 66, distance: 265.1
click at [0, 66] on body "TT +99 18 51 Tableau de bord Actions Client : col b Encours client Voir plus 1 …" at bounding box center [624, 318] width 1249 height 637
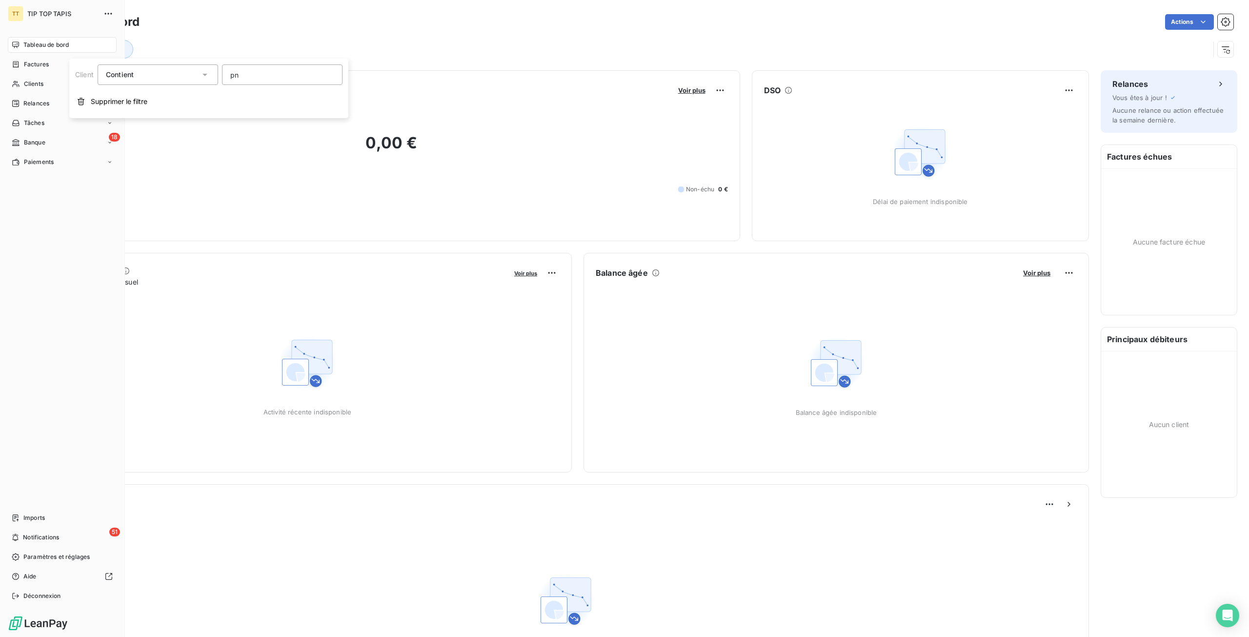
type input "p"
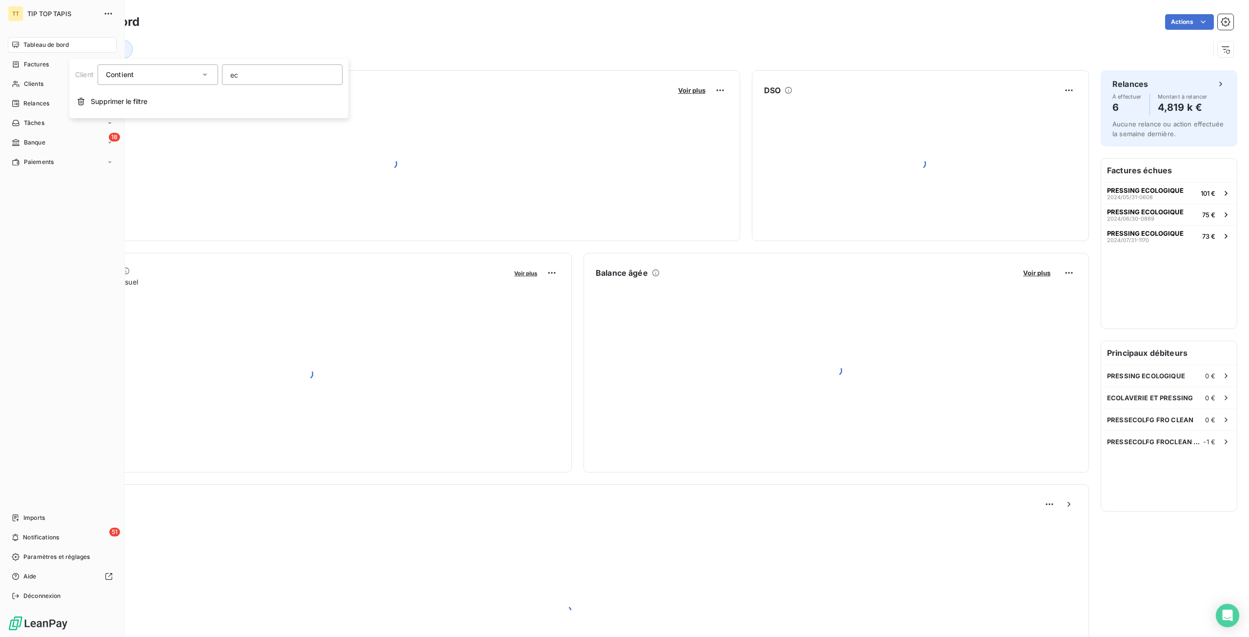
type input "e"
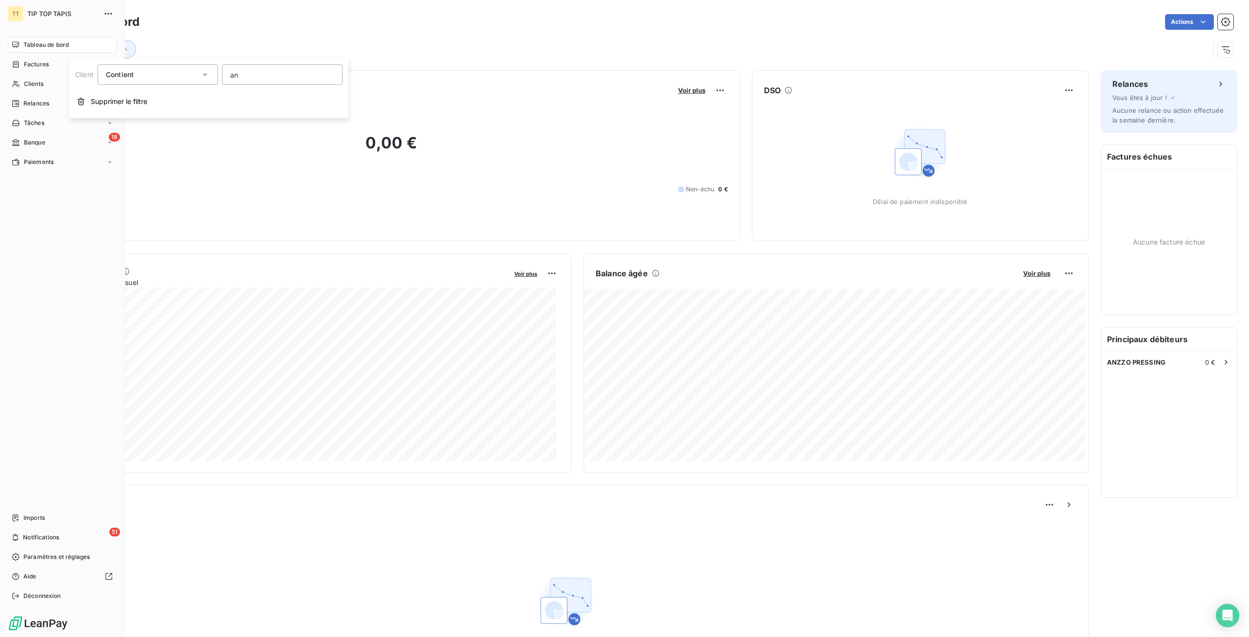
type input "a"
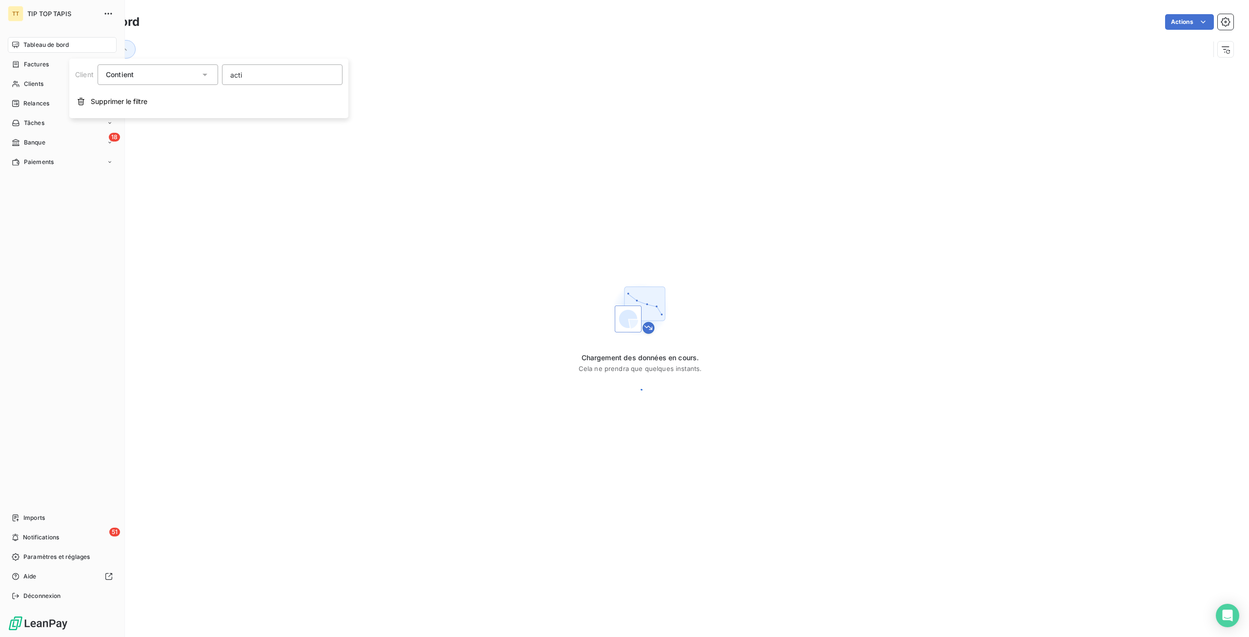
type input "actif"
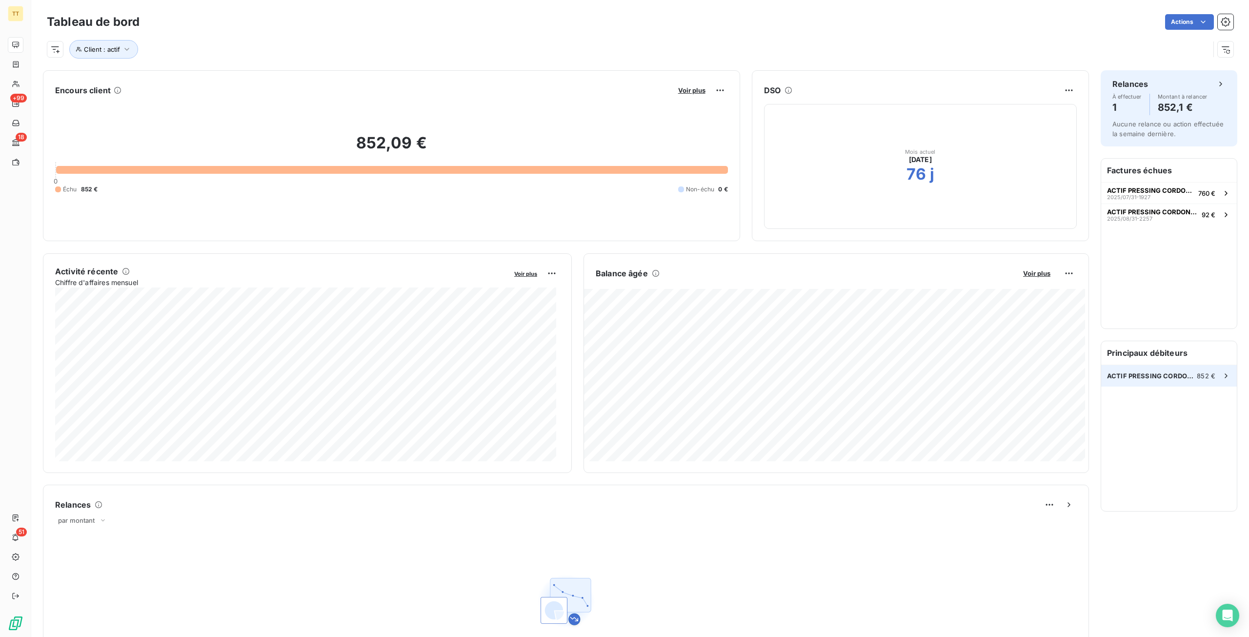
click at [1184, 376] on span "ACTIF PRESSING CORDONNERIE" at bounding box center [1152, 376] width 90 height 8
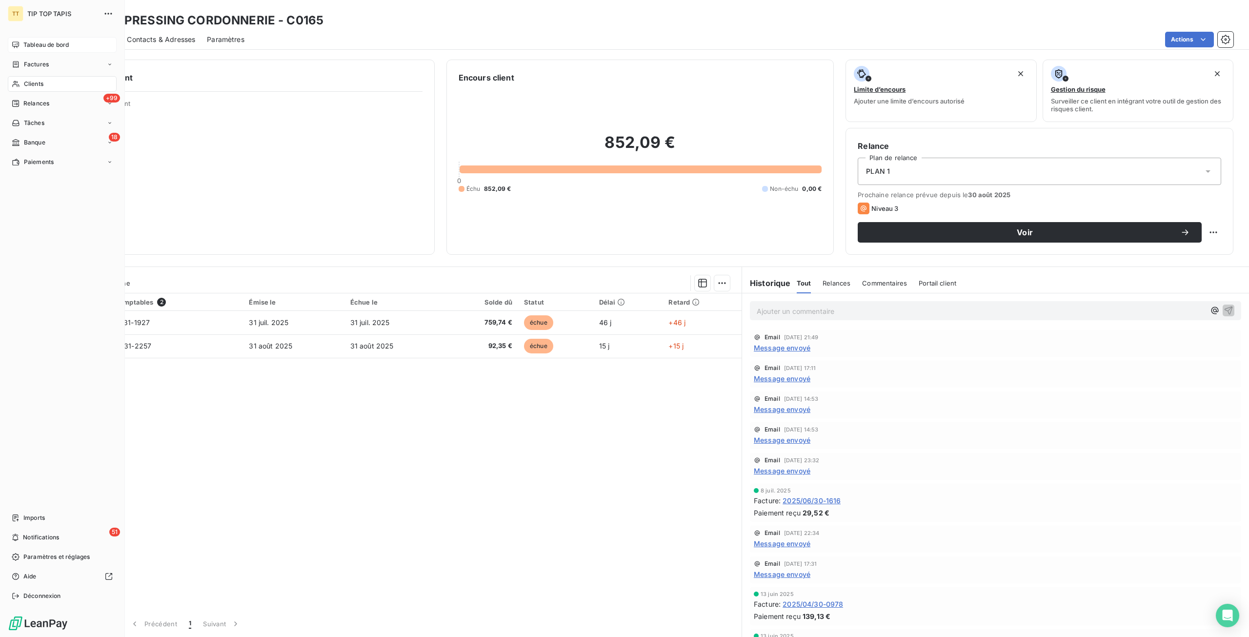
click at [24, 42] on span "Tableau de bord" at bounding box center [45, 45] width 45 height 9
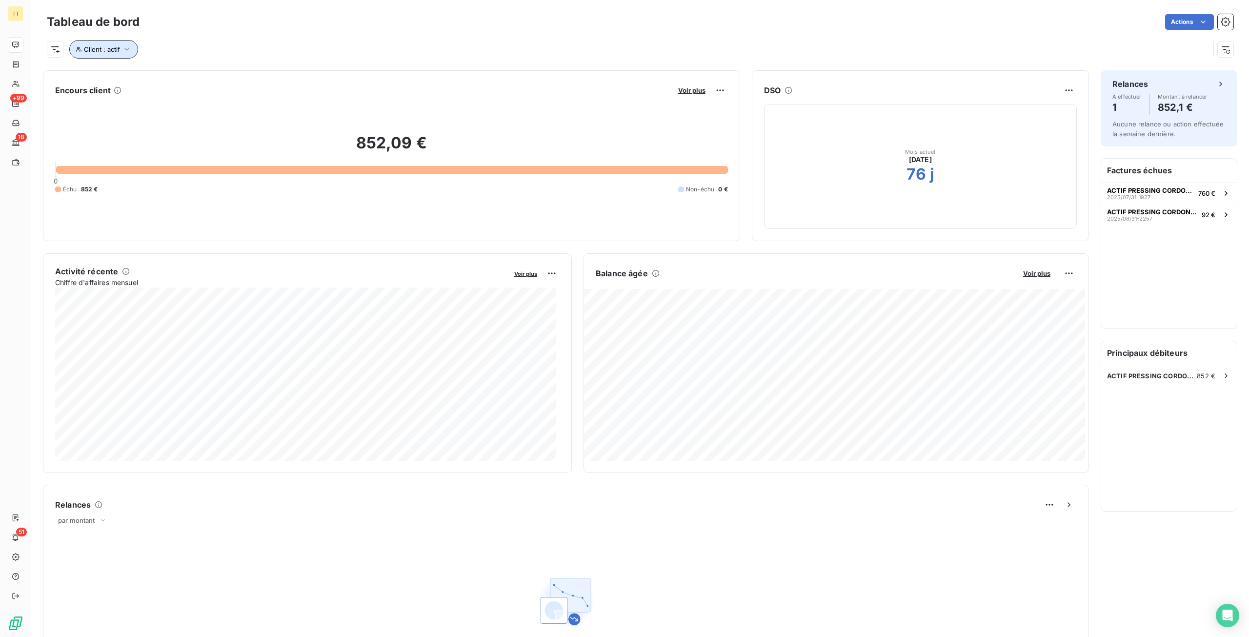
click at [97, 50] on span "Client : actif" at bounding box center [102, 49] width 36 height 8
drag, startPoint x: 269, startPoint y: 75, endPoint x: 152, endPoint y: 81, distance: 116.8
click at [152, 81] on div "Client Contient like actif" at bounding box center [208, 74] width 267 height 20
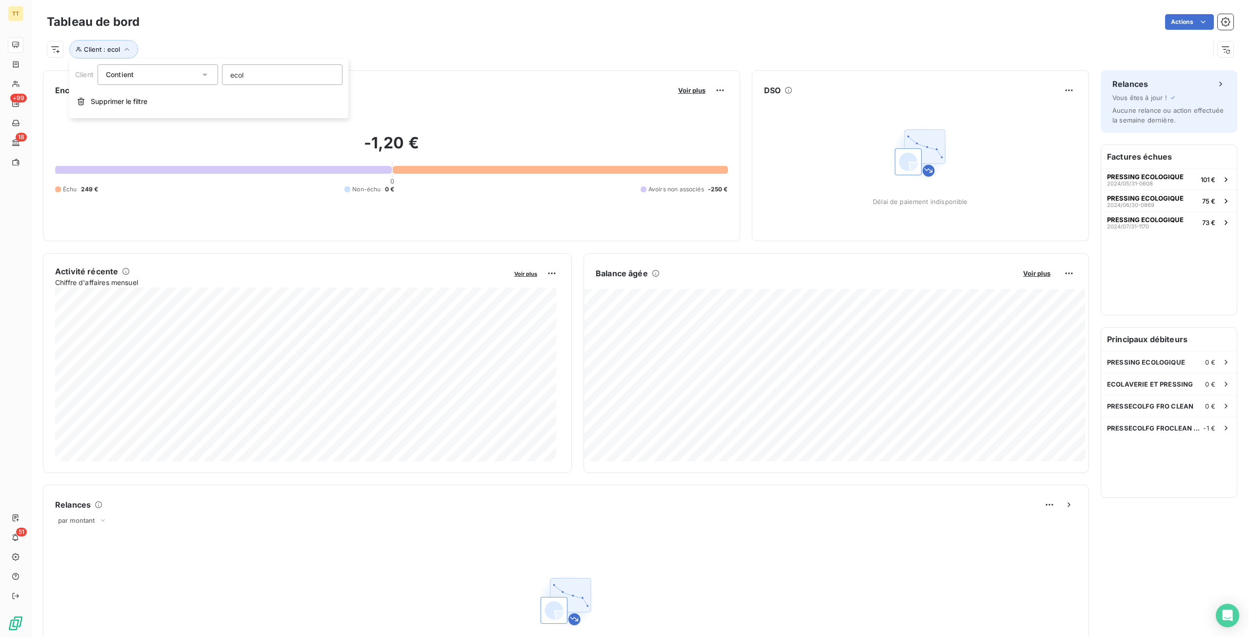
drag, startPoint x: 265, startPoint y: 73, endPoint x: 143, endPoint y: 85, distance: 122.1
click at [143, 85] on div "Client Contient ecol Supprimer le filtre" at bounding box center [208, 89] width 279 height 60
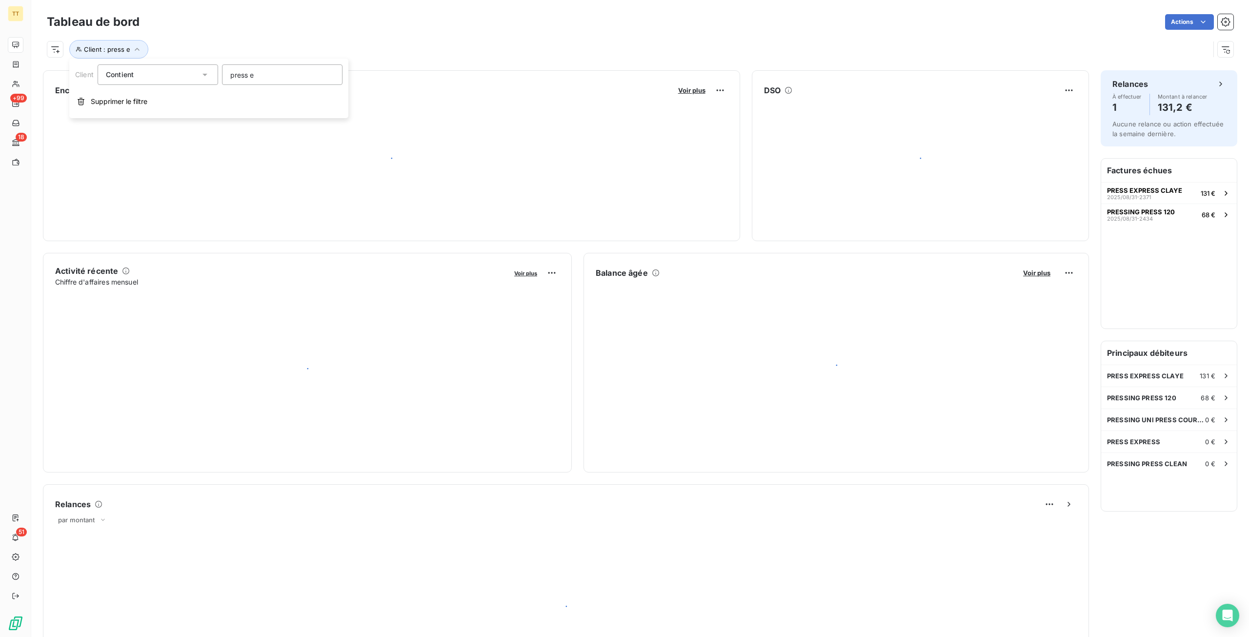
type input "press ex"
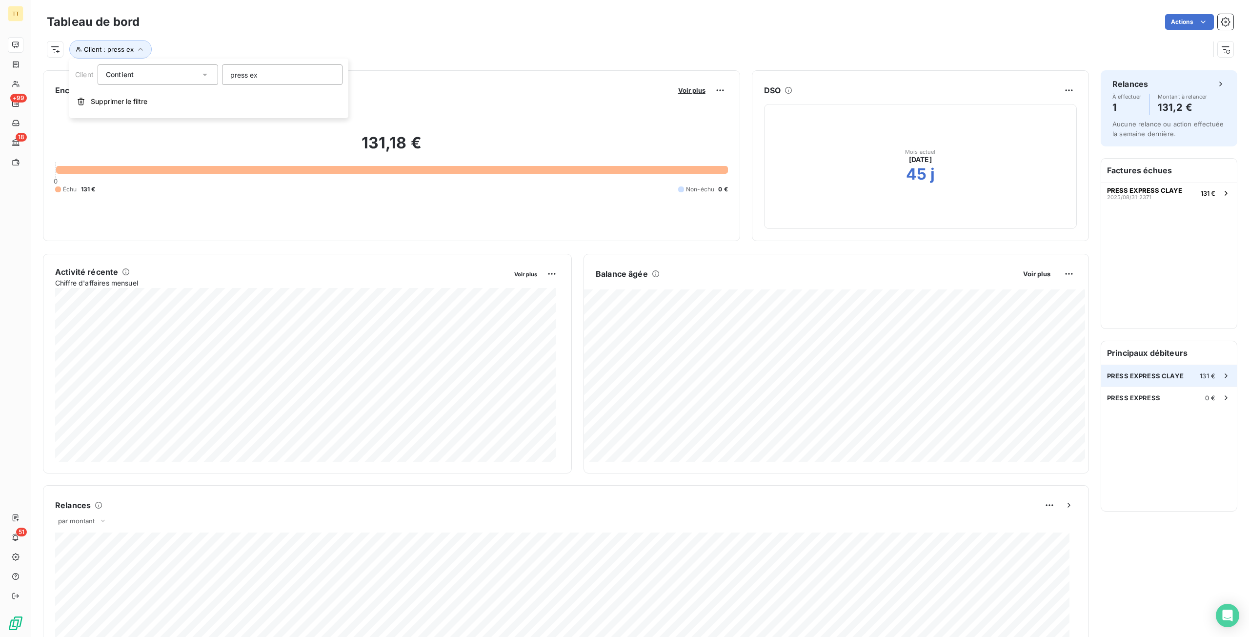
click at [1166, 372] on span "PRESS EXPRESS CLAYE" at bounding box center [1145, 376] width 77 height 8
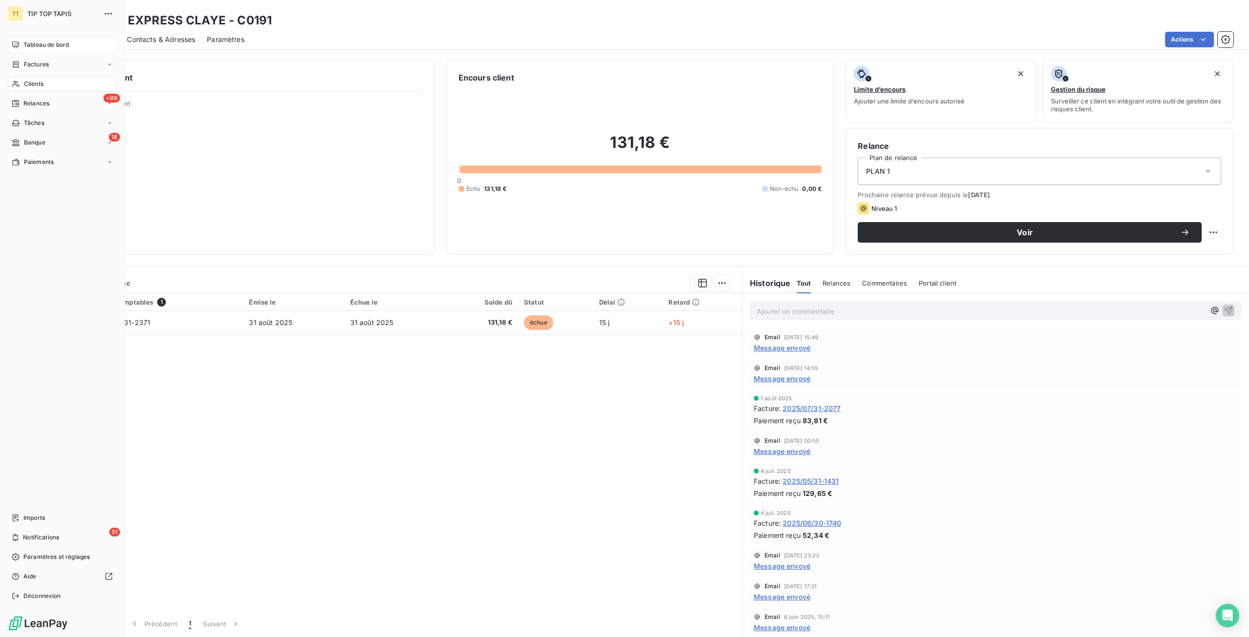
click at [25, 43] on span "Tableau de bord" at bounding box center [45, 45] width 45 height 9
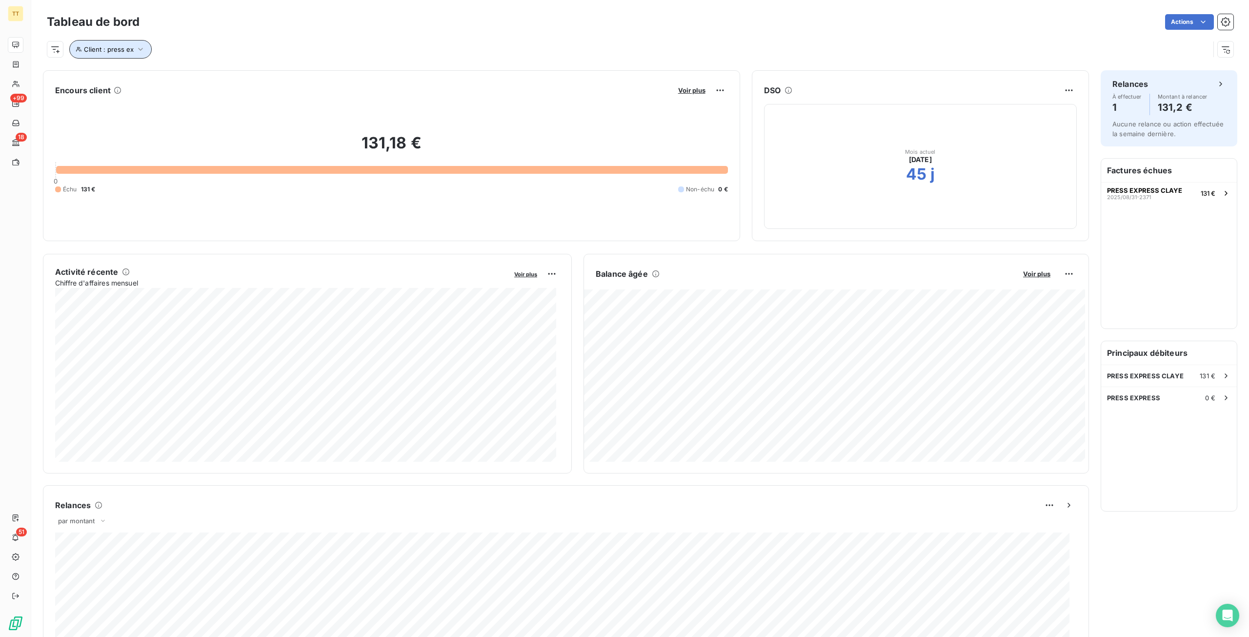
click at [124, 49] on span "Client : press ex" at bounding box center [109, 49] width 50 height 8
drag, startPoint x: 280, startPoint y: 74, endPoint x: 45, endPoint y: 66, distance: 234.4
click at [45, 66] on body "TT +99 18 51 Tableau de bord Actions Client : press ex Encours client Voir plus…" at bounding box center [624, 318] width 1249 height 637
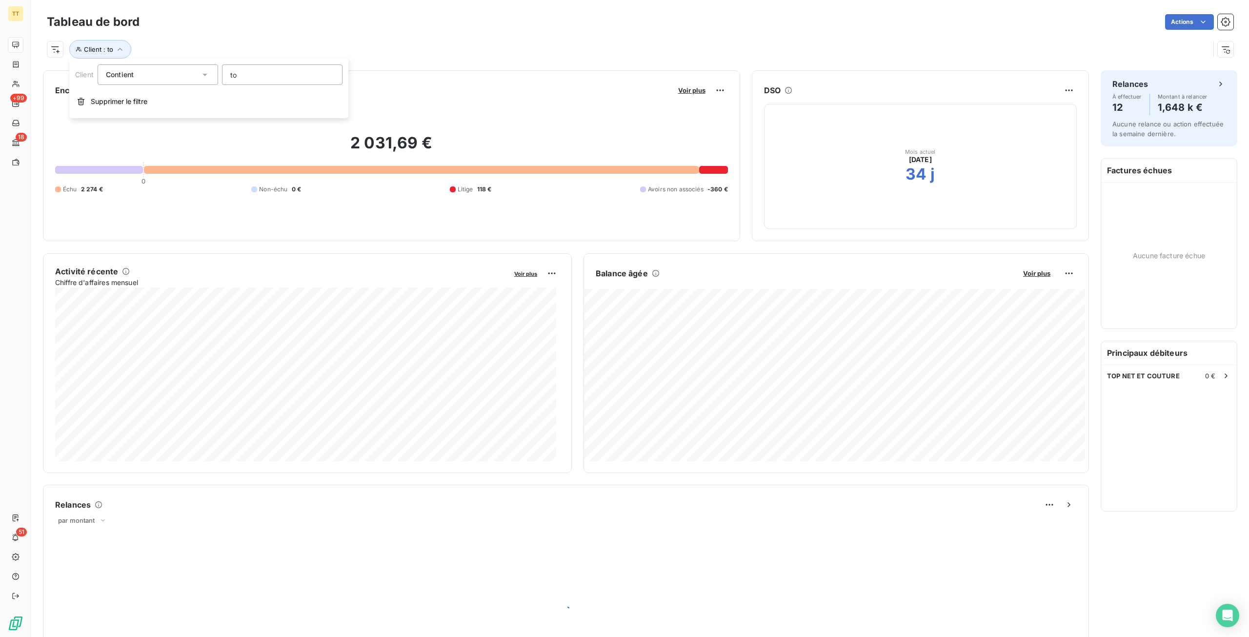
type input "t"
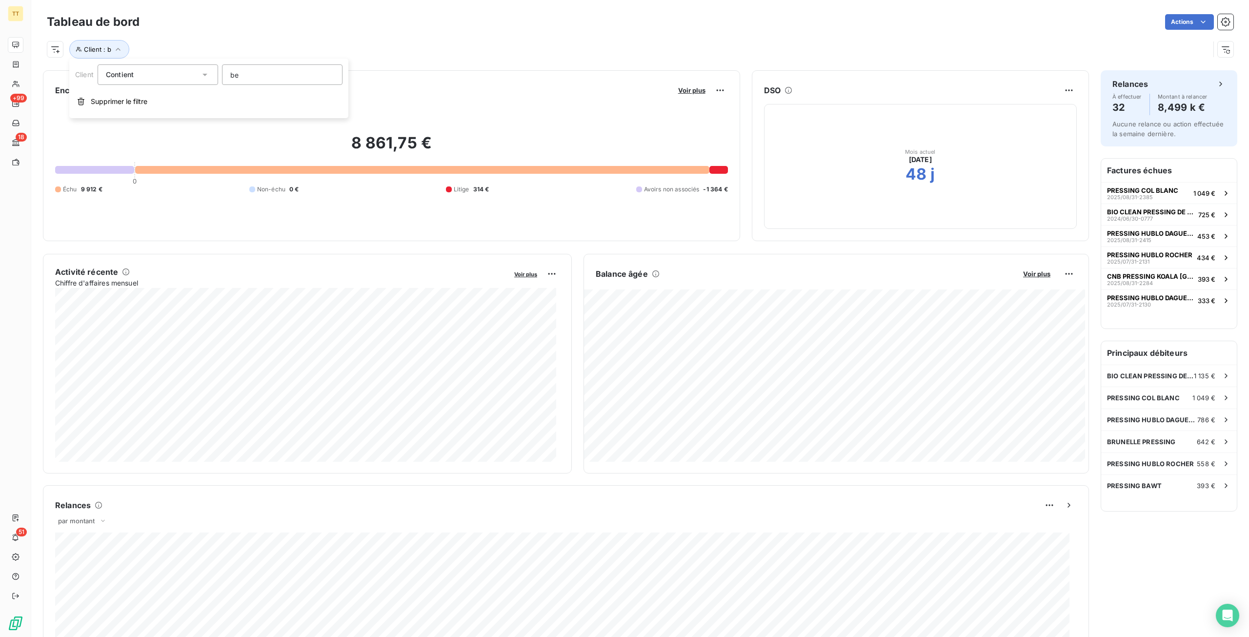
type input "b"
type input "n"
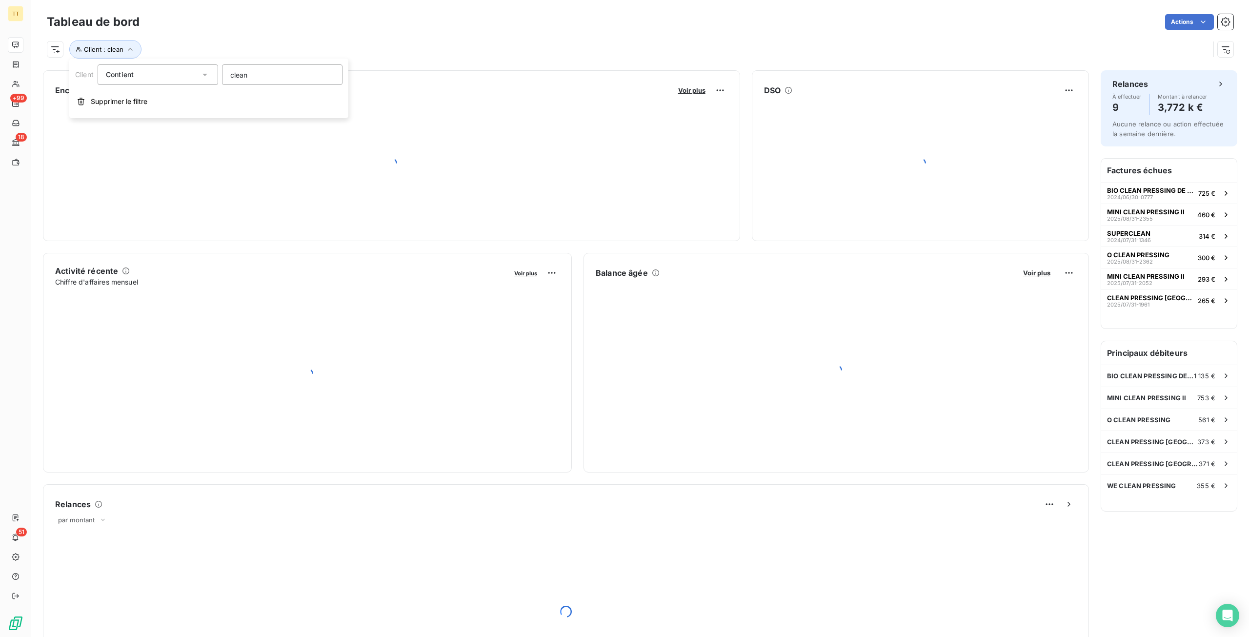
type input "clean c"
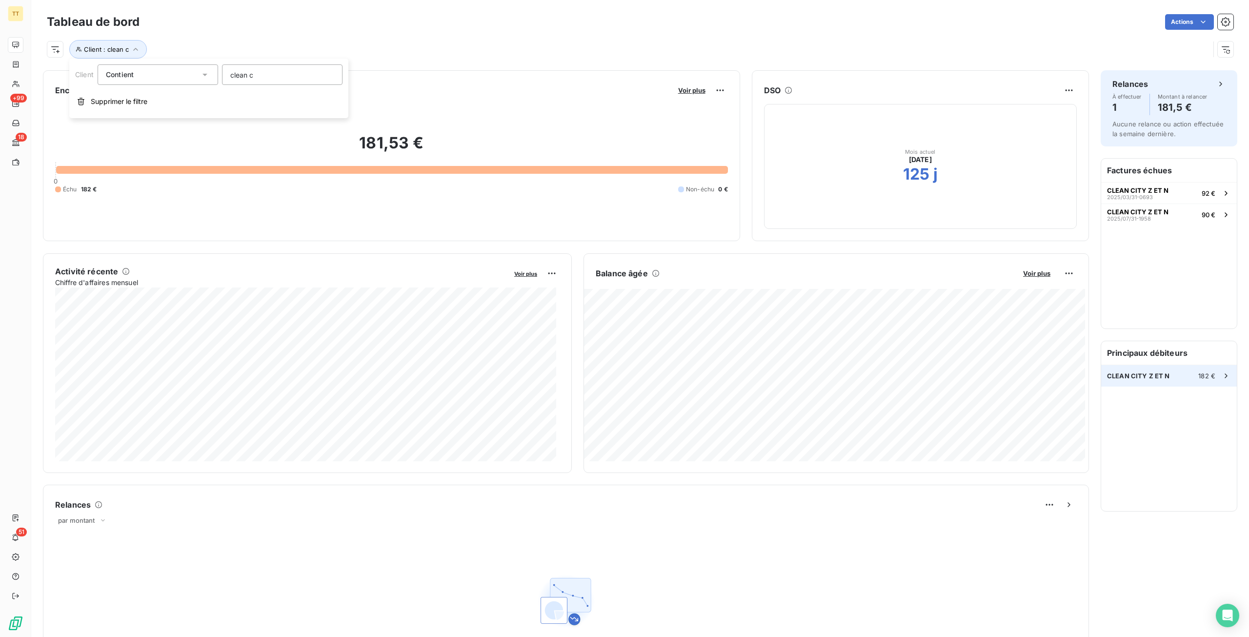
click at [1178, 374] on div "CLEAN CITY Z ET N 182 €" at bounding box center [1169, 375] width 136 height 21
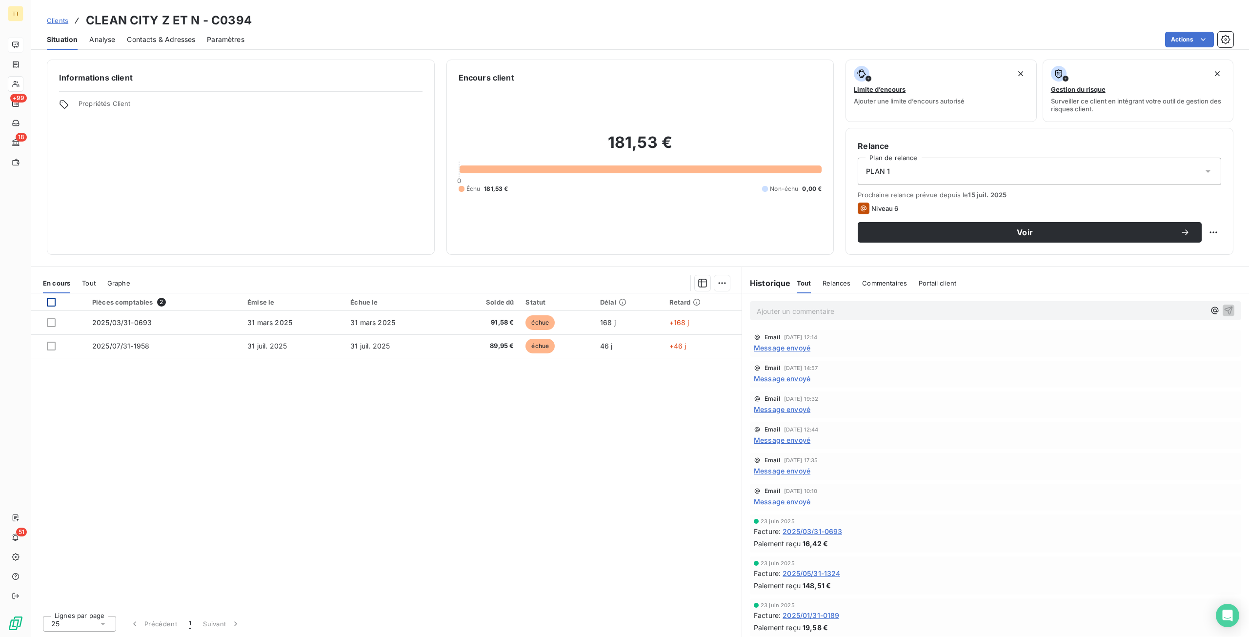
click at [52, 303] on div at bounding box center [51, 302] width 9 height 9
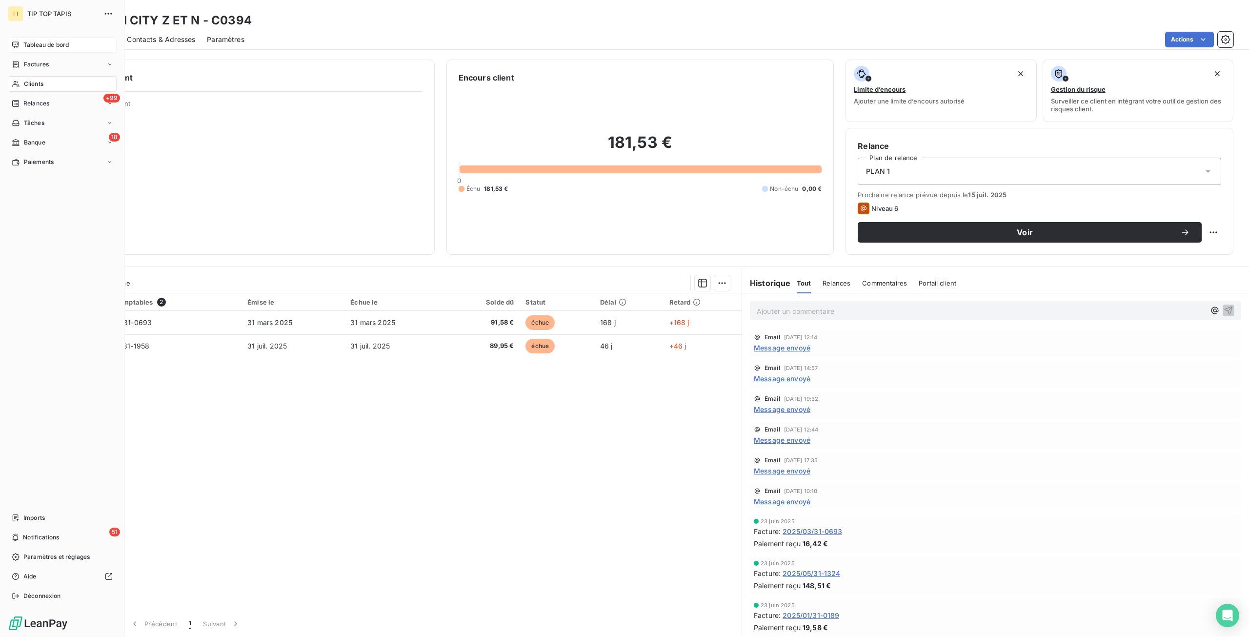
click at [54, 43] on span "Tableau de bord" at bounding box center [45, 45] width 45 height 9
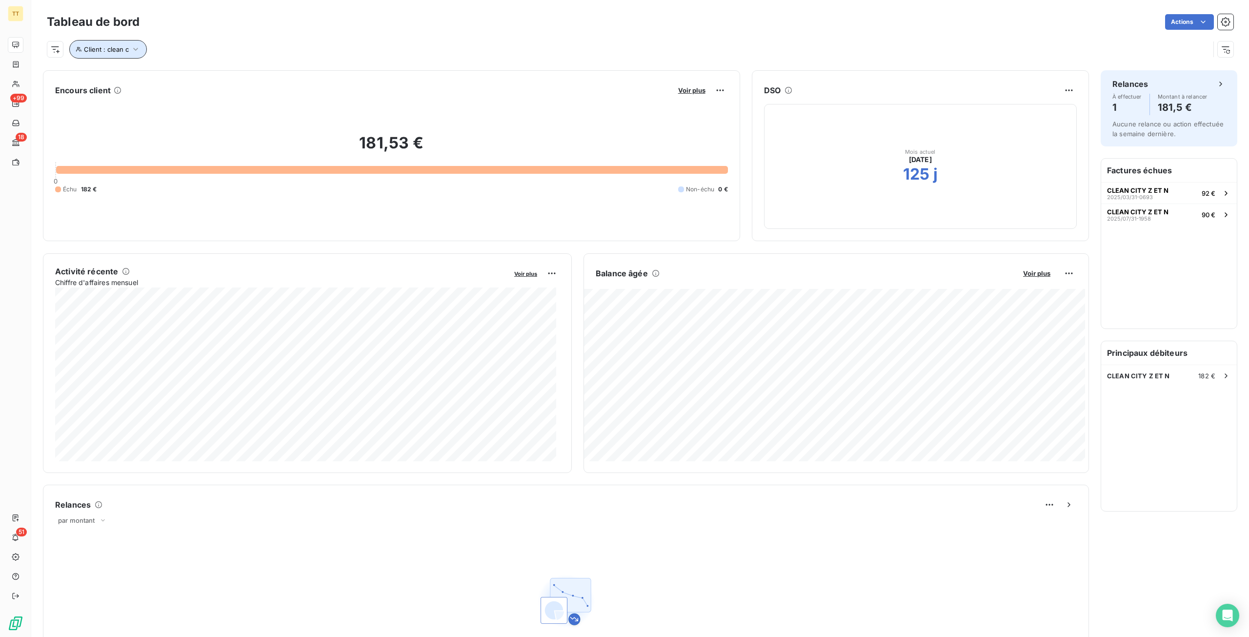
click at [118, 54] on button "Client : clean c" at bounding box center [108, 49] width 78 height 19
drag, startPoint x: 282, startPoint y: 78, endPoint x: 72, endPoint y: 73, distance: 209.9
click at [72, 73] on div "Client Contient like clean c" at bounding box center [208, 74] width 279 height 20
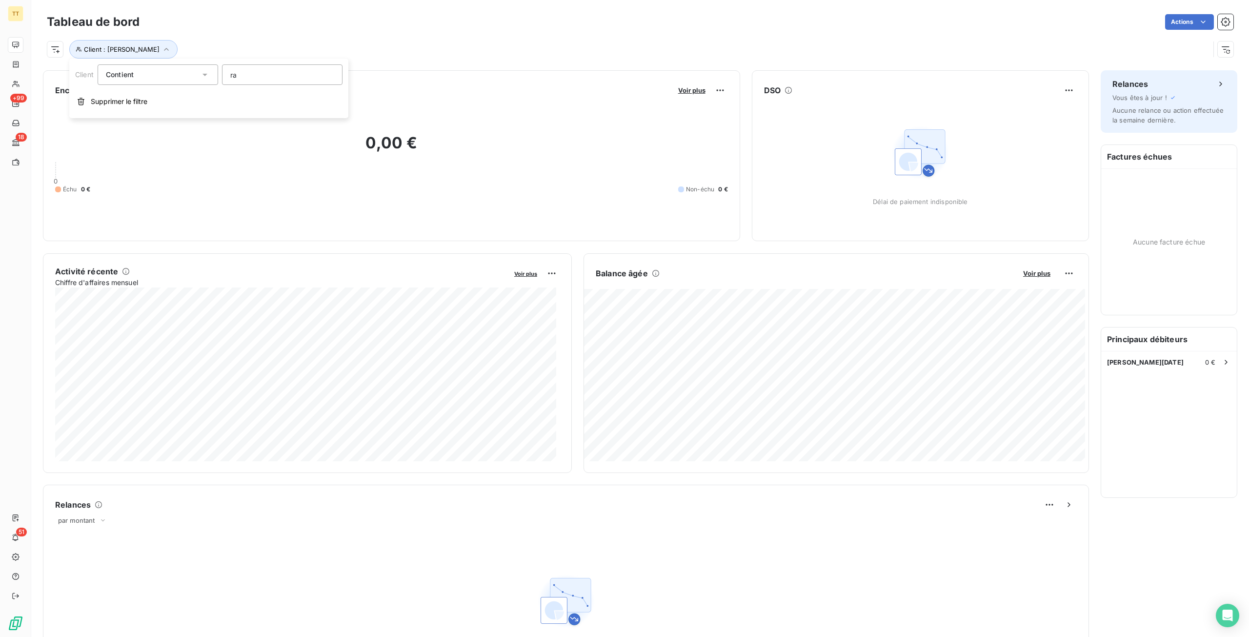
type input "r"
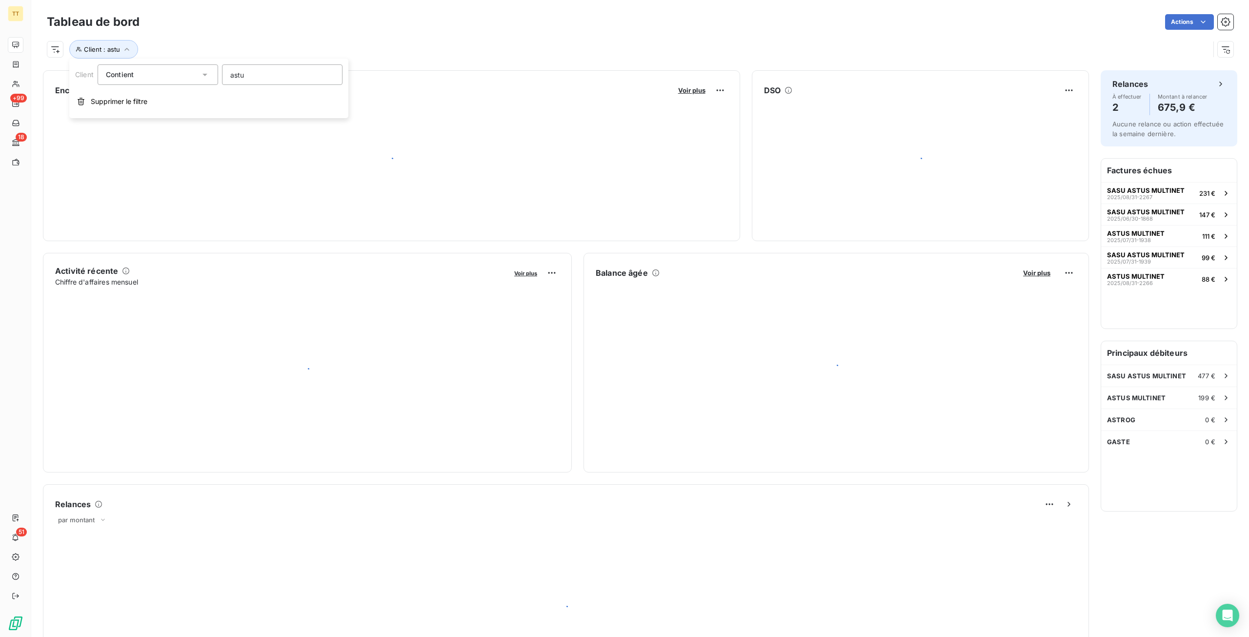
type input "astus"
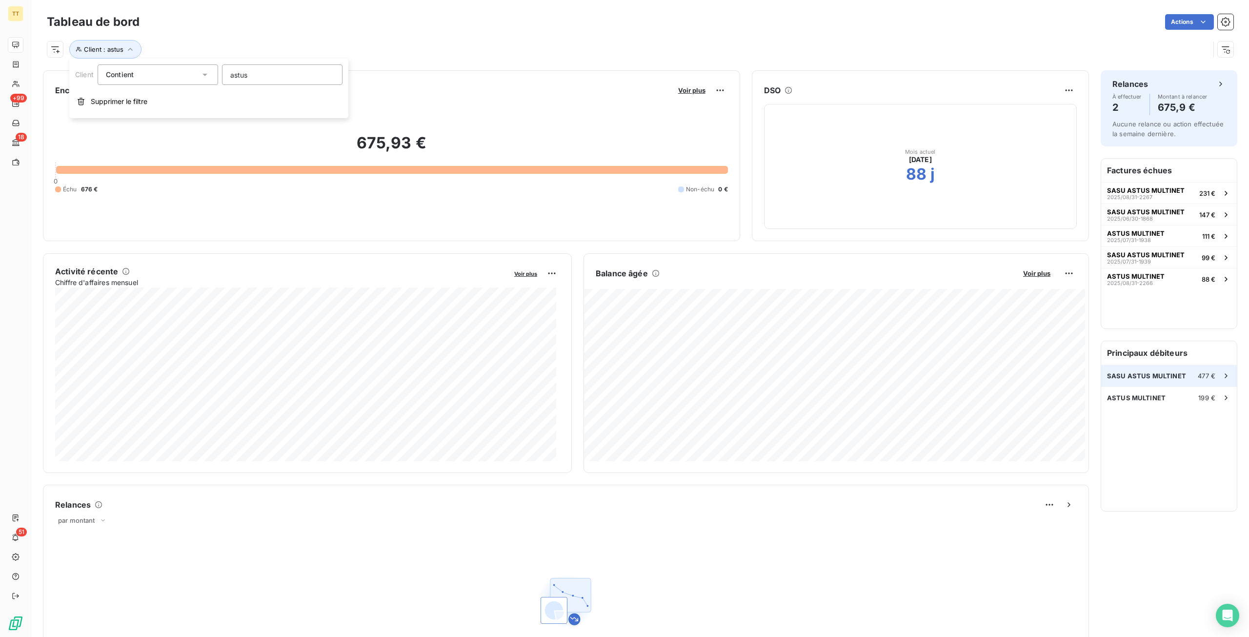
click at [1135, 371] on div "SASU ASTUS MULTINET 477 €" at bounding box center [1169, 375] width 136 height 21
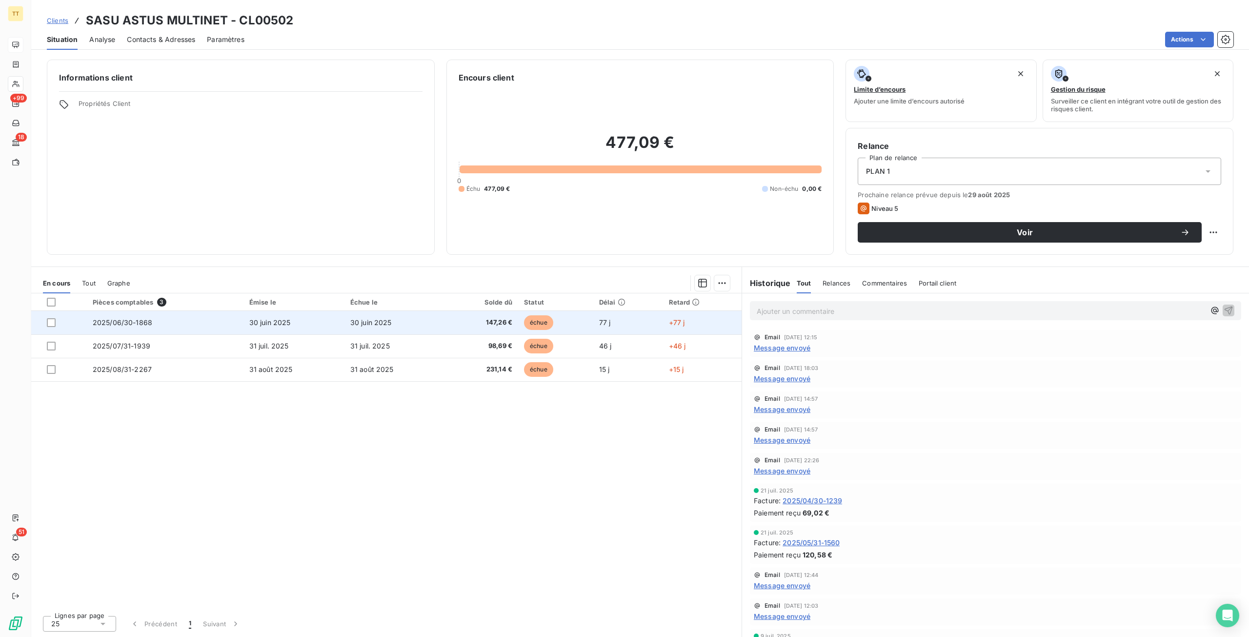
click at [501, 321] on span "147,26 €" at bounding box center [481, 323] width 61 height 10
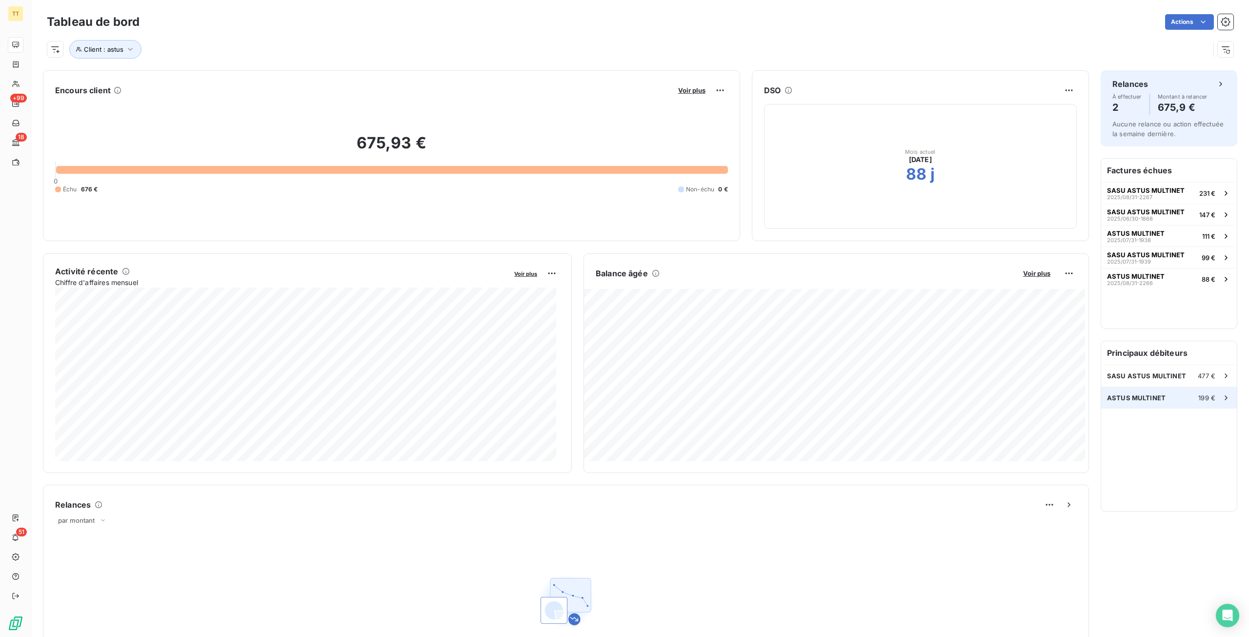
click at [1161, 393] on div "ASTUS MULTINET 199 €" at bounding box center [1169, 397] width 136 height 21
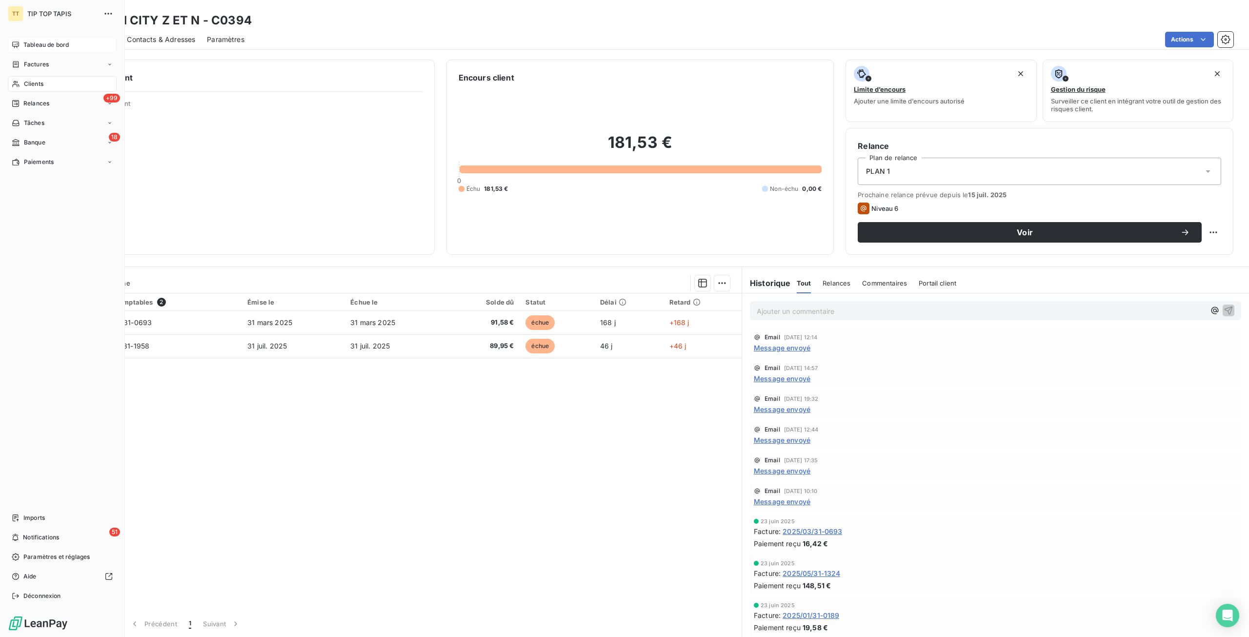
click at [25, 39] on div "Tableau de bord" at bounding box center [62, 45] width 109 height 16
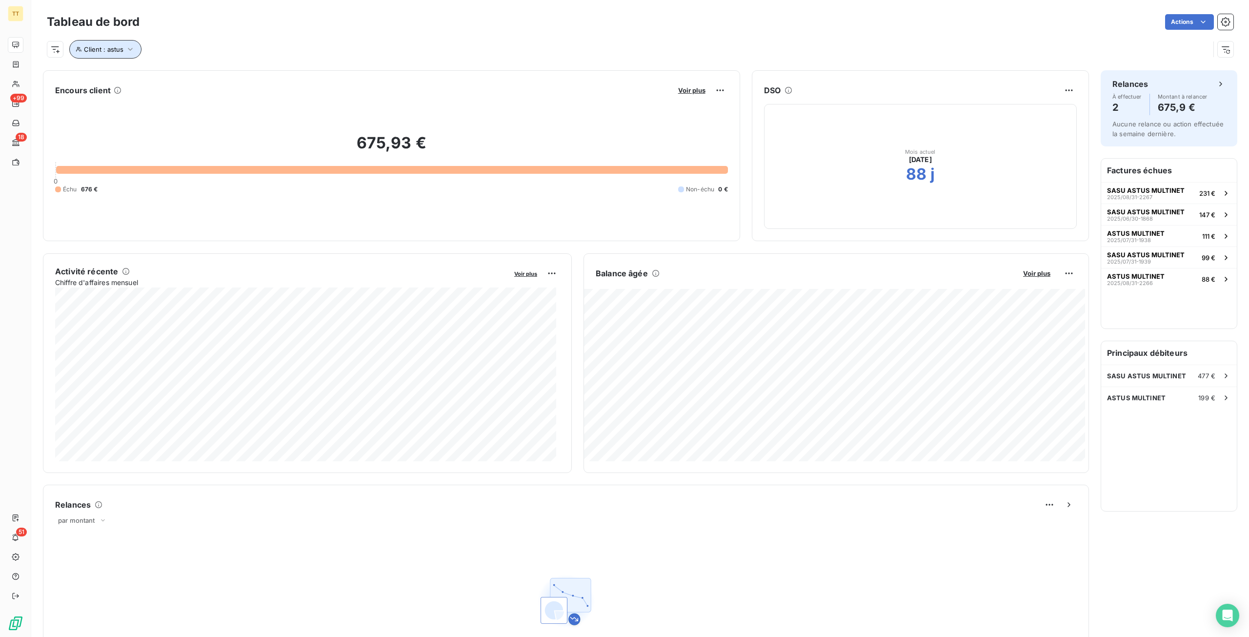
click at [122, 49] on button "Client : astus" at bounding box center [105, 49] width 72 height 19
drag, startPoint x: 270, startPoint y: 77, endPoint x: 1, endPoint y: 61, distance: 269.8
click at [1, 61] on body "TT +99 18 51 Tableau de bord Actions Client : astus Encours client Voir plus 67…" at bounding box center [624, 318] width 1249 height 637
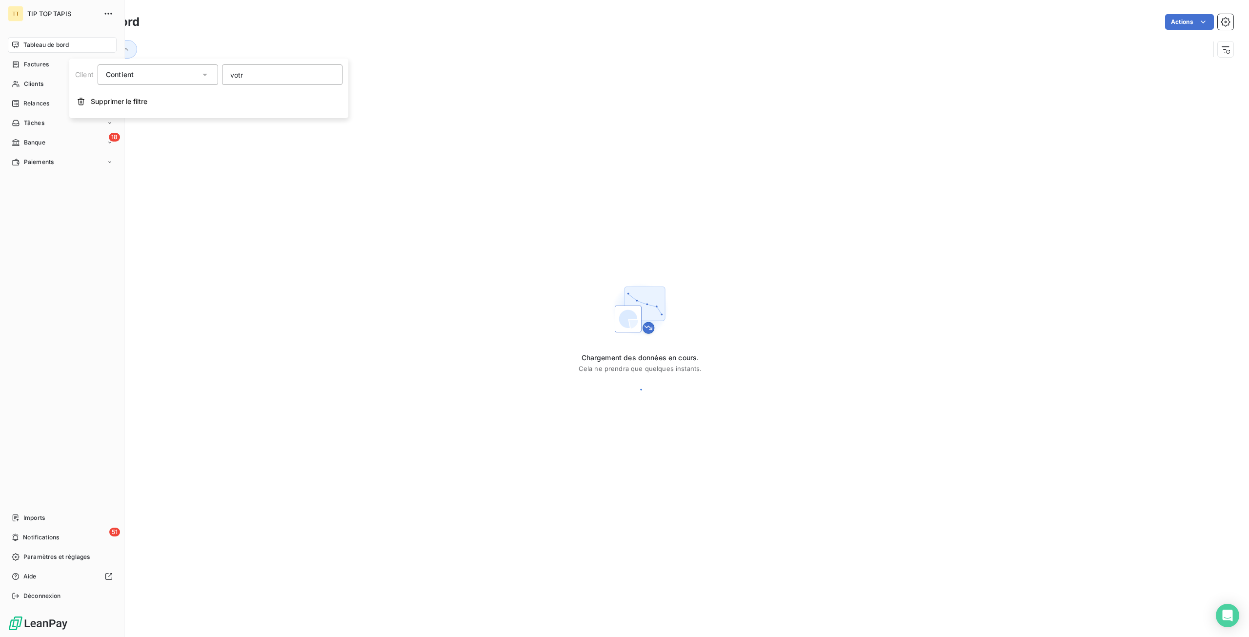
type input "votre"
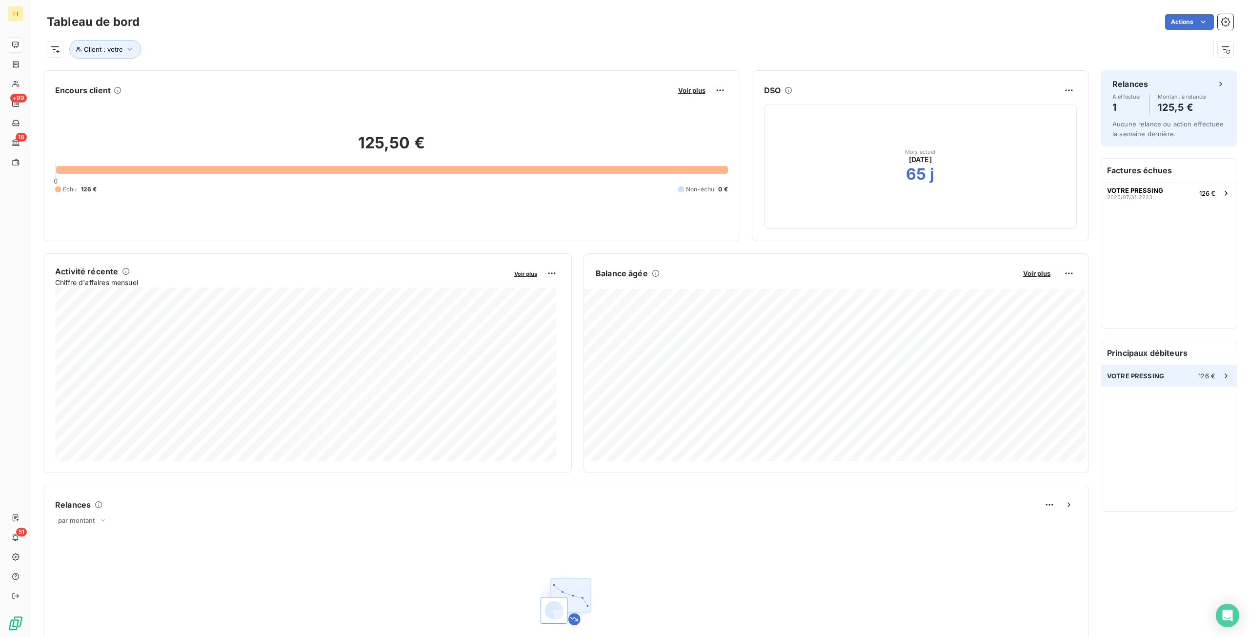
click at [1134, 376] on span "VOTRE PRESSING" at bounding box center [1135, 376] width 57 height 8
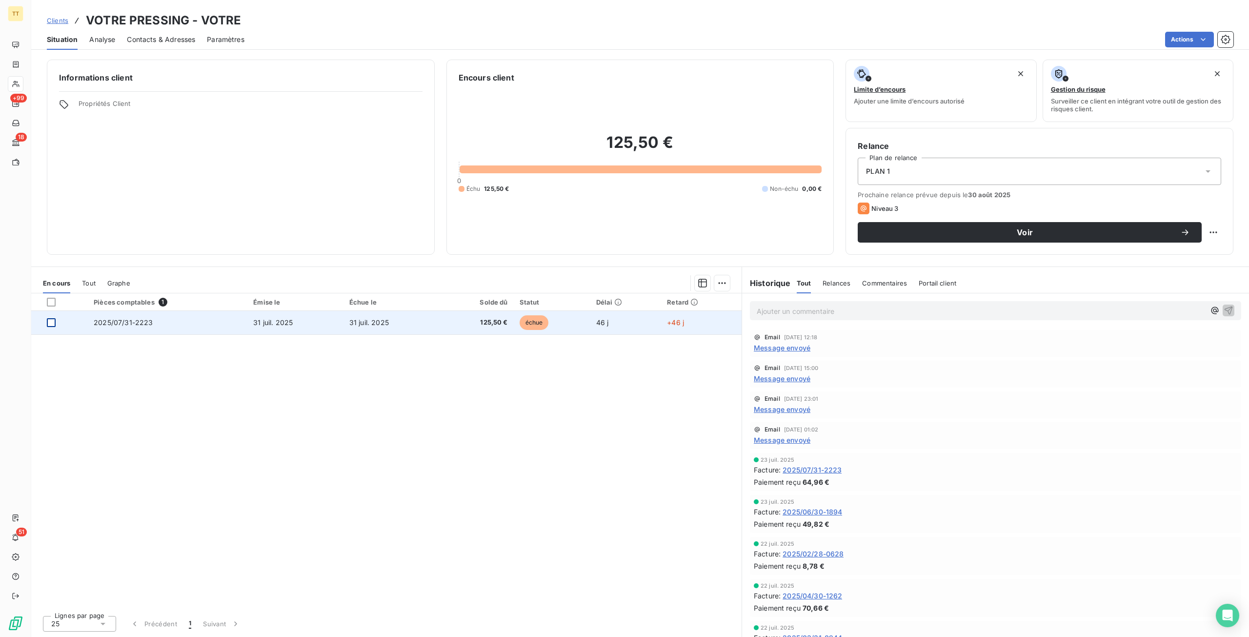
click at [51, 324] on div at bounding box center [51, 322] width 9 height 9
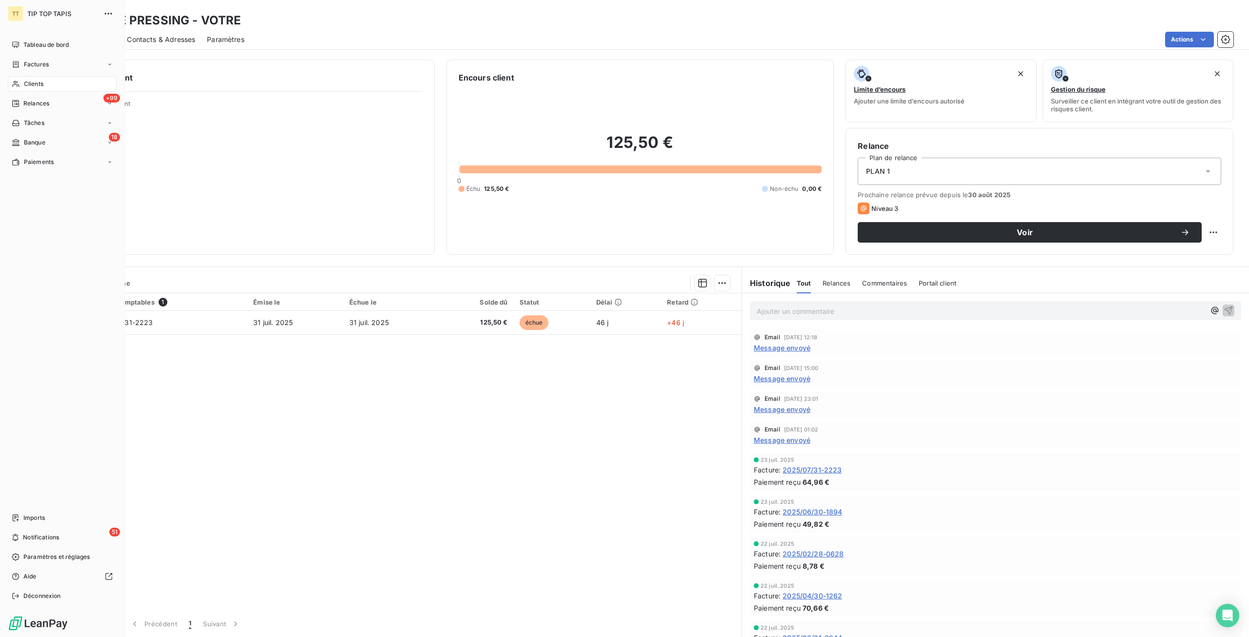
click at [15, 42] on html "TT TIP TOP TAPIS Tableau de bord Factures Clients +99 Relances Tâches 18 Banque…" at bounding box center [624, 318] width 1249 height 637
click at [45, 44] on span "Tableau de bord" at bounding box center [45, 45] width 45 height 9
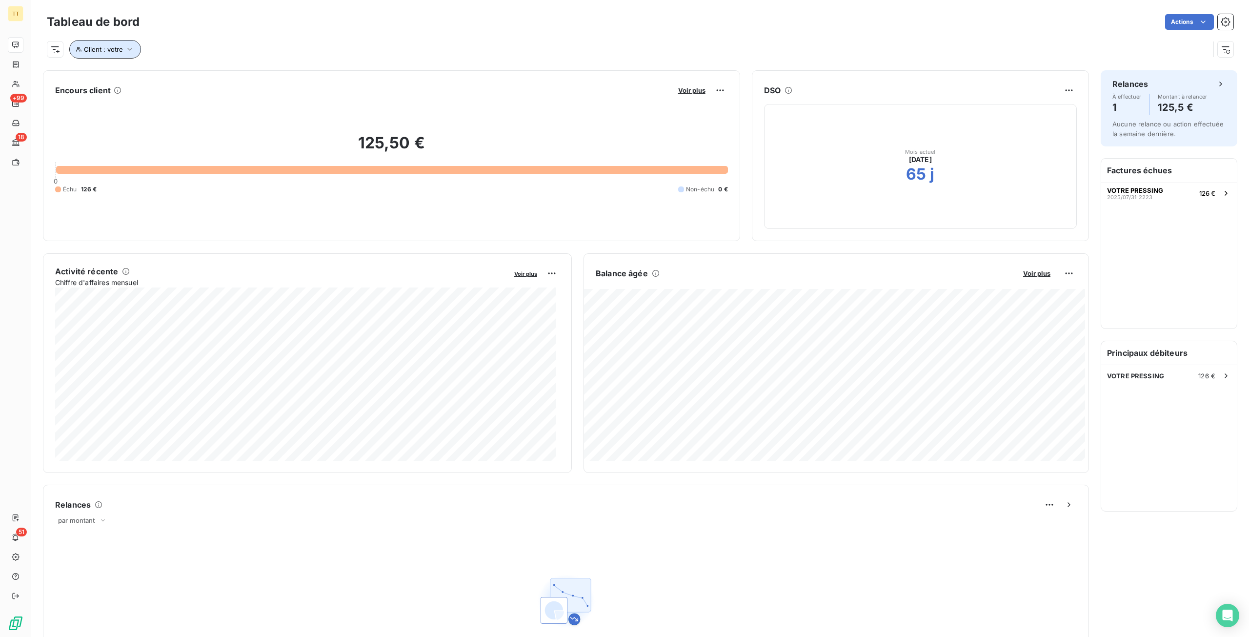
click at [125, 48] on icon "button" at bounding box center [130, 49] width 10 height 10
drag, startPoint x: 291, startPoint y: 74, endPoint x: 41, endPoint y: 54, distance: 250.6
click at [41, 54] on body "TT +99 18 51 Tableau de bord Actions Client : votre Encours client Voir plus 12…" at bounding box center [624, 318] width 1249 height 637
click at [1159, 385] on div "VOTRE PRESSING 126 €" at bounding box center [1169, 375] width 136 height 21
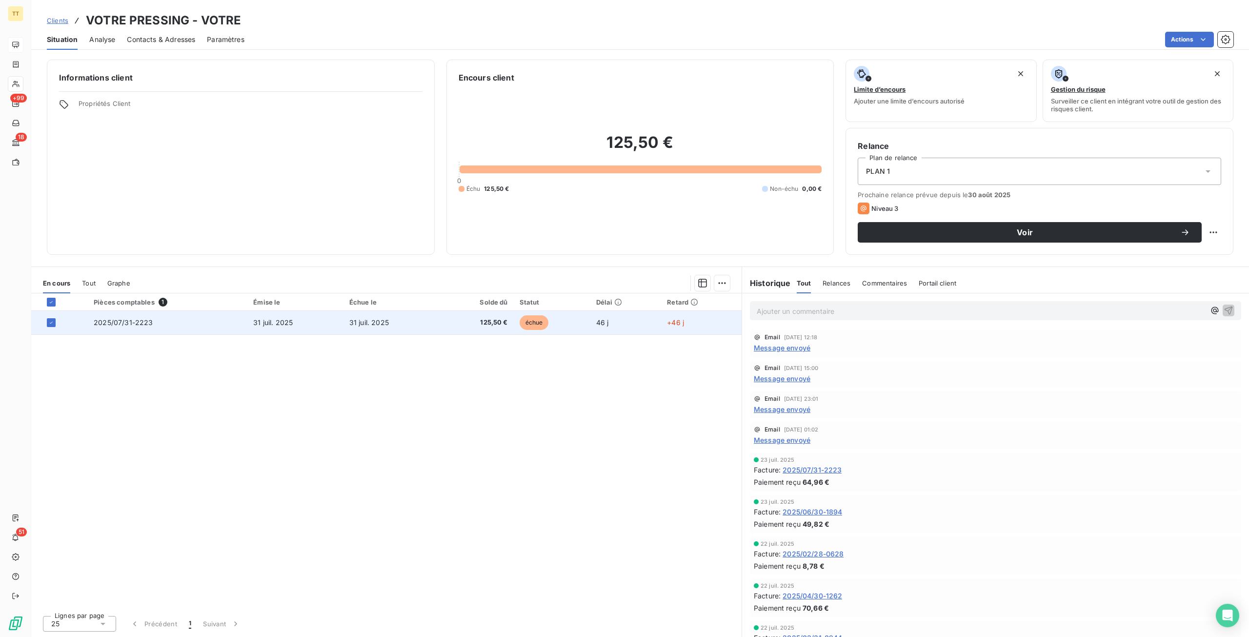
click at [414, 317] on td "31 juil. 2025" at bounding box center [392, 322] width 96 height 23
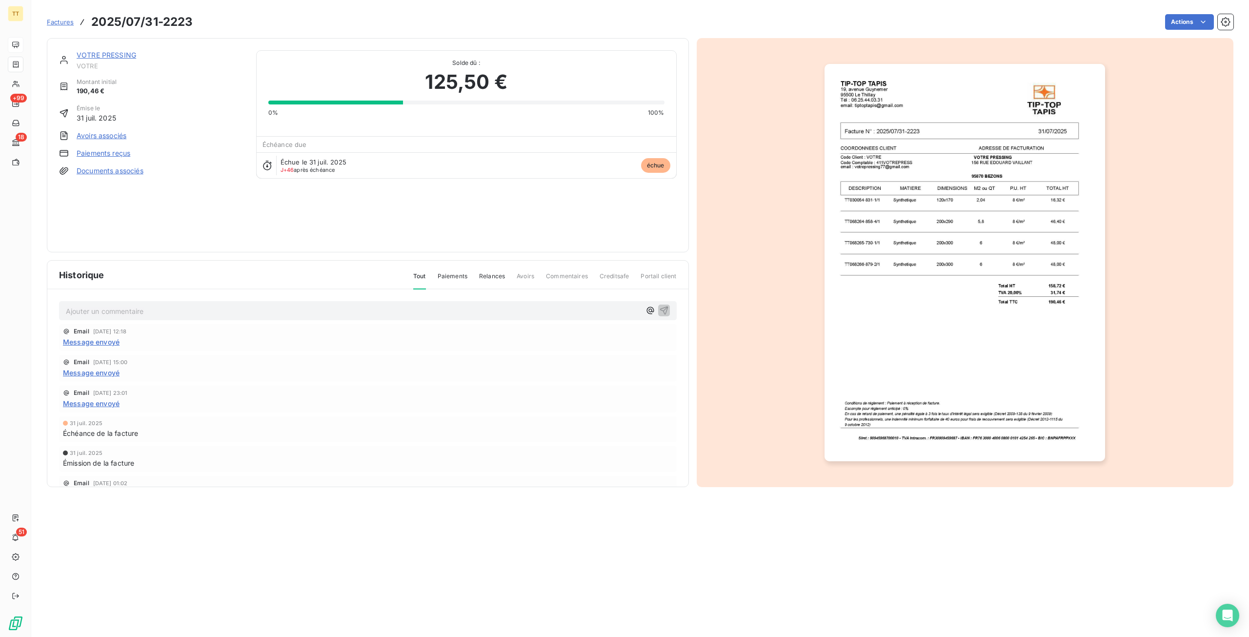
click at [99, 56] on link "VOTRE PRESSING" at bounding box center [107, 55] width 60 height 8
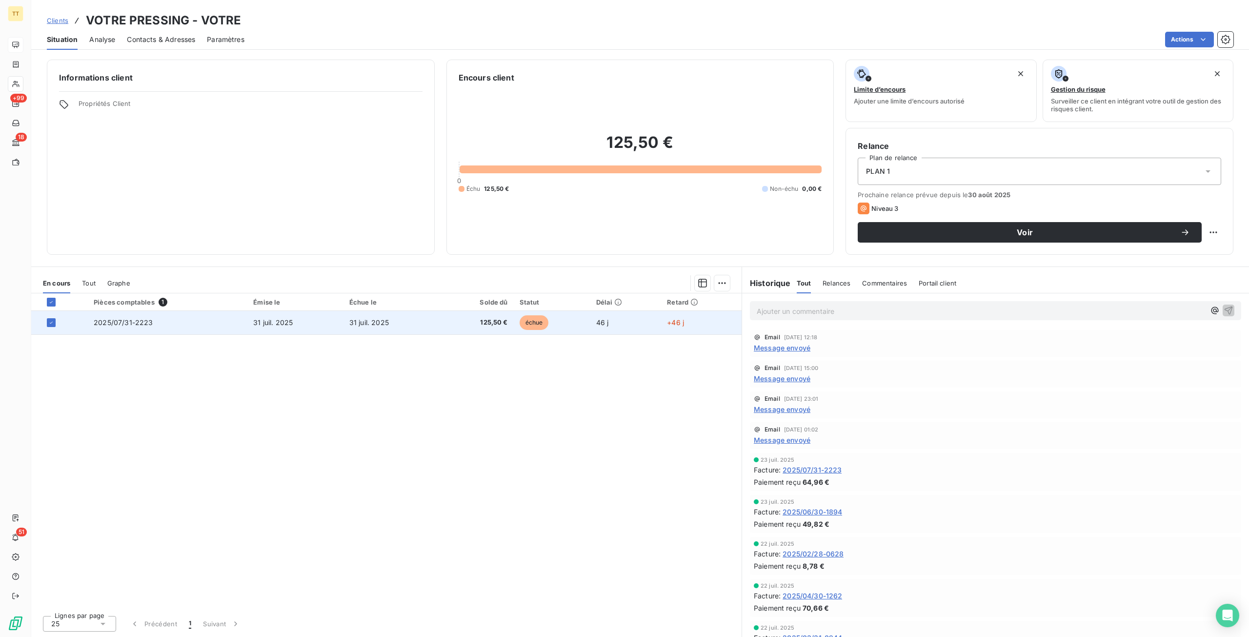
click at [377, 320] on span "31 juil. 2025" at bounding box center [369, 322] width 40 height 8
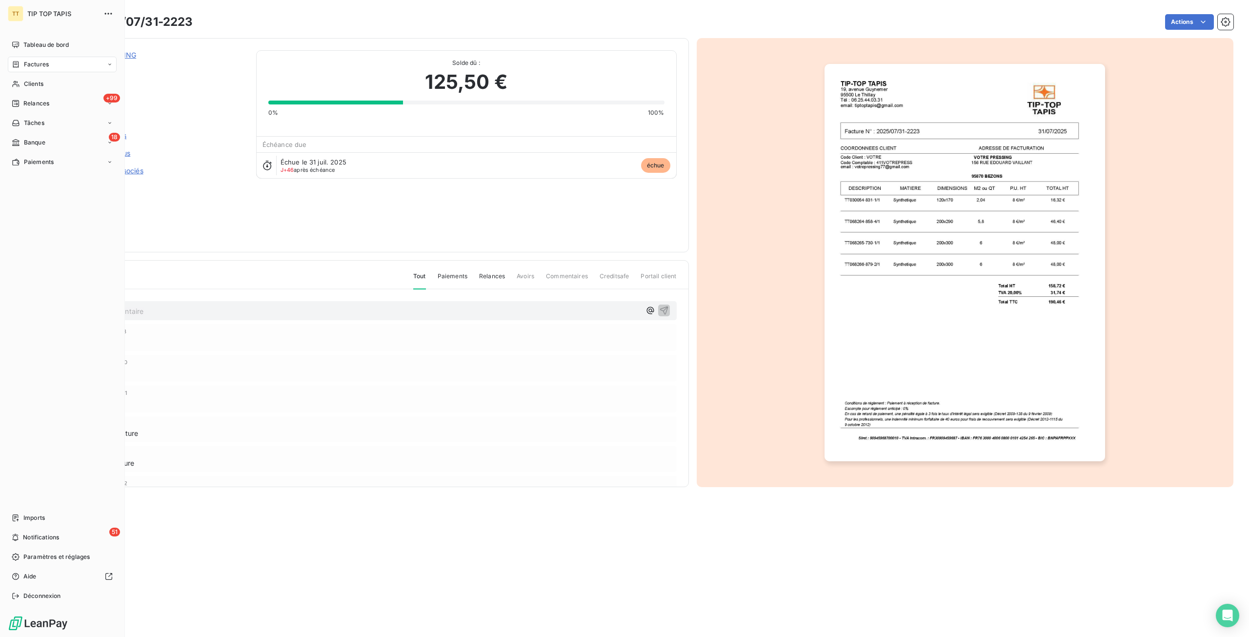
drag, startPoint x: 51, startPoint y: 43, endPoint x: 83, endPoint y: 62, distance: 37.6
click at [51, 43] on span "Tableau de bord" at bounding box center [45, 45] width 45 height 9
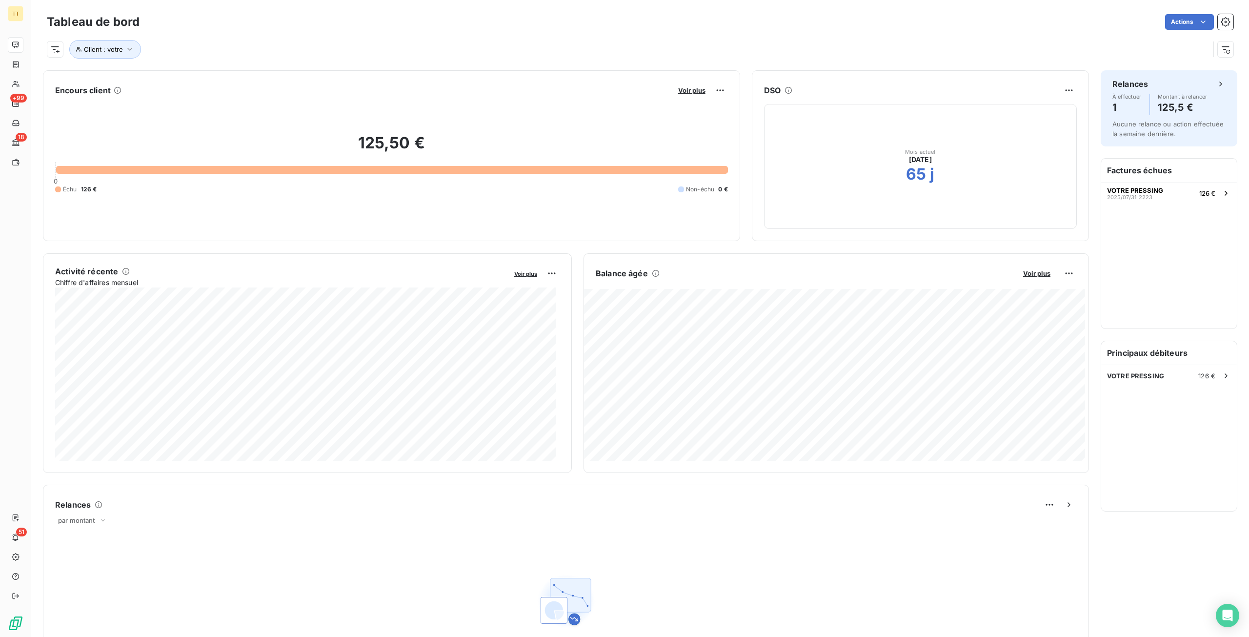
click at [106, 59] on div "Tableau de bord Actions Client : votre" at bounding box center [640, 32] width 1218 height 64
click at [103, 58] on div "Client : votre" at bounding box center [628, 49] width 1163 height 19
drag, startPoint x: 106, startPoint y: 47, endPoint x: 143, endPoint y: 43, distance: 37.7
click at [106, 47] on span "Client : votre" at bounding box center [103, 49] width 39 height 8
drag, startPoint x: 279, startPoint y: 77, endPoint x: 61, endPoint y: 31, distance: 223.4
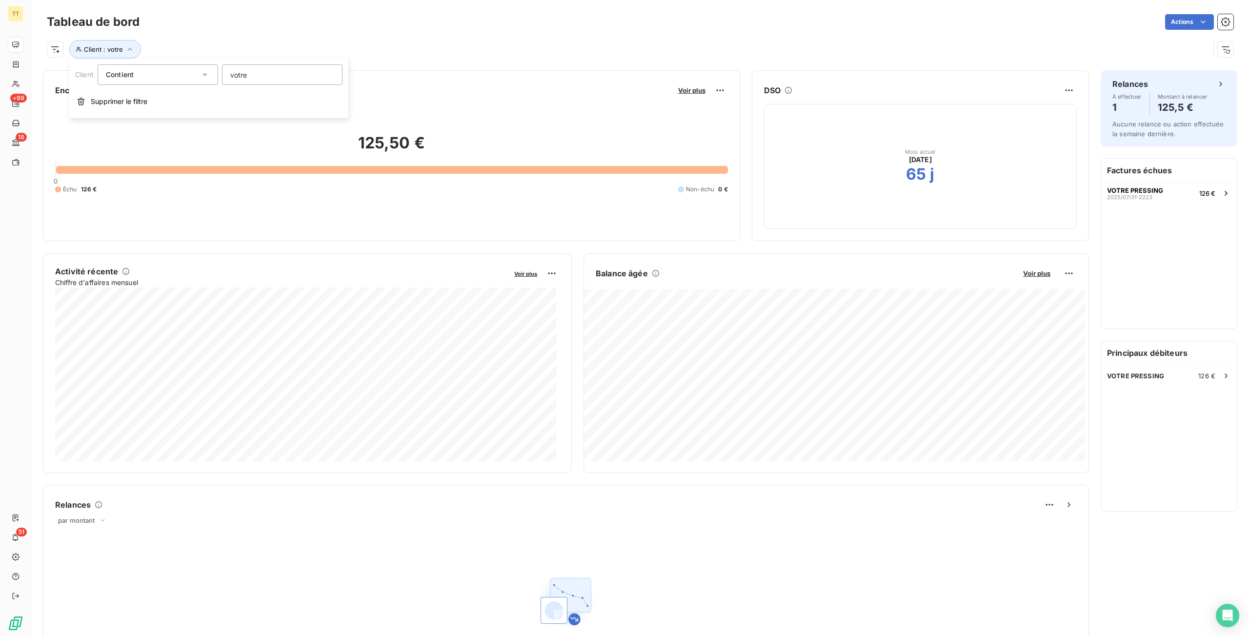
click at [61, 31] on body "TT +99 18 51 Tableau de bord Actions Client : votre Encours client Voir plus 12…" at bounding box center [624, 318] width 1249 height 637
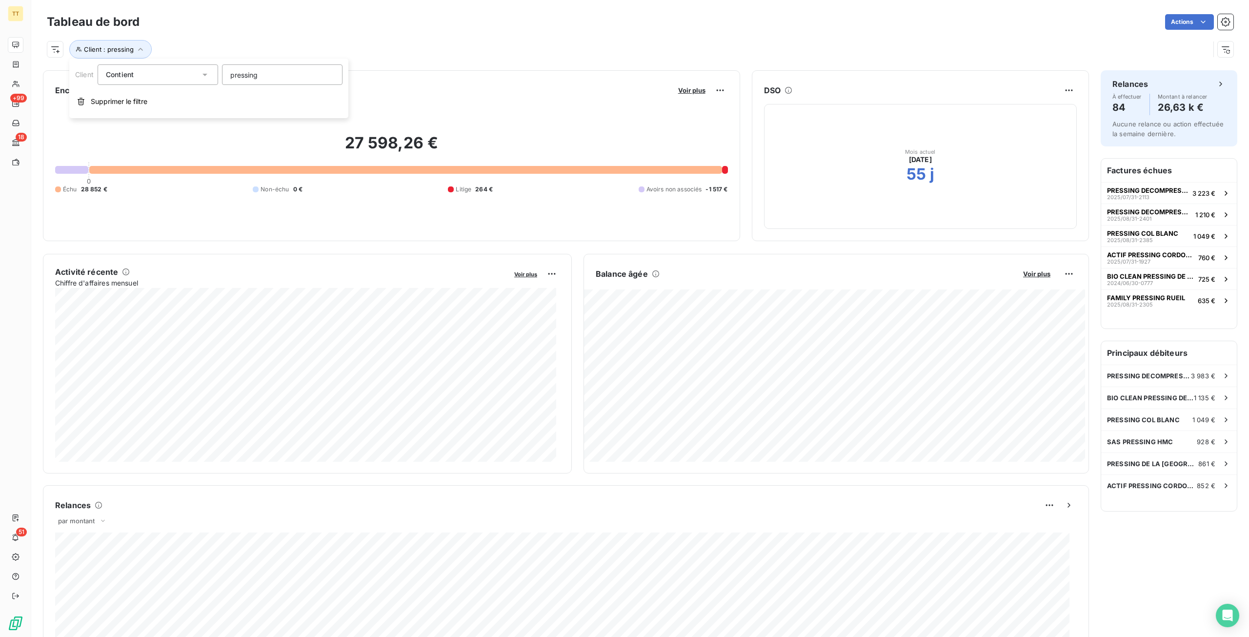
type input "pressing g"
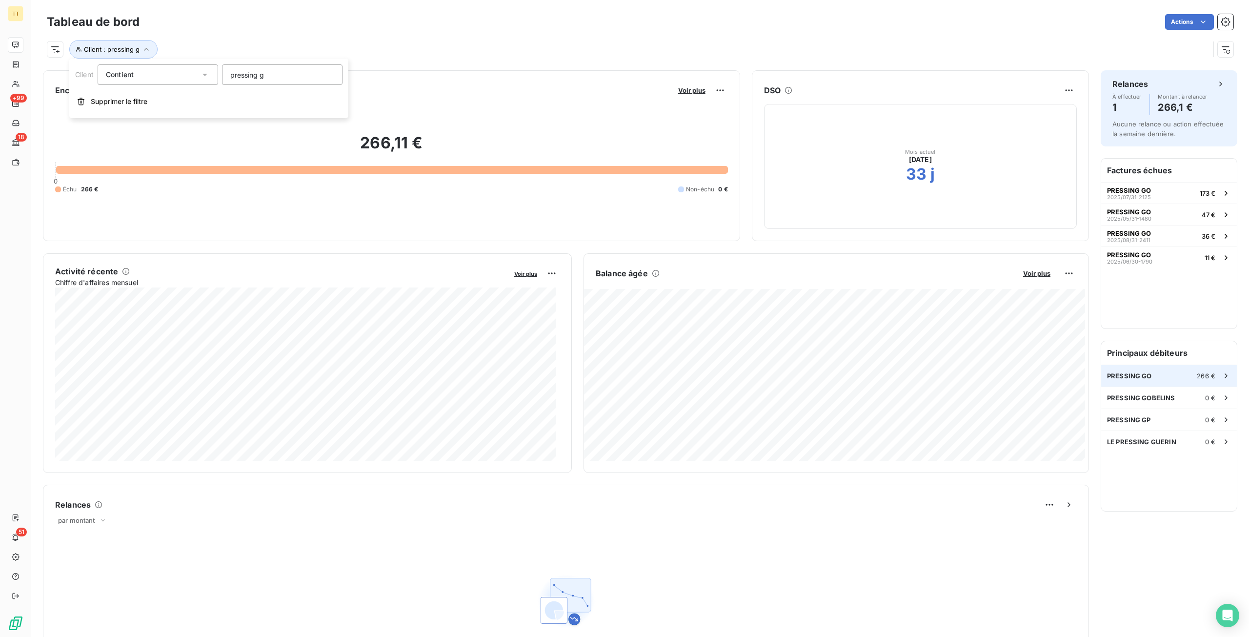
click at [1153, 377] on div "PRESSING GO 266 €" at bounding box center [1169, 375] width 136 height 21
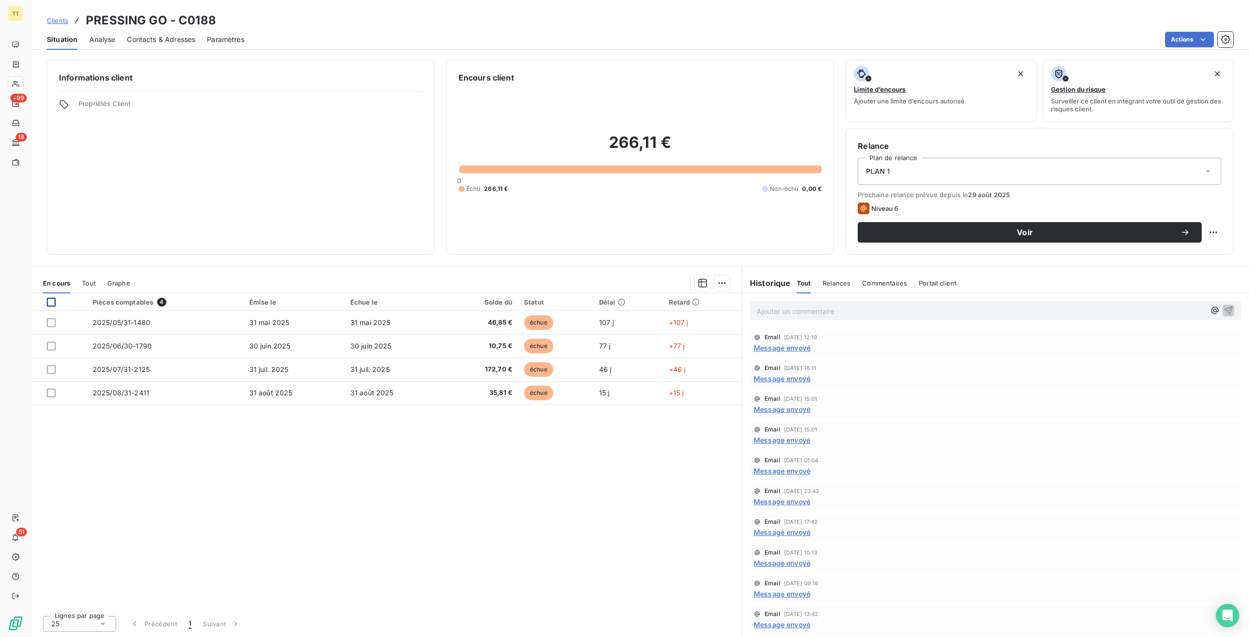
click at [48, 305] on div at bounding box center [51, 302] width 9 height 9
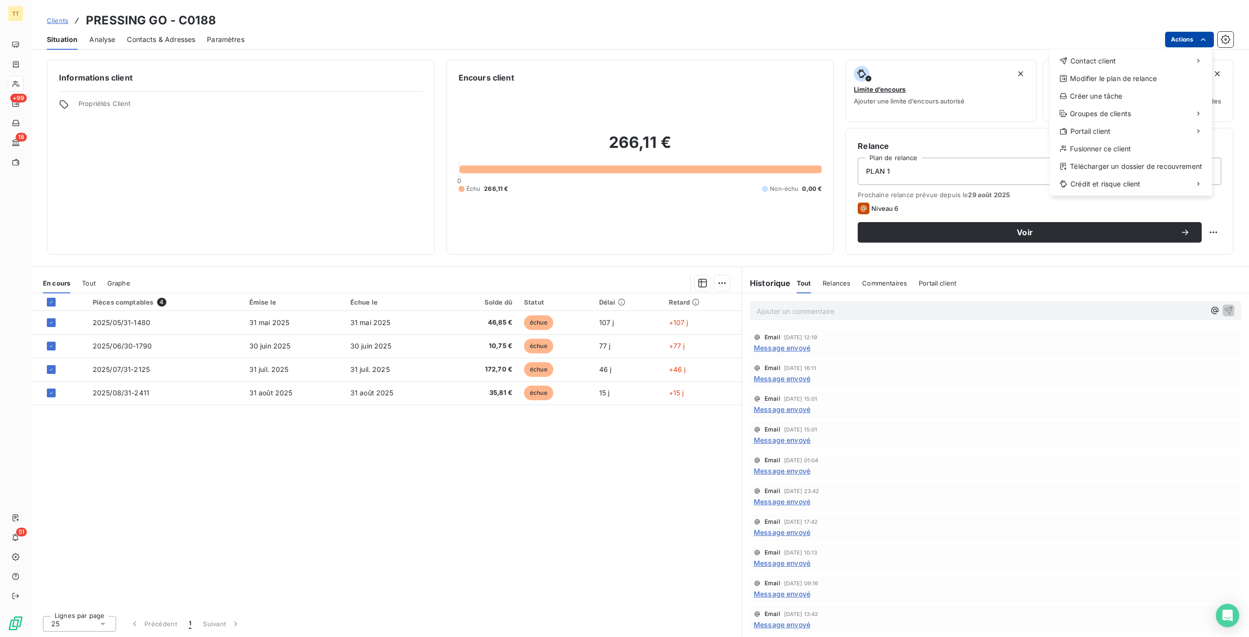
click at [1191, 33] on html "TT +99 18 51 Clients PRESSING GO - C0188 Situation Analyse Contacts & Adresses …" at bounding box center [624, 318] width 1249 height 637
click at [977, 65] on div "Envoyer un email" at bounding box center [977, 65] width 131 height 16
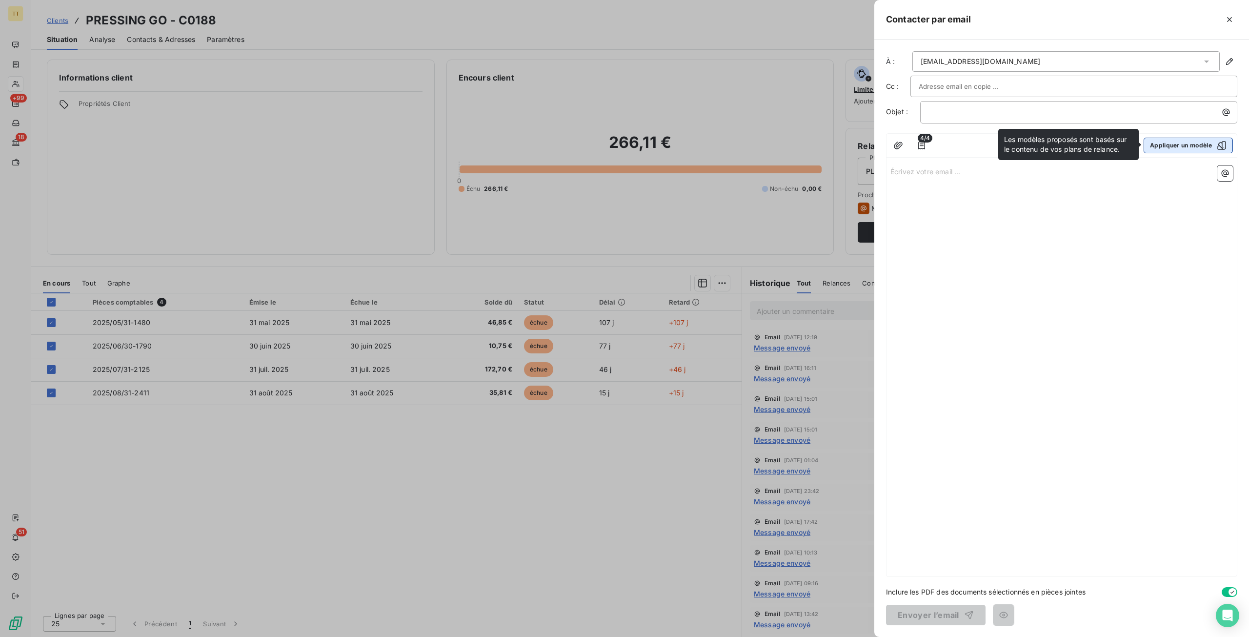
click at [1181, 149] on button "Appliquer un modèle" at bounding box center [1188, 146] width 89 height 16
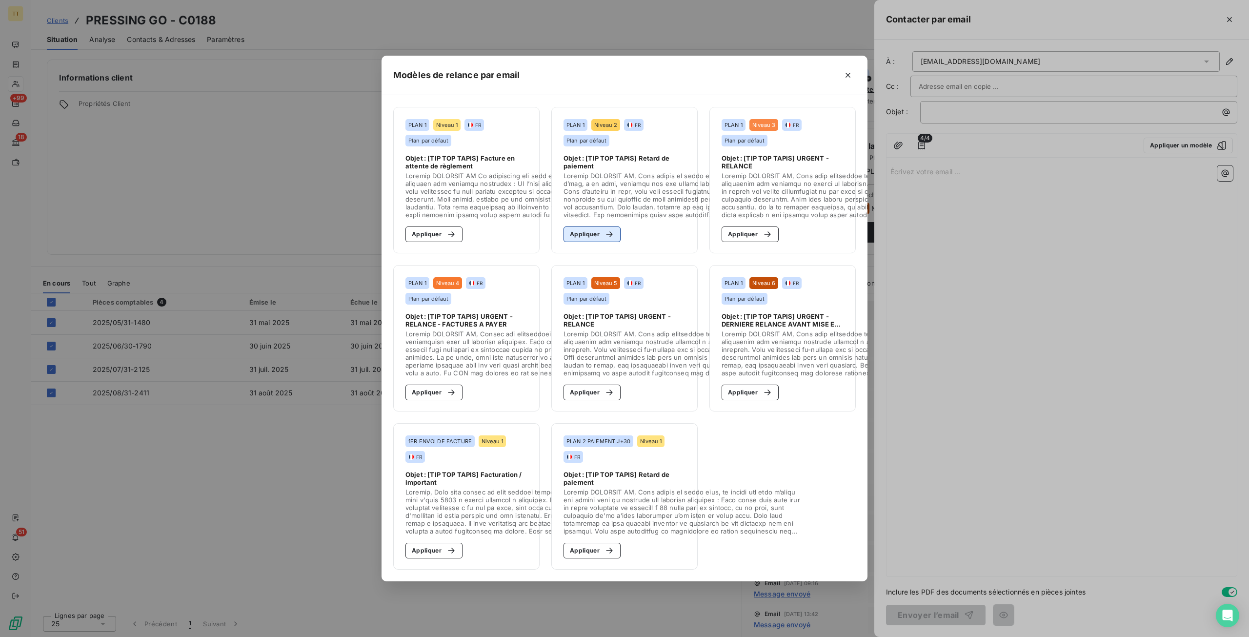
click at [581, 232] on button "Appliquer" at bounding box center [592, 234] width 57 height 16
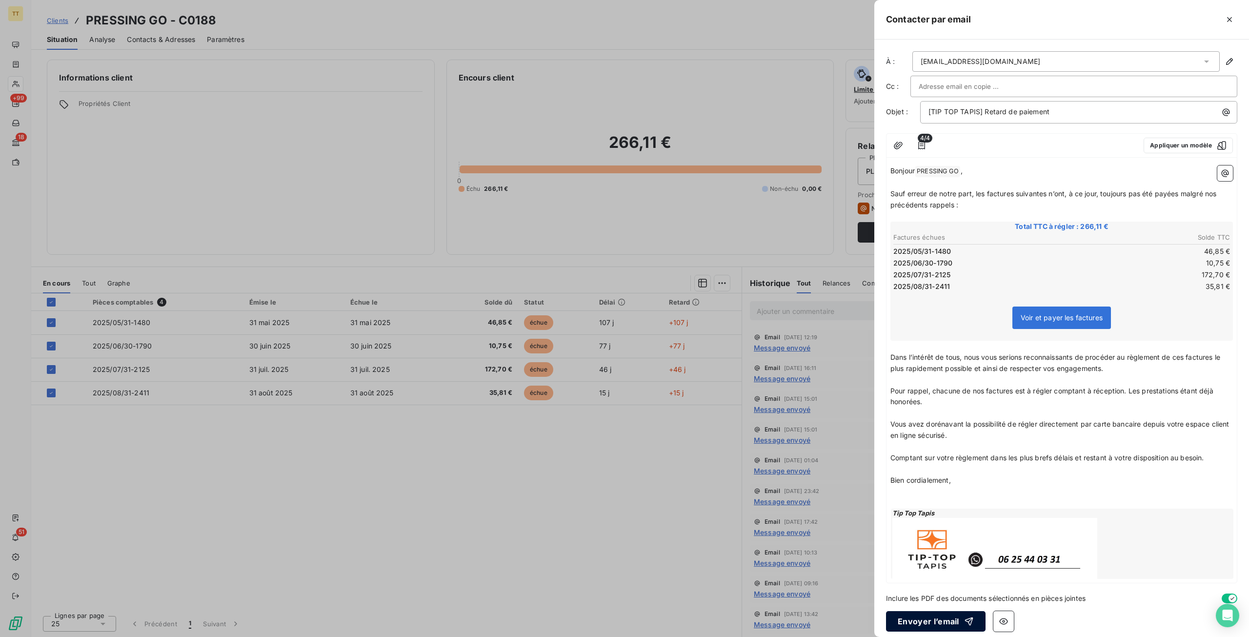
click at [934, 617] on button "Envoyer l’email" at bounding box center [936, 621] width 100 height 20
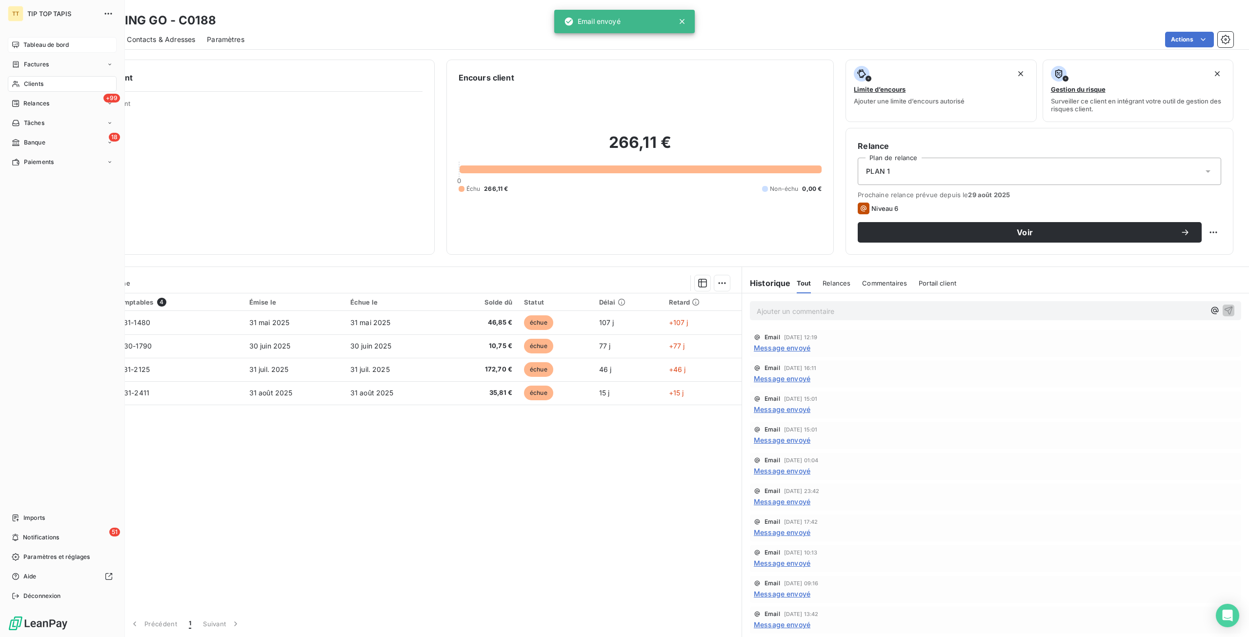
click at [34, 45] on span "Tableau de bord" at bounding box center [45, 45] width 45 height 9
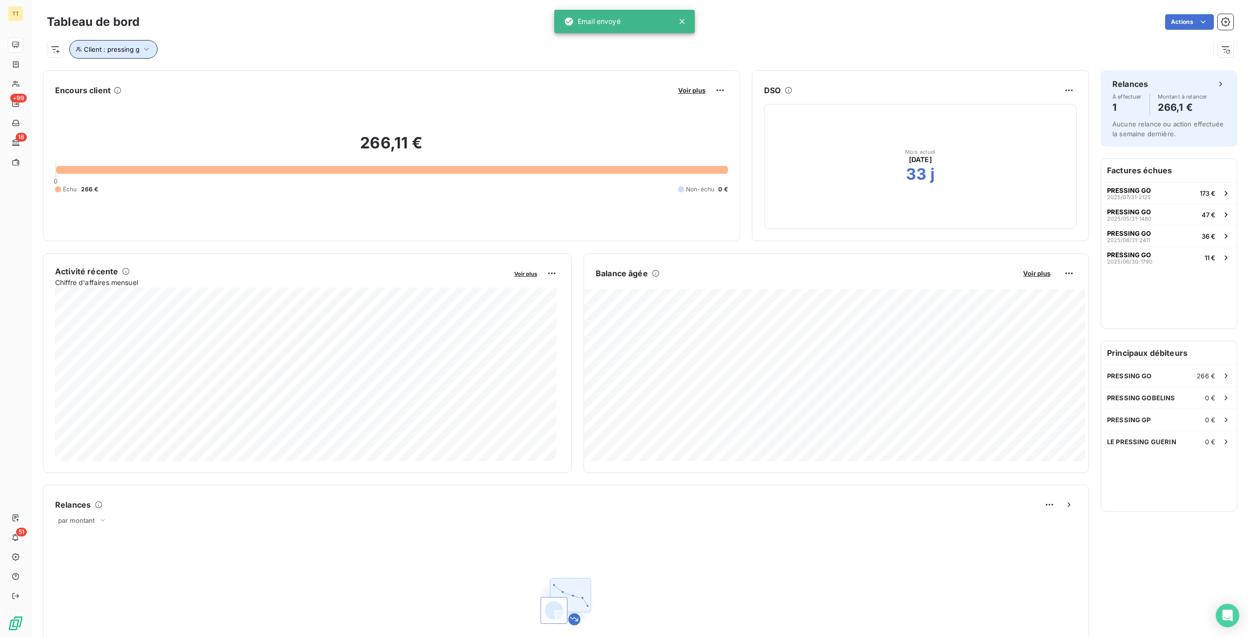
click at [128, 48] on span "Client : pressing g" at bounding box center [112, 49] width 56 height 8
drag, startPoint x: 287, startPoint y: 79, endPoint x: 31, endPoint y: 82, distance: 256.2
click at [32, 83] on body "TT +99 18 51 Tableau de bord Actions Client : pressing g Encours client Voir pl…" at bounding box center [624, 318] width 1249 height 637
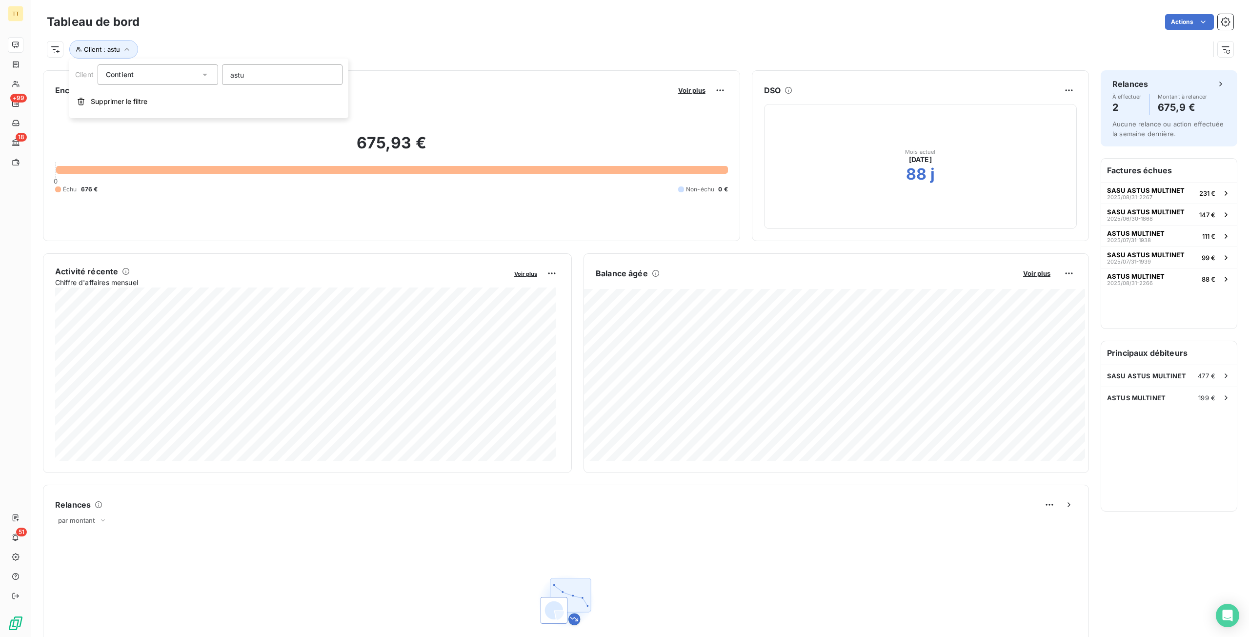
type input "astus"
click at [1184, 381] on div "SASU ASTUS MULTINET 477 €" at bounding box center [1169, 375] width 136 height 21
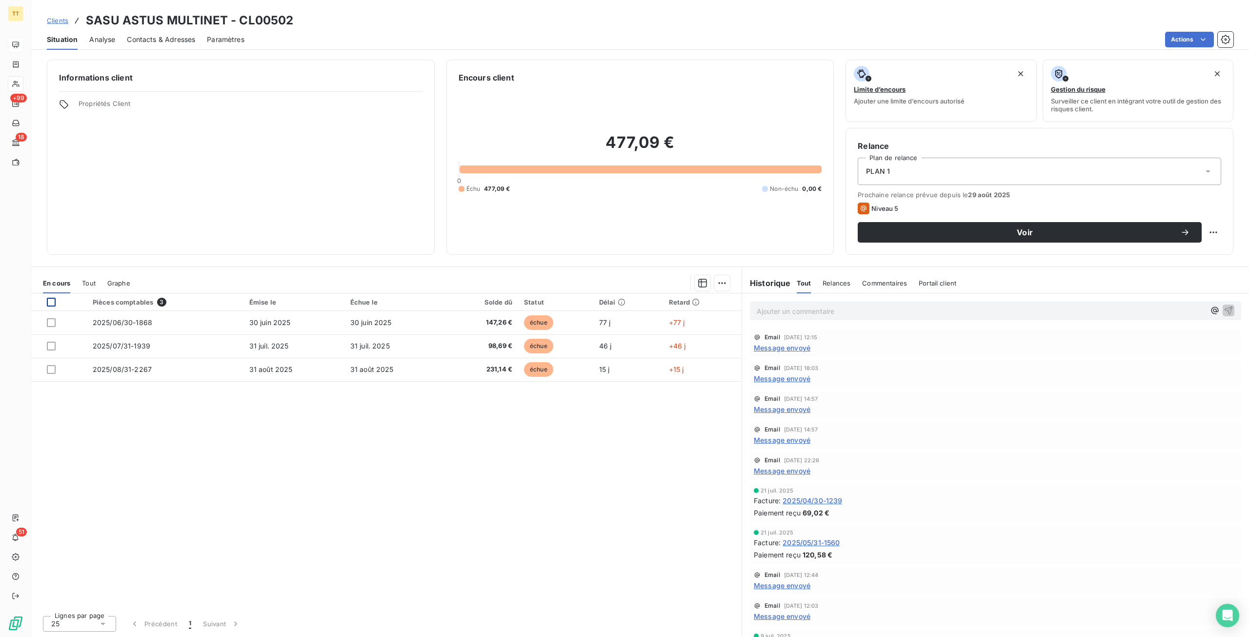
click at [53, 301] on div at bounding box center [51, 302] width 9 height 9
click at [1171, 39] on html "TT +99 18 51 Clients SASU ASTUS MULTINET - CL00502 Situation Analyse Contacts &…" at bounding box center [624, 318] width 1249 height 637
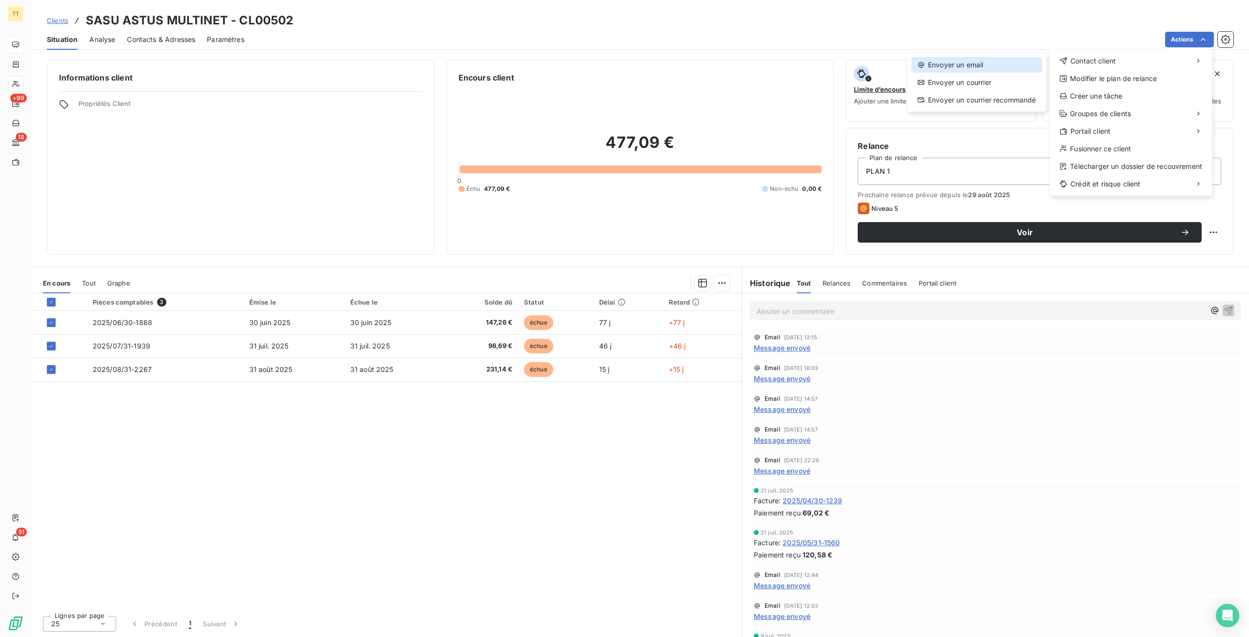
click at [1012, 68] on div "Envoyer un email" at bounding box center [977, 65] width 131 height 16
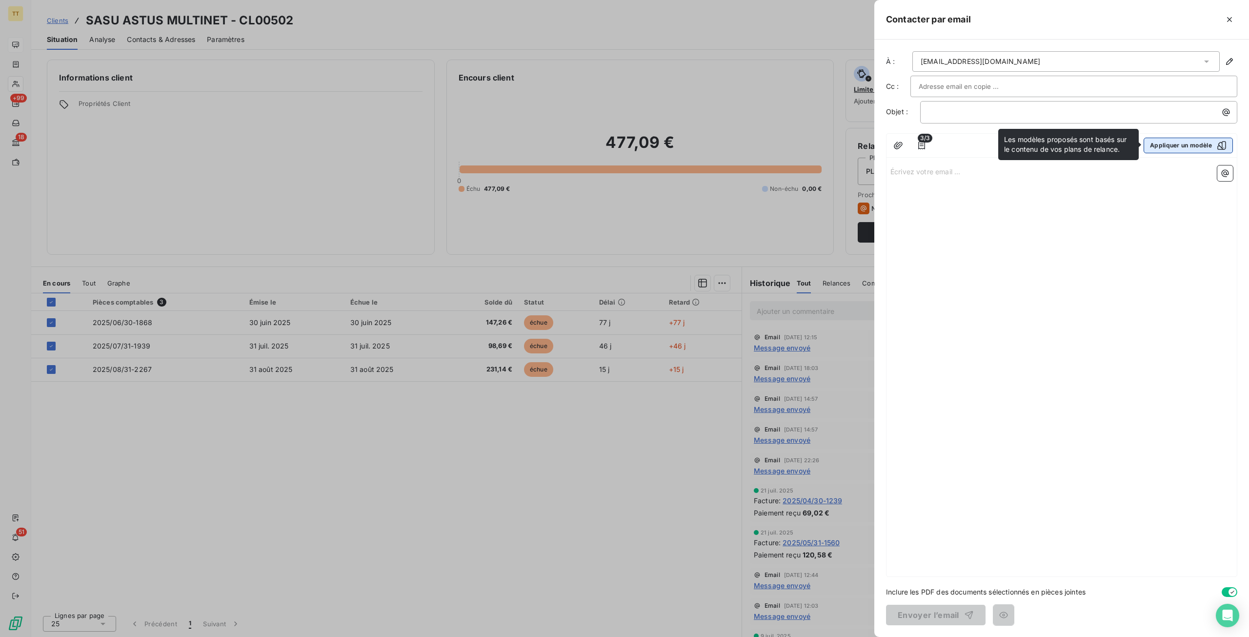
click at [1189, 146] on button "Appliquer un modèle" at bounding box center [1188, 146] width 89 height 16
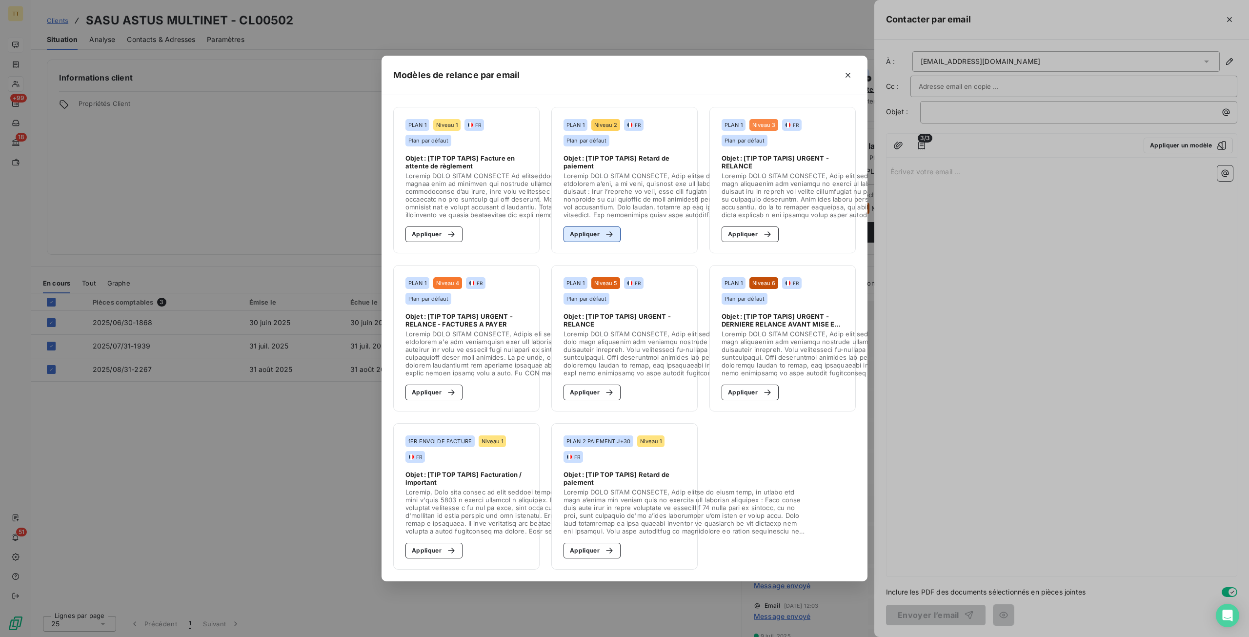
click at [596, 232] on button "Appliquer" at bounding box center [592, 234] width 57 height 16
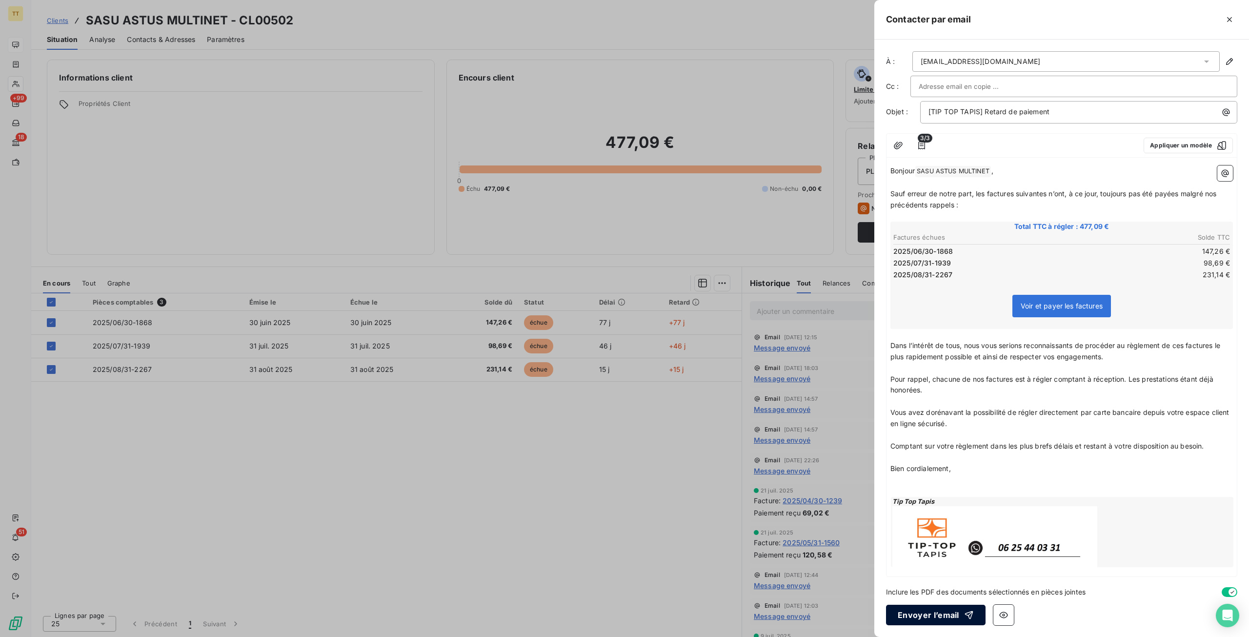
click at [942, 610] on button "Envoyer l’email" at bounding box center [936, 615] width 100 height 20
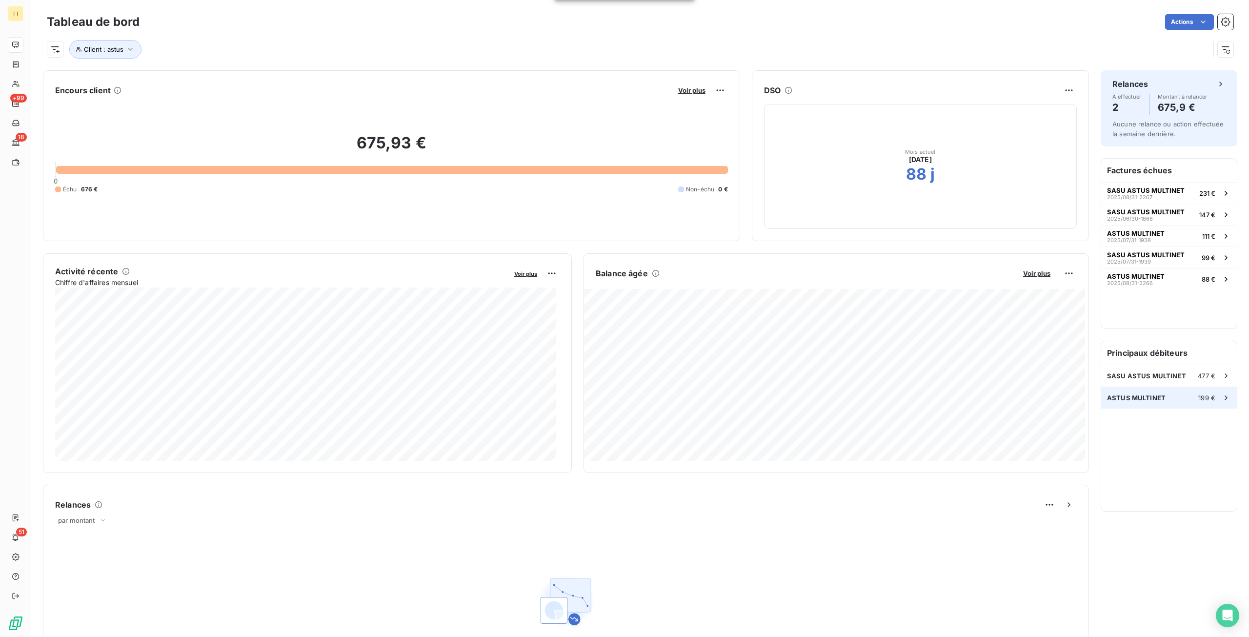
click at [1154, 402] on div "ASTUS MULTINET 199 €" at bounding box center [1169, 397] width 136 height 21
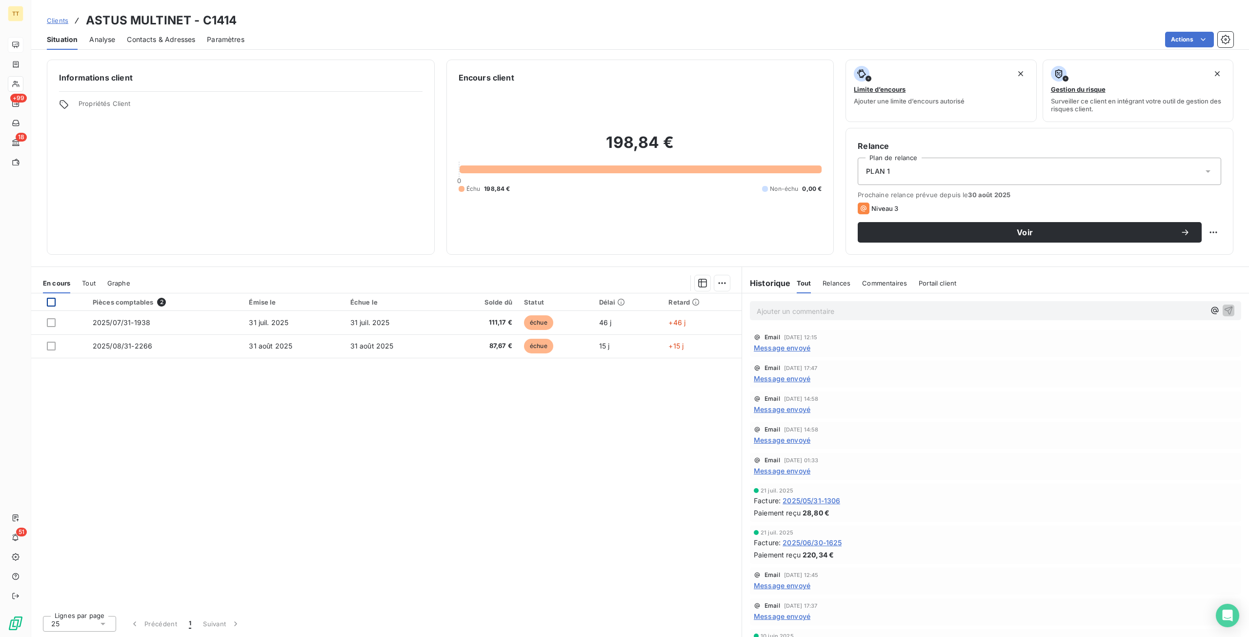
click at [48, 299] on div at bounding box center [51, 302] width 9 height 9
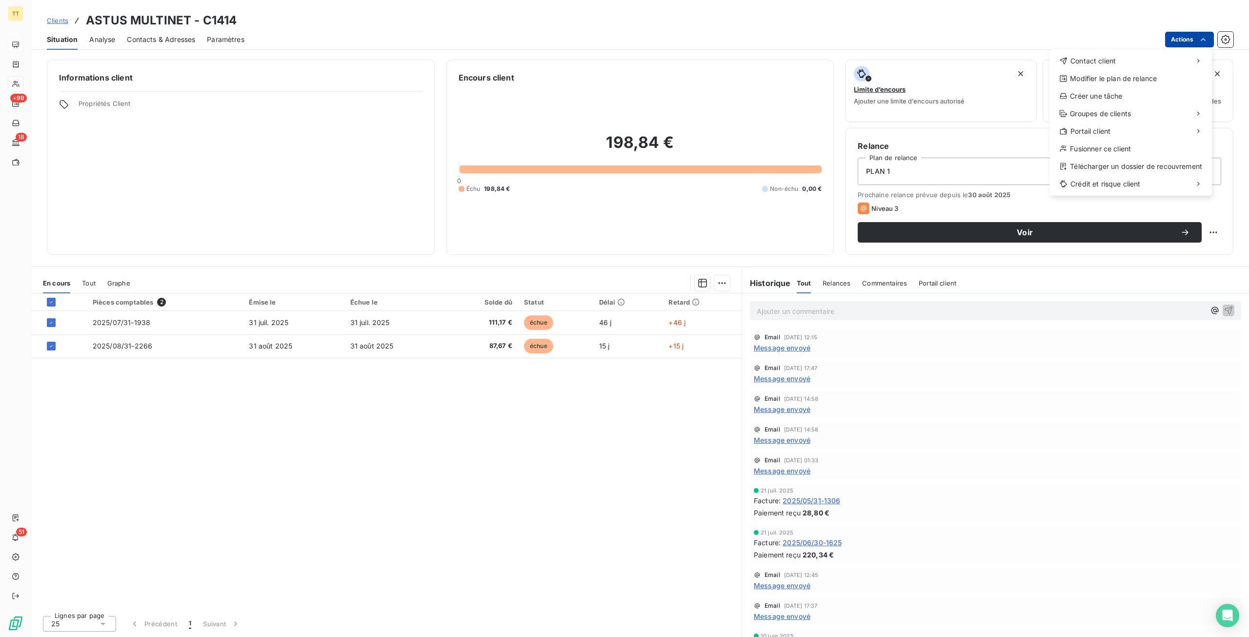
click at [1187, 34] on html "TT +99 18 51 Clients ASTUS MULTINET - C1414 Situation Analyse Contacts & Adress…" at bounding box center [624, 318] width 1249 height 637
click at [1011, 63] on div "Envoyer un email" at bounding box center [977, 65] width 131 height 16
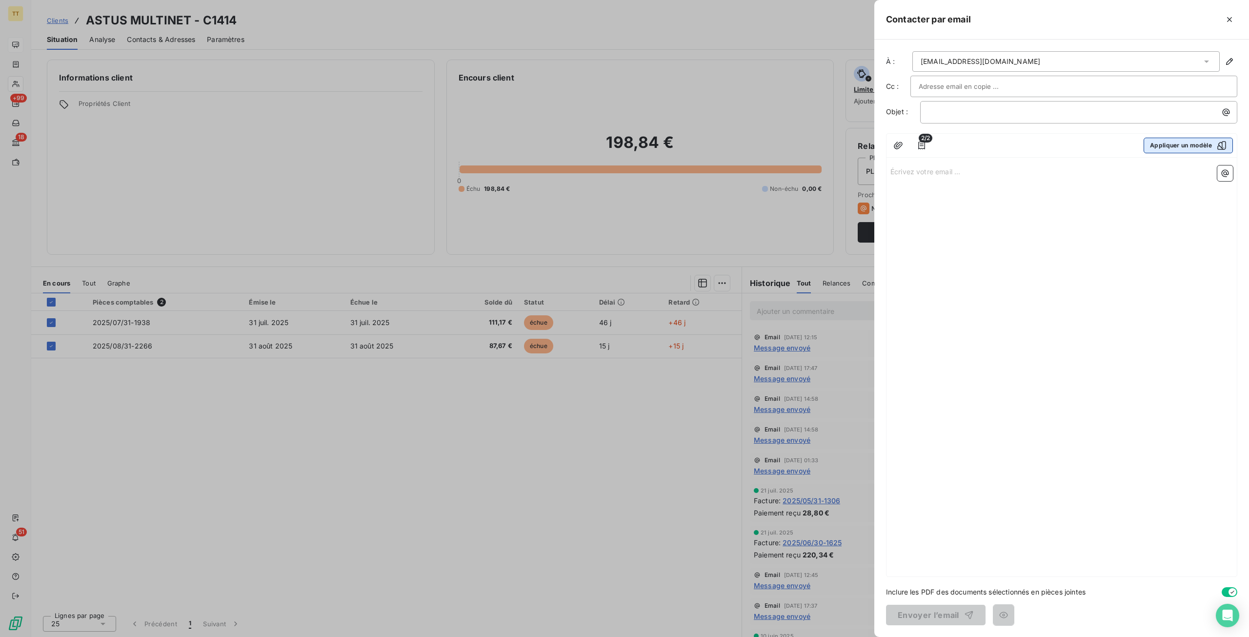
click at [1164, 142] on button "Appliquer un modèle" at bounding box center [1188, 146] width 89 height 16
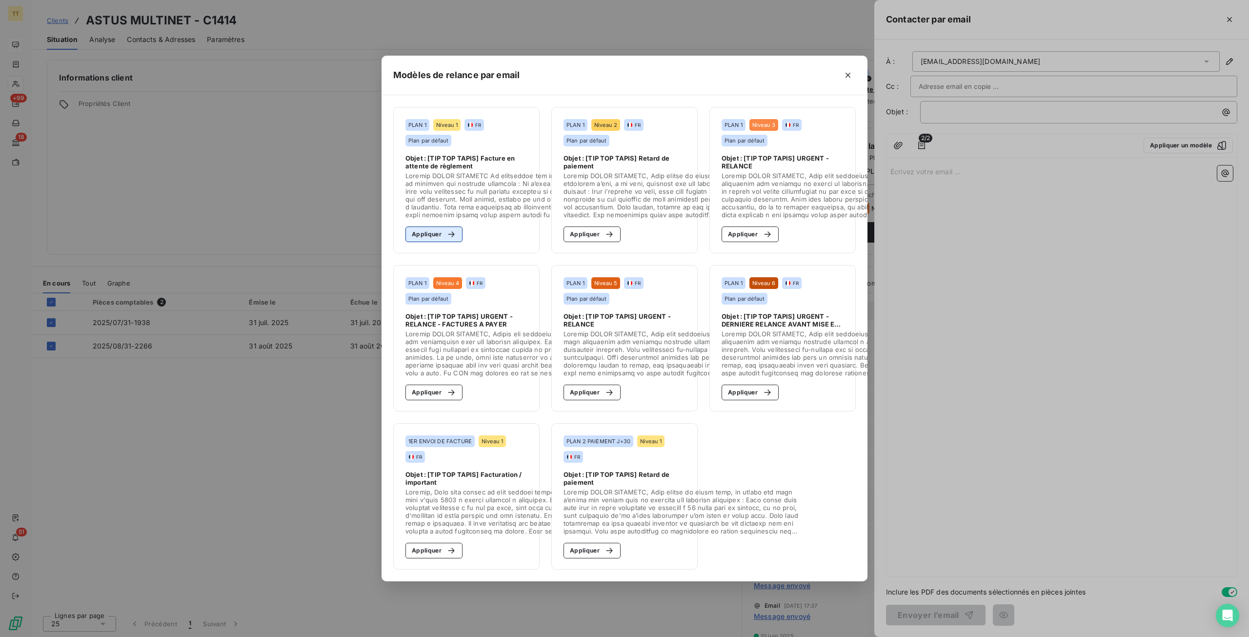
click at [442, 229] on div "button" at bounding box center [449, 234] width 15 height 10
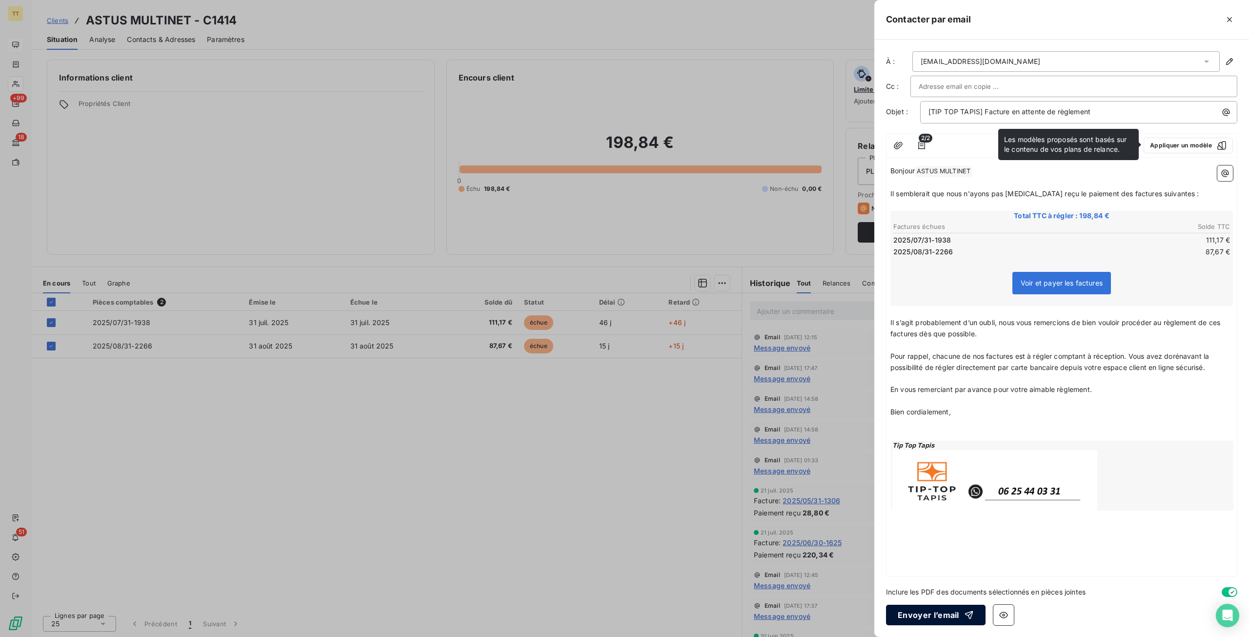
click at [927, 617] on button "Envoyer l’email" at bounding box center [936, 615] width 100 height 20
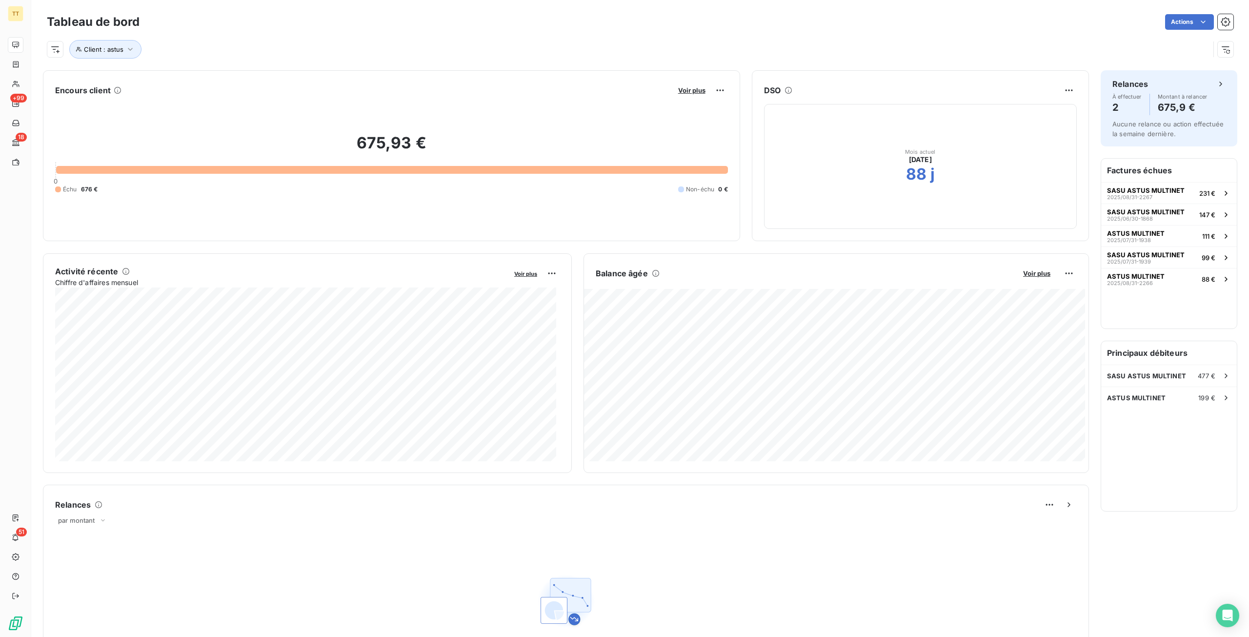
click at [98, 40] on div "Client : astus" at bounding box center [628, 49] width 1163 height 19
click at [88, 55] on button "Client : astus" at bounding box center [105, 49] width 72 height 19
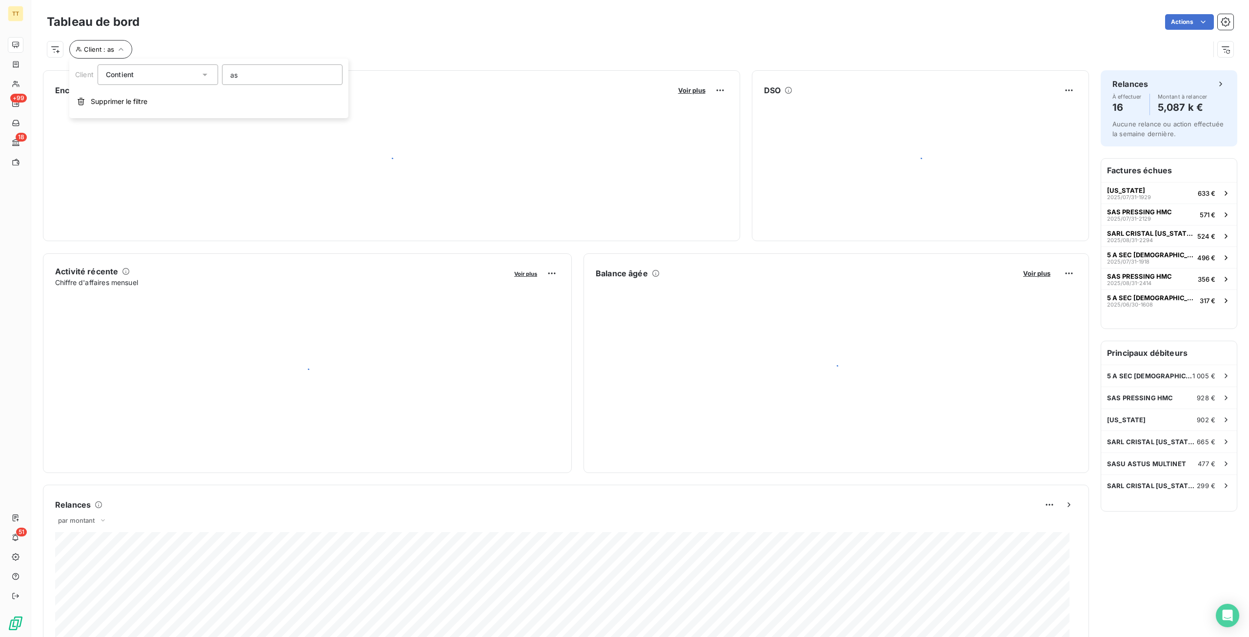
type input "a"
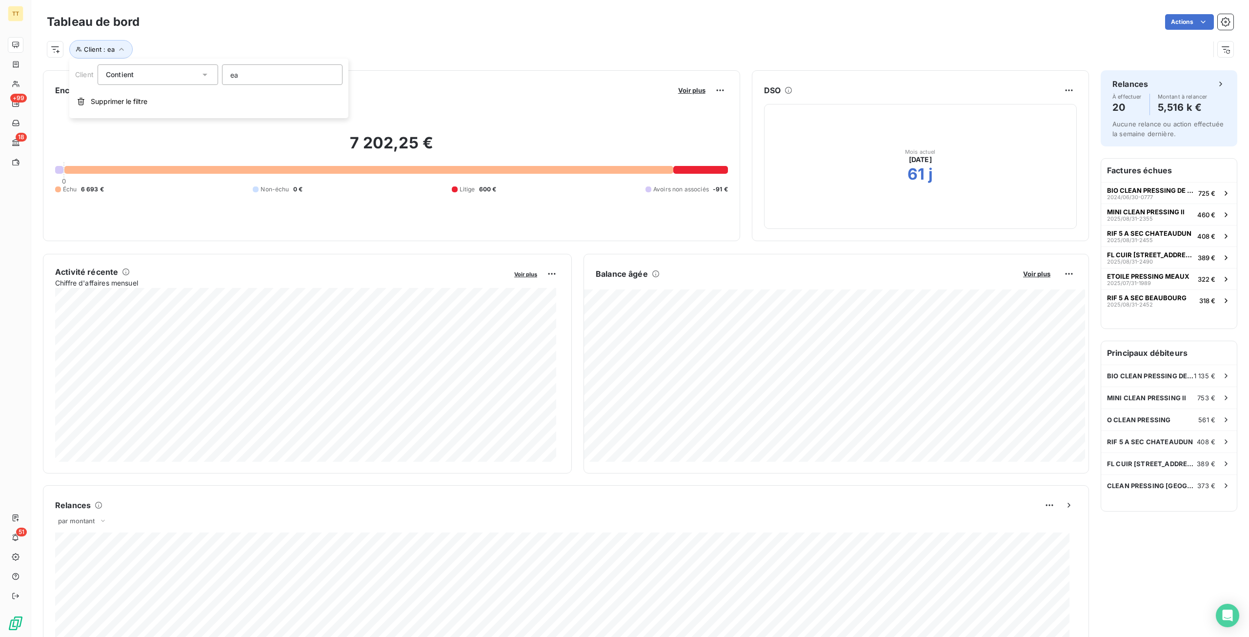
type input "e"
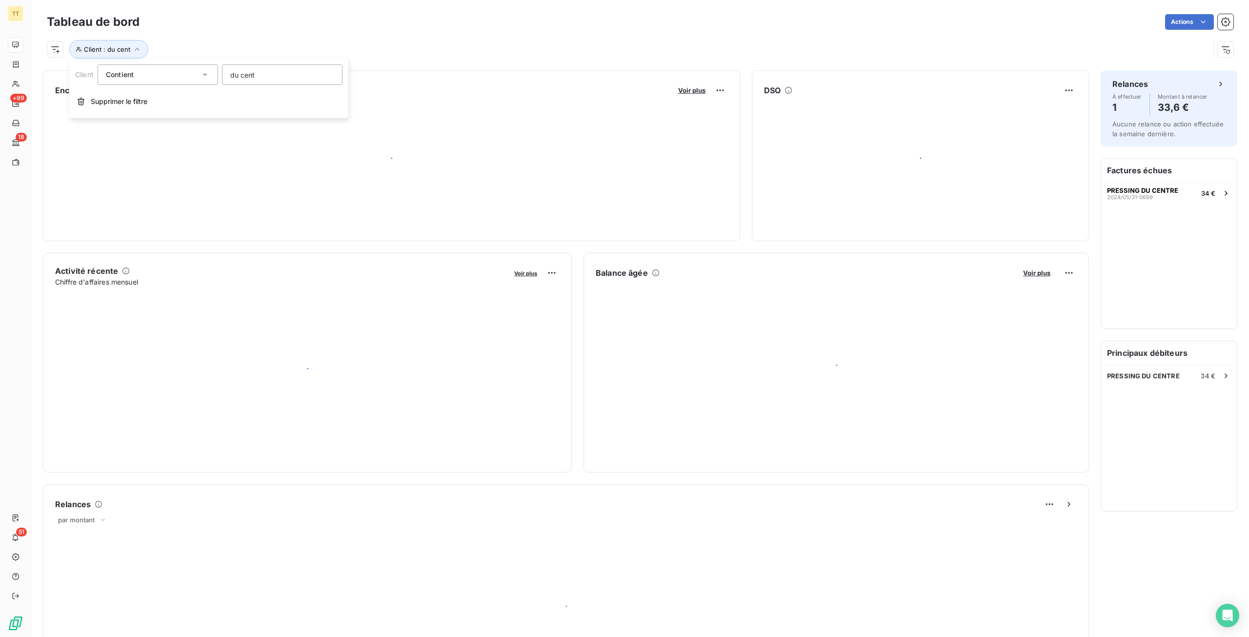
type input "du centr"
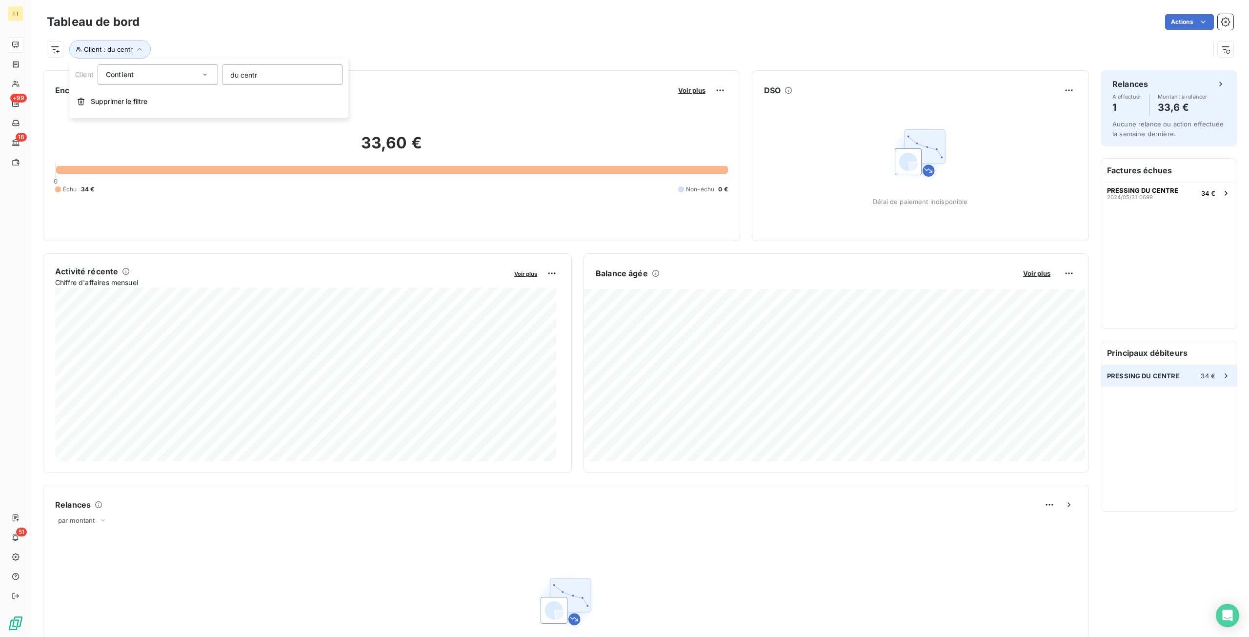
click at [1176, 372] on div "PRESSING DU CENTRE 34 €" at bounding box center [1169, 375] width 136 height 21
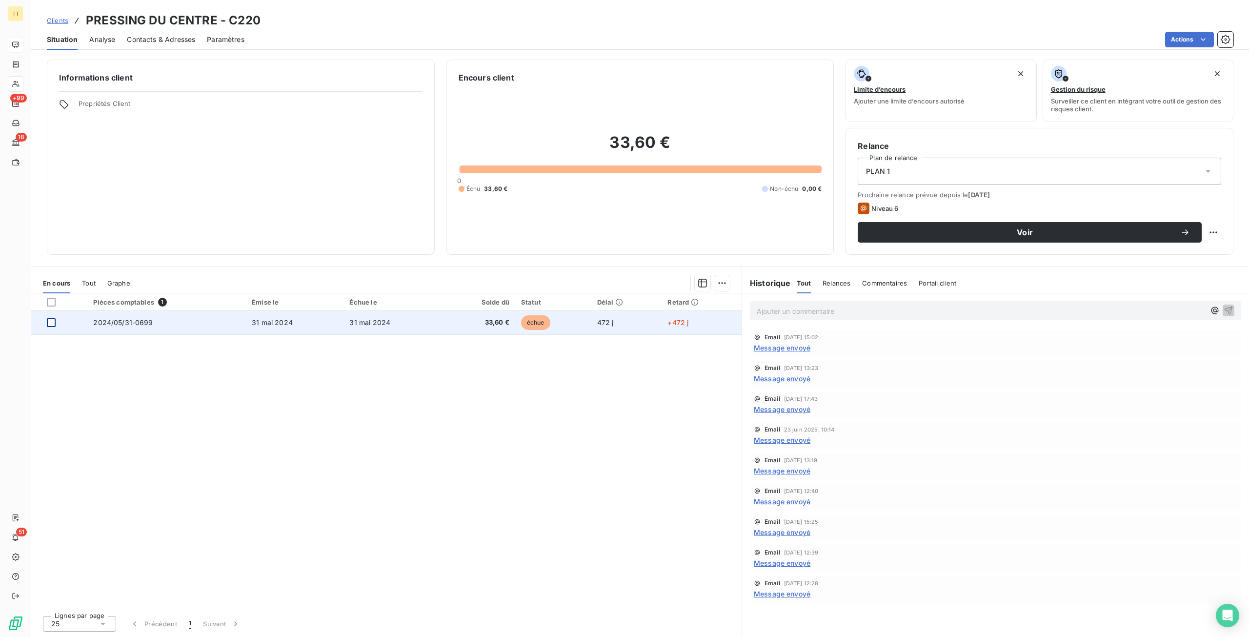
click at [54, 321] on div at bounding box center [51, 322] width 9 height 9
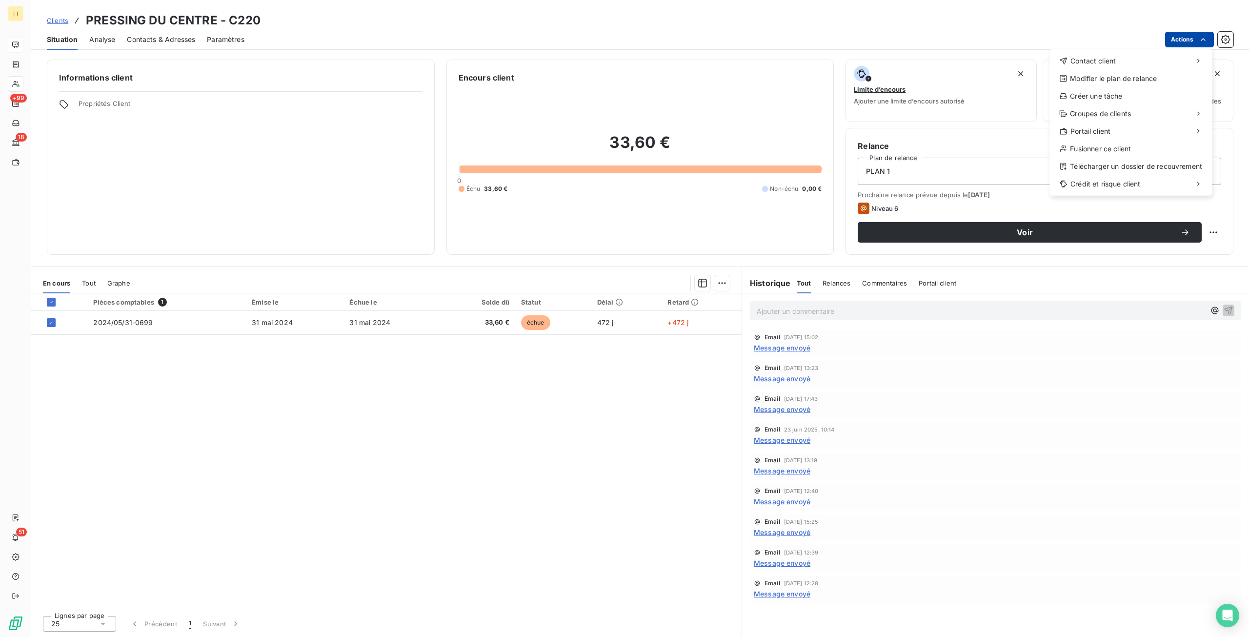
click at [1181, 41] on html "TT +99 18 51 Clients PRESSING DU CENTRE - C220 Situation Analyse Contacts & Adr…" at bounding box center [624, 318] width 1249 height 637
click at [1014, 55] on div "Envoyer un email Envoyer un courrier Envoyer un courrier recommandé" at bounding box center [977, 82] width 139 height 59
click at [1004, 62] on div "Envoyer un email" at bounding box center [977, 65] width 131 height 16
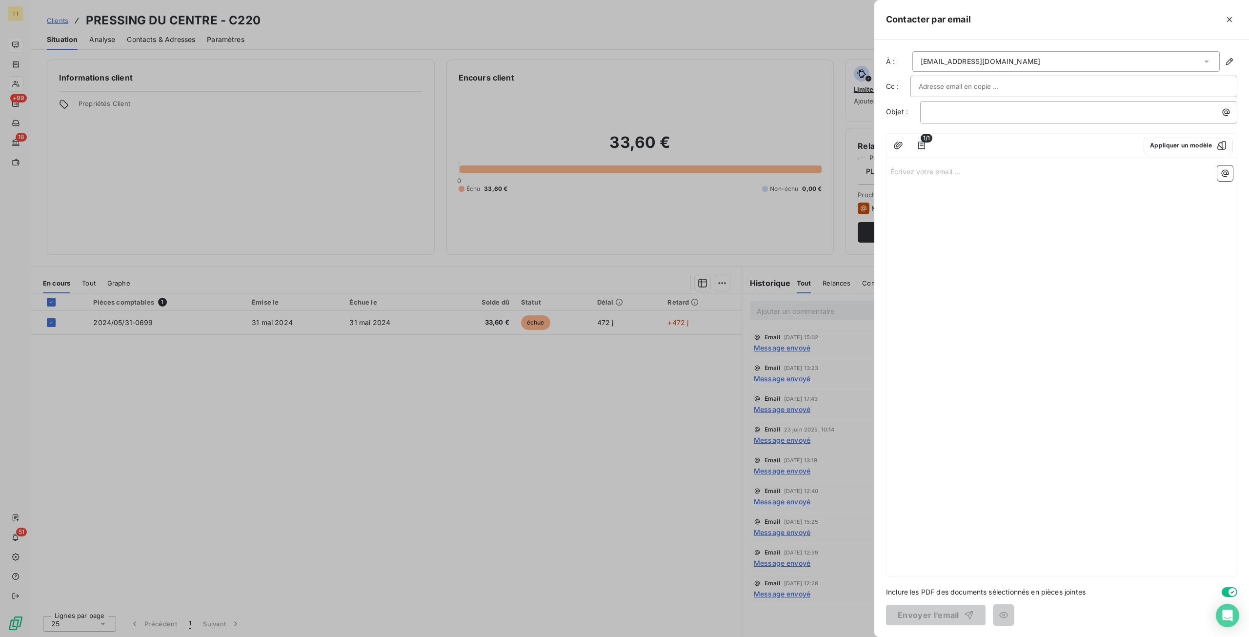
click at [1183, 155] on div "1/1 Appliquer un modèle" at bounding box center [1062, 146] width 350 height 24
click at [1185, 151] on button "Appliquer un modèle" at bounding box center [1188, 146] width 89 height 16
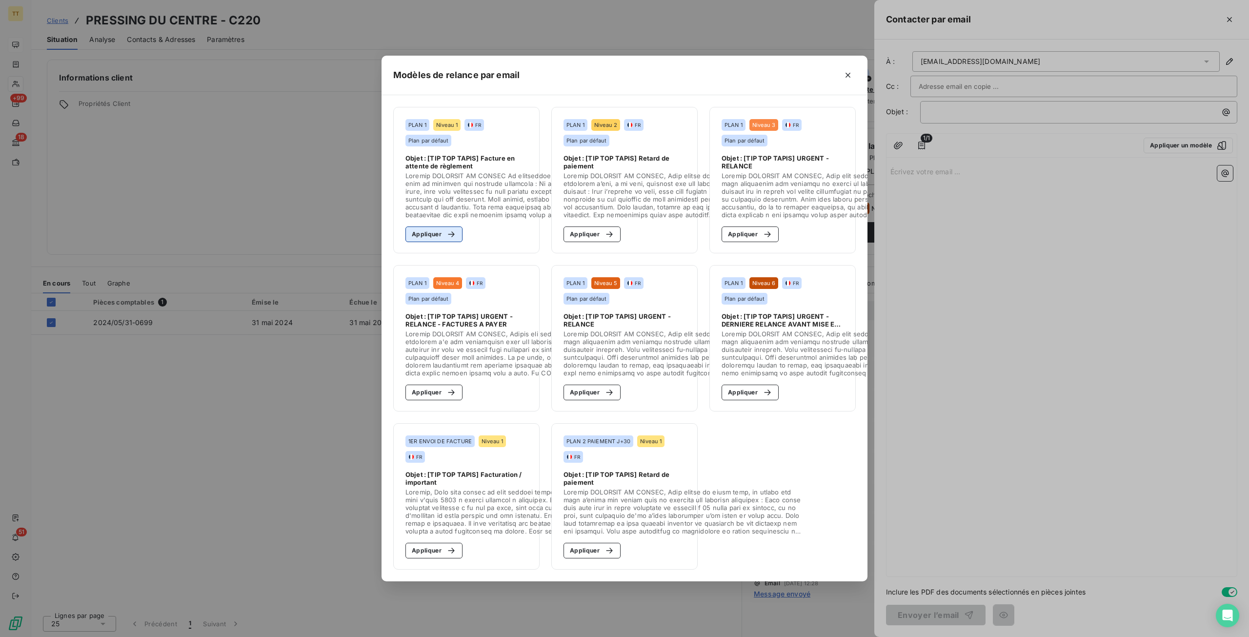
click at [428, 226] on button "Appliquer" at bounding box center [434, 234] width 57 height 16
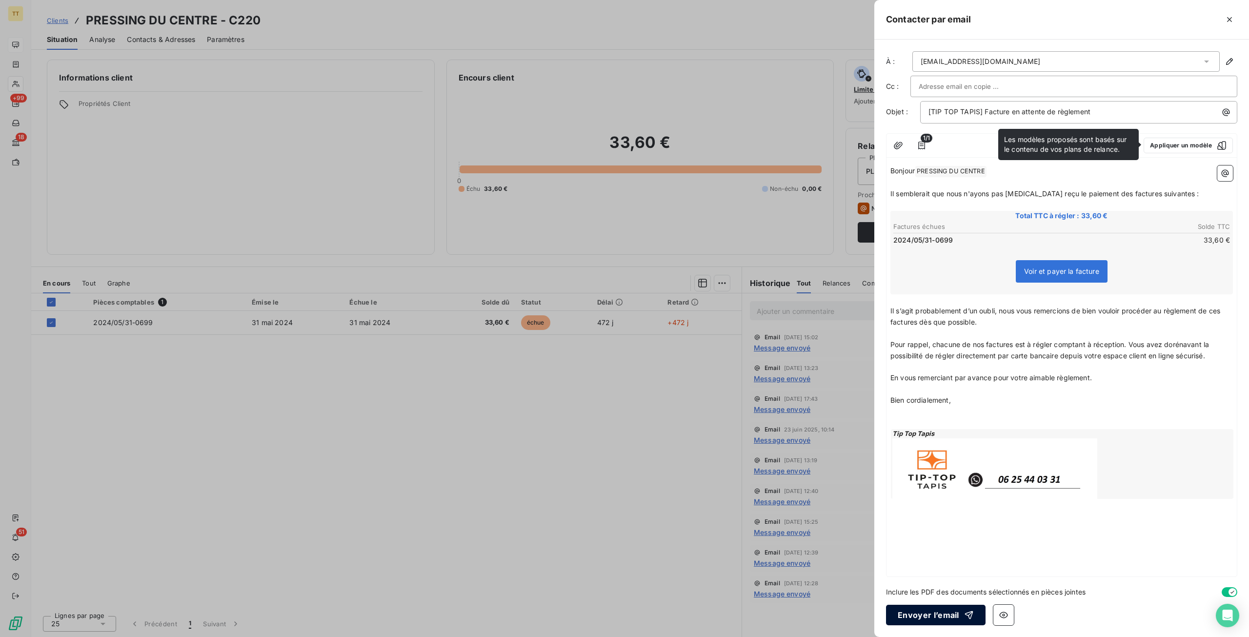
click at [928, 614] on button "Envoyer l’email" at bounding box center [936, 615] width 100 height 20
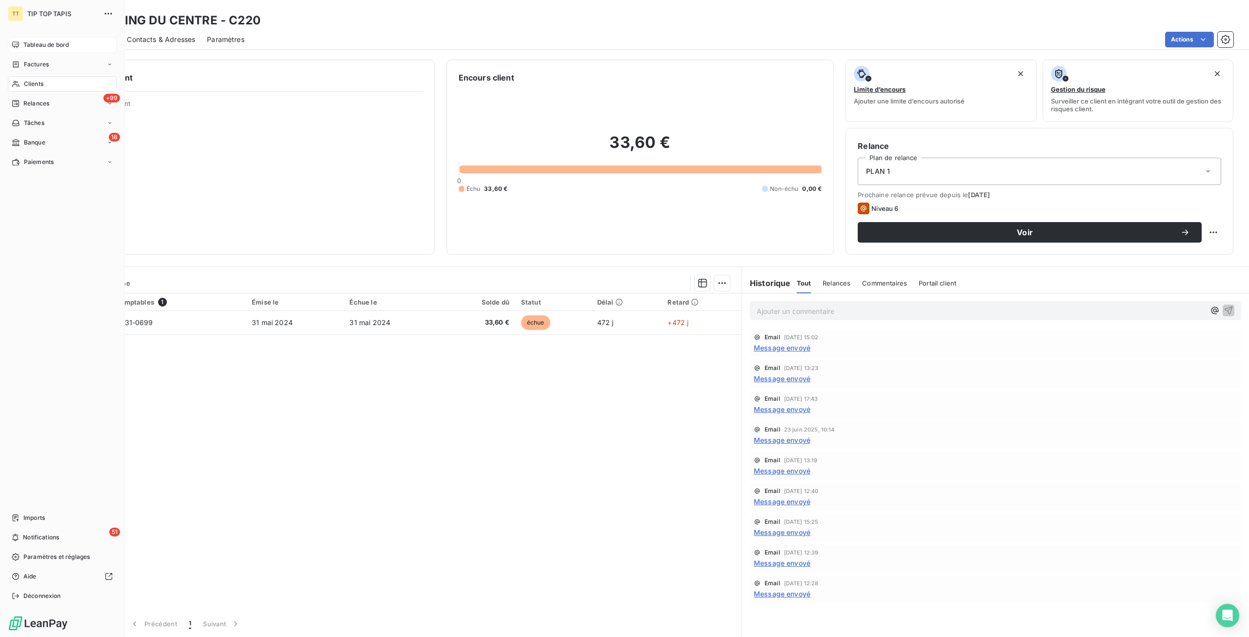
click at [18, 54] on nav "Tableau de bord Factures Clients +99 Relances Tâches 18 Banque Paiements" at bounding box center [62, 103] width 109 height 133
click at [22, 49] on div "Tableau de bord" at bounding box center [62, 45] width 109 height 16
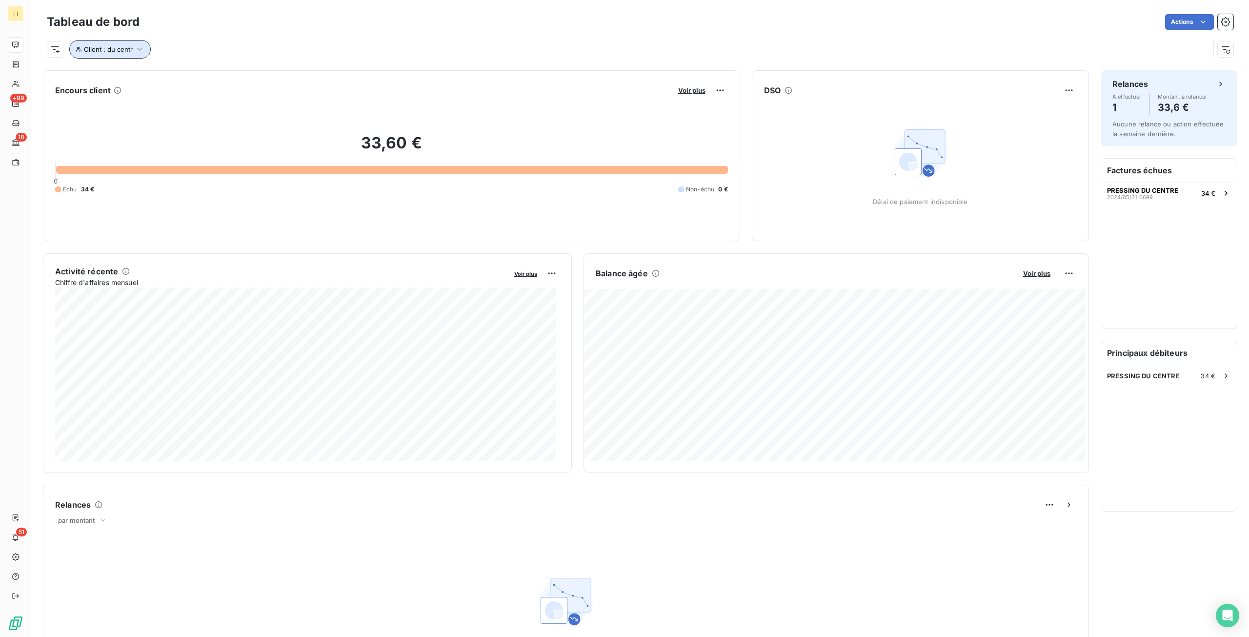
click at [94, 55] on button "Client : du centr" at bounding box center [109, 49] width 81 height 19
drag, startPoint x: 278, startPoint y: 79, endPoint x: 109, endPoint y: 80, distance: 168.9
click at [109, 80] on div "Client Contient like du centr" at bounding box center [208, 74] width 267 height 20
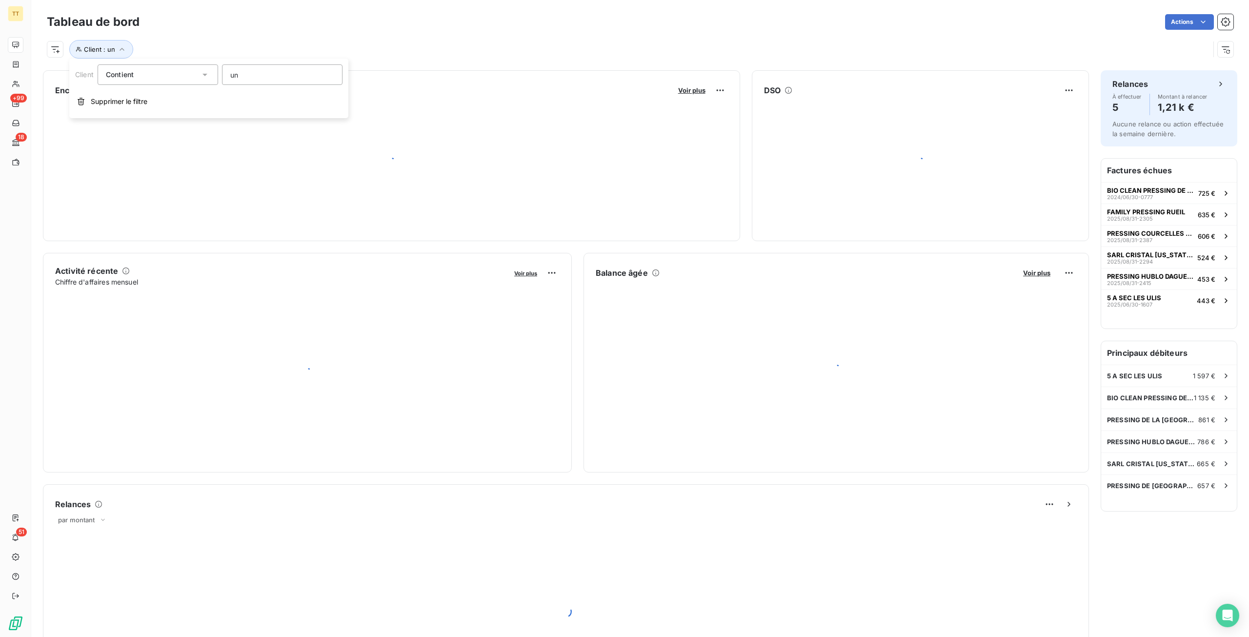
type input "uni"
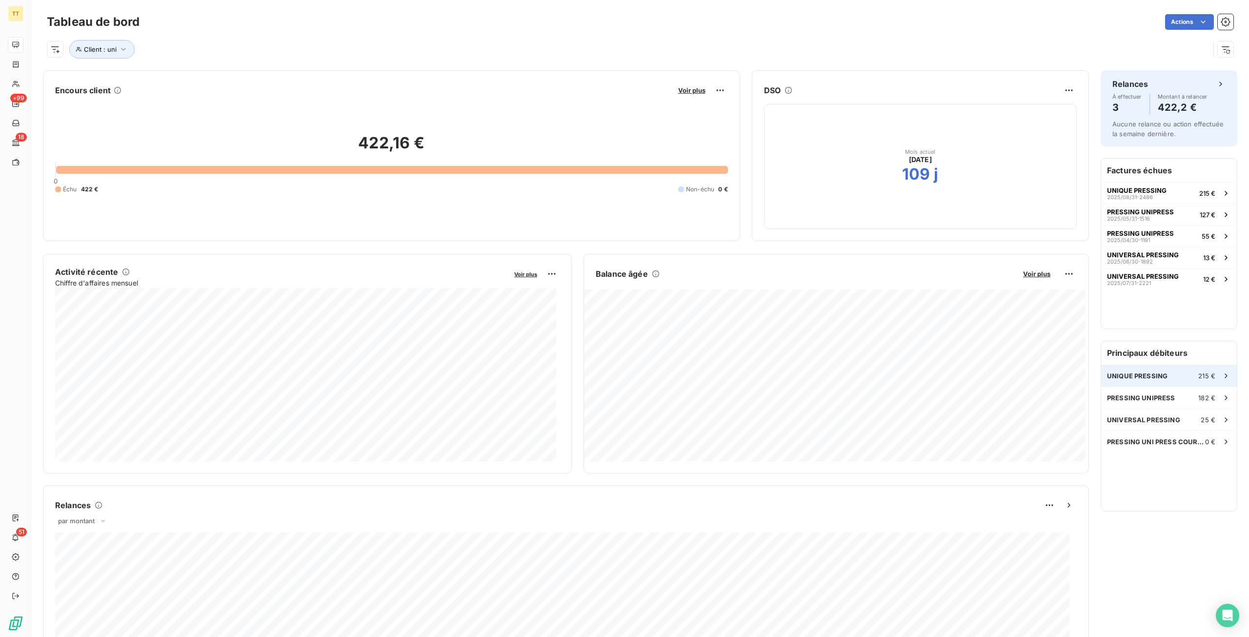
click at [1162, 369] on div "UNIQUE PRESSING 215 €" at bounding box center [1169, 375] width 136 height 21
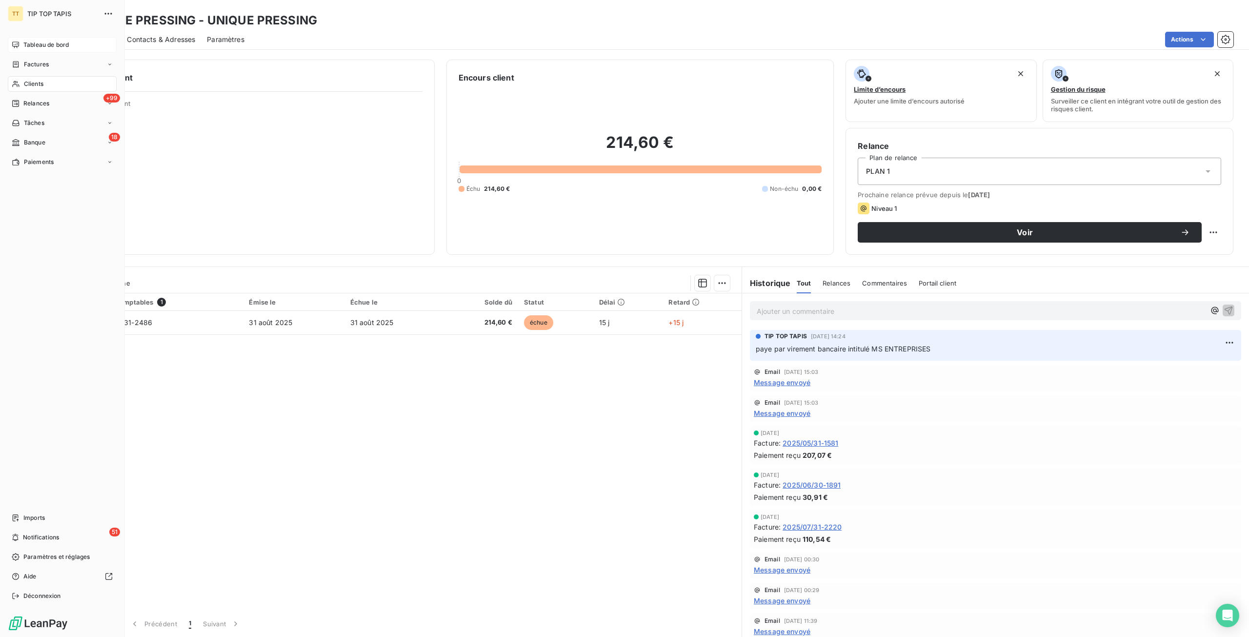
click at [38, 38] on div "Tableau de bord" at bounding box center [62, 45] width 109 height 16
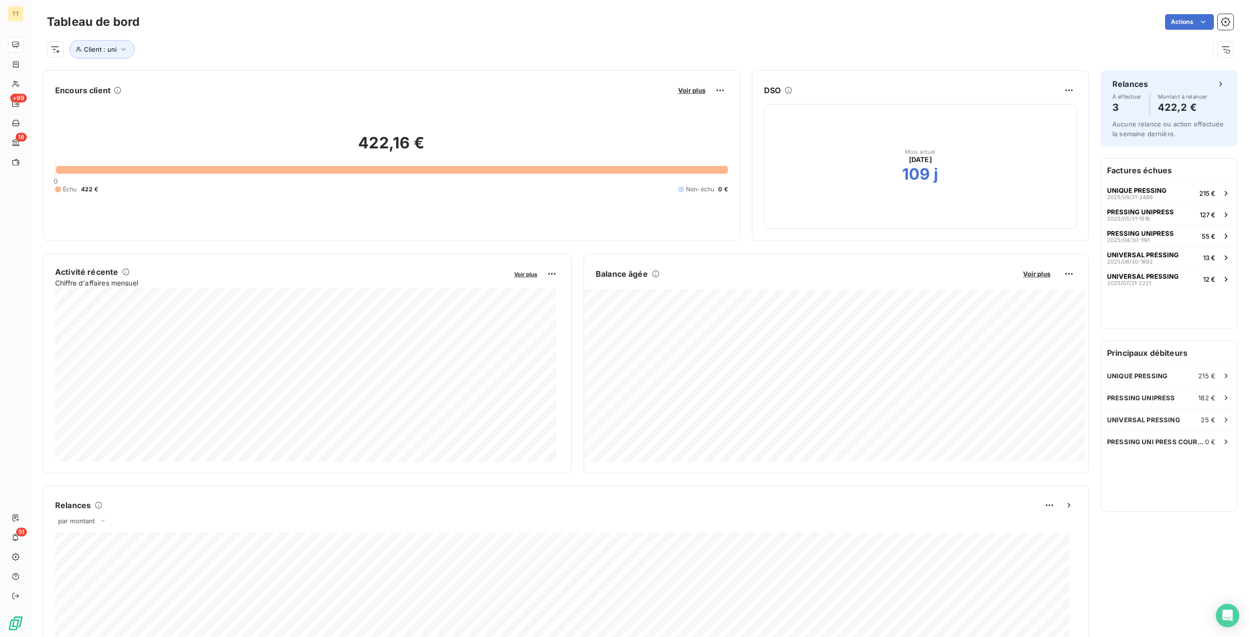
click at [93, 58] on div "Client : uni" at bounding box center [628, 49] width 1163 height 19
drag, startPoint x: 104, startPoint y: 50, endPoint x: 191, endPoint y: 56, distance: 87.5
click at [104, 50] on span "Client : uni" at bounding box center [100, 49] width 33 height 8
drag, startPoint x: 247, startPoint y: 72, endPoint x: 132, endPoint y: 77, distance: 115.3
click at [132, 77] on div "Client Contient like uni" at bounding box center [208, 74] width 267 height 20
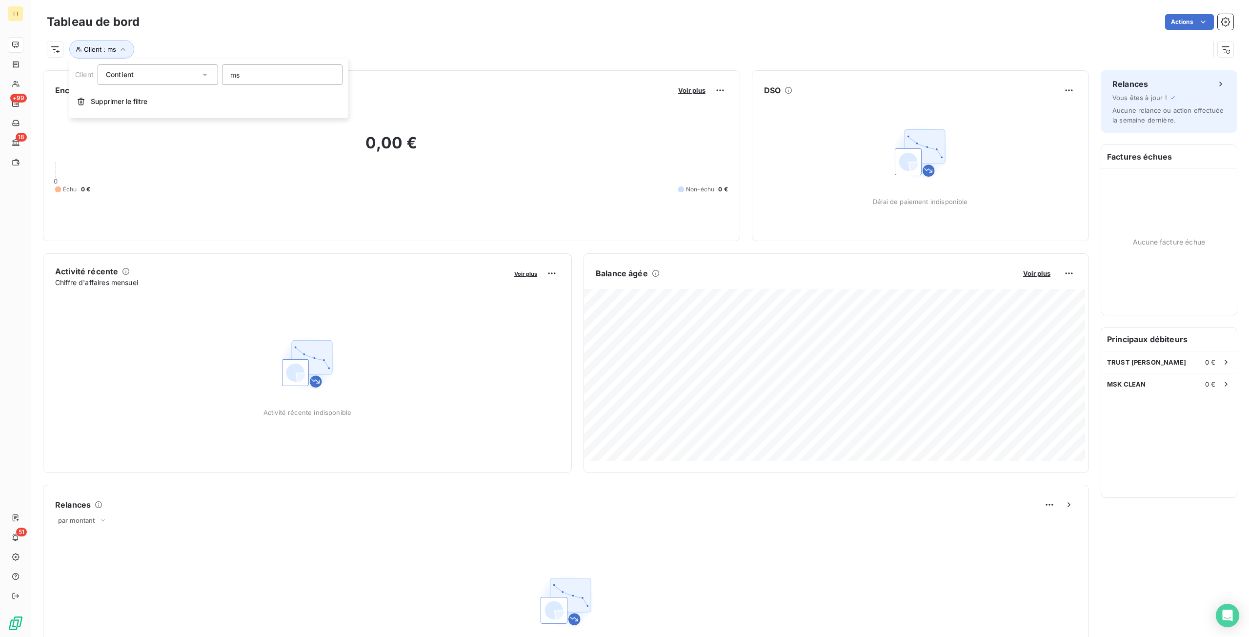
type input "m"
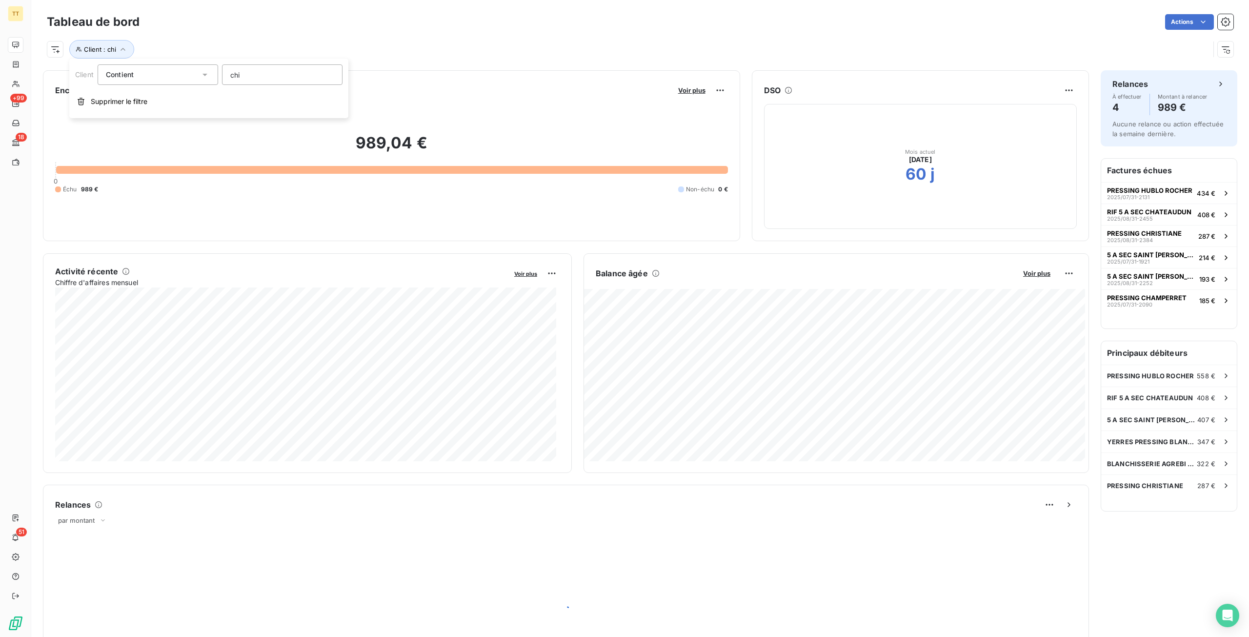
type input "chic"
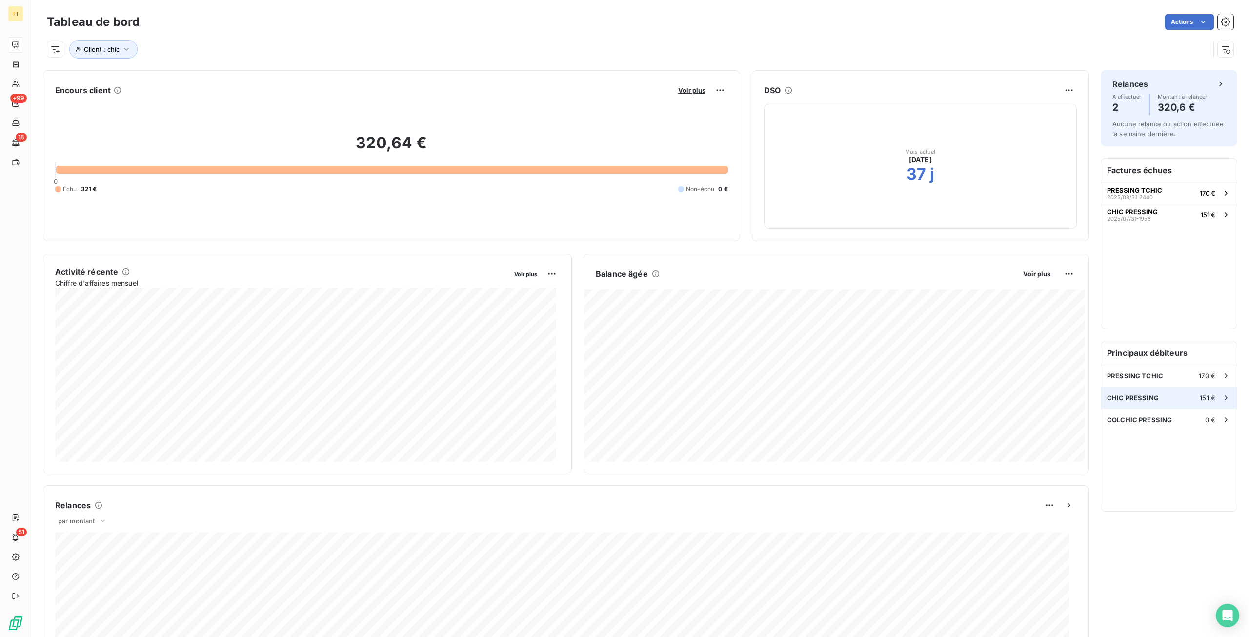
click at [1173, 399] on div "CHIC PRESSING 151 €" at bounding box center [1169, 397] width 136 height 21
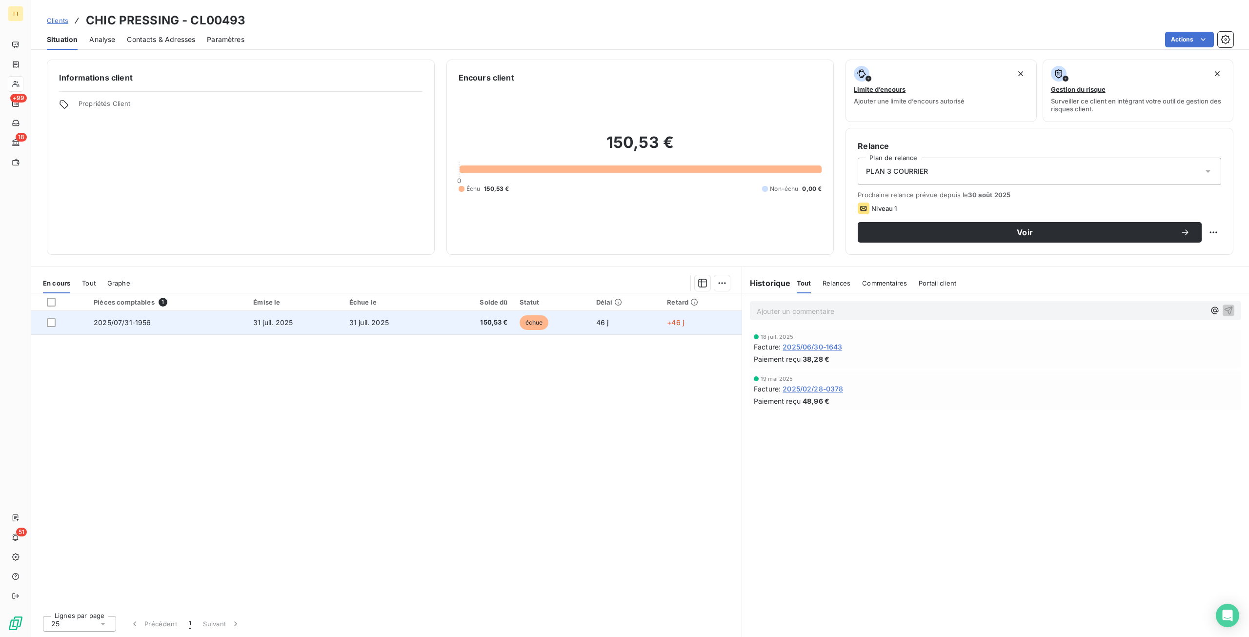
click at [234, 326] on td "2025/07/31-1956" at bounding box center [168, 322] width 160 height 23
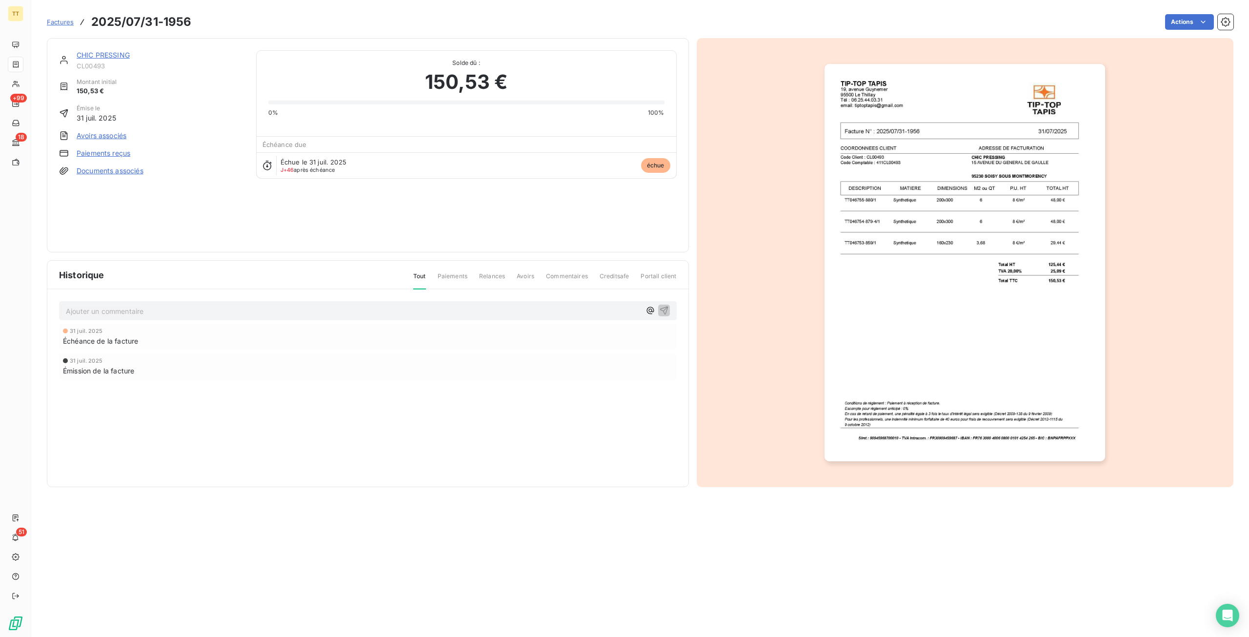
click at [925, 263] on img "button" at bounding box center [965, 262] width 281 height 397
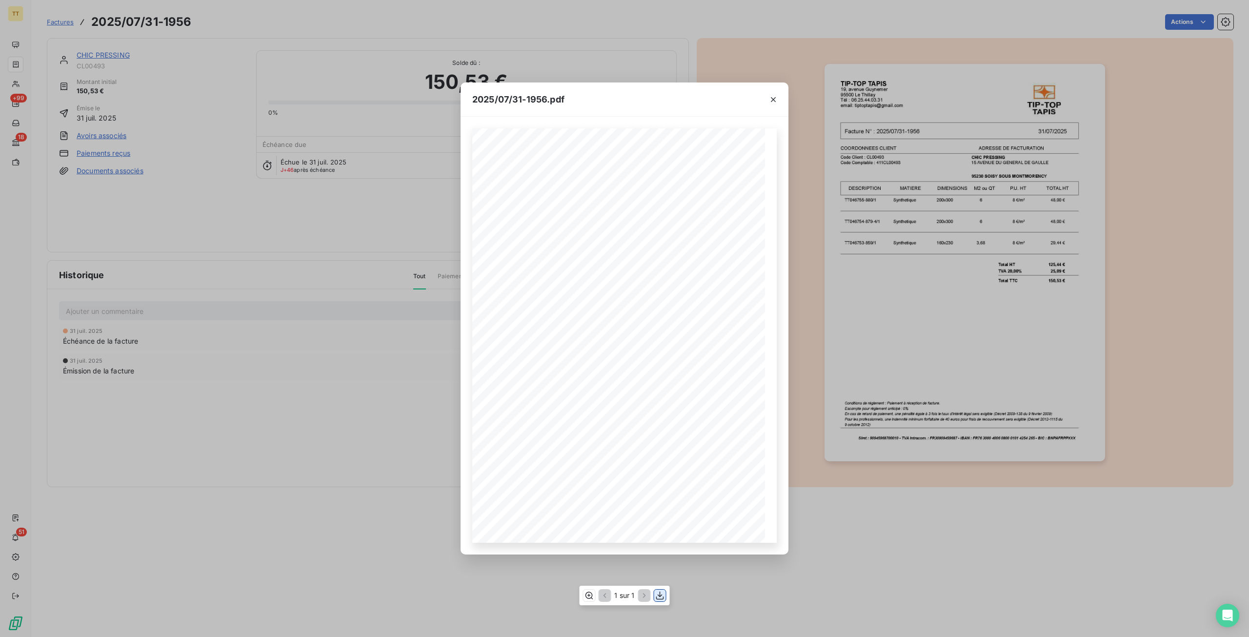
click at [661, 590] on button "button" at bounding box center [660, 596] width 12 height 12
click at [42, 40] on div "2025/07/31-1956.pdf TIP-TOP TAPIS [STREET_ADDRESS] Tél : [PHONE_NUMBER] email: …" at bounding box center [624, 318] width 1249 height 637
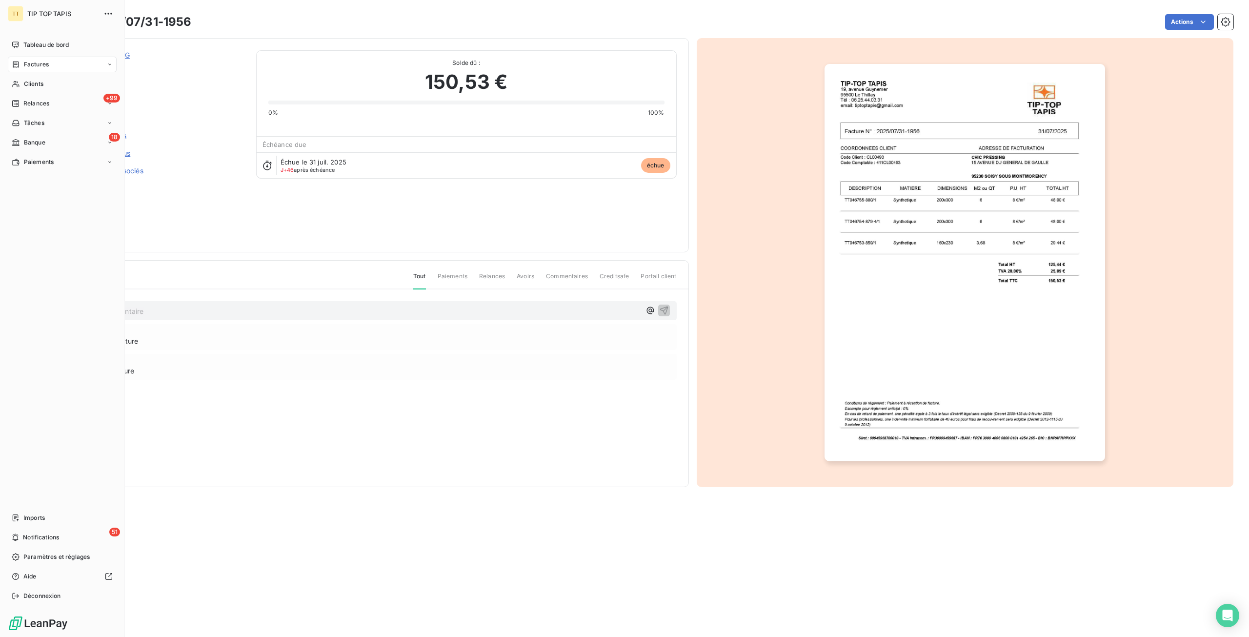
drag, startPoint x: 22, startPoint y: 40, endPoint x: 38, endPoint y: 57, distance: 23.5
click at [23, 40] on div "Tableau de bord" at bounding box center [62, 45] width 109 height 16
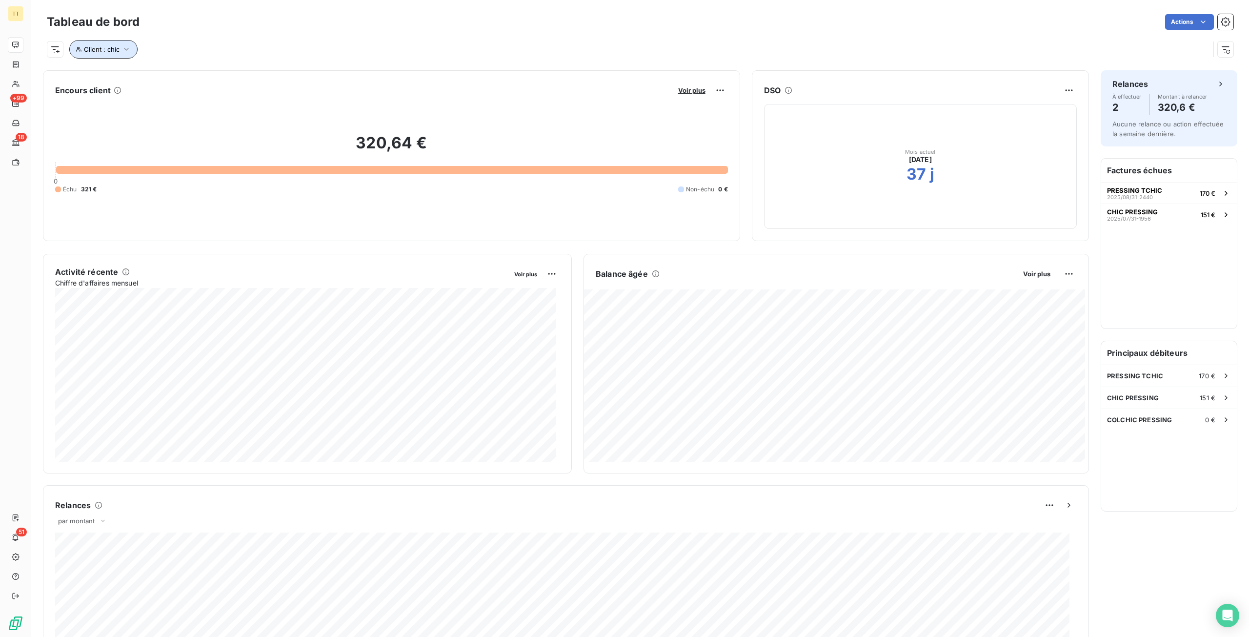
click at [102, 47] on span "Client : chic" at bounding box center [102, 49] width 36 height 8
drag, startPoint x: 294, startPoint y: 73, endPoint x: 0, endPoint y: 104, distance: 295.9
click at [0, 101] on body "TT +99 18 51 Tableau de bord Actions Client : chic Encours client Voir plus 320…" at bounding box center [624, 318] width 1249 height 637
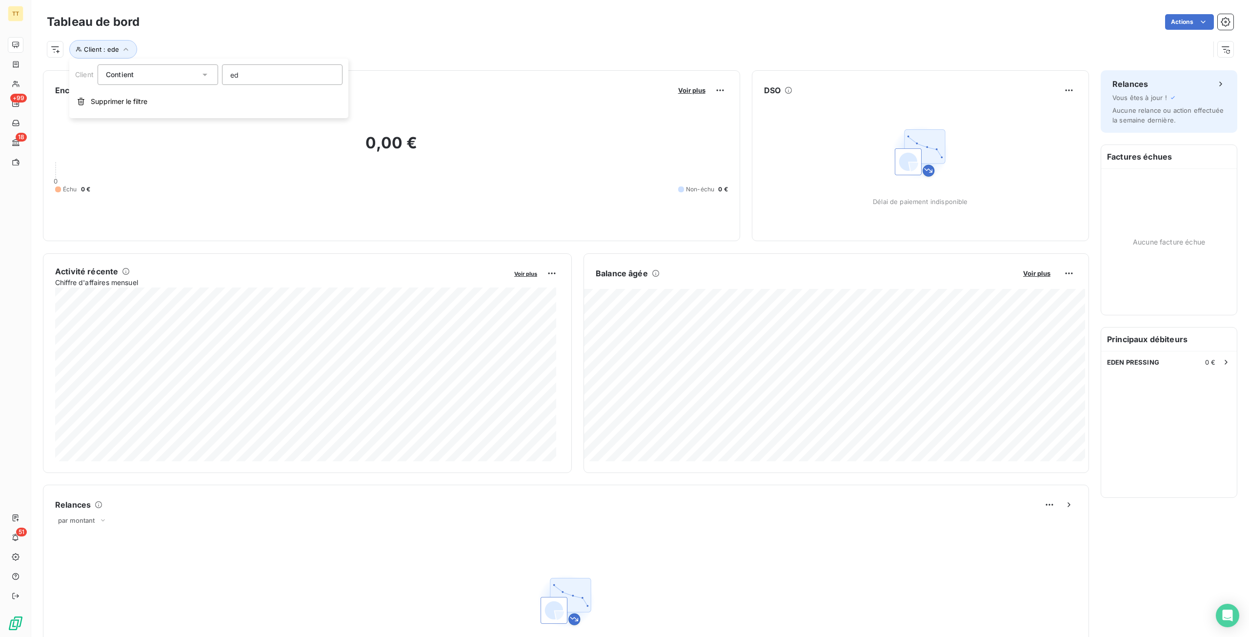
type input "e"
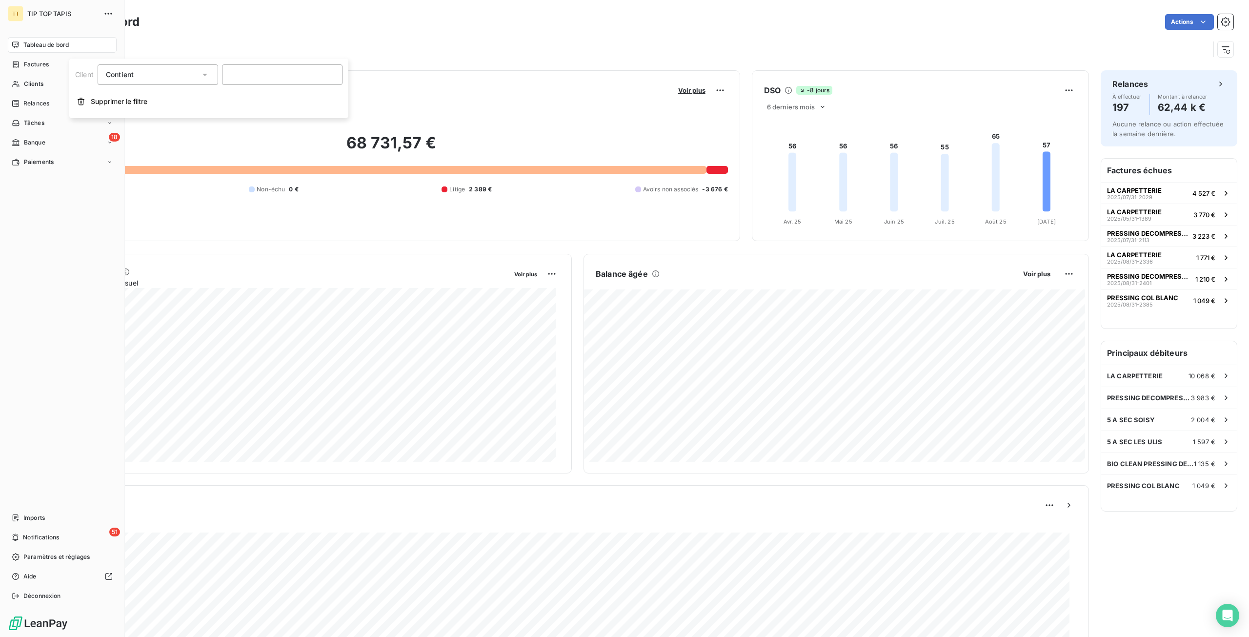
drag, startPoint x: 0, startPoint y: 207, endPoint x: 0, endPoint y: 231, distance: 23.4
click at [0, 216] on div "TT TIP TOP TAPIS Tableau de bord Factures Clients +99 Relances Tâches 18 Banque…" at bounding box center [62, 318] width 125 height 637
drag, startPoint x: 0, startPoint y: 229, endPoint x: 0, endPoint y: 660, distance: 430.4
click at [56, 44] on span "Tableau de bord" at bounding box center [45, 45] width 45 height 9
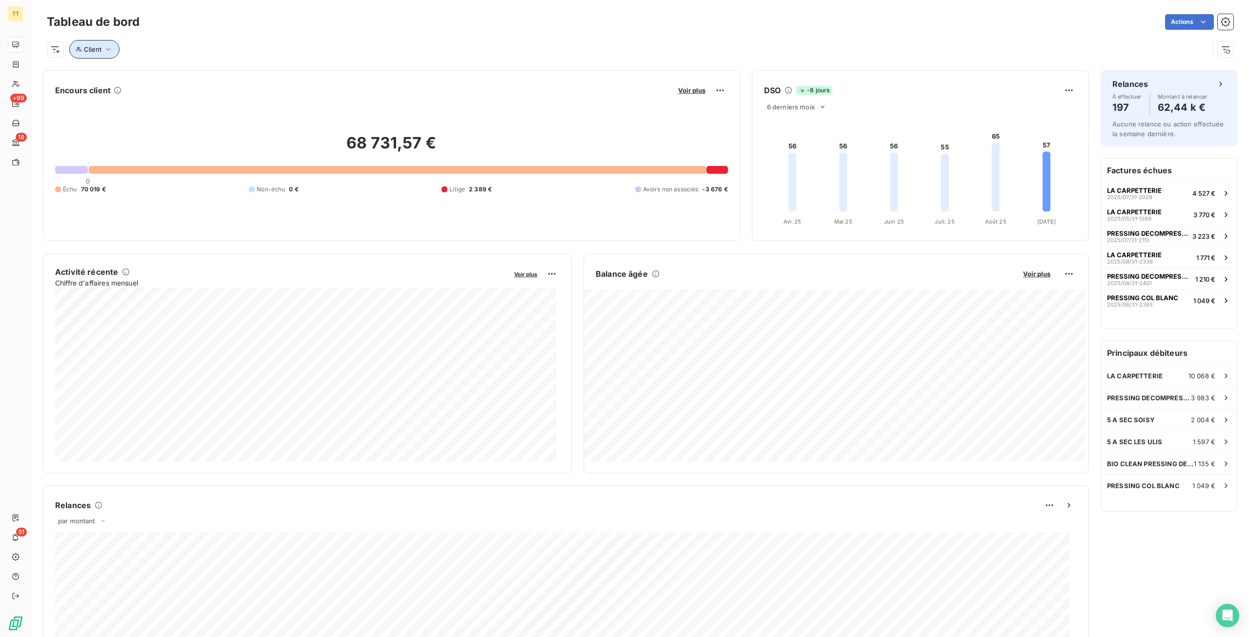
click at [92, 50] on span "Client" at bounding box center [93, 49] width 18 height 8
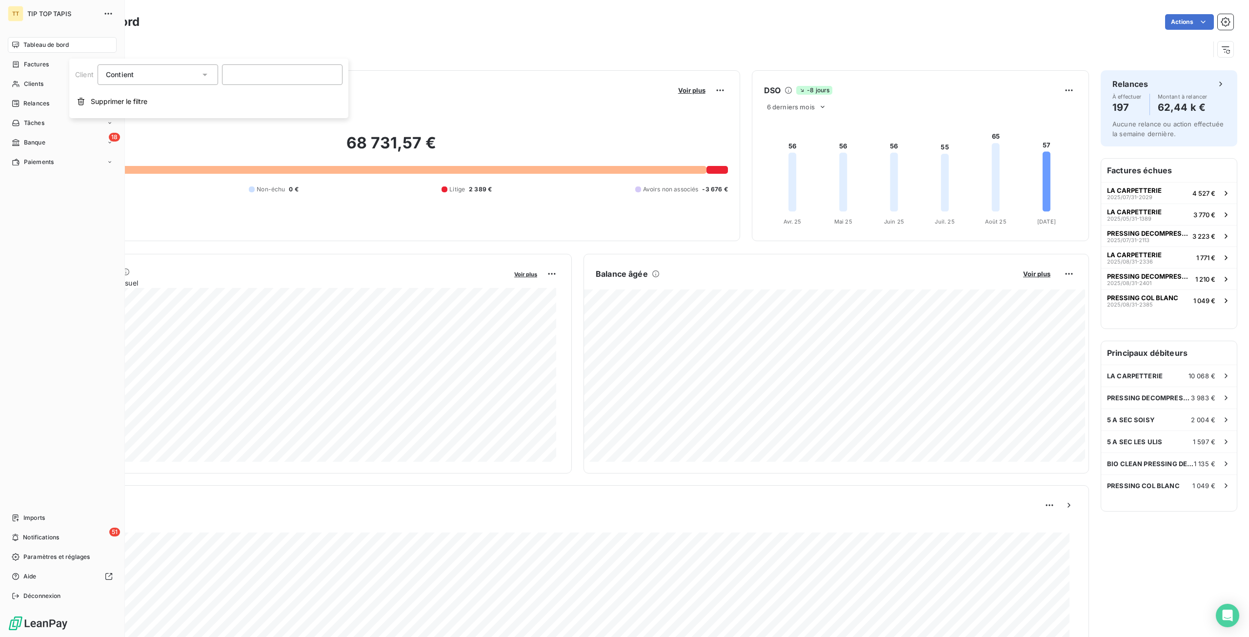
click at [26, 45] on span "Tableau de bord" at bounding box center [45, 45] width 45 height 9
click at [72, 47] on div "Tableau de bord" at bounding box center [62, 45] width 109 height 16
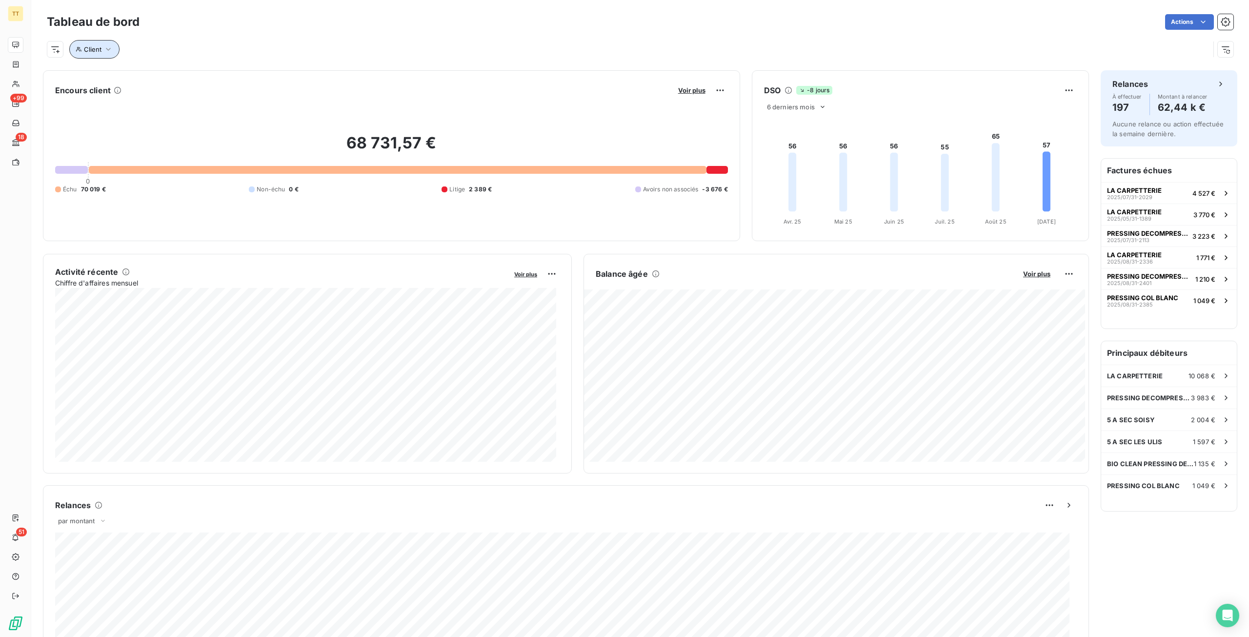
click at [94, 52] on span "Client" at bounding box center [93, 49] width 18 height 8
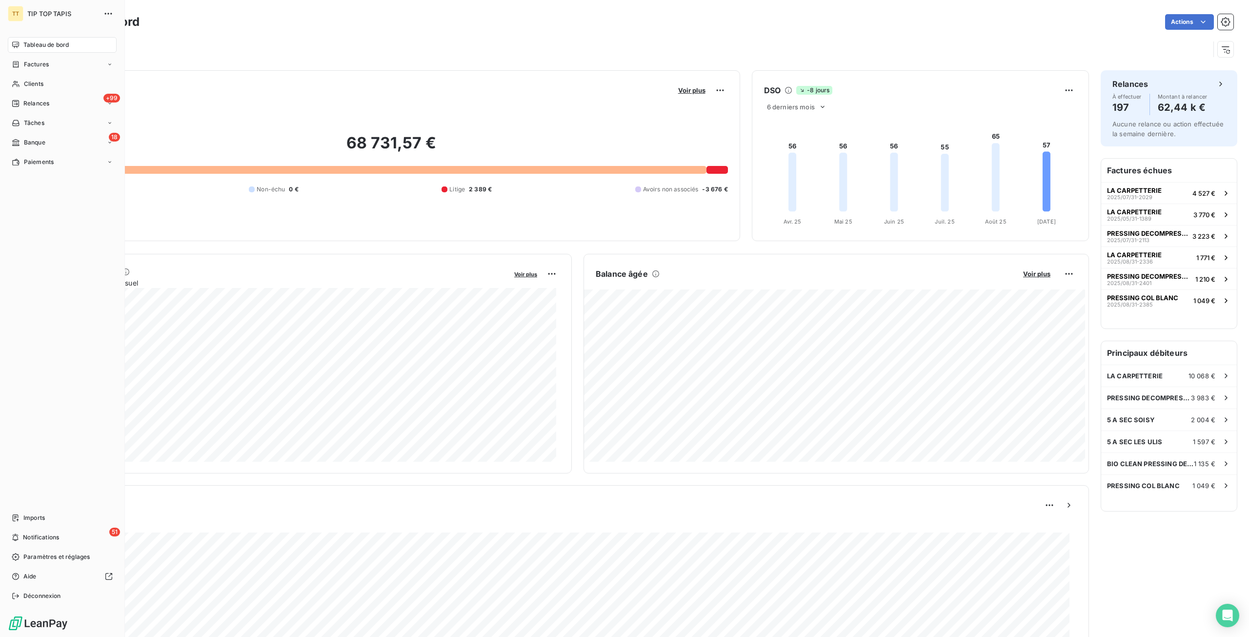
click at [35, 43] on span "Tableau de bord" at bounding box center [45, 45] width 45 height 9
